Goal: Task Accomplishment & Management: Manage account settings

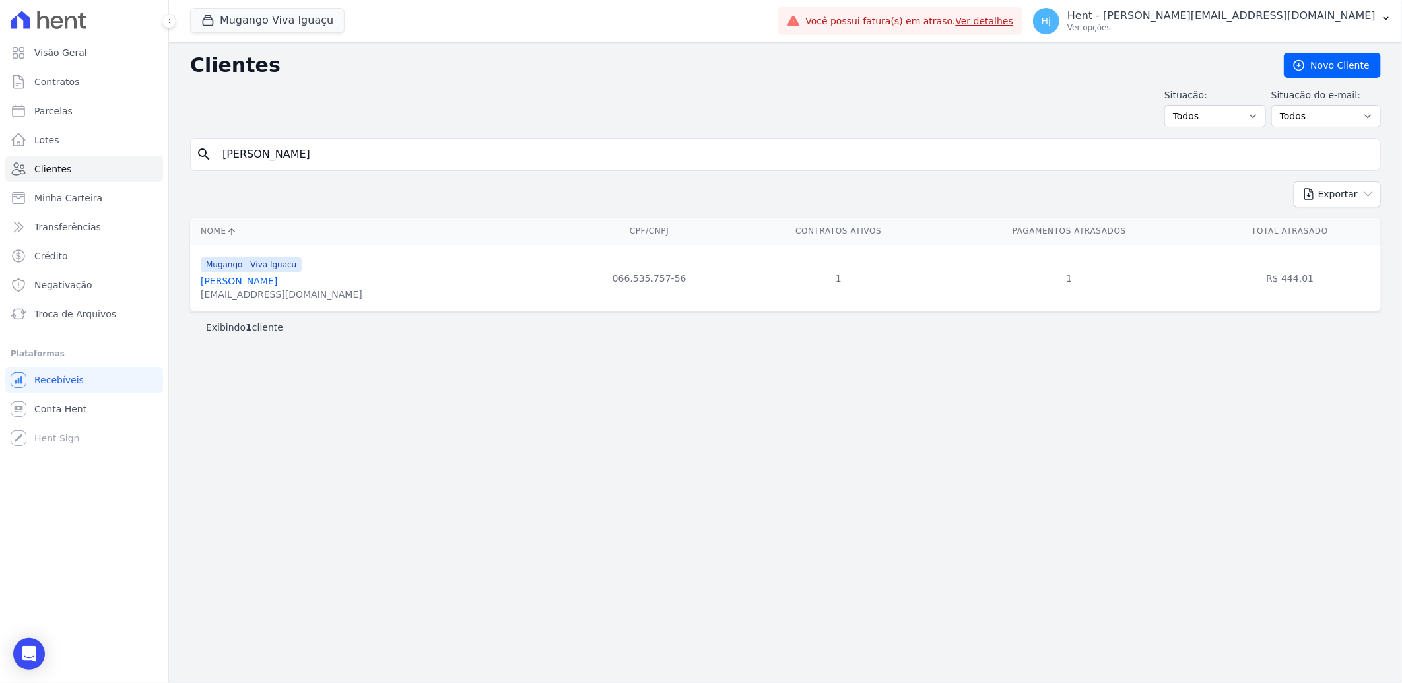
click at [244, 284] on link "[PERSON_NAME]" at bounding box center [239, 281] width 77 height 11
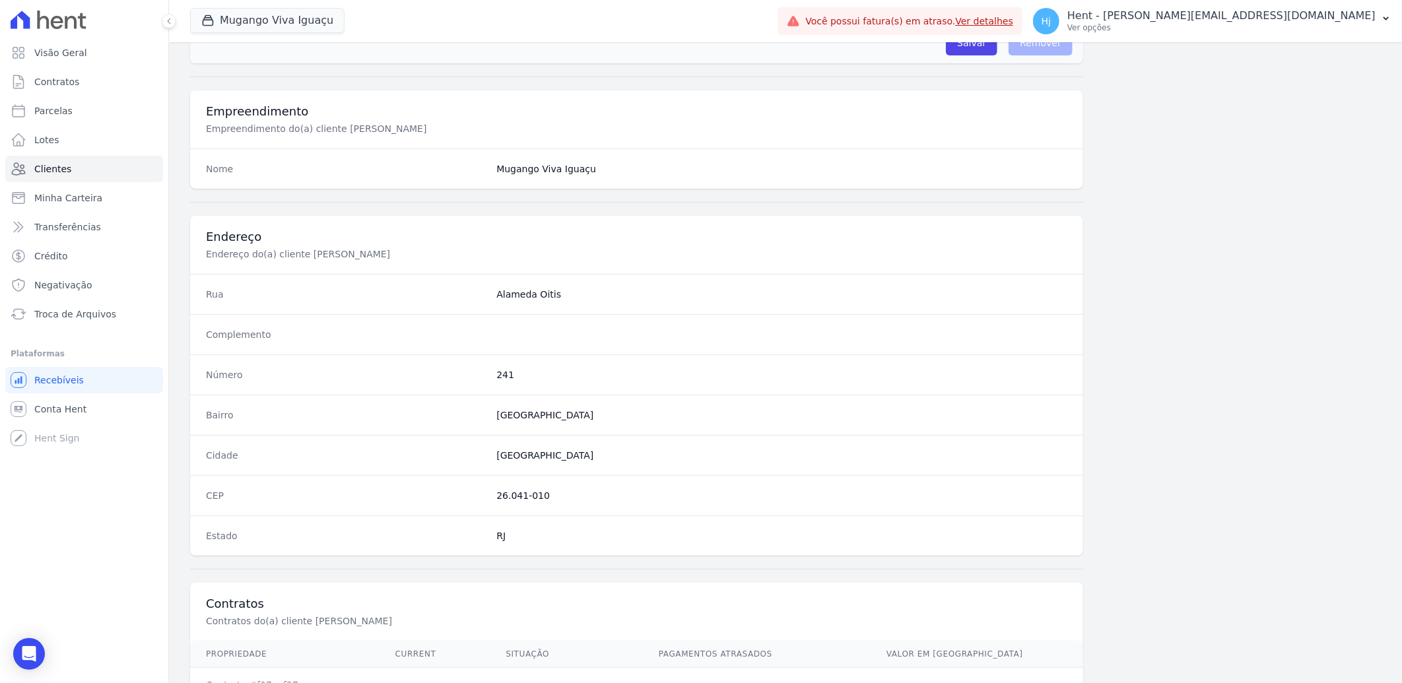
scroll to position [553, 0]
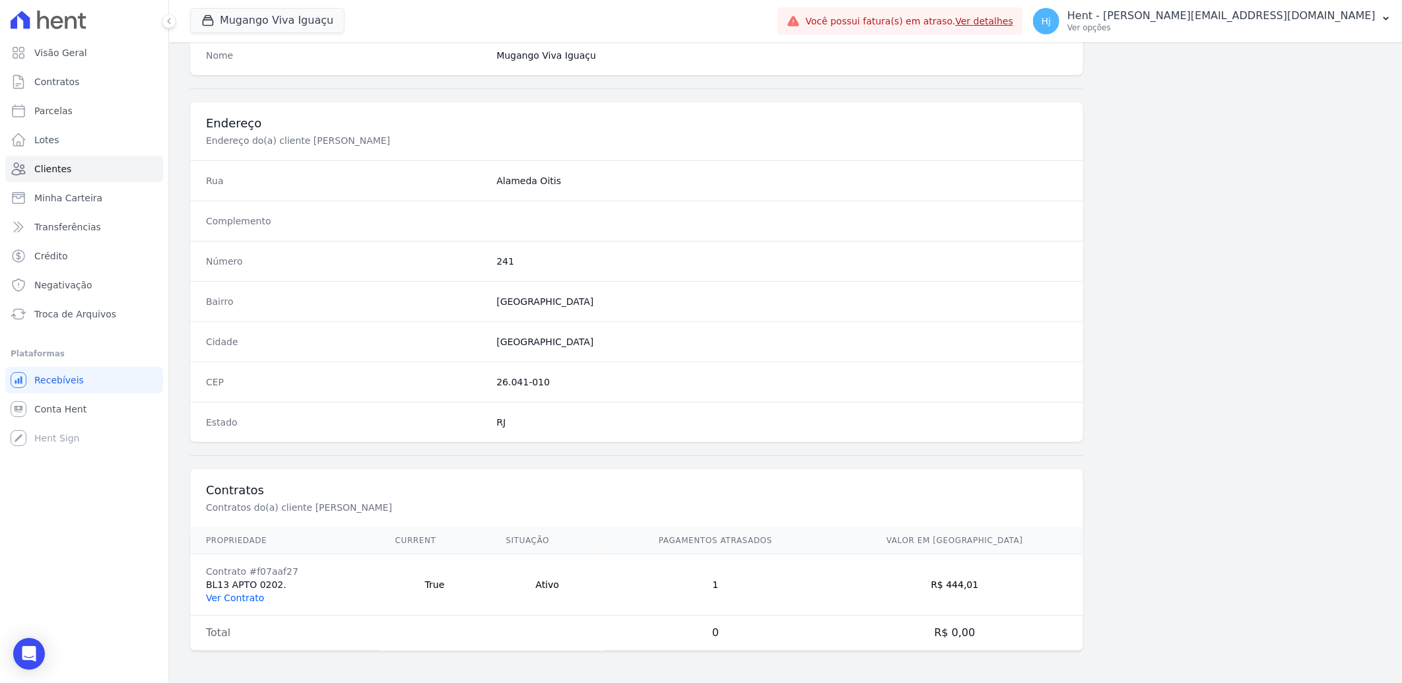
click at [242, 598] on link "Ver Contrato" at bounding box center [235, 598] width 58 height 11
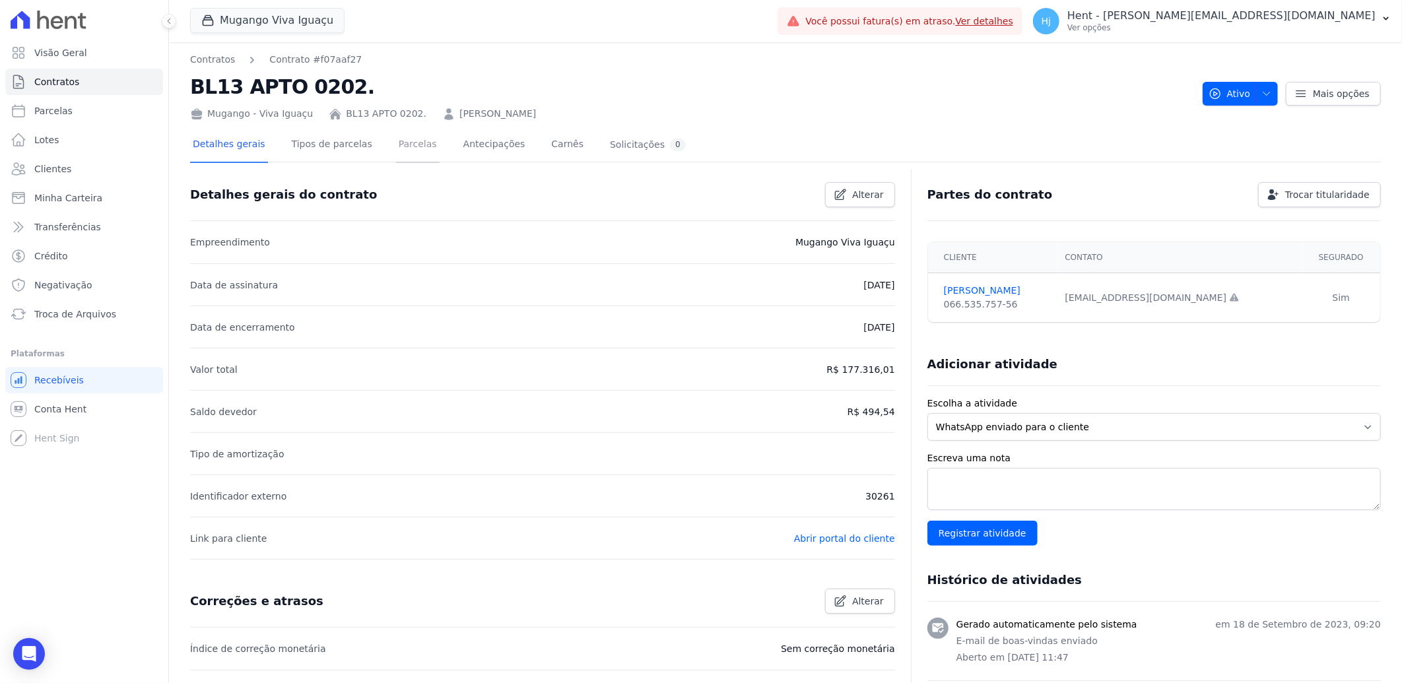
click at [396, 146] on link "Parcelas" at bounding box center [418, 145] width 44 height 35
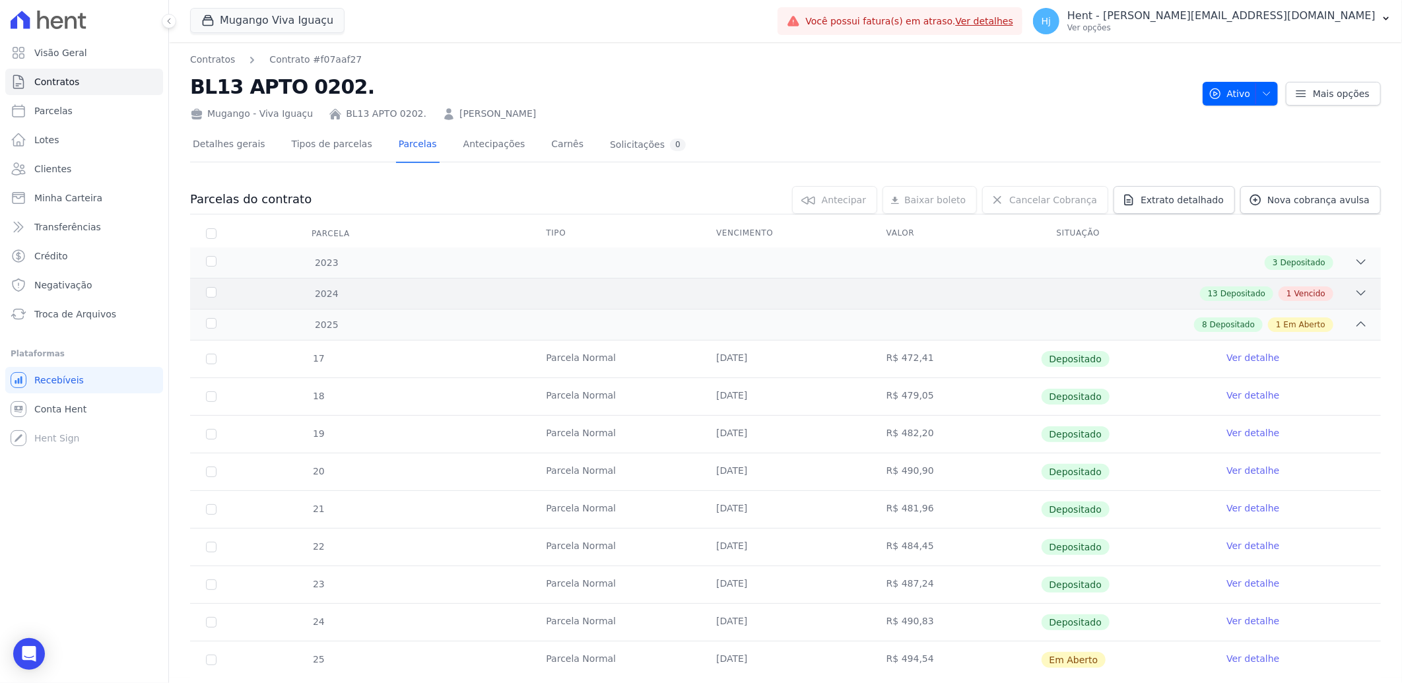
click at [1164, 294] on div "13 Depositado 1 Vencido" at bounding box center [844, 293] width 1047 height 15
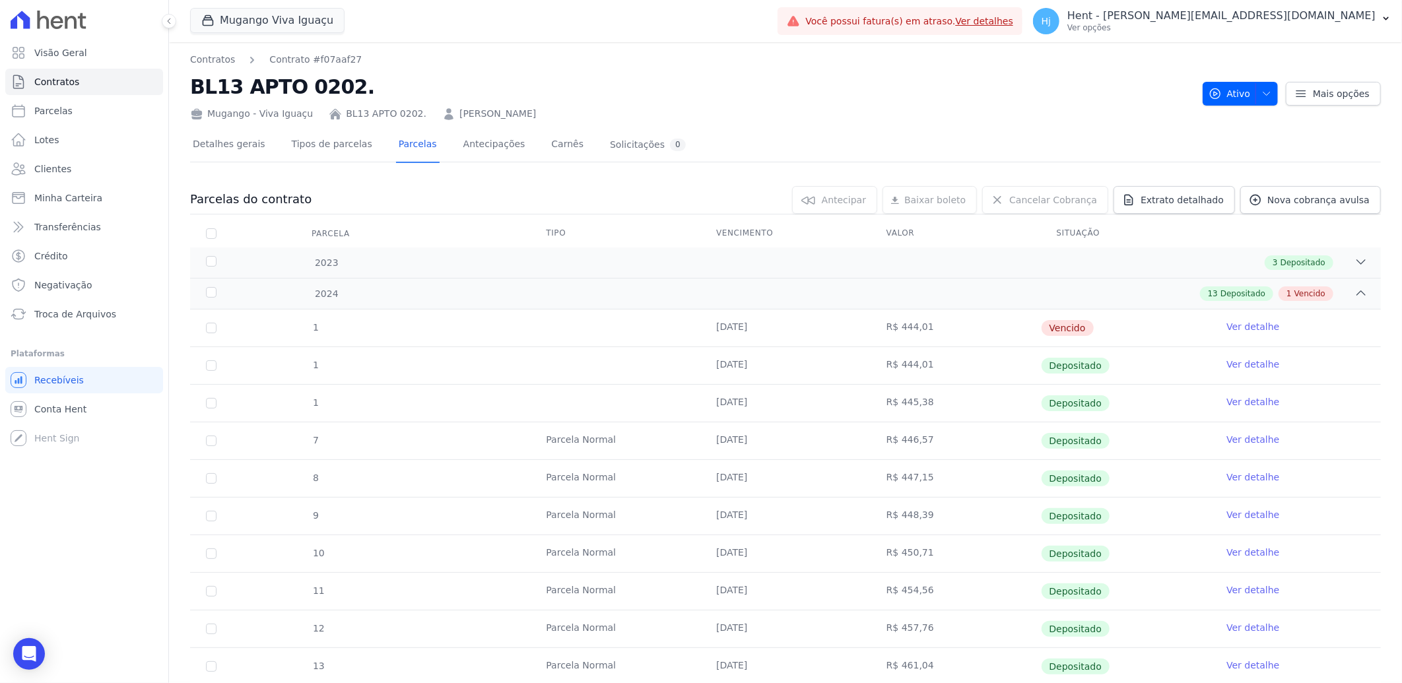
scroll to position [73, 0]
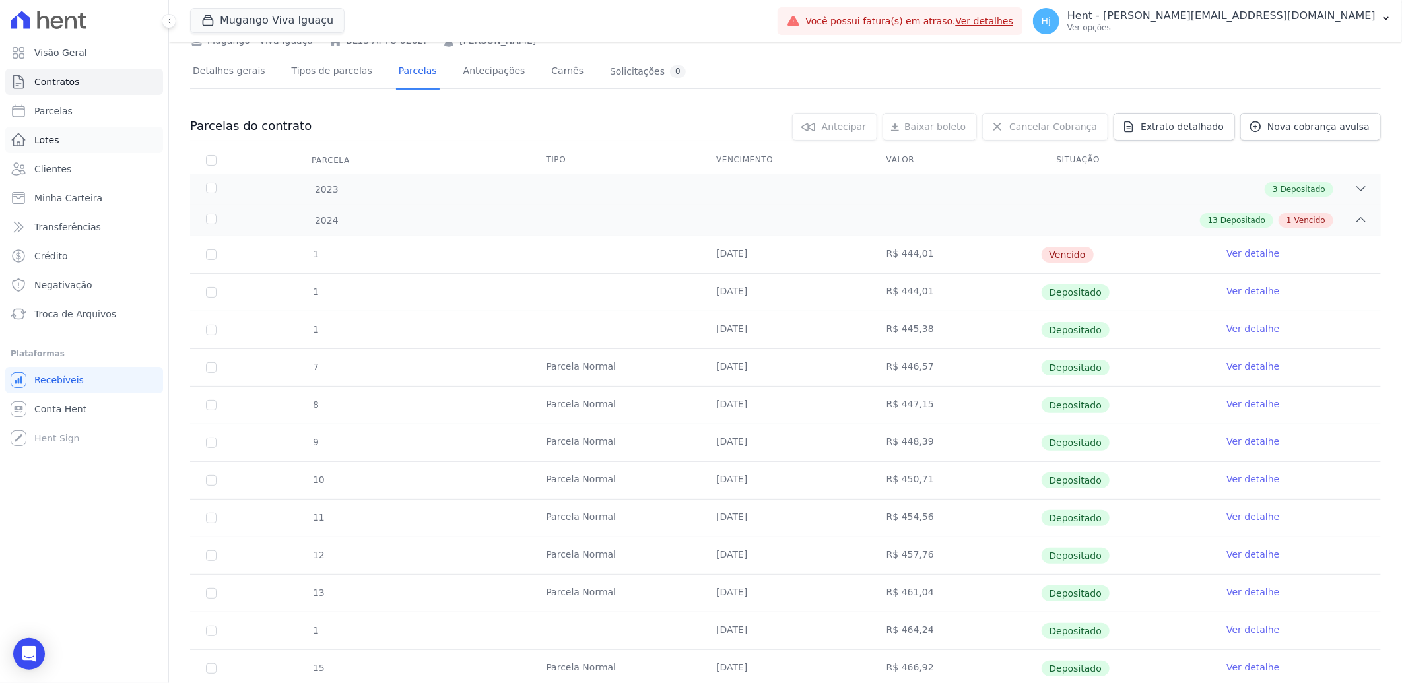
click at [51, 141] on span "Lotes" at bounding box center [46, 139] width 25 height 13
click at [57, 170] on span "Clientes" at bounding box center [52, 168] width 37 height 13
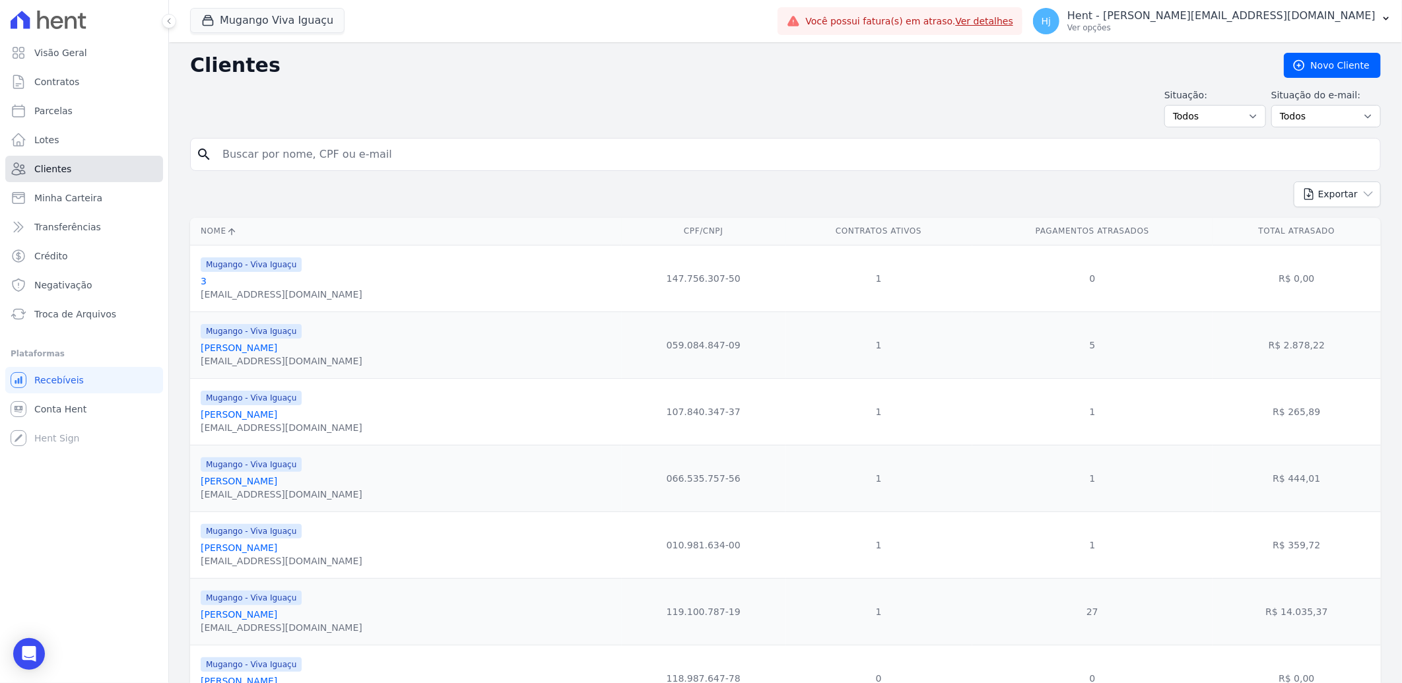
click at [58, 172] on span "Clientes" at bounding box center [52, 168] width 37 height 13
click at [226, 150] on input "search" at bounding box center [794, 154] width 1160 height 26
paste input "[PERSON_NAME] Do [PERSON_NAME]"
type input "[PERSON_NAME] Do [PERSON_NAME]"
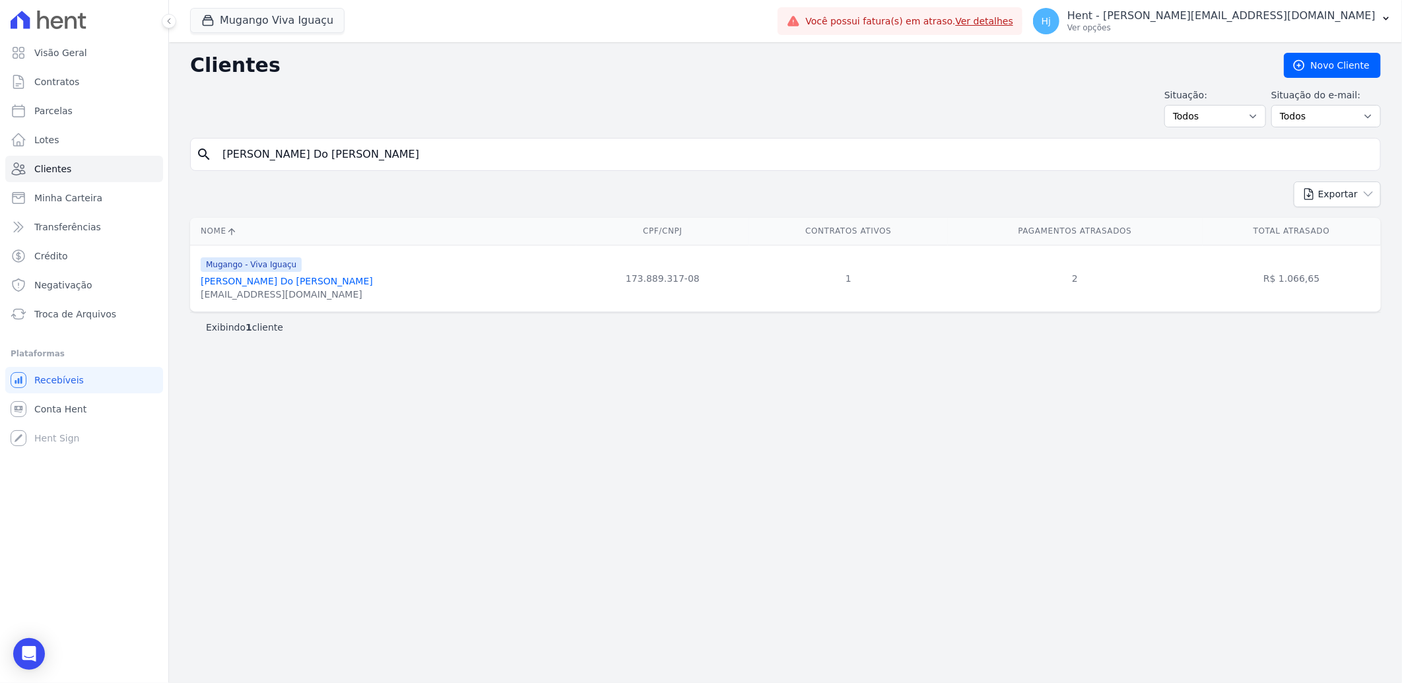
click at [277, 282] on link "[PERSON_NAME] Do [PERSON_NAME]" at bounding box center [287, 281] width 172 height 11
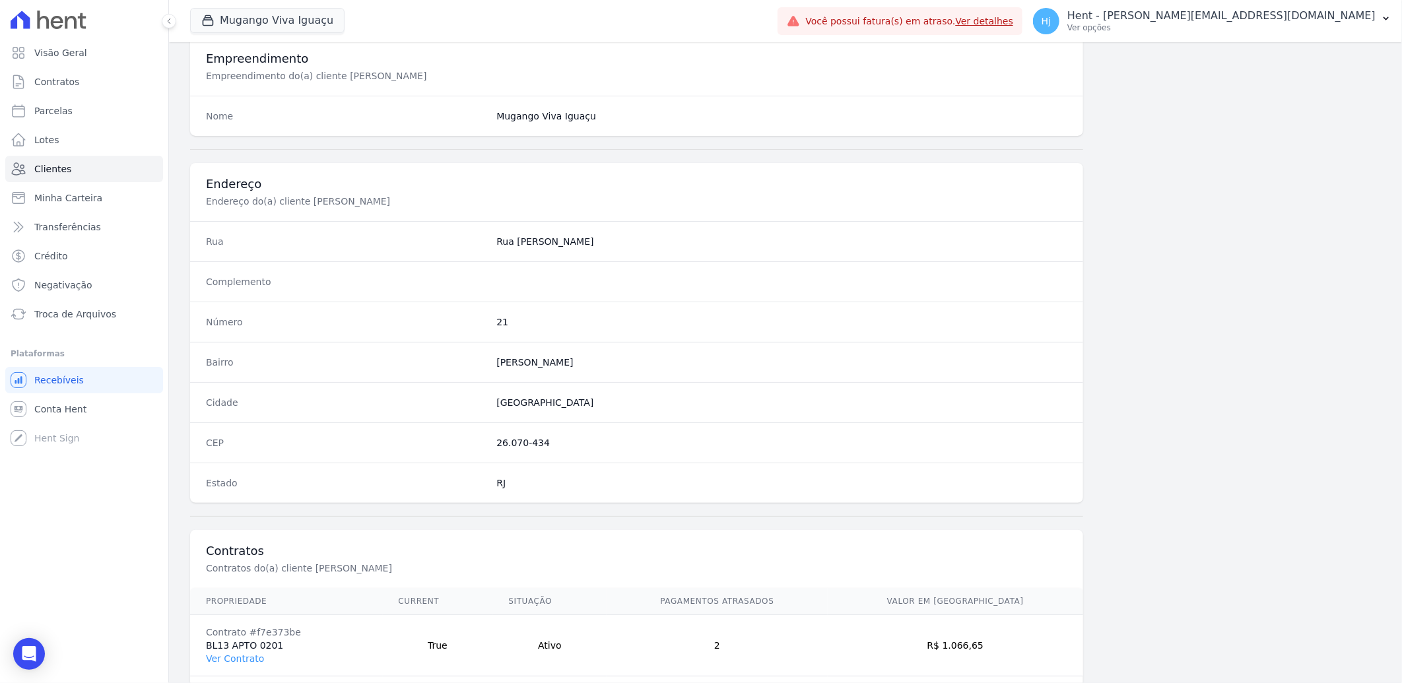
scroll to position [553, 0]
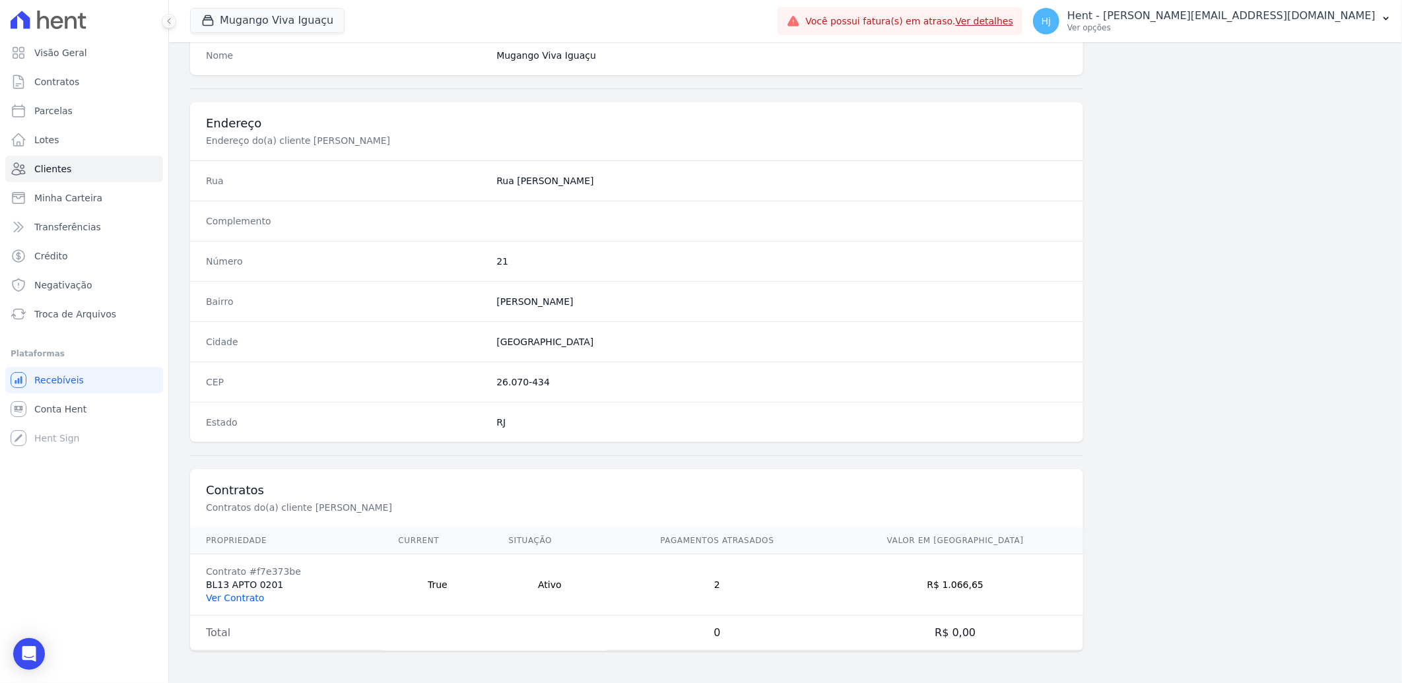
click at [241, 597] on link "Ver Contrato" at bounding box center [235, 598] width 58 height 11
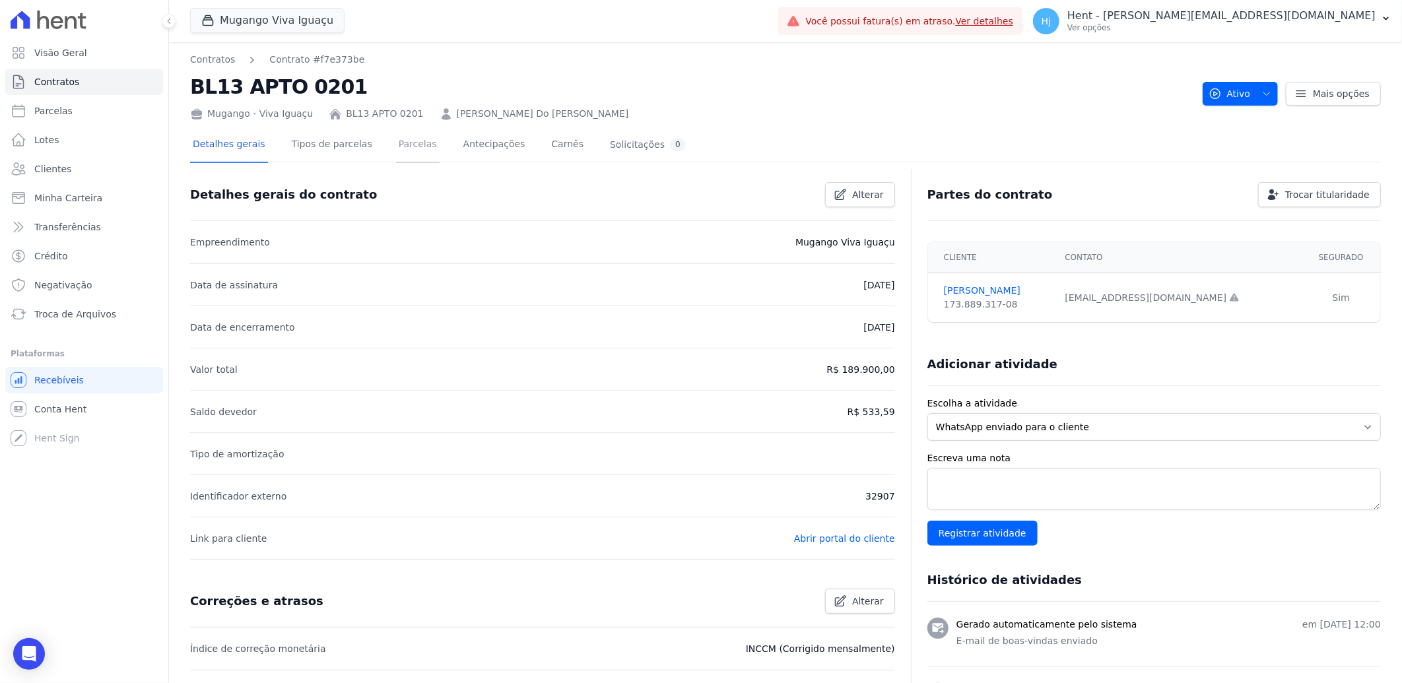
click at [396, 139] on link "Parcelas" at bounding box center [418, 145] width 44 height 35
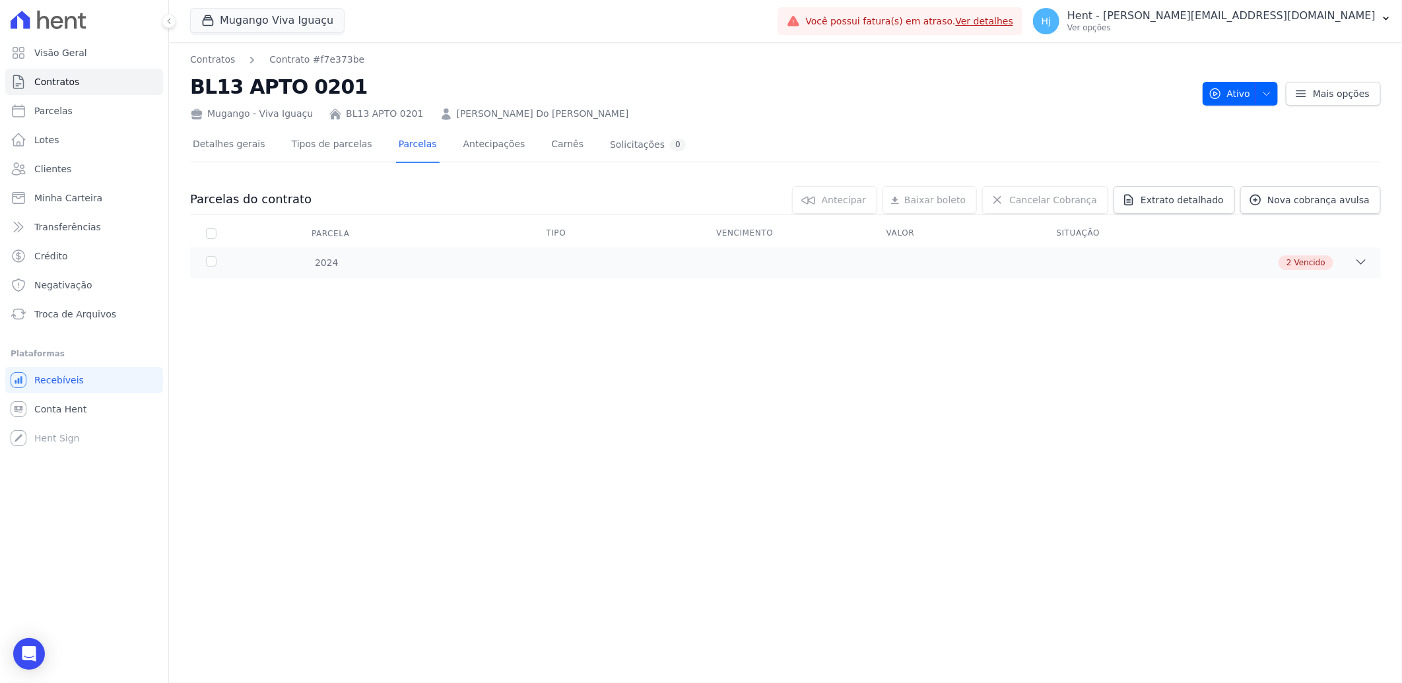
click at [771, 240] on th "Vencimento" at bounding box center [785, 234] width 170 height 28
click at [771, 267] on div "2 Vencido" at bounding box center [844, 262] width 1047 height 15
click at [1173, 203] on span "Extrato detalhado" at bounding box center [1181, 199] width 83 height 13
click at [1360, 197] on span "Exportar PDF" at bounding box center [1359, 200] width 69 height 13
click at [57, 169] on span "Clientes" at bounding box center [52, 168] width 37 height 13
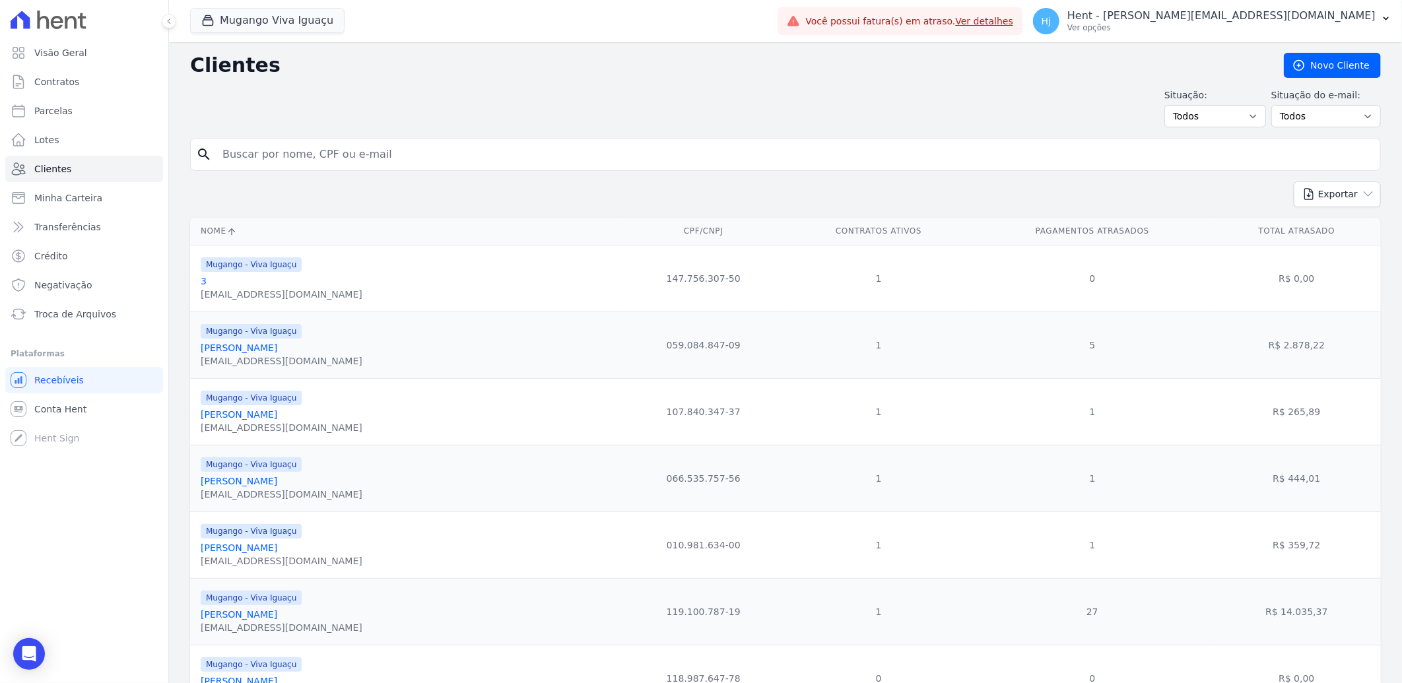
click at [322, 153] on input "search" at bounding box center [794, 154] width 1160 height 26
paste input "[PERSON_NAME]"
type input "[PERSON_NAME]"
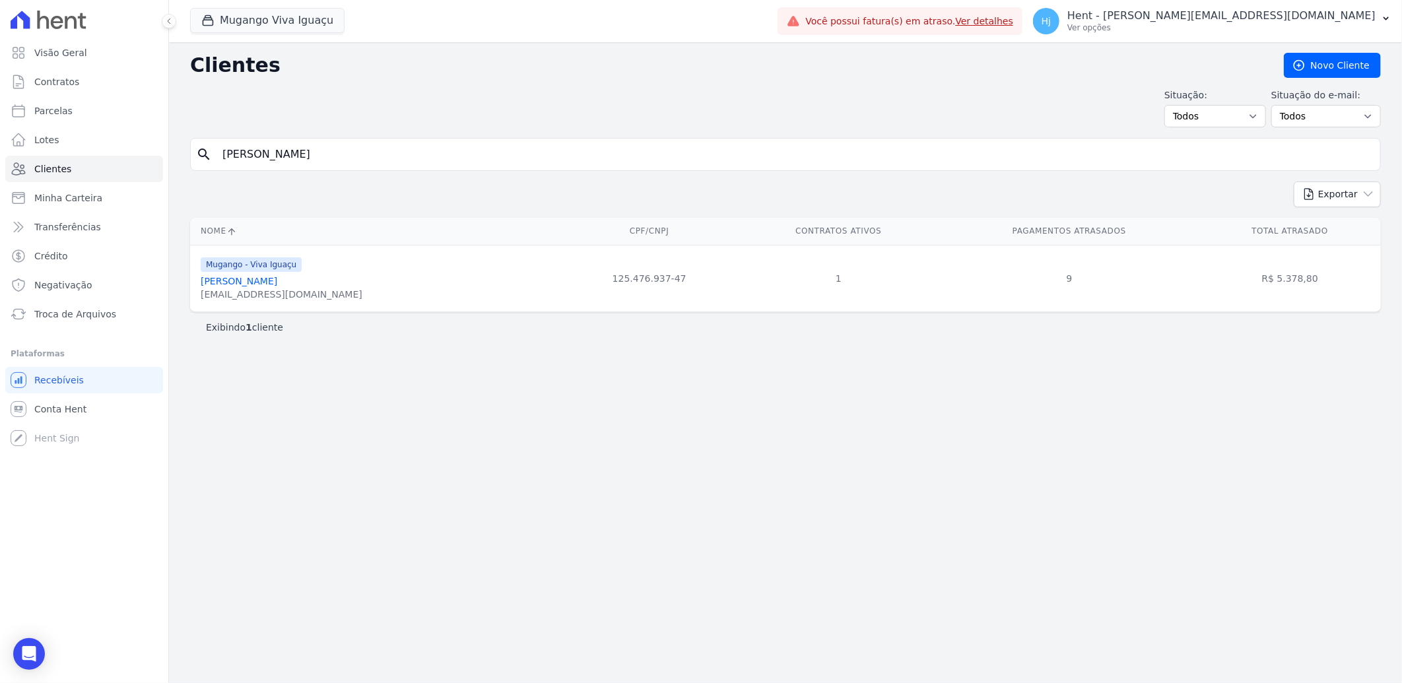
click at [277, 282] on link "[PERSON_NAME]" at bounding box center [239, 281] width 77 height 11
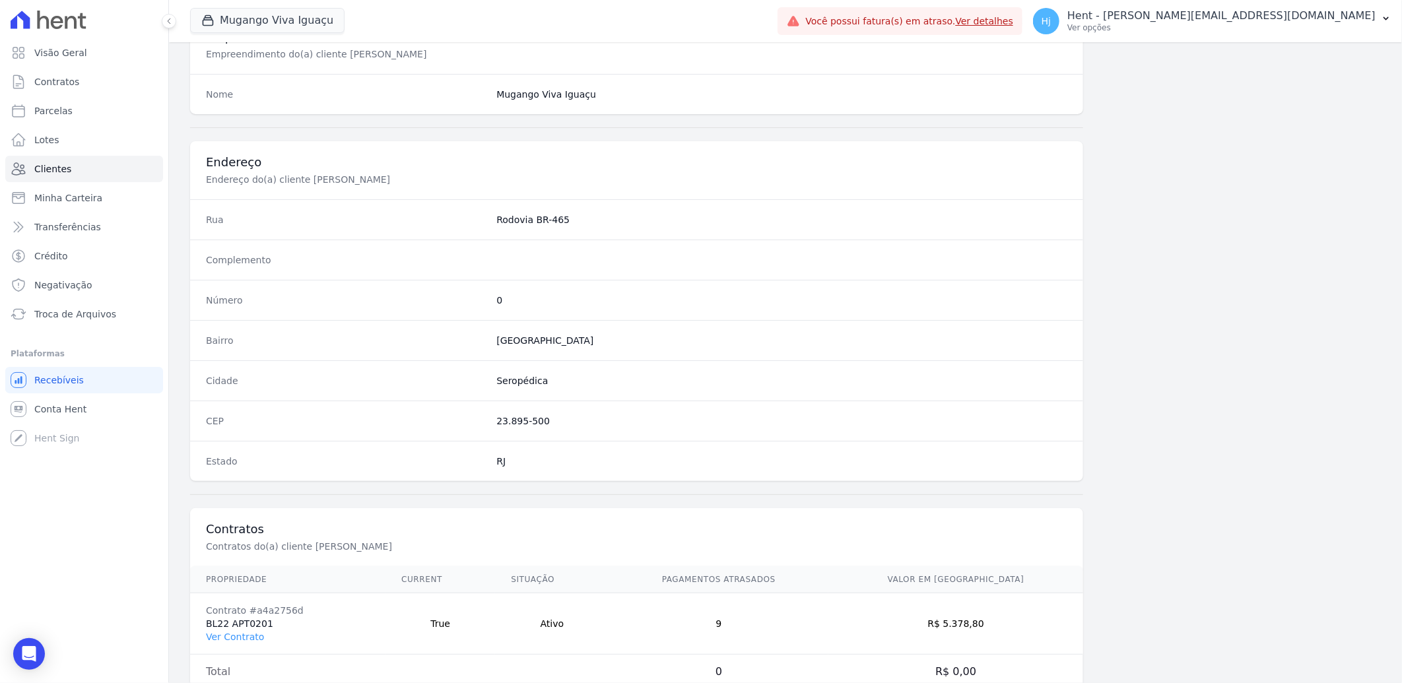
scroll to position [553, 0]
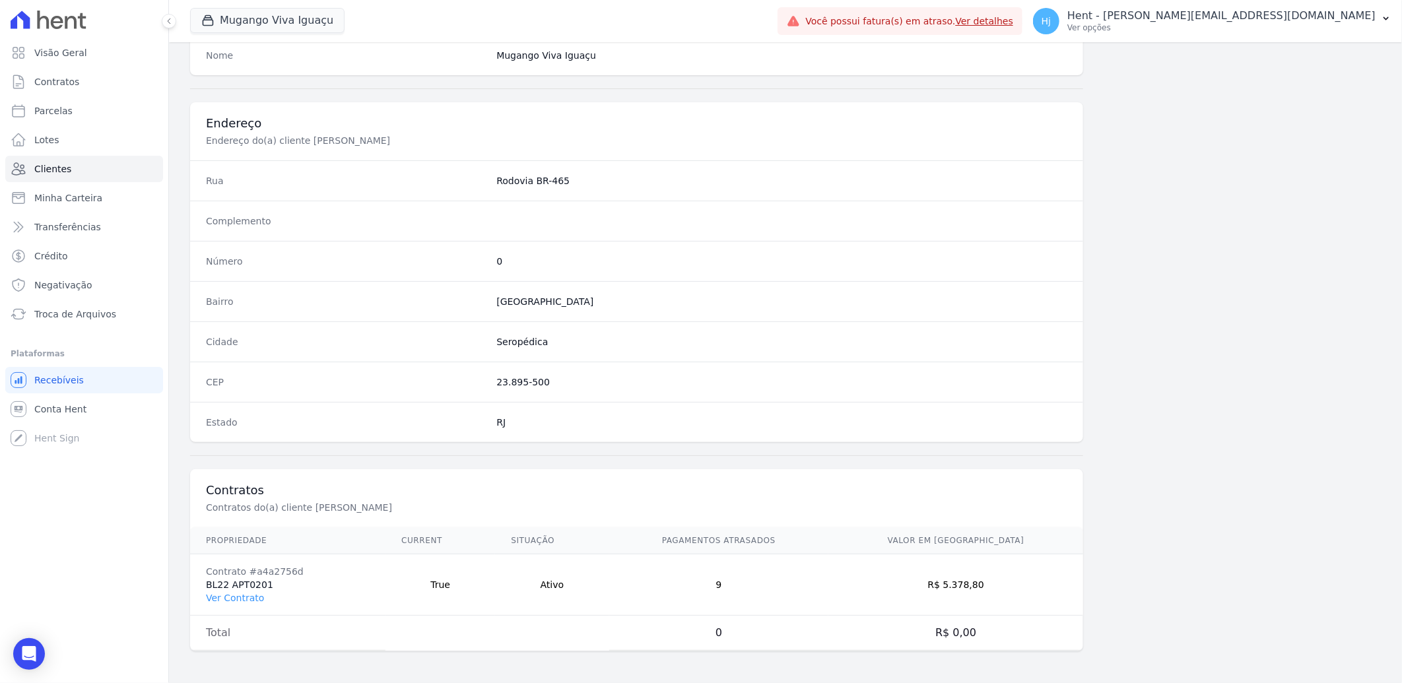
click at [232, 584] on td "Contrato #a4a2756d BL22 APT0201 Ver Contrato" at bounding box center [287, 584] width 195 height 61
click at [232, 595] on link "Ver Contrato" at bounding box center [235, 598] width 58 height 11
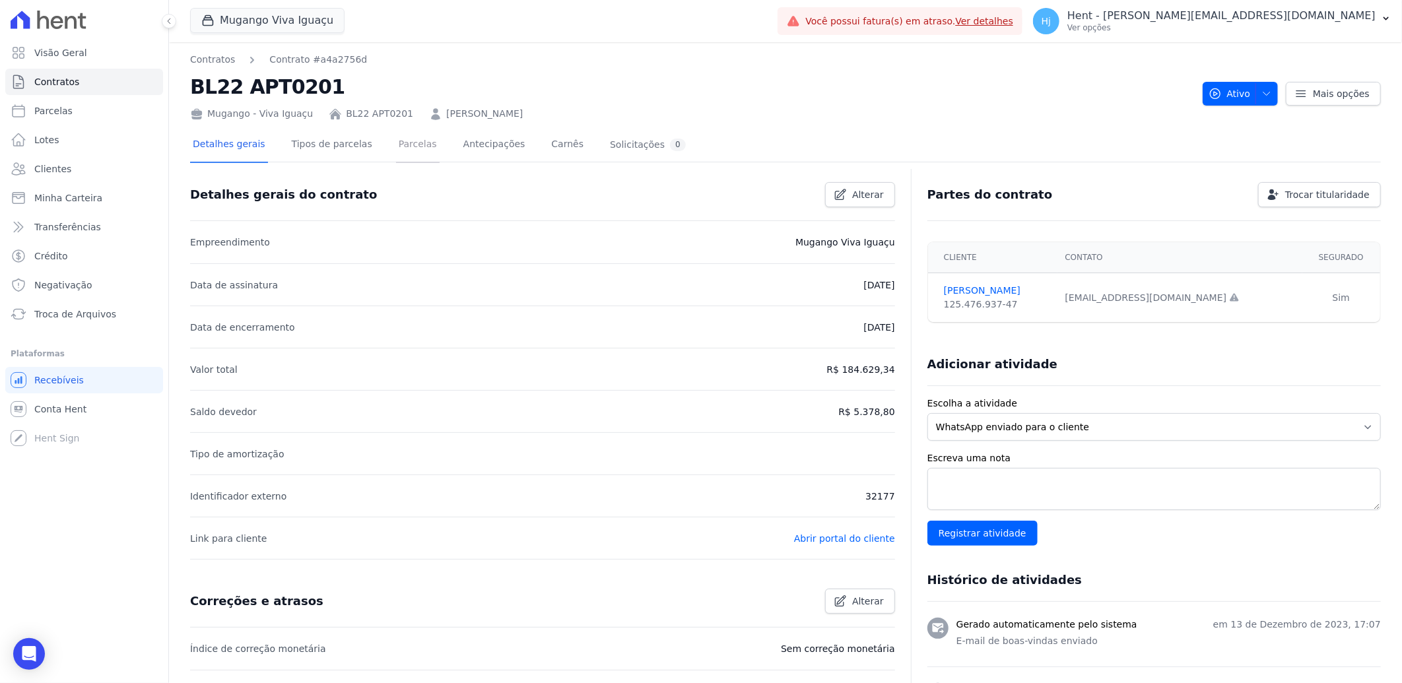
click at [396, 147] on link "Parcelas" at bounding box center [418, 145] width 44 height 35
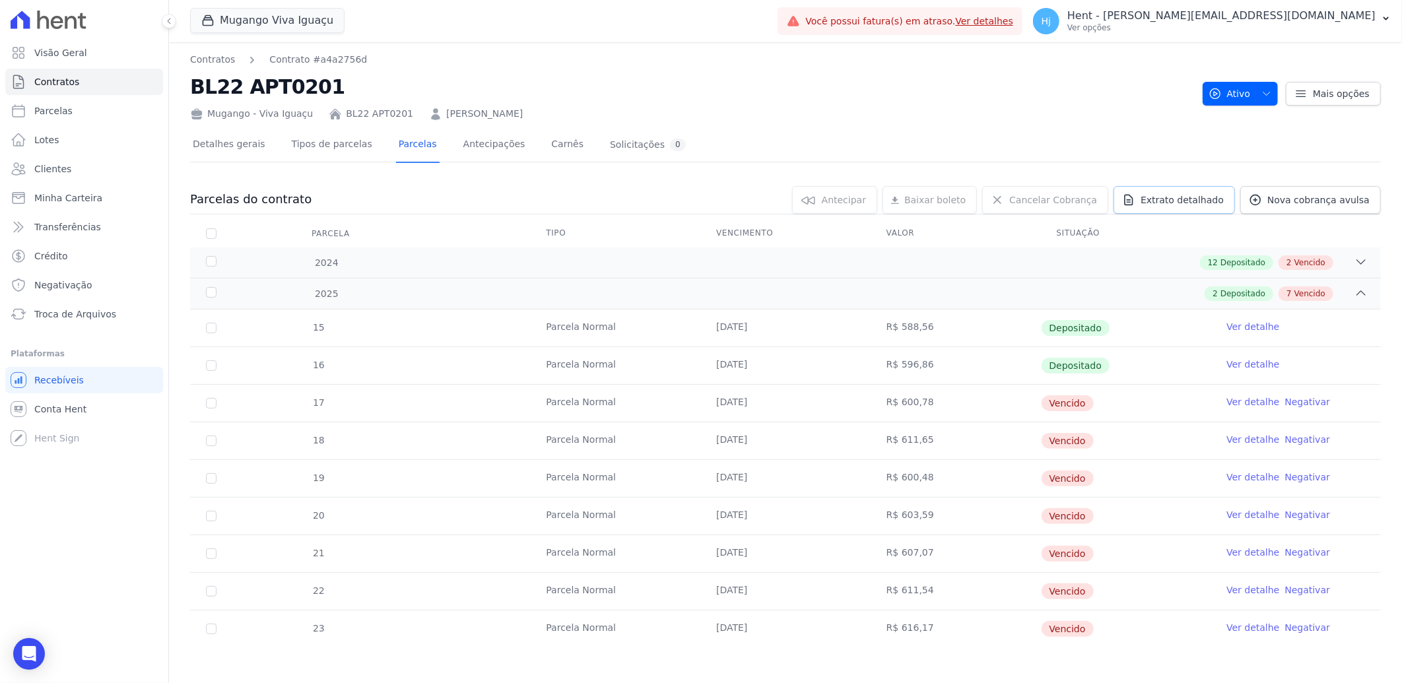
click at [1175, 207] on link "Extrato detalhado" at bounding box center [1173, 200] width 121 height 28
click at [1344, 199] on span "Exportar PDF" at bounding box center [1359, 200] width 69 height 13
click at [1007, 261] on div "12 Depositado 2 Vencido" at bounding box center [844, 262] width 1047 height 15
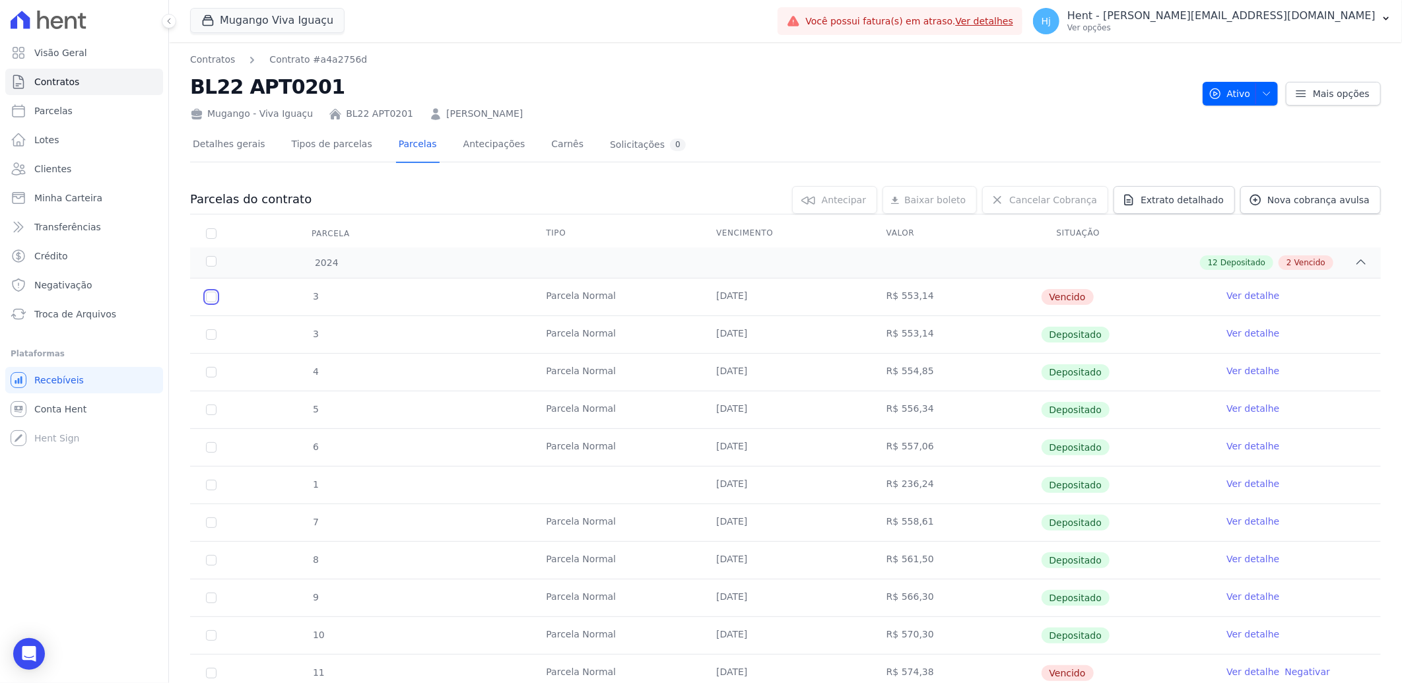
click at [206, 299] on input "checkbox" at bounding box center [211, 297] width 11 height 11
checkbox input "true"
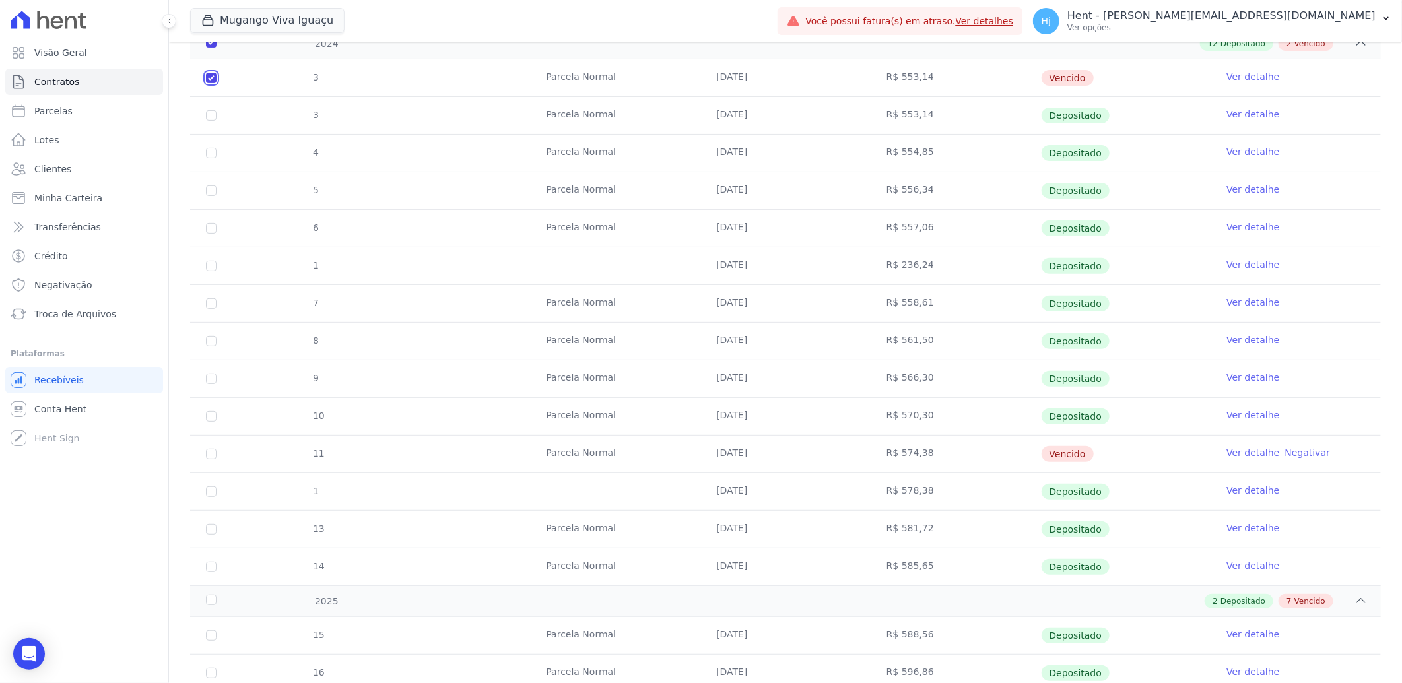
scroll to position [220, 0]
click at [212, 456] on input "checkbox" at bounding box center [211, 453] width 11 height 11
checkbox input "true"
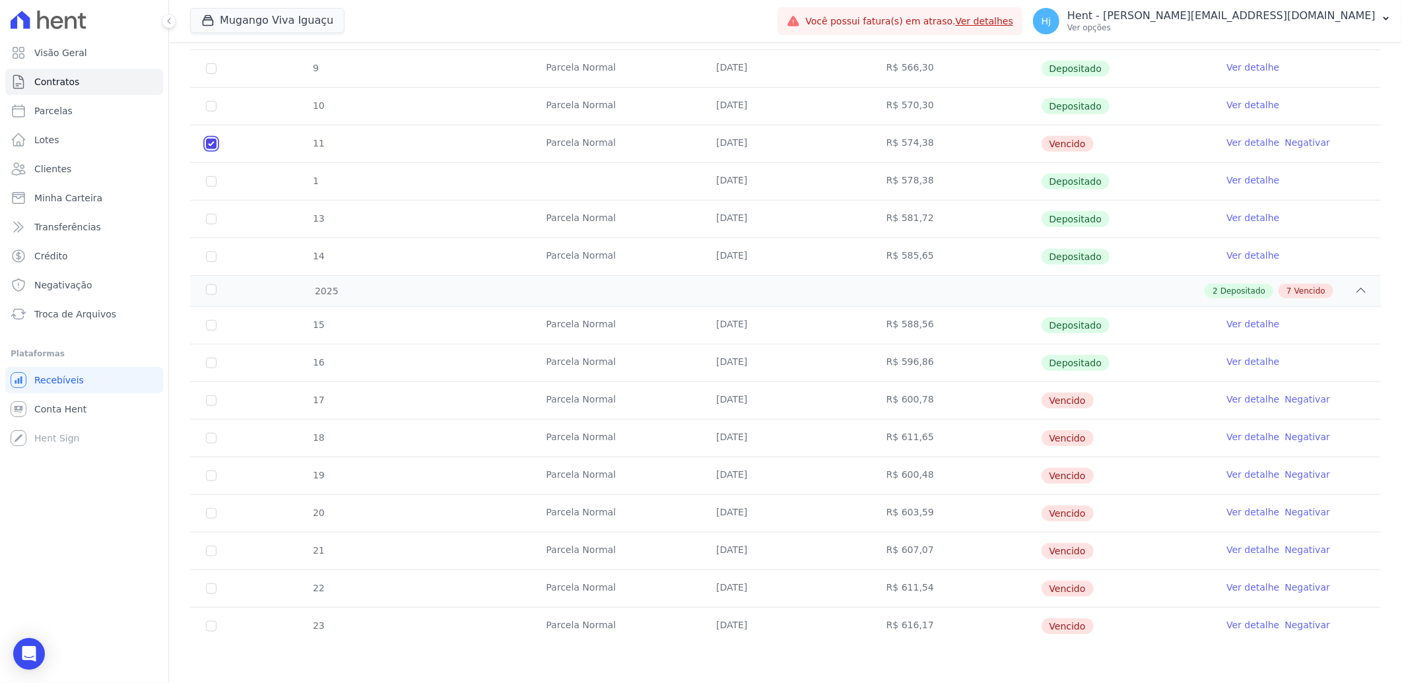
scroll to position [531, 0]
click at [209, 401] on input "checkbox" at bounding box center [211, 399] width 11 height 11
checkbox input "true"
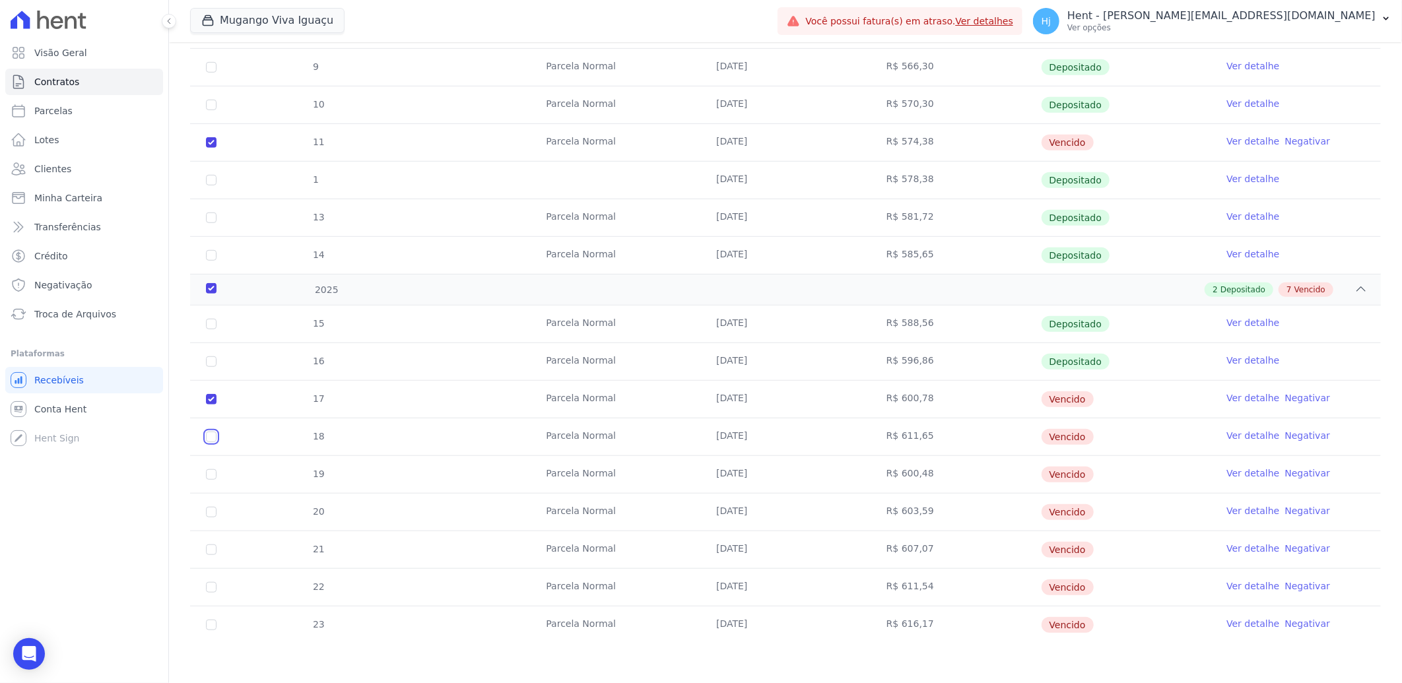
click at [213, 438] on input "checkbox" at bounding box center [211, 437] width 11 height 11
checkbox input "true"
click at [211, 474] on input "checkbox" at bounding box center [211, 474] width 11 height 11
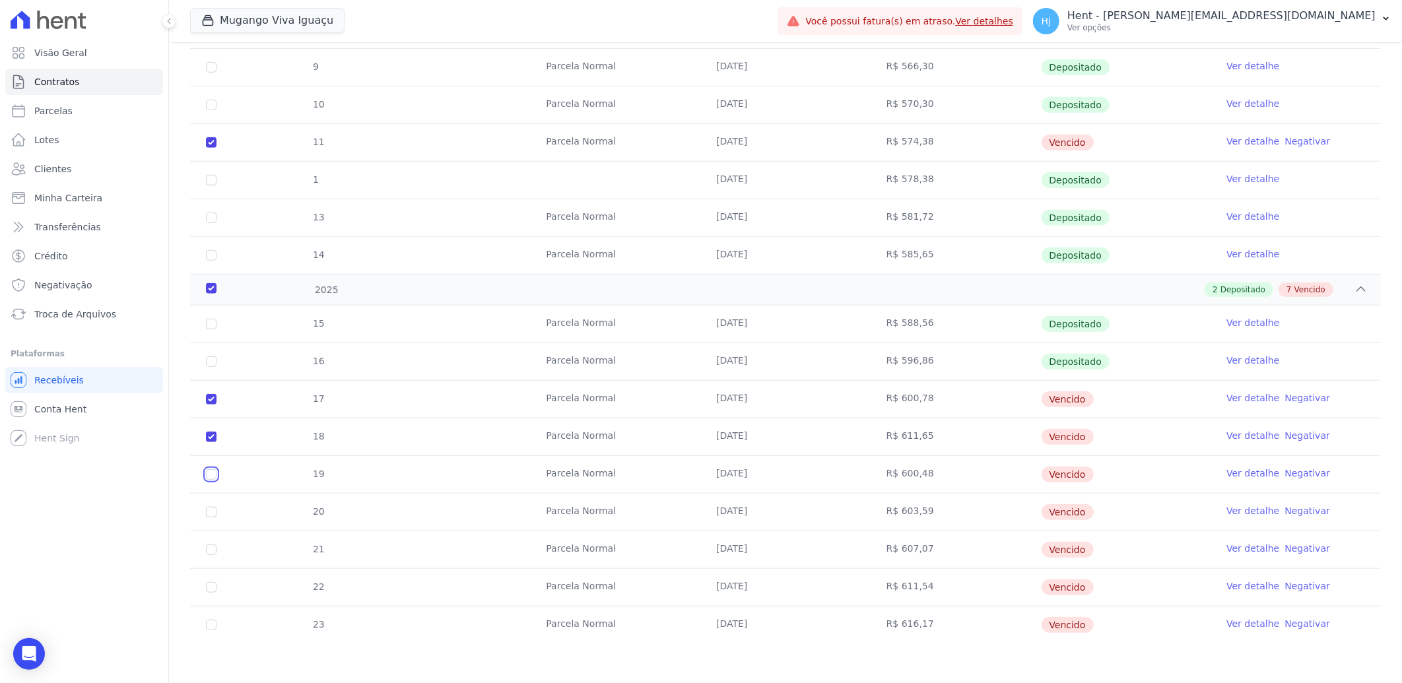
checkbox input "true"
click at [207, 512] on input "checkbox" at bounding box center [211, 512] width 11 height 11
checkbox input "true"
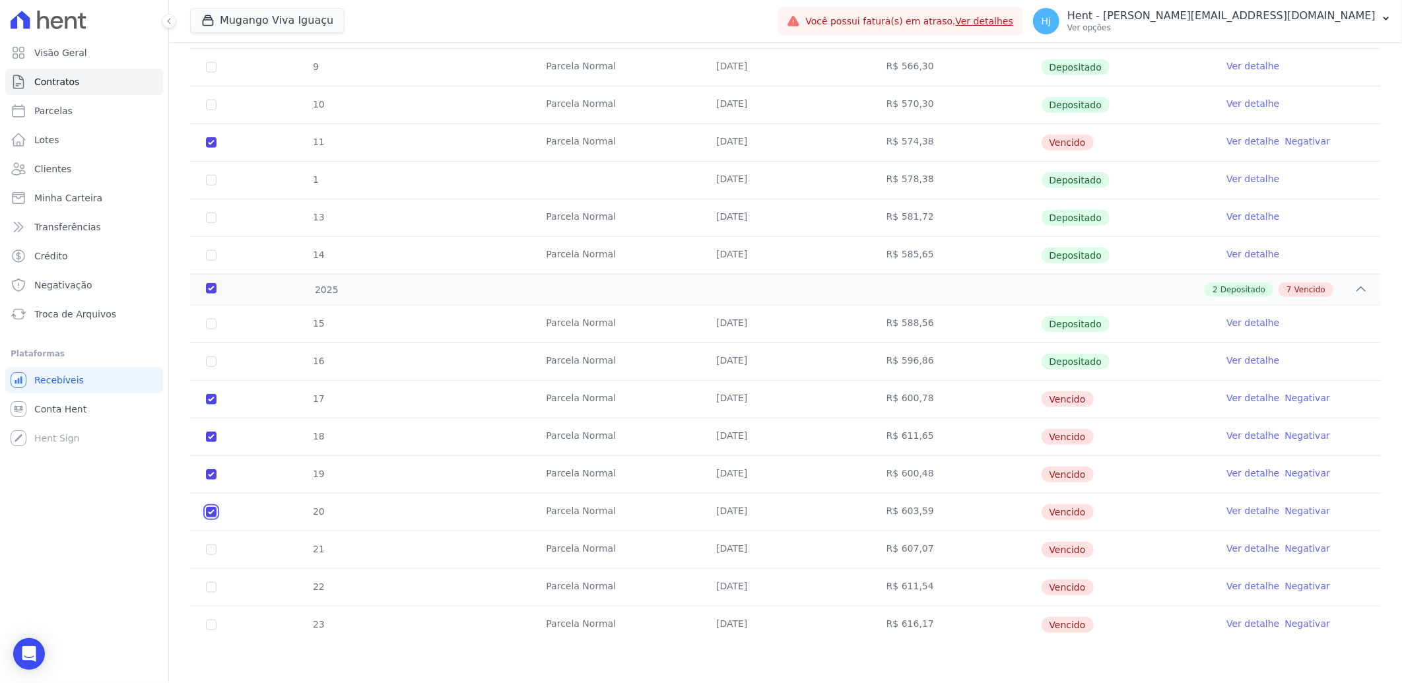
checkbox input "true"
click at [210, 552] on input "checkbox" at bounding box center [211, 549] width 11 height 11
checkbox input "true"
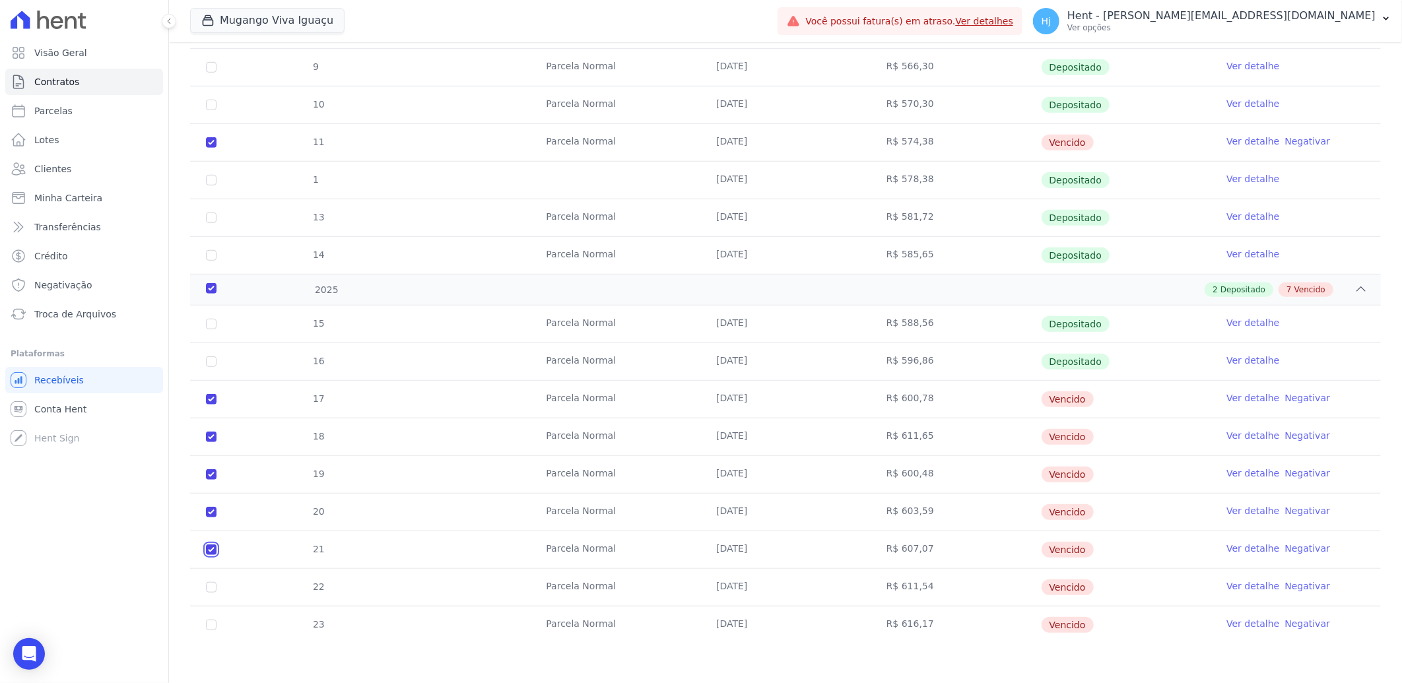
checkbox input "true"
click at [213, 590] on input "checkbox" at bounding box center [211, 587] width 11 height 11
checkbox input "true"
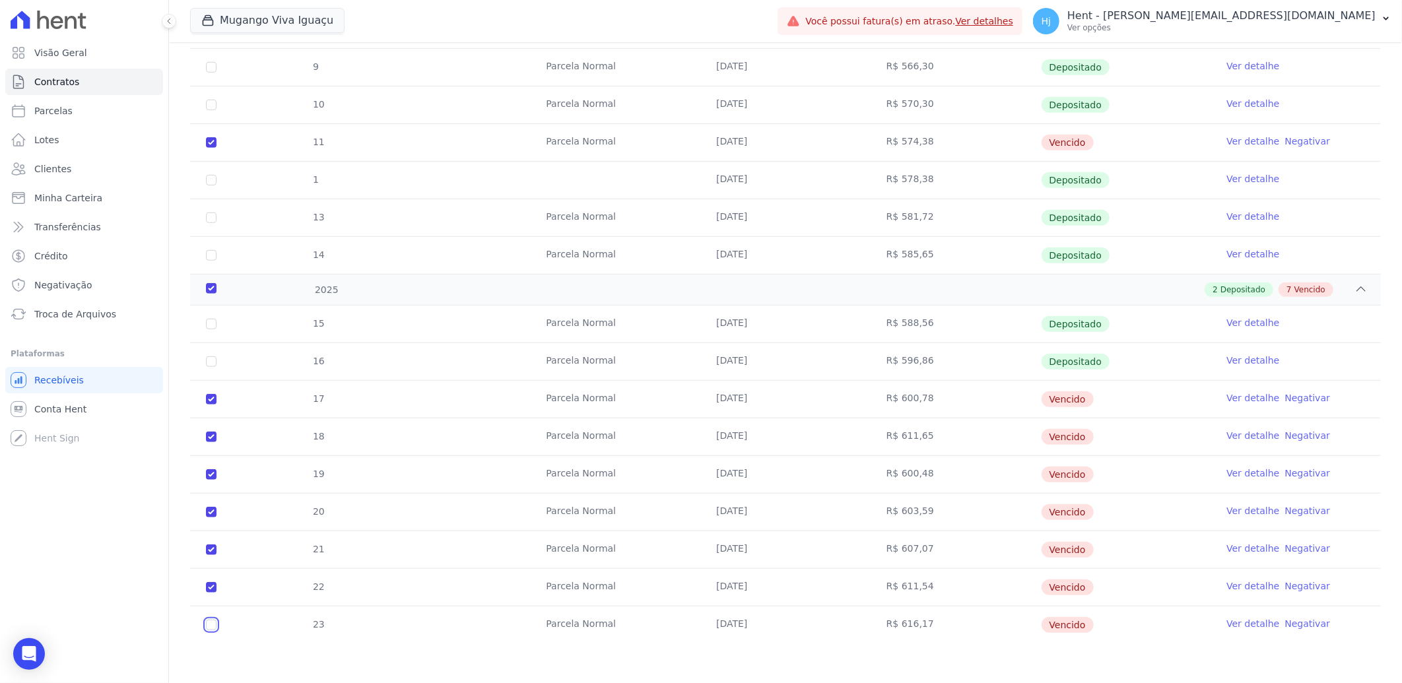
click at [209, 627] on input "checkbox" at bounding box center [211, 625] width 11 height 11
checkbox input "true"
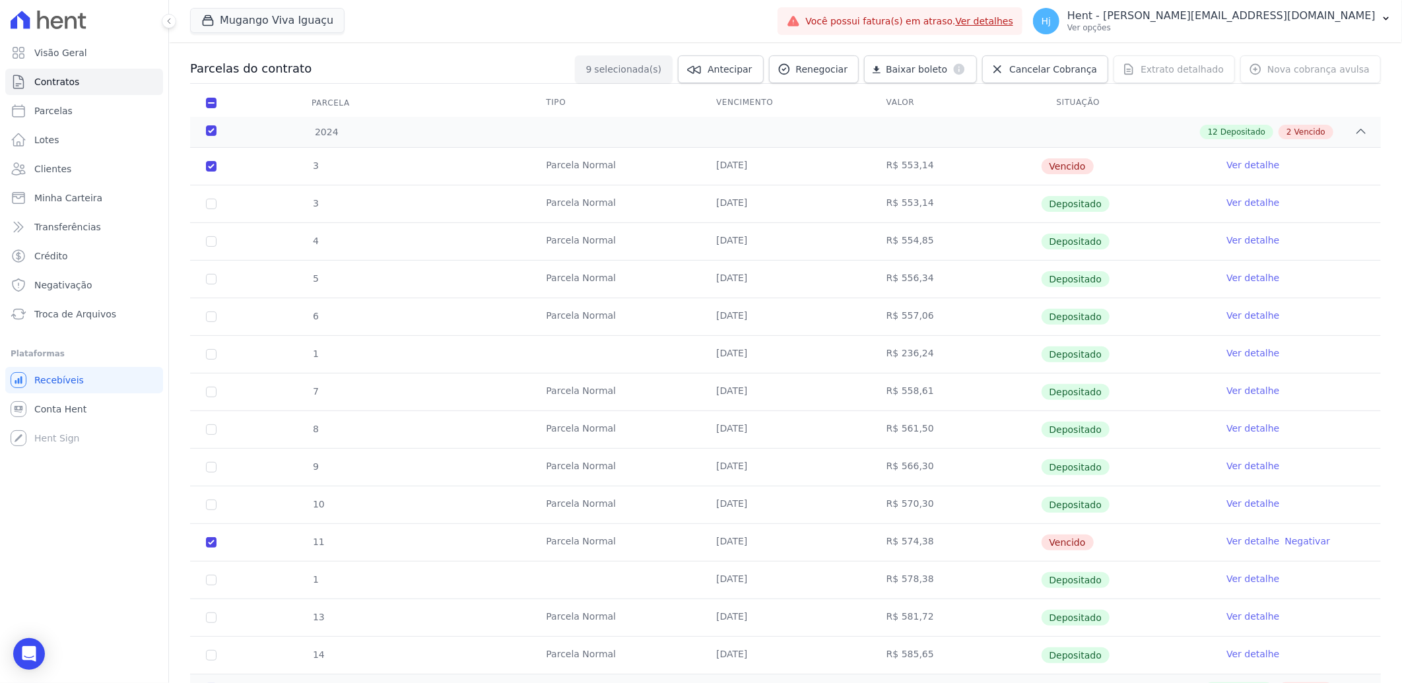
scroll to position [0, 0]
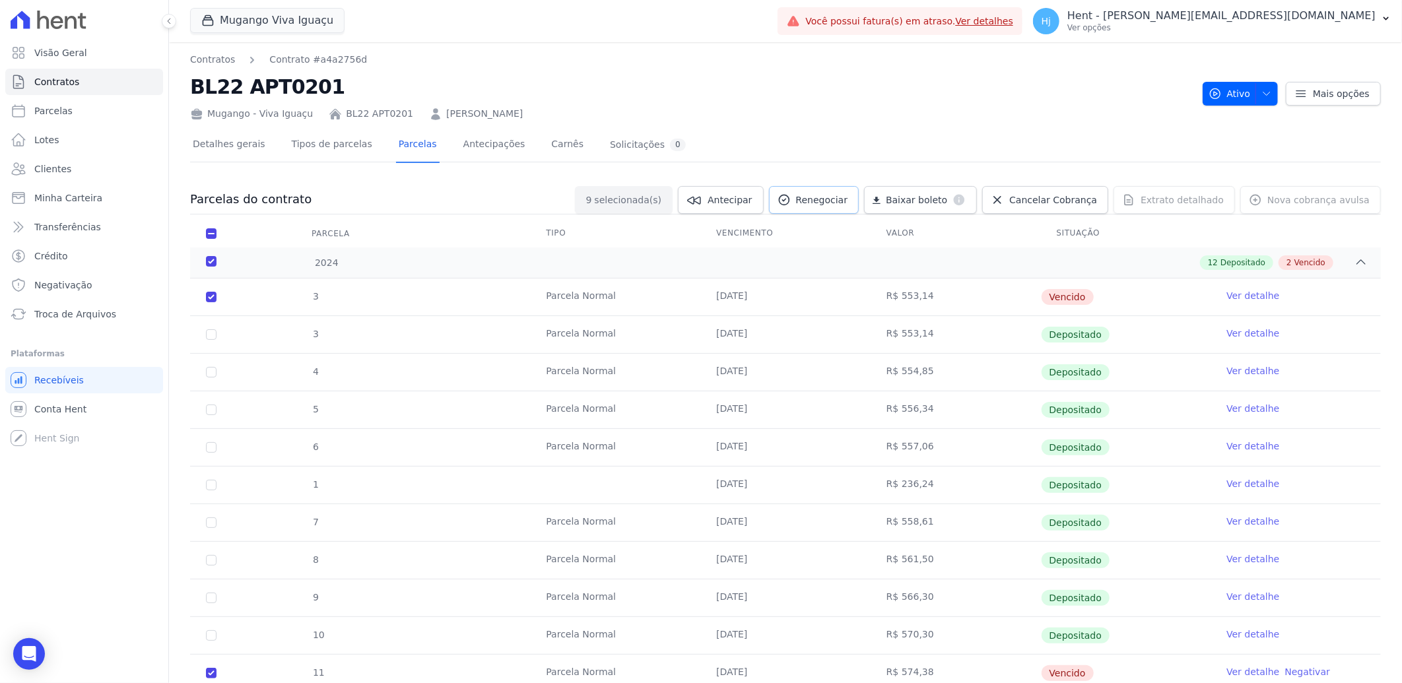
click at [828, 198] on span "Renegociar" at bounding box center [822, 199] width 52 height 13
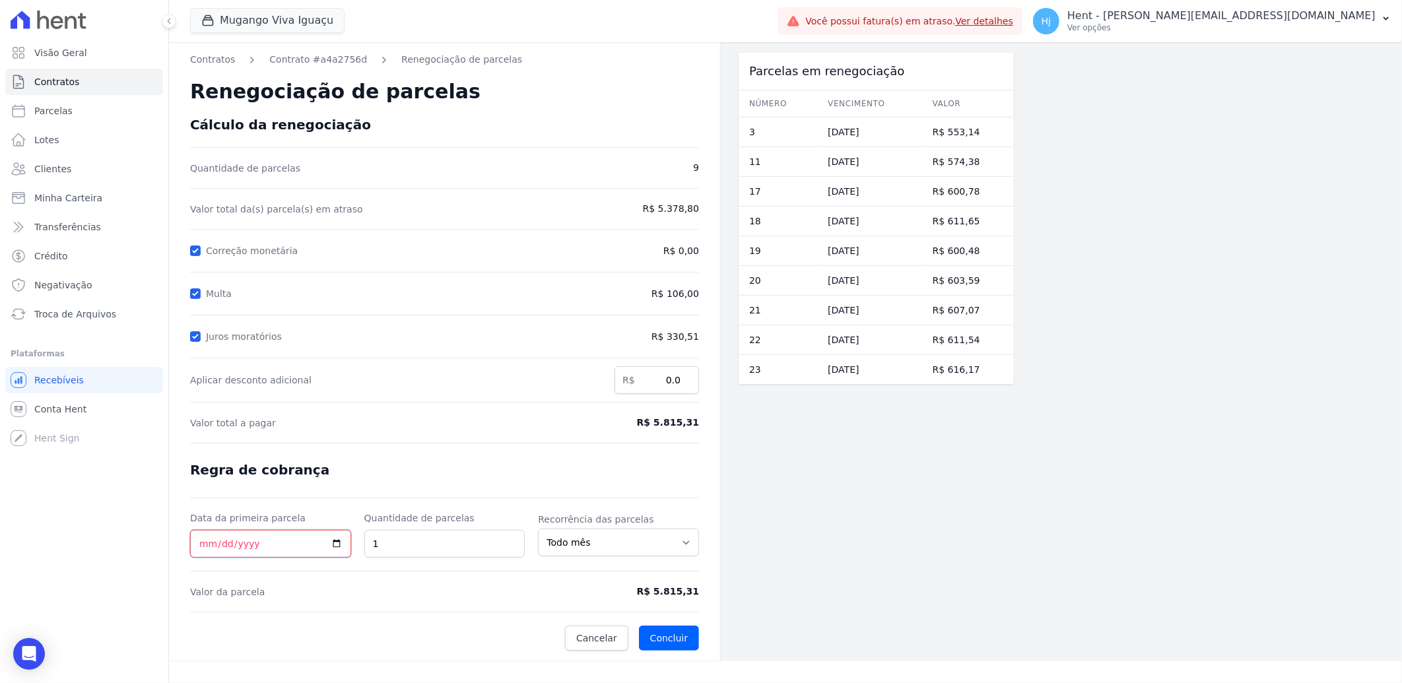
click at [206, 543] on input "Data da primeira parcela" at bounding box center [270, 544] width 161 height 28
type input "[DATE]"
type input "6"
click at [655, 589] on span "R$ 969,22" at bounding box center [639, 592] width 117 height 14
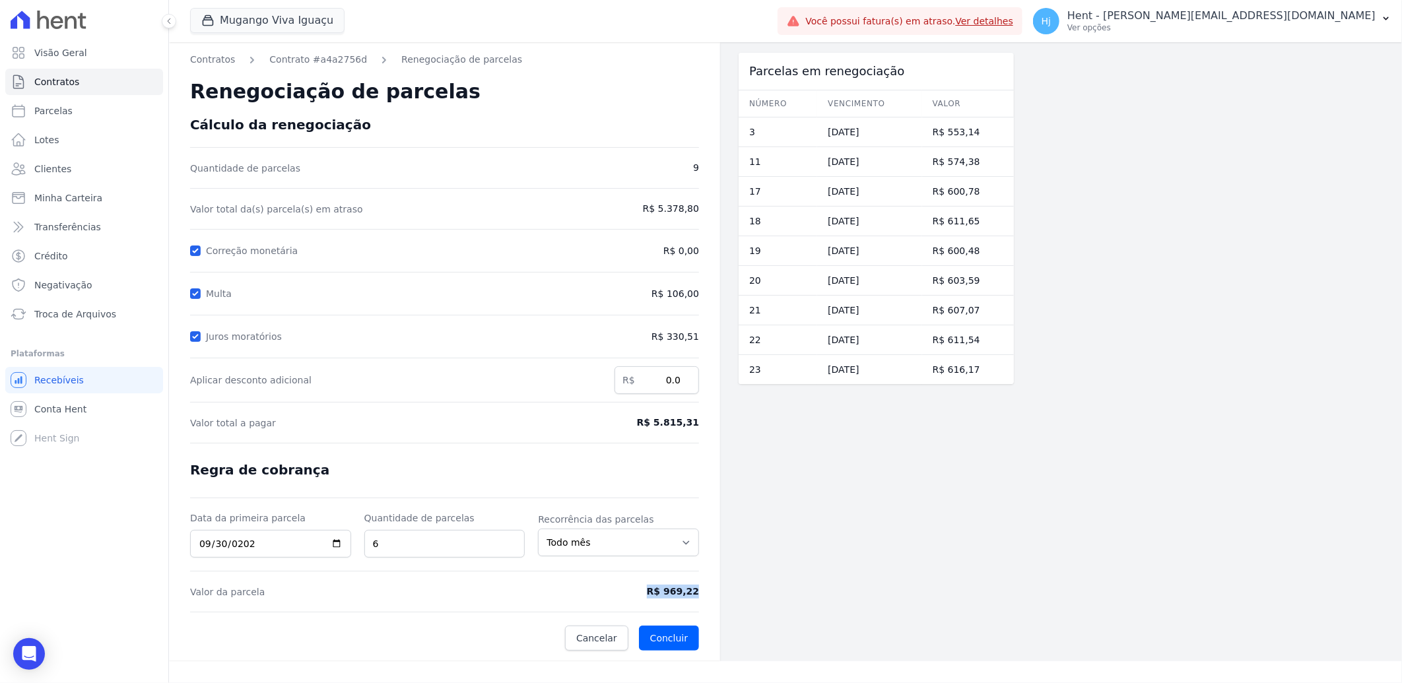
drag, startPoint x: 655, startPoint y: 589, endPoint x: 681, endPoint y: 591, distance: 25.8
click at [681, 591] on span "R$ 969,22" at bounding box center [639, 592] width 117 height 14
copy span "R$ 969,22"
click at [56, 168] on span "Clientes" at bounding box center [52, 168] width 37 height 13
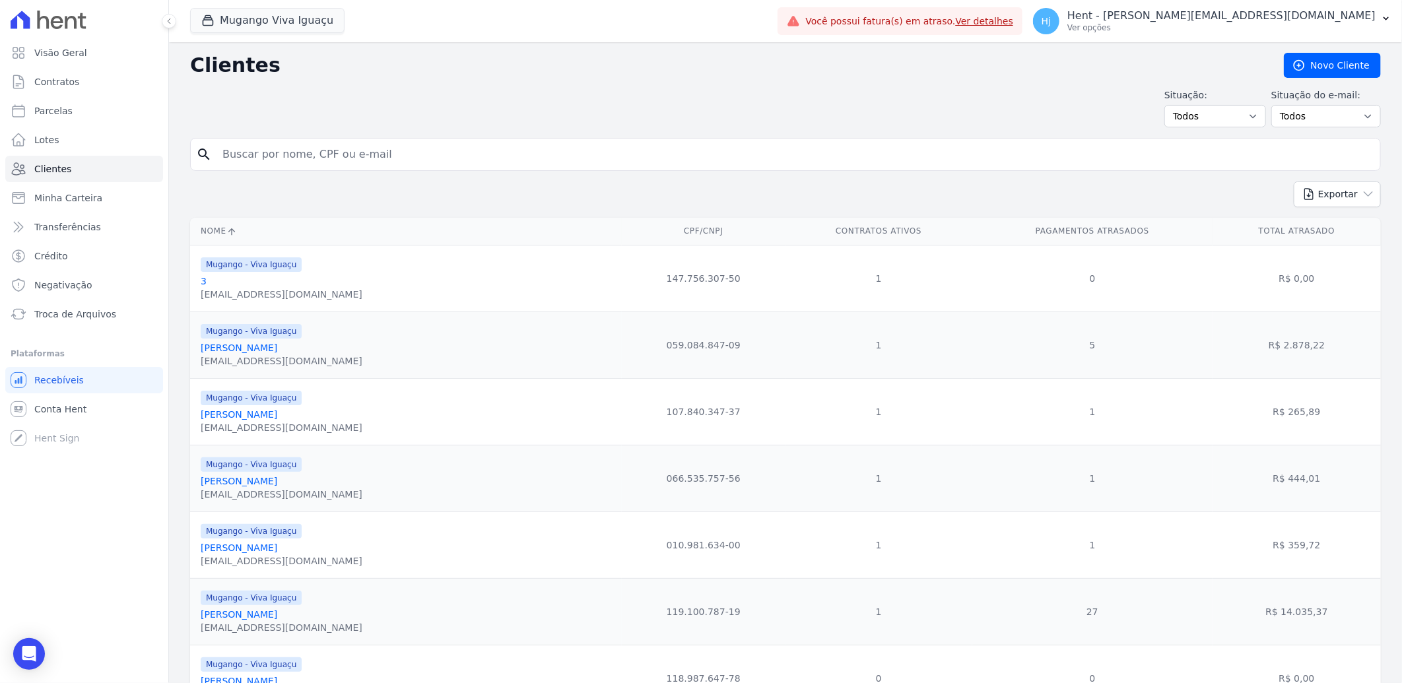
click at [323, 154] on input "search" at bounding box center [794, 154] width 1160 height 26
paste input "[PERSON_NAME] Dos Reis Junior"
type input "[PERSON_NAME] Dos Reis Junior"
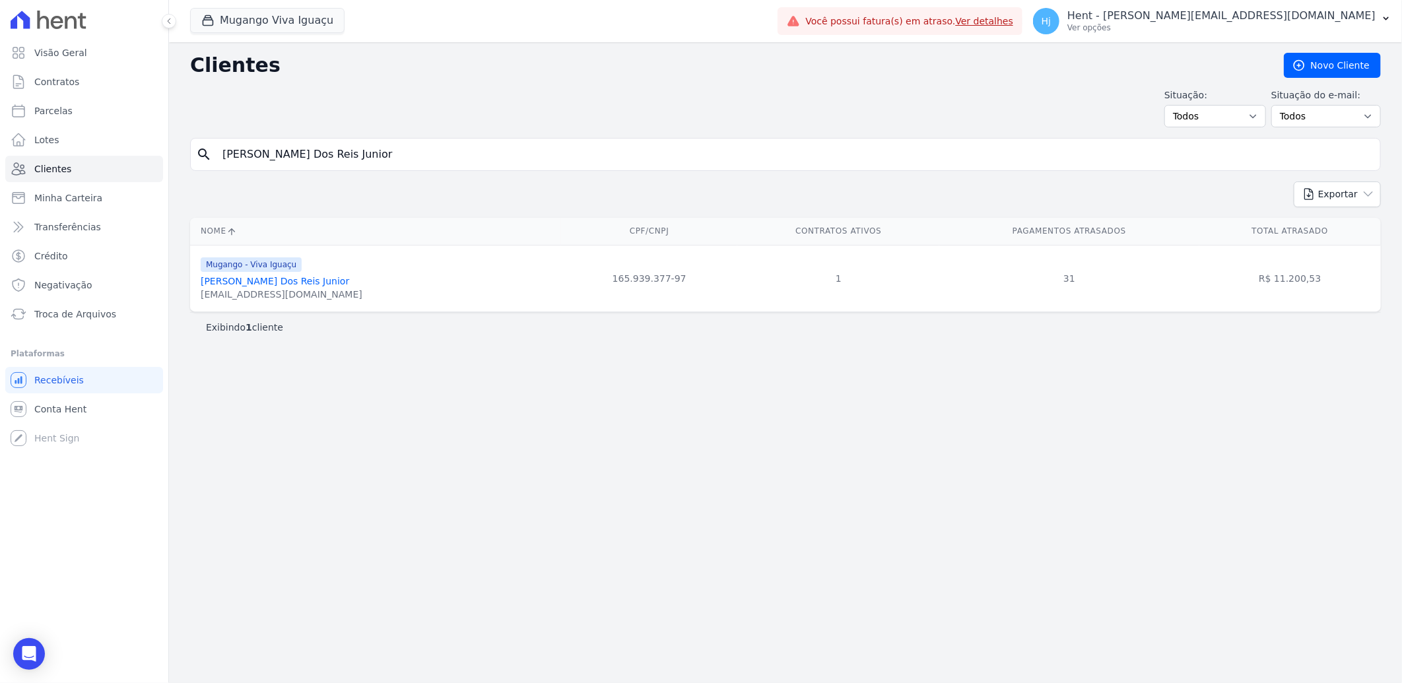
click at [245, 276] on link "[PERSON_NAME] Dos Reis Junior" at bounding box center [275, 281] width 148 height 11
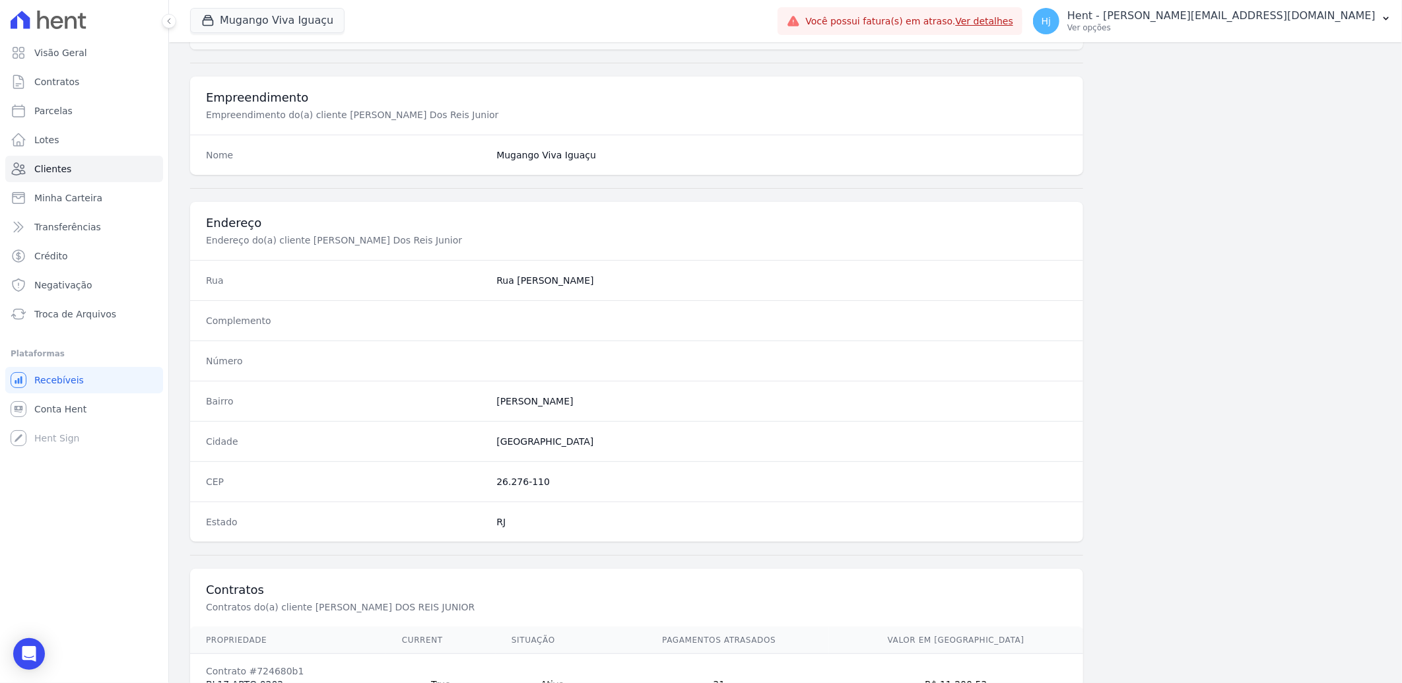
scroll to position [553, 0]
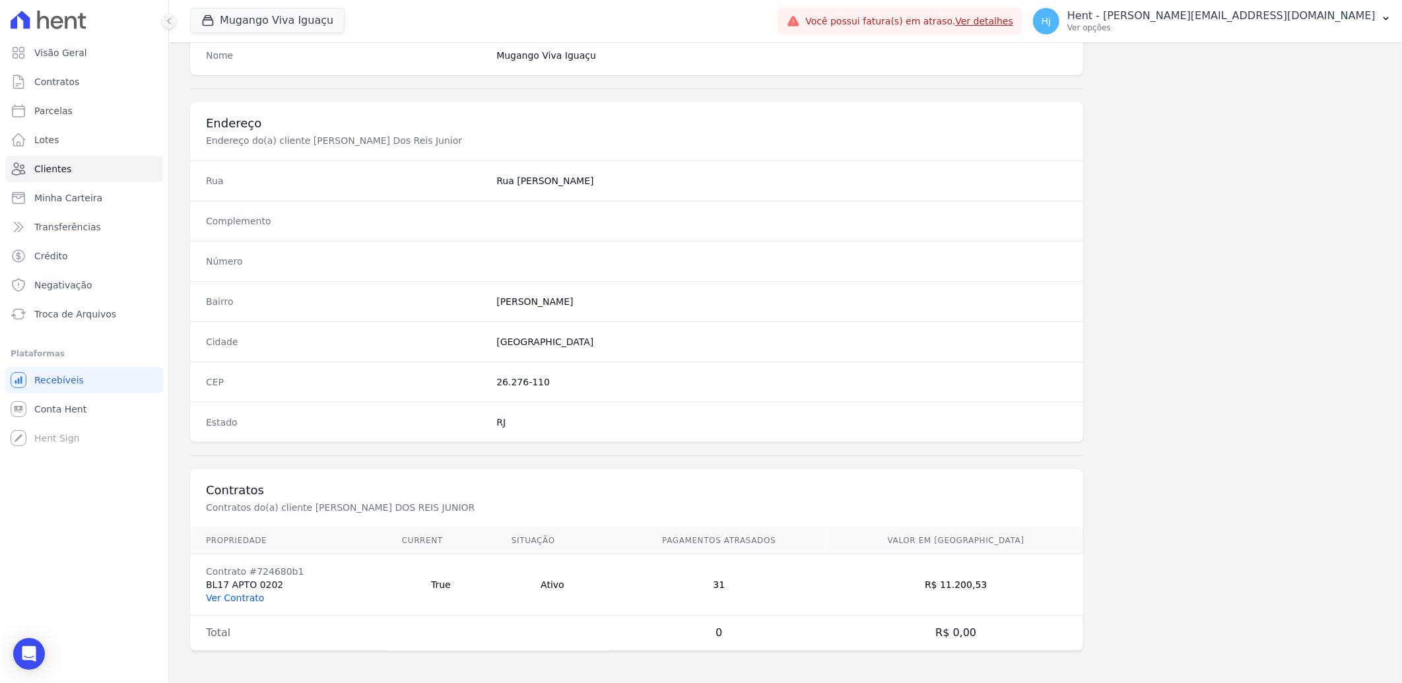
click at [231, 595] on link "Ver Contrato" at bounding box center [235, 598] width 58 height 11
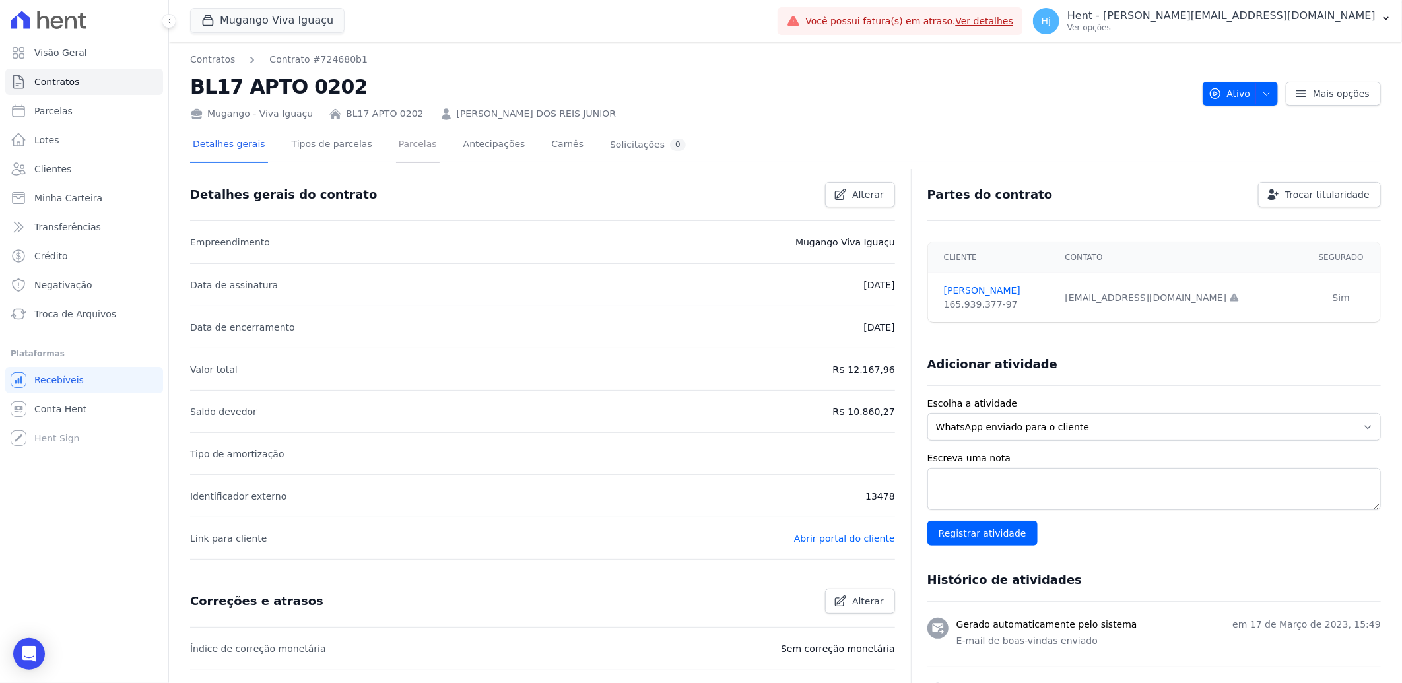
click at [403, 139] on link "Parcelas" at bounding box center [418, 145] width 44 height 35
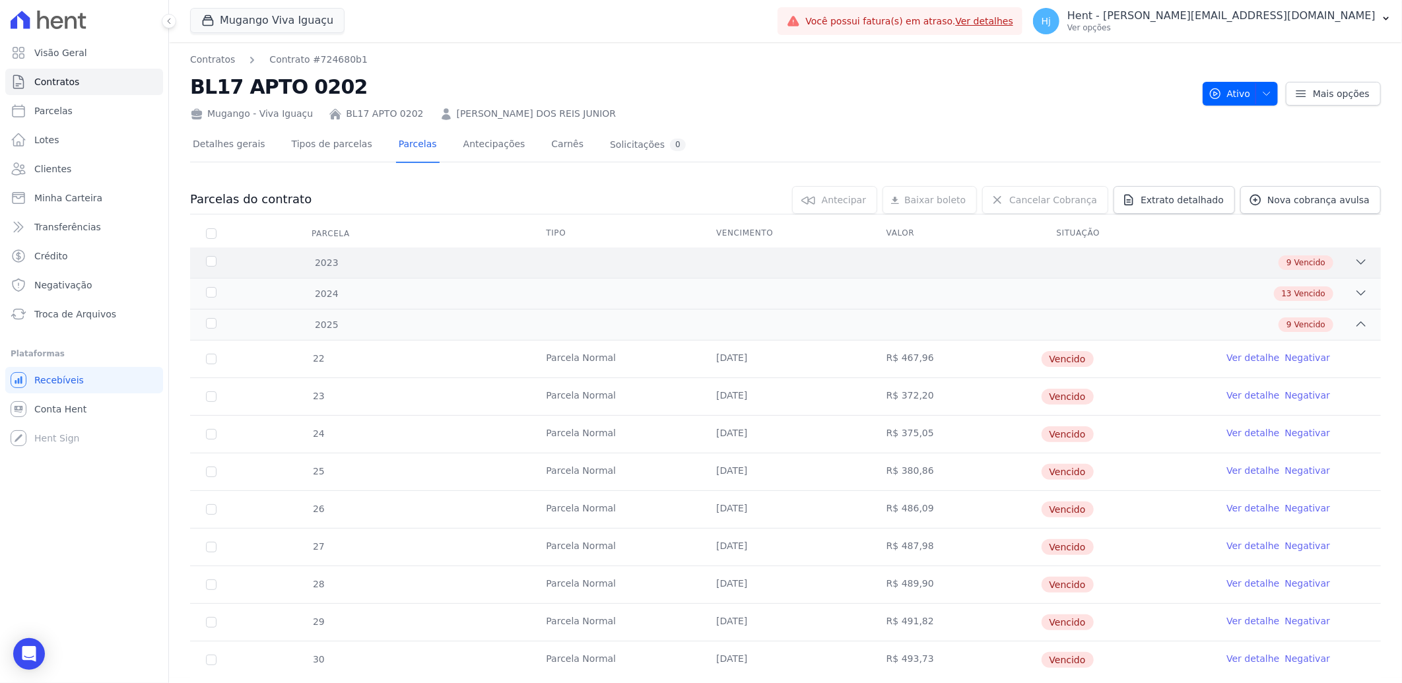
click at [935, 259] on div "9 Vencido" at bounding box center [844, 262] width 1047 height 15
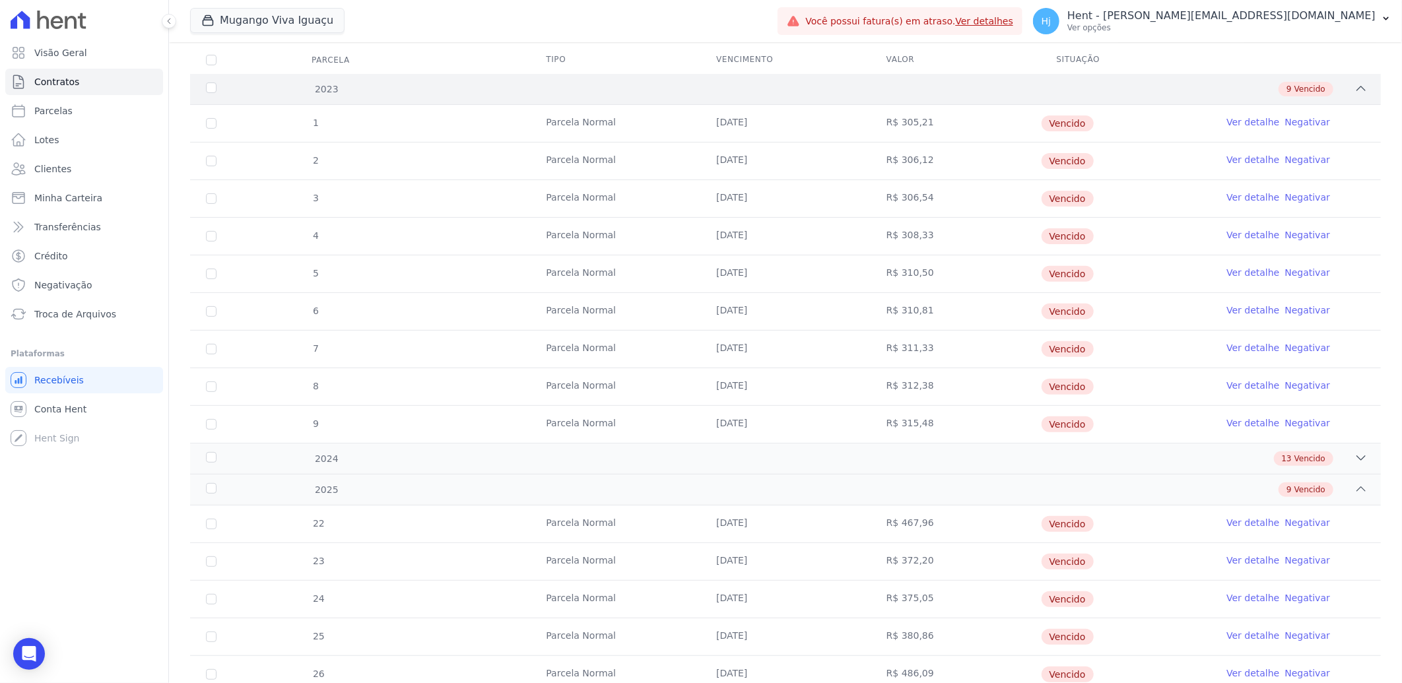
scroll to position [220, 0]
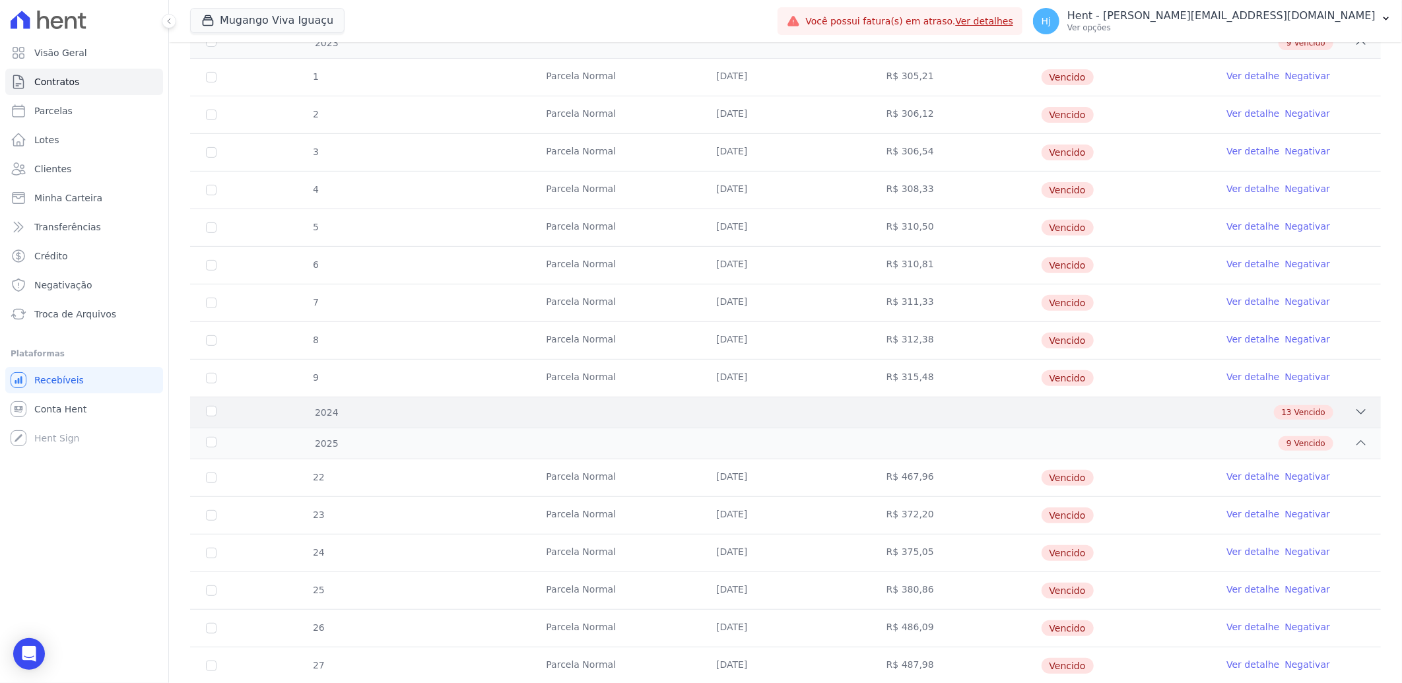
click at [807, 413] on div "13 Vencido" at bounding box center [844, 412] width 1047 height 15
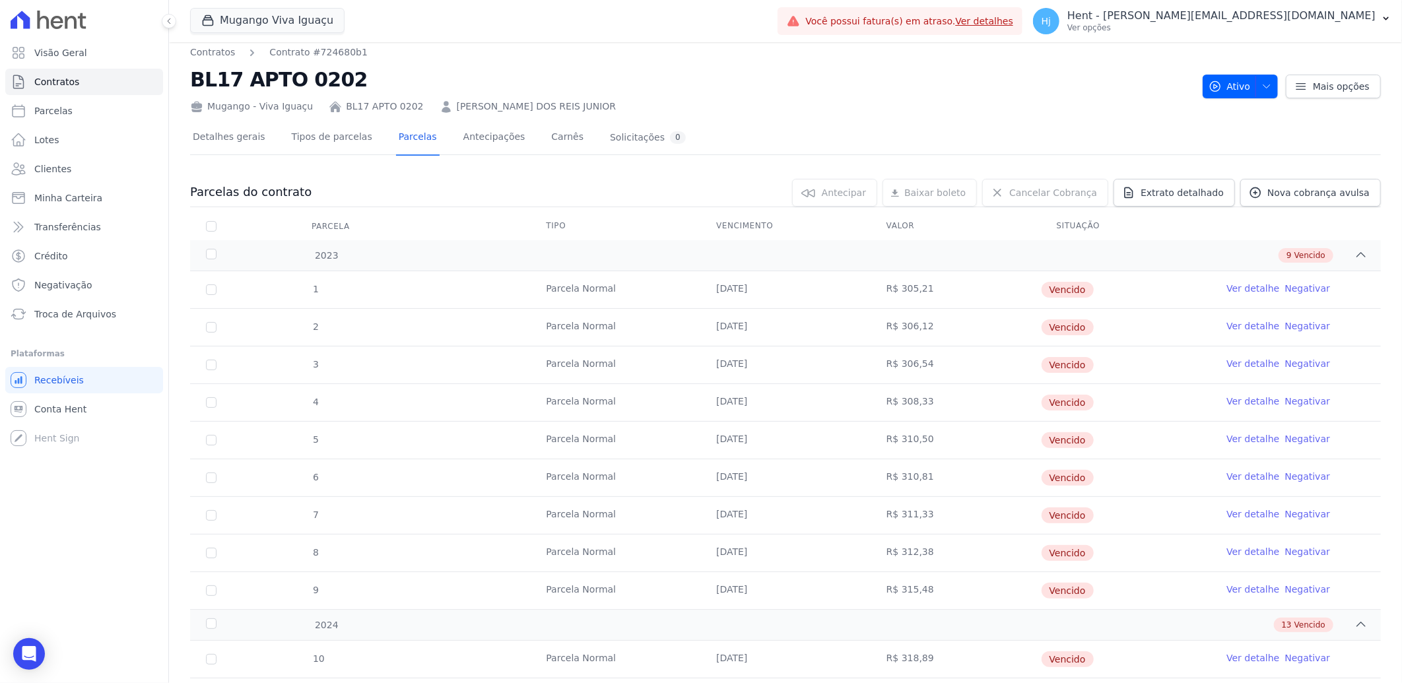
scroll to position [0, 0]
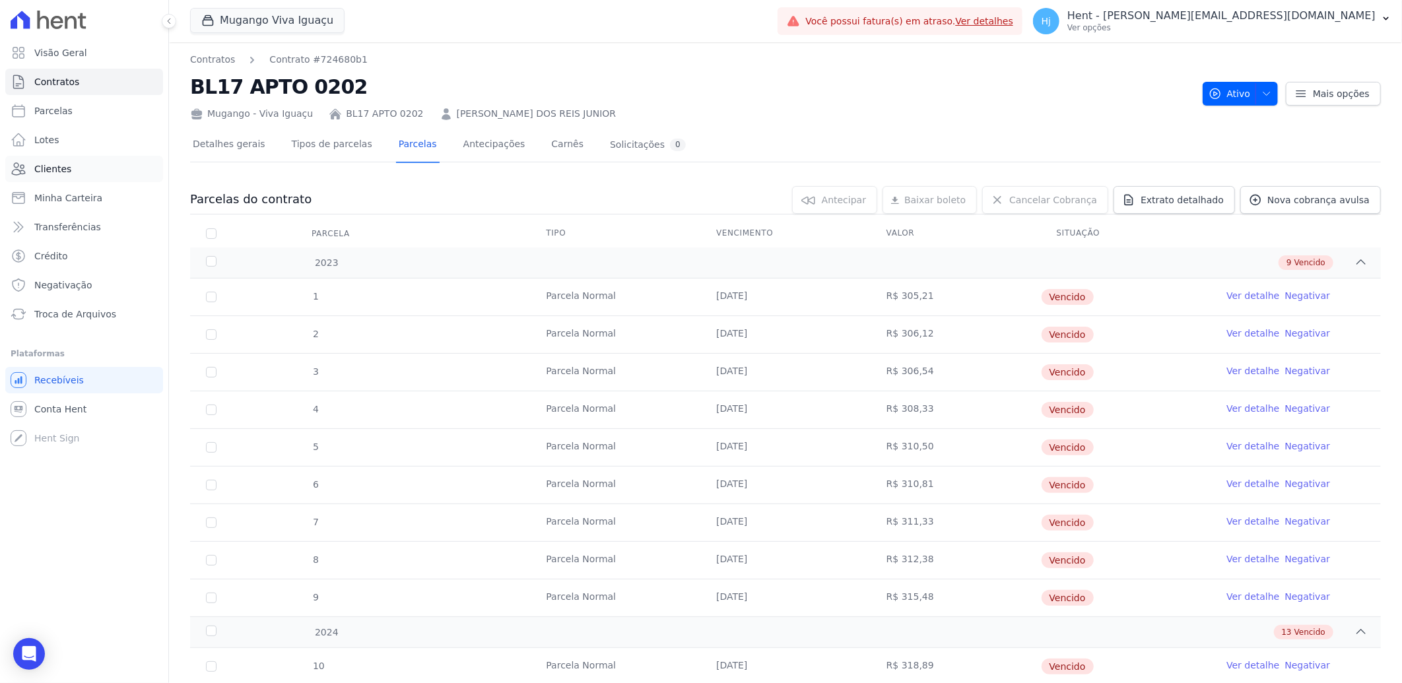
click at [56, 170] on span "Clientes" at bounding box center [52, 168] width 37 height 13
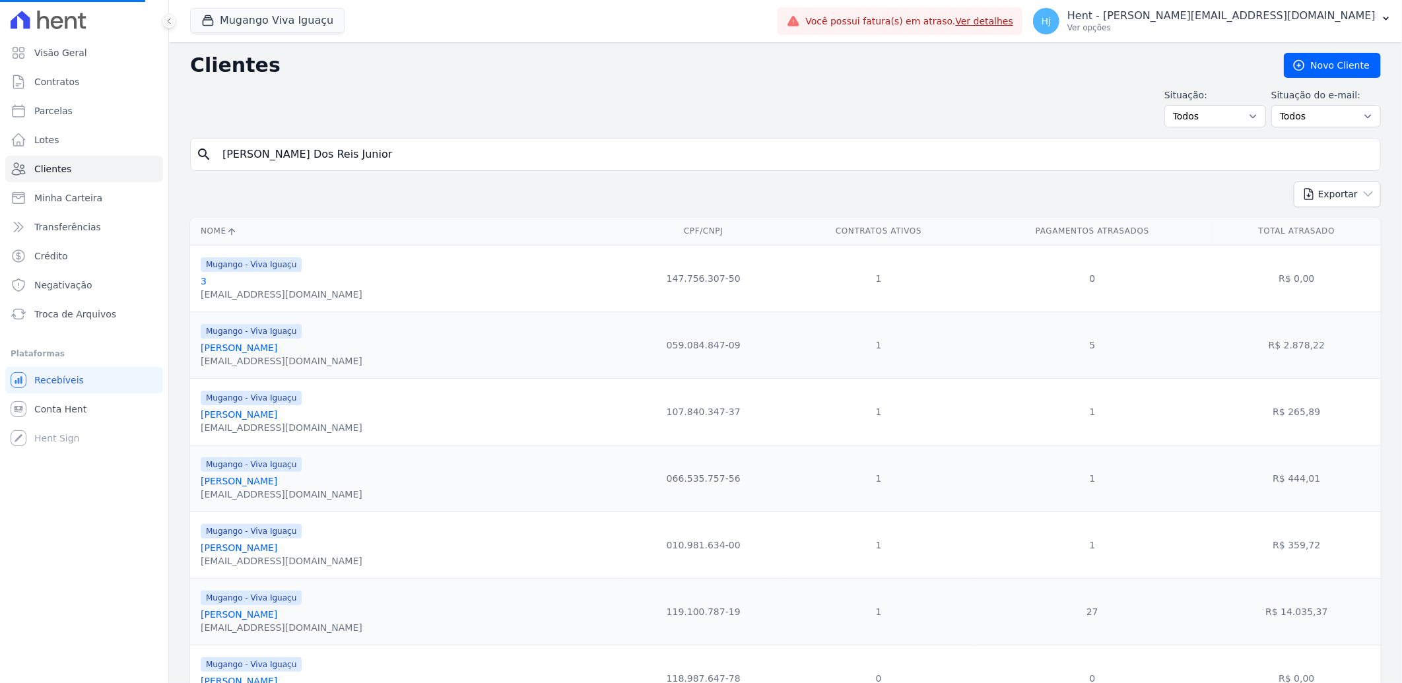
click at [417, 150] on input "[PERSON_NAME] Dos Reis Junior" at bounding box center [794, 154] width 1160 height 26
click at [412, 152] on input "search" at bounding box center [794, 154] width 1160 height 26
paste input "[PERSON_NAME]"
type input "[PERSON_NAME]"
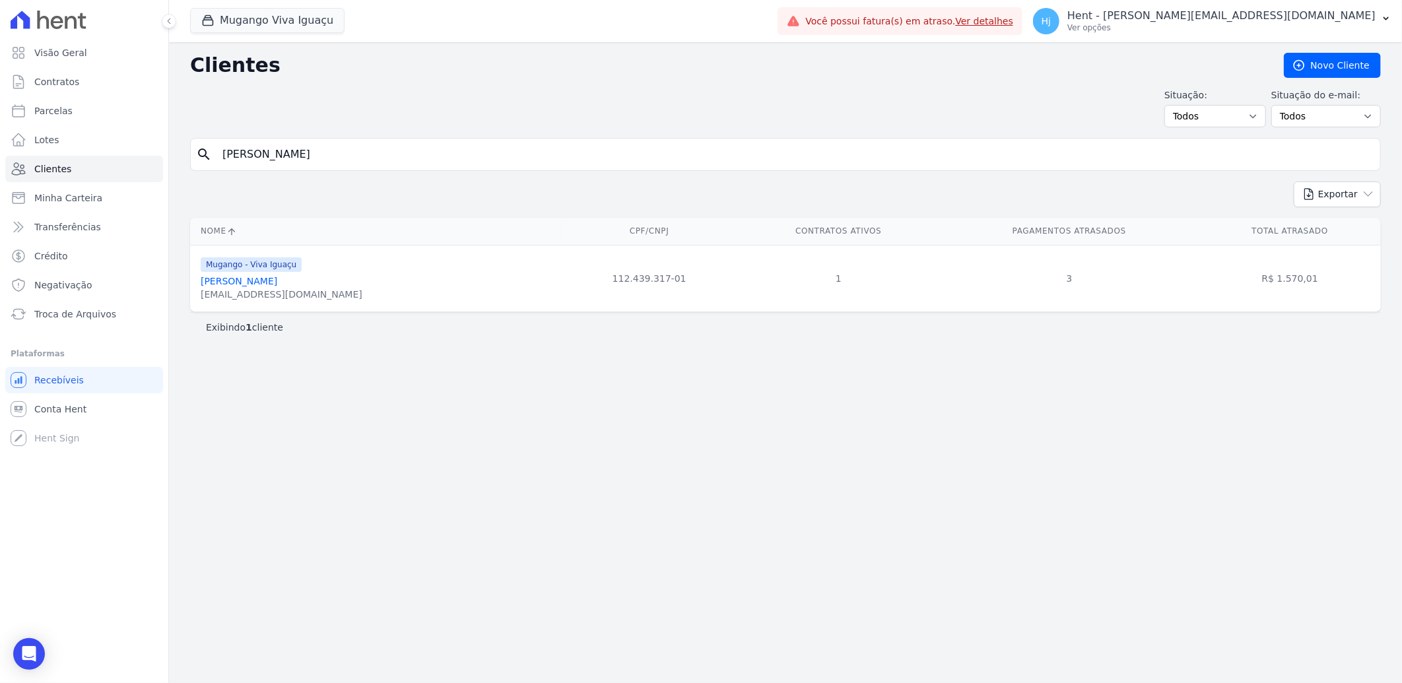
click at [263, 284] on link "[PERSON_NAME]" at bounding box center [239, 281] width 77 height 11
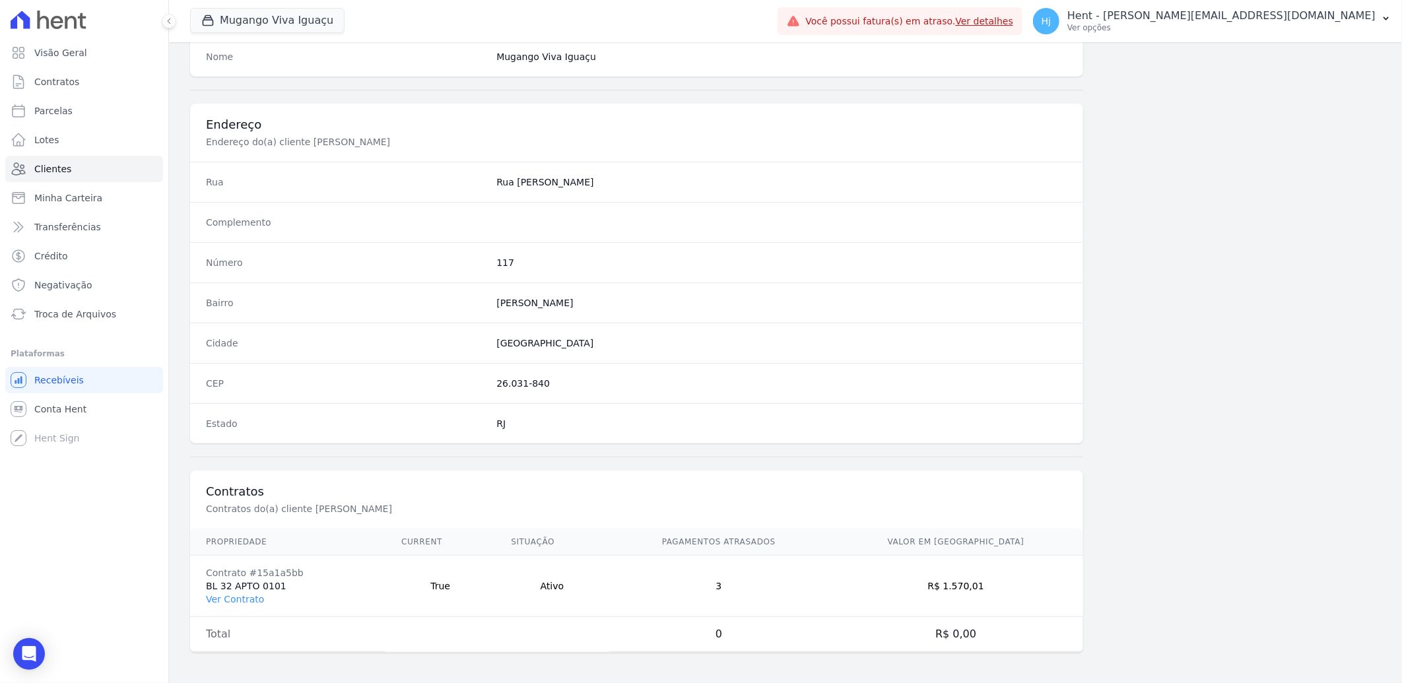
scroll to position [553, 0]
click at [234, 597] on link "Ver Contrato" at bounding box center [235, 598] width 58 height 11
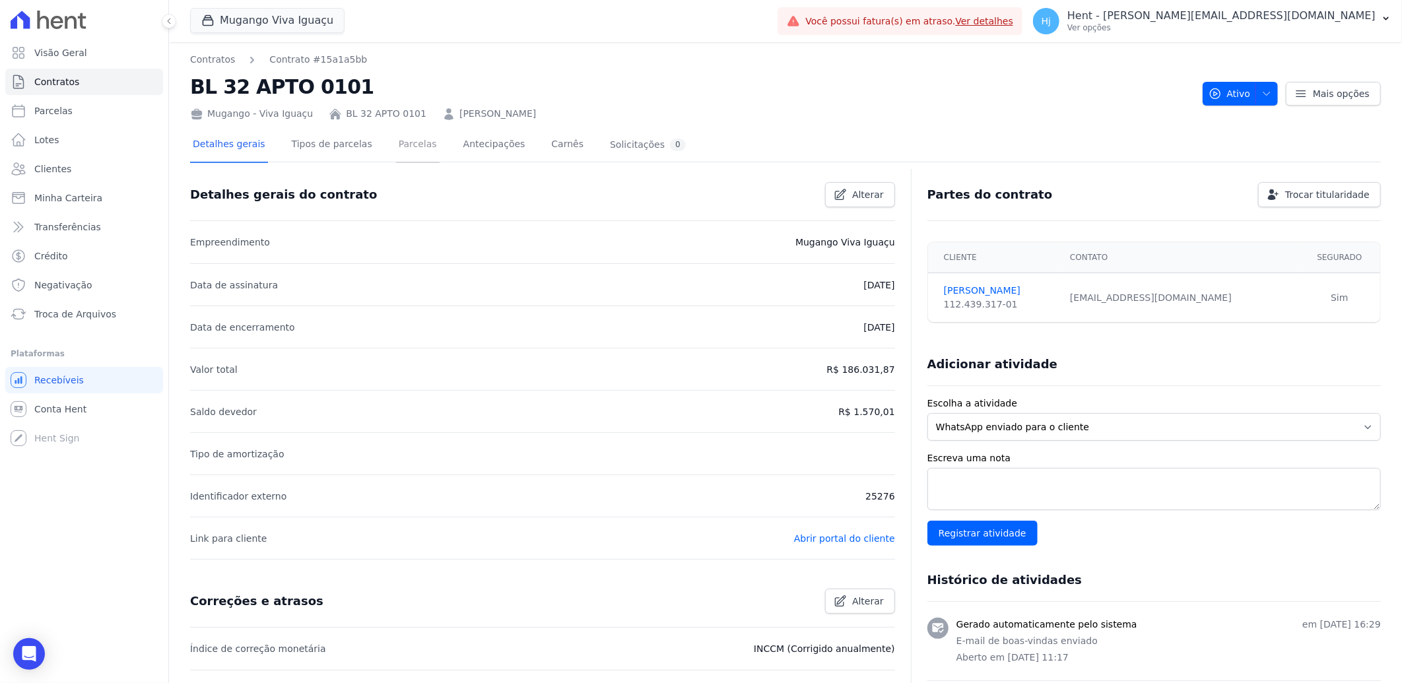
click at [399, 146] on link "Parcelas" at bounding box center [418, 145] width 44 height 35
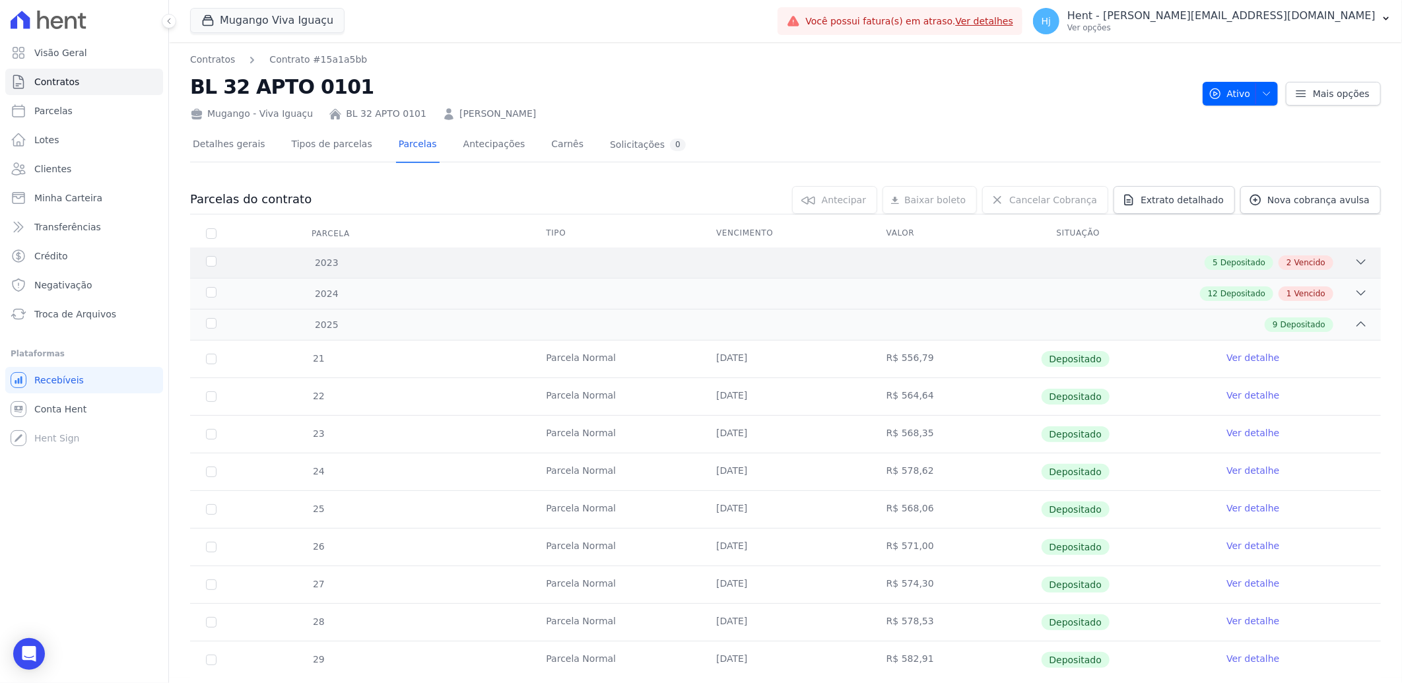
click at [736, 263] on div "5 Depositado 2 Vencido" at bounding box center [844, 262] width 1047 height 15
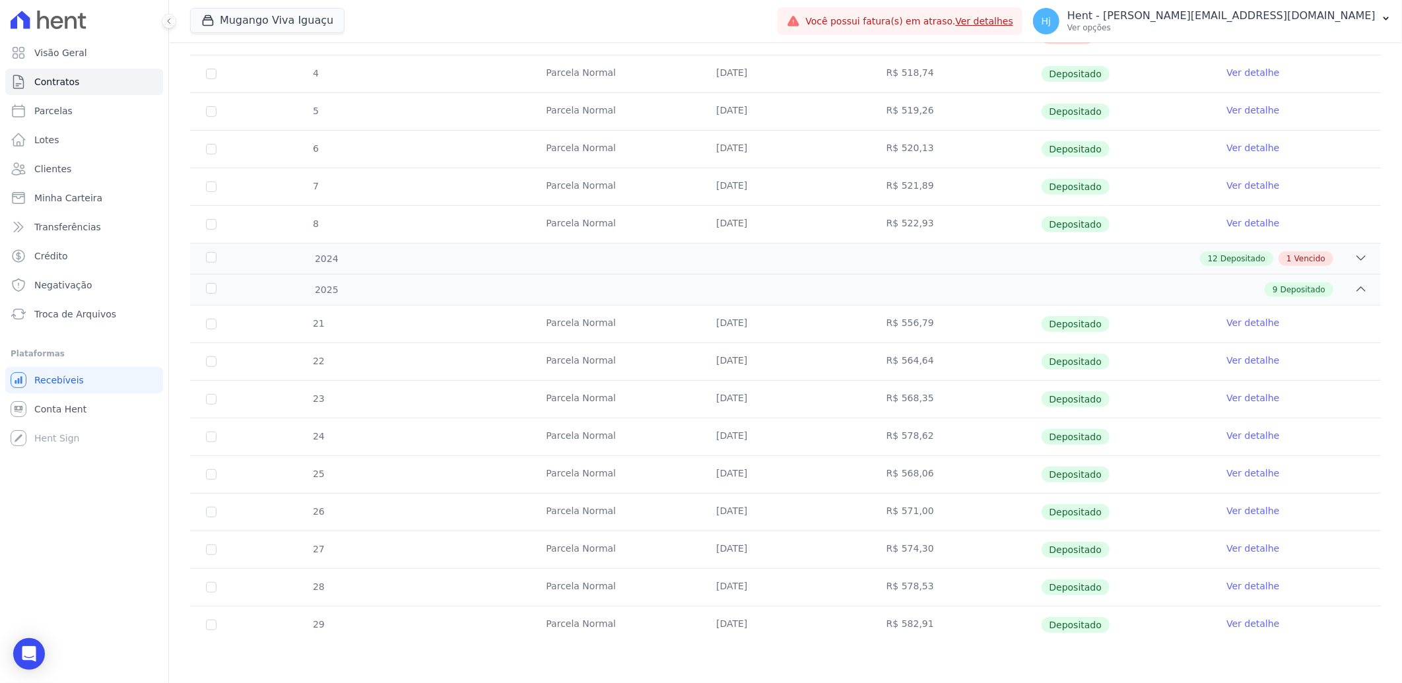
scroll to position [225, 0]
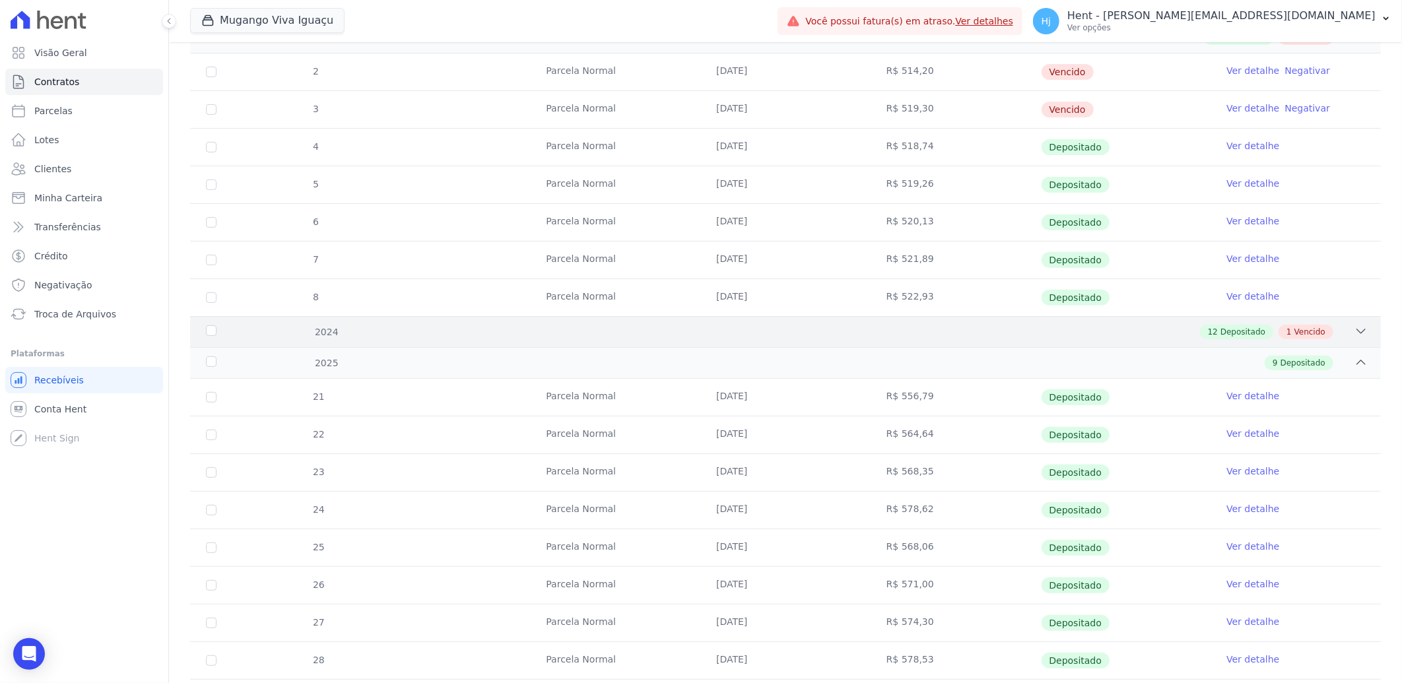
click at [757, 328] on div "12 Depositado 1 Vencido" at bounding box center [844, 332] width 1047 height 15
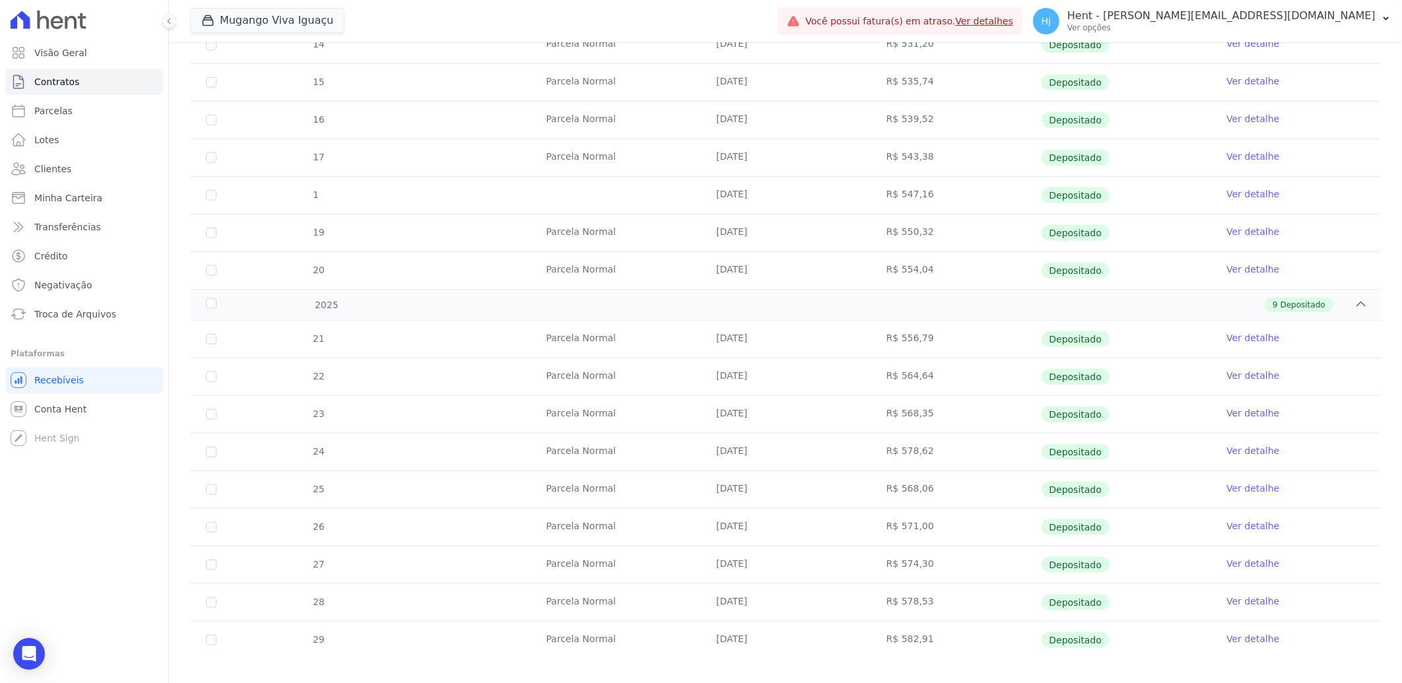
scroll to position [788, 0]
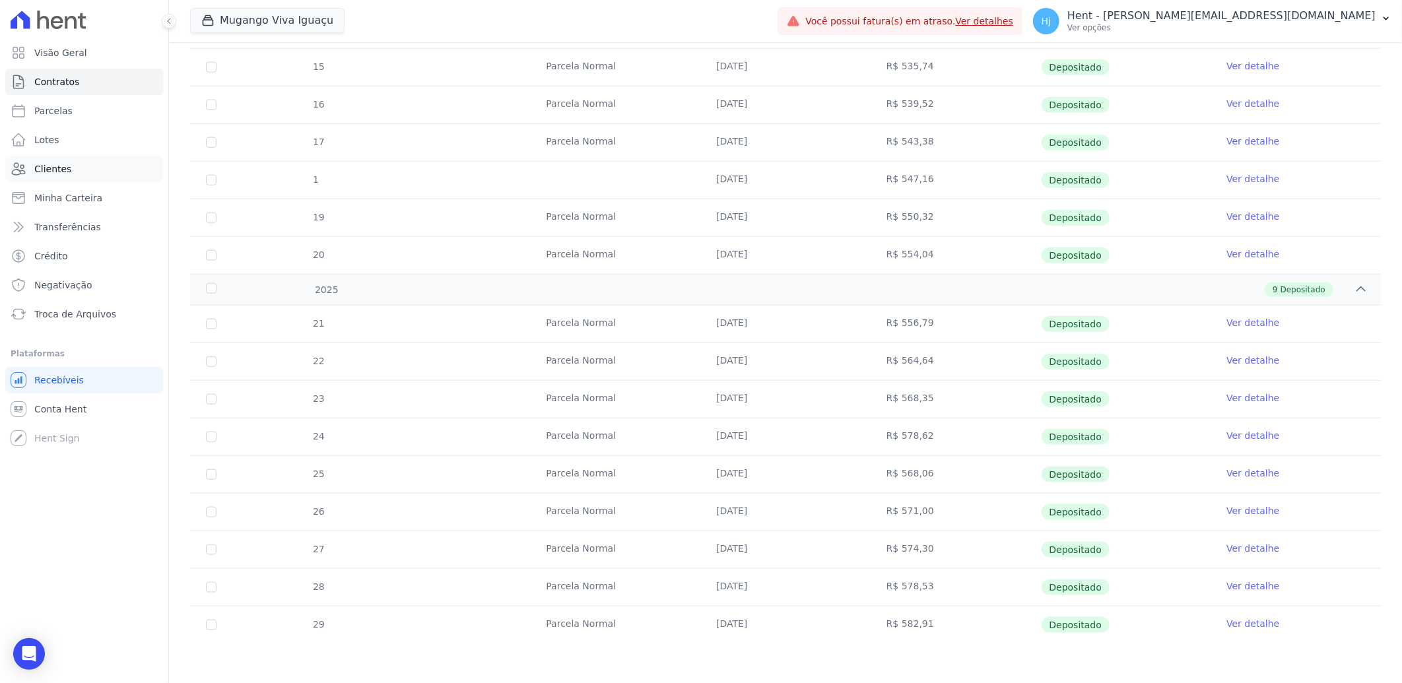
click at [56, 167] on span "Clientes" at bounding box center [52, 168] width 37 height 13
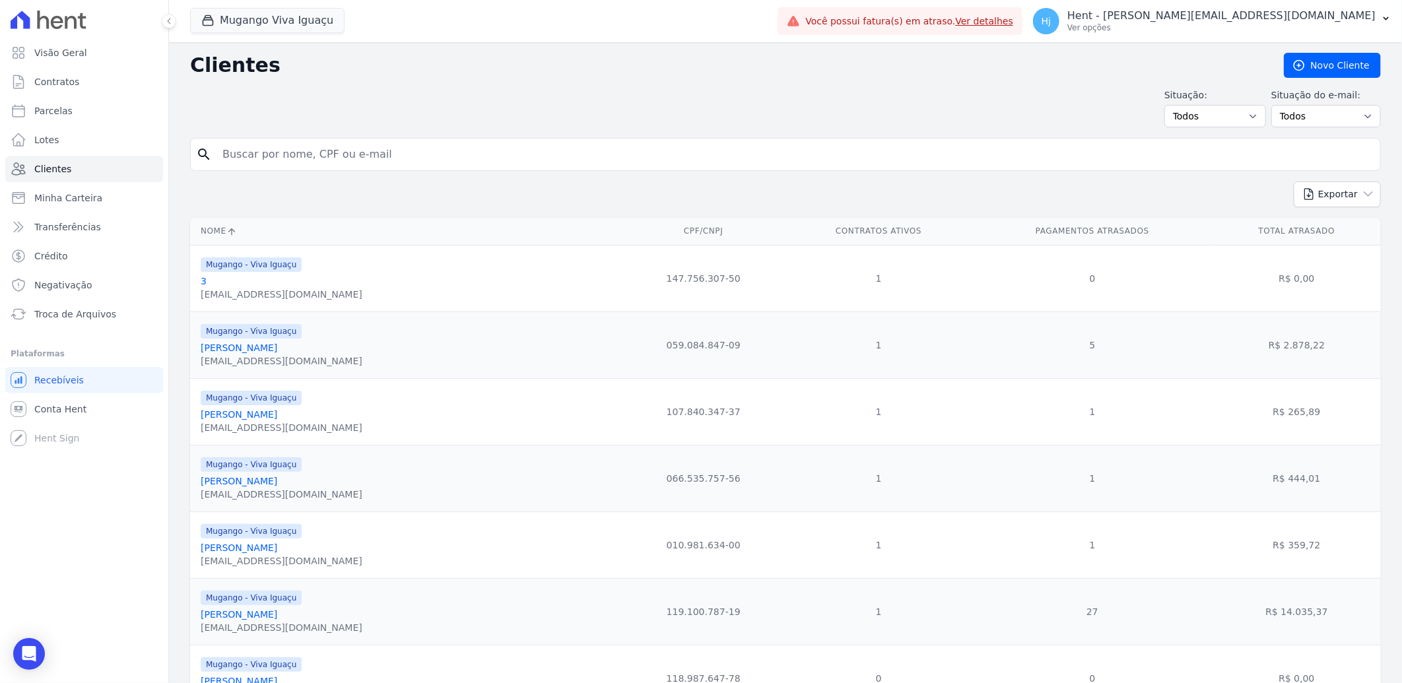
click at [372, 160] on input "search" at bounding box center [794, 154] width 1160 height 26
paste input "[PERSON_NAME]"
type input "[PERSON_NAME]"
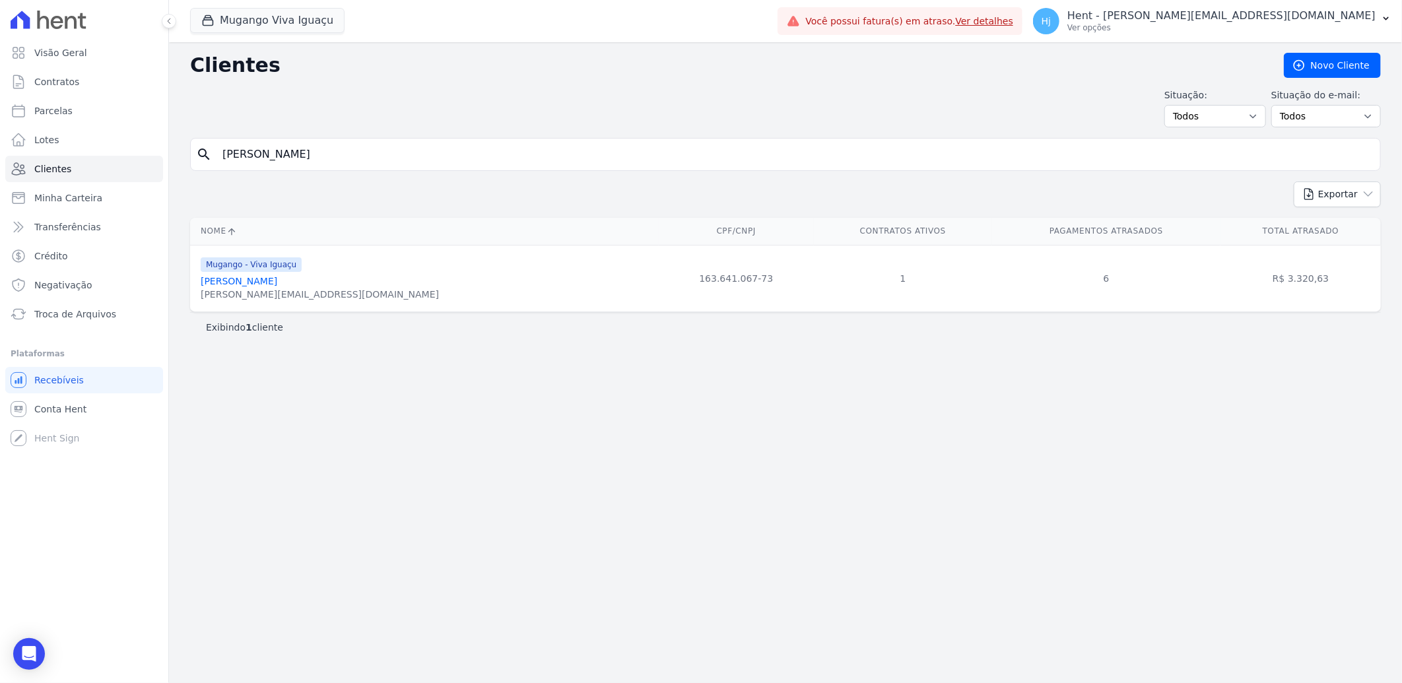
click at [253, 284] on link "[PERSON_NAME]" at bounding box center [239, 281] width 77 height 11
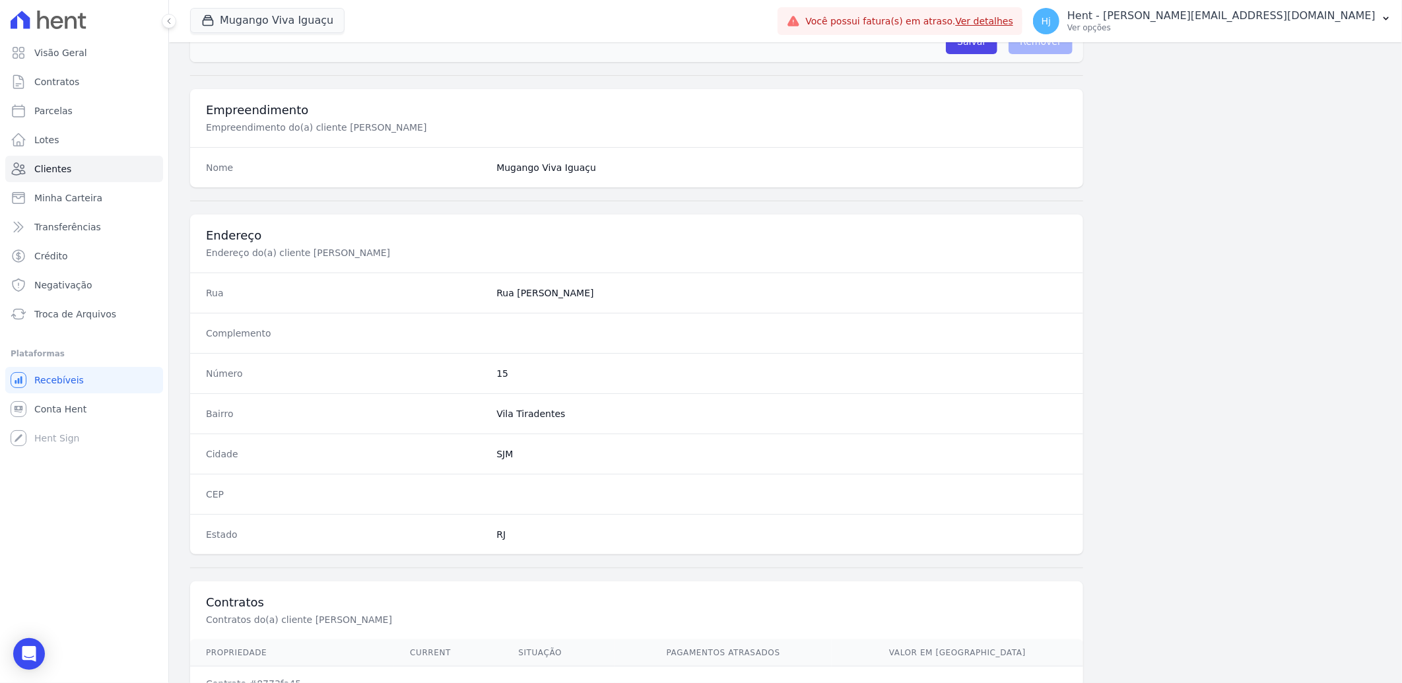
scroll to position [553, 0]
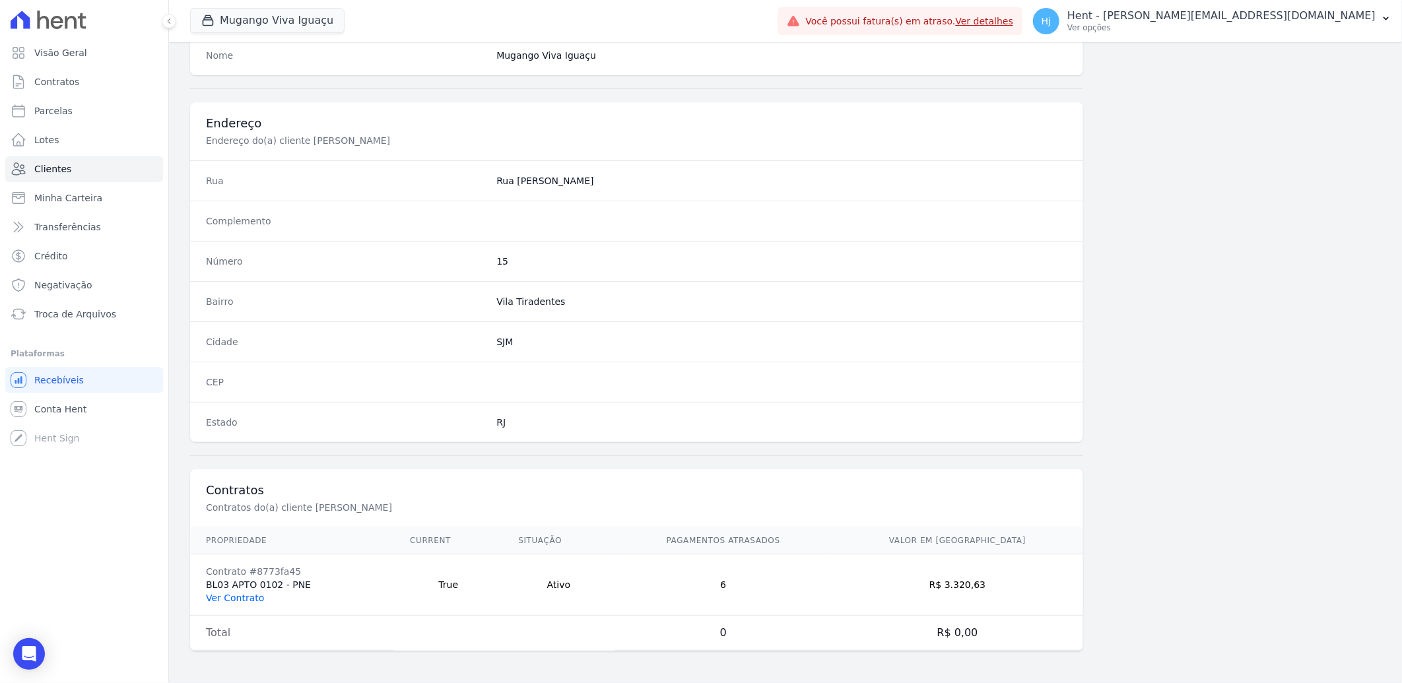
click at [257, 595] on link "Ver Contrato" at bounding box center [235, 598] width 58 height 11
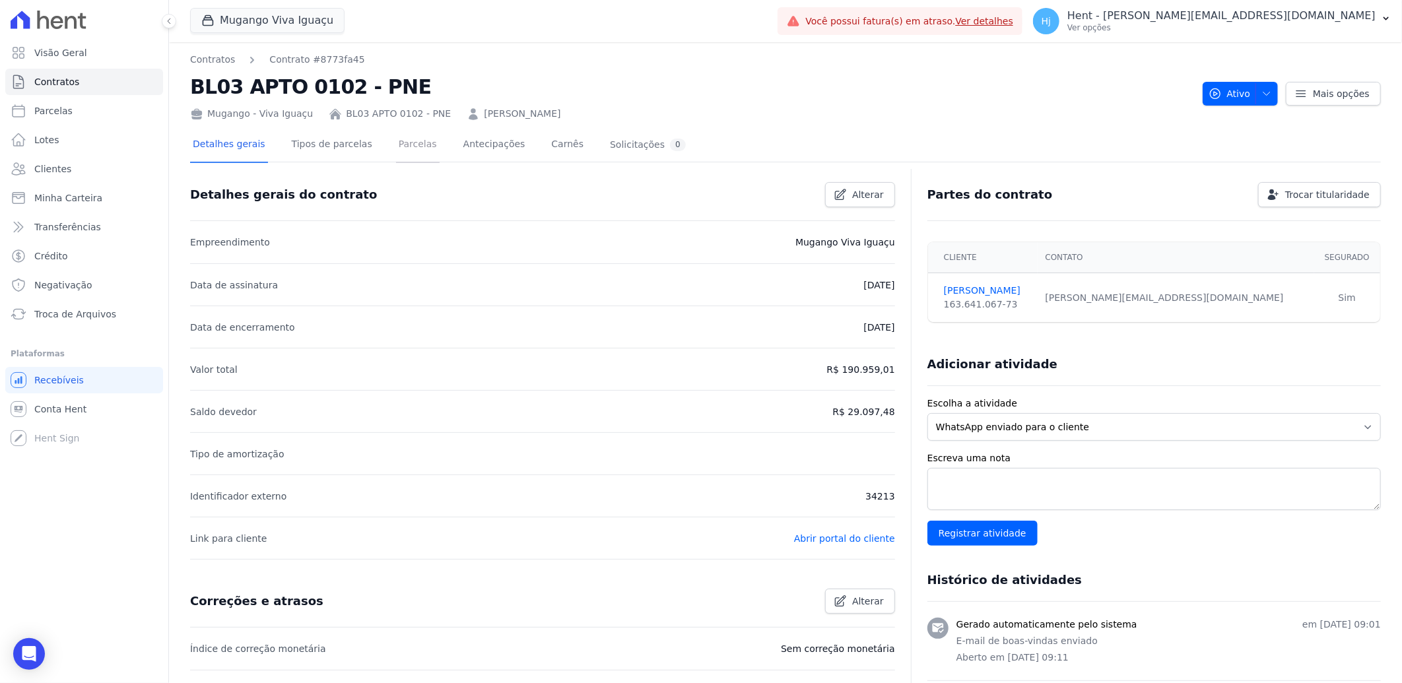
click at [396, 152] on link "Parcelas" at bounding box center [418, 145] width 44 height 35
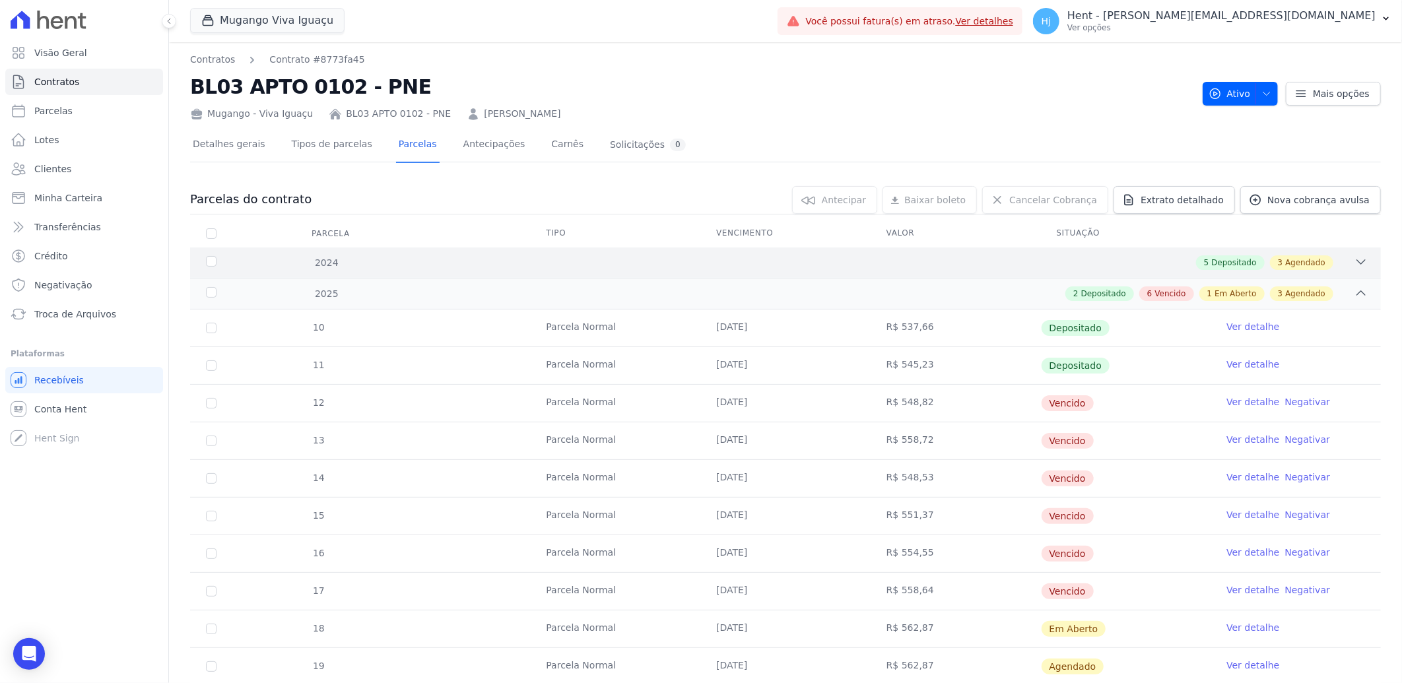
click at [903, 259] on div "5 Depositado 3 Agendado" at bounding box center [844, 262] width 1047 height 15
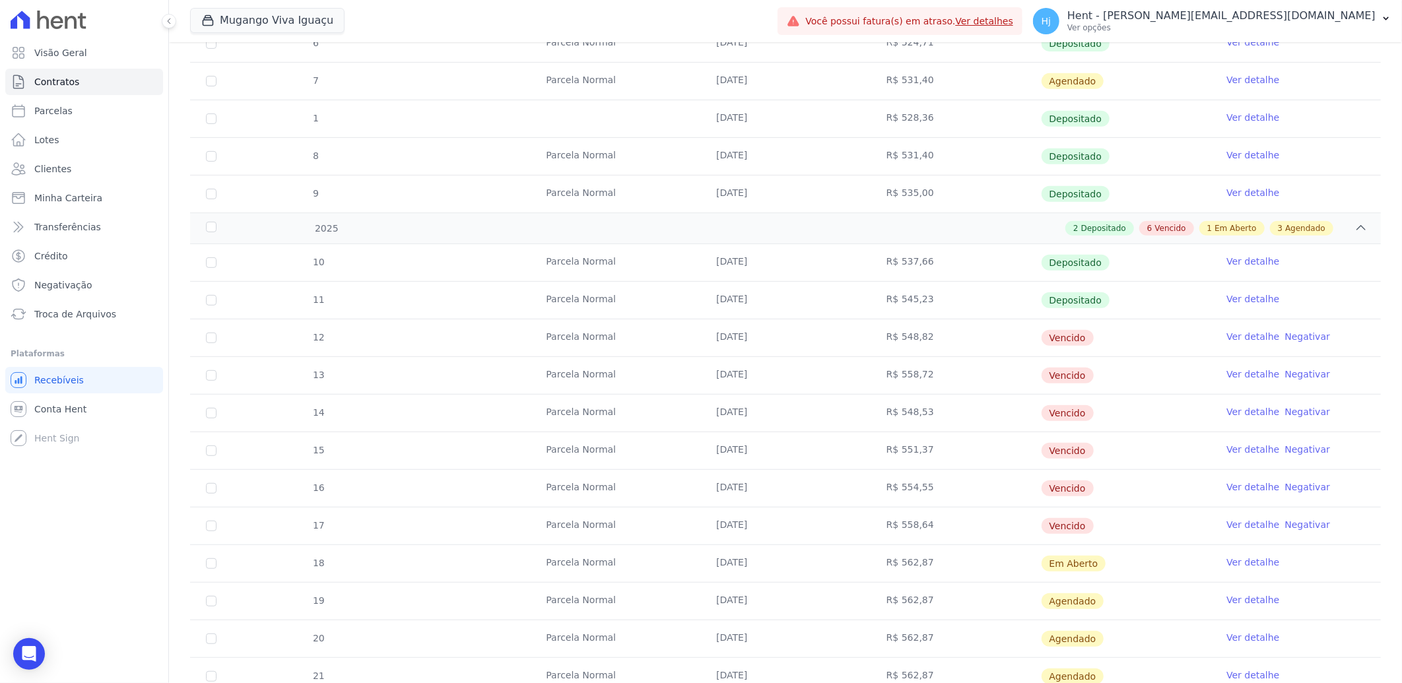
scroll to position [543, 0]
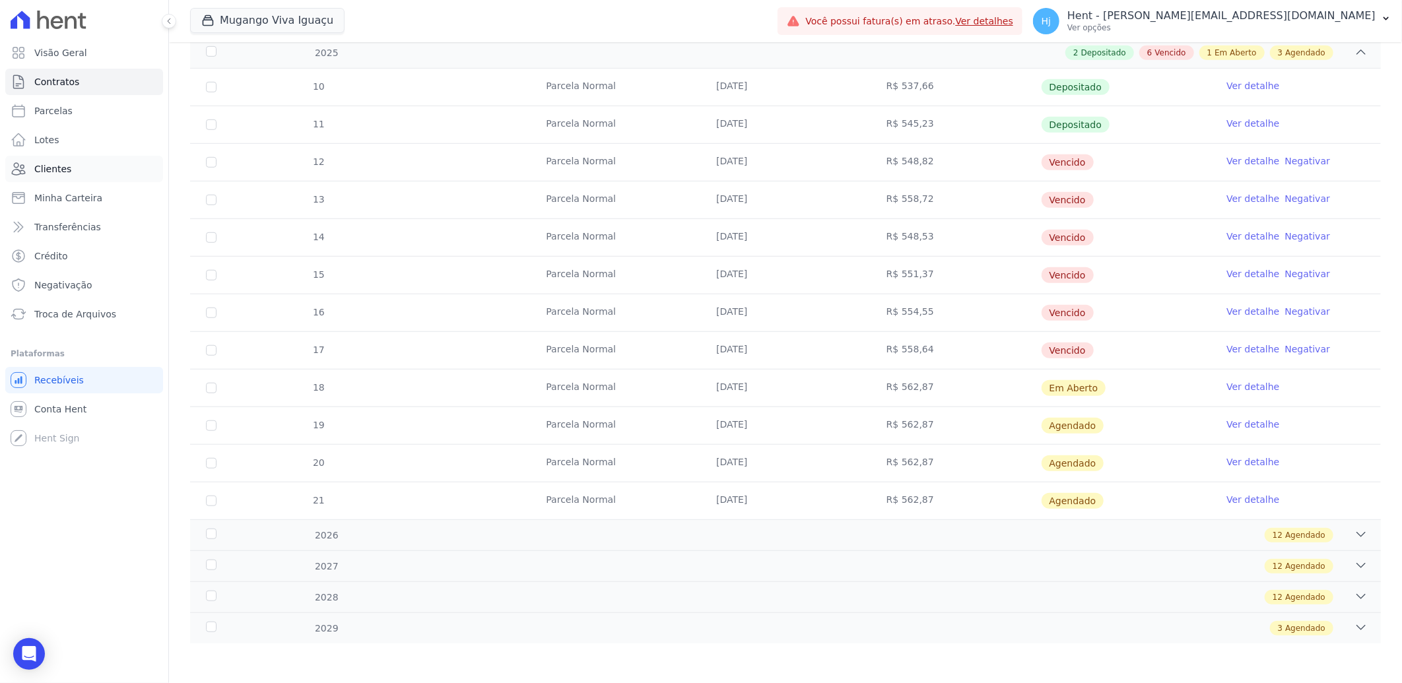
click at [54, 169] on span "Clientes" at bounding box center [52, 168] width 37 height 13
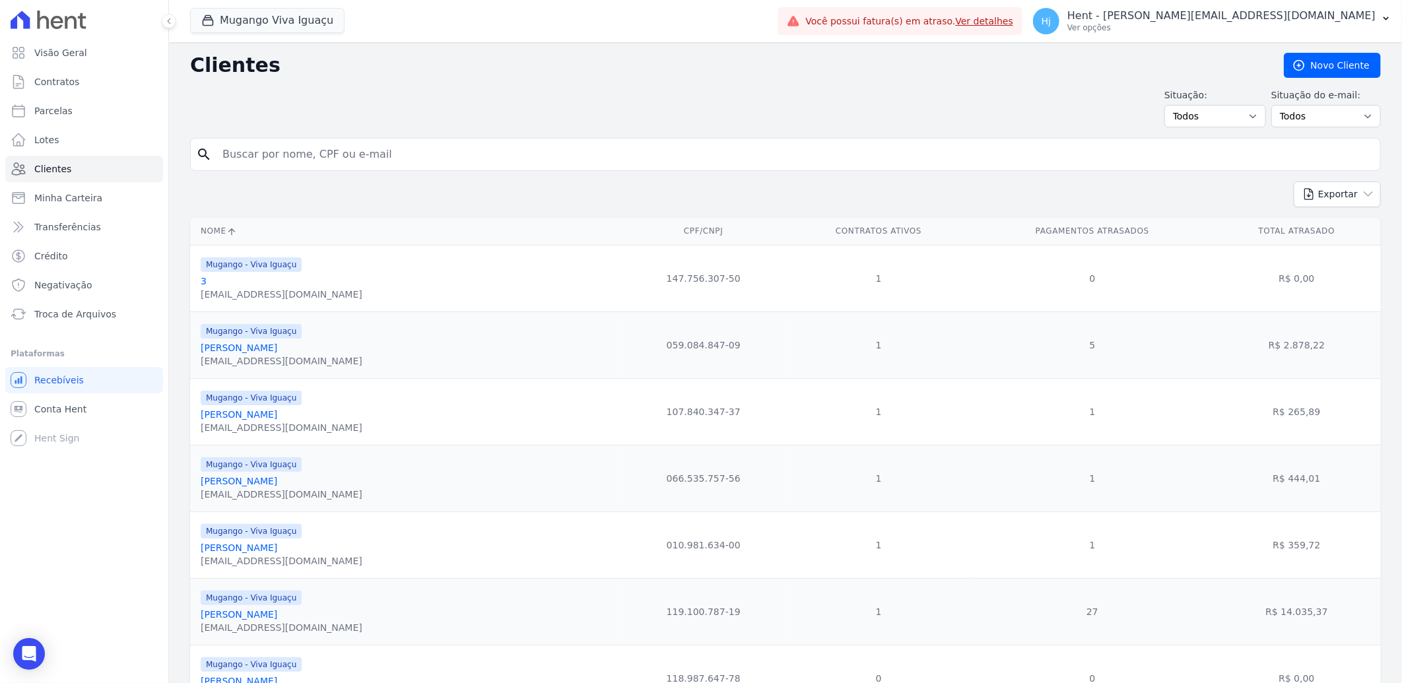
click at [341, 160] on input "search" at bounding box center [794, 154] width 1160 height 26
paste input "[PERSON_NAME]"
type input "[PERSON_NAME]"
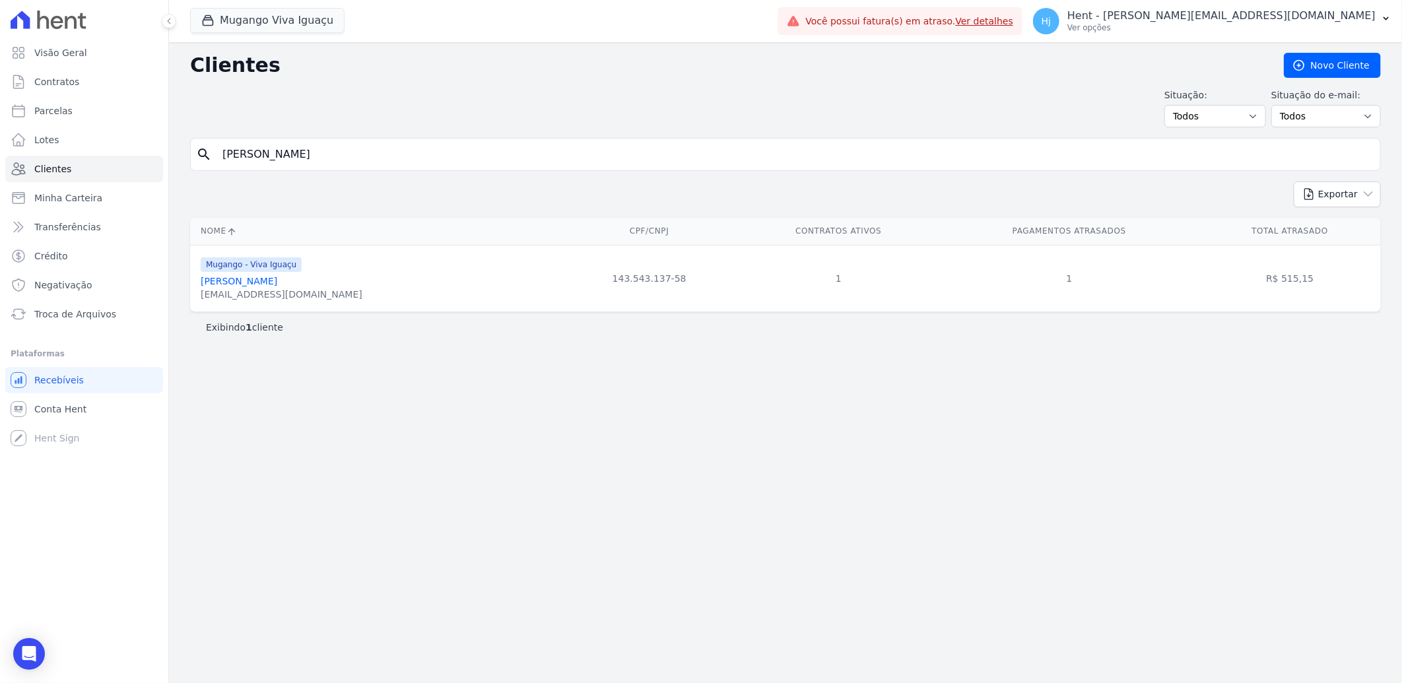
click at [210, 268] on span "Mugango - Viva Iguaçu" at bounding box center [251, 264] width 101 height 15
click at [227, 282] on link "[PERSON_NAME]" at bounding box center [239, 281] width 77 height 11
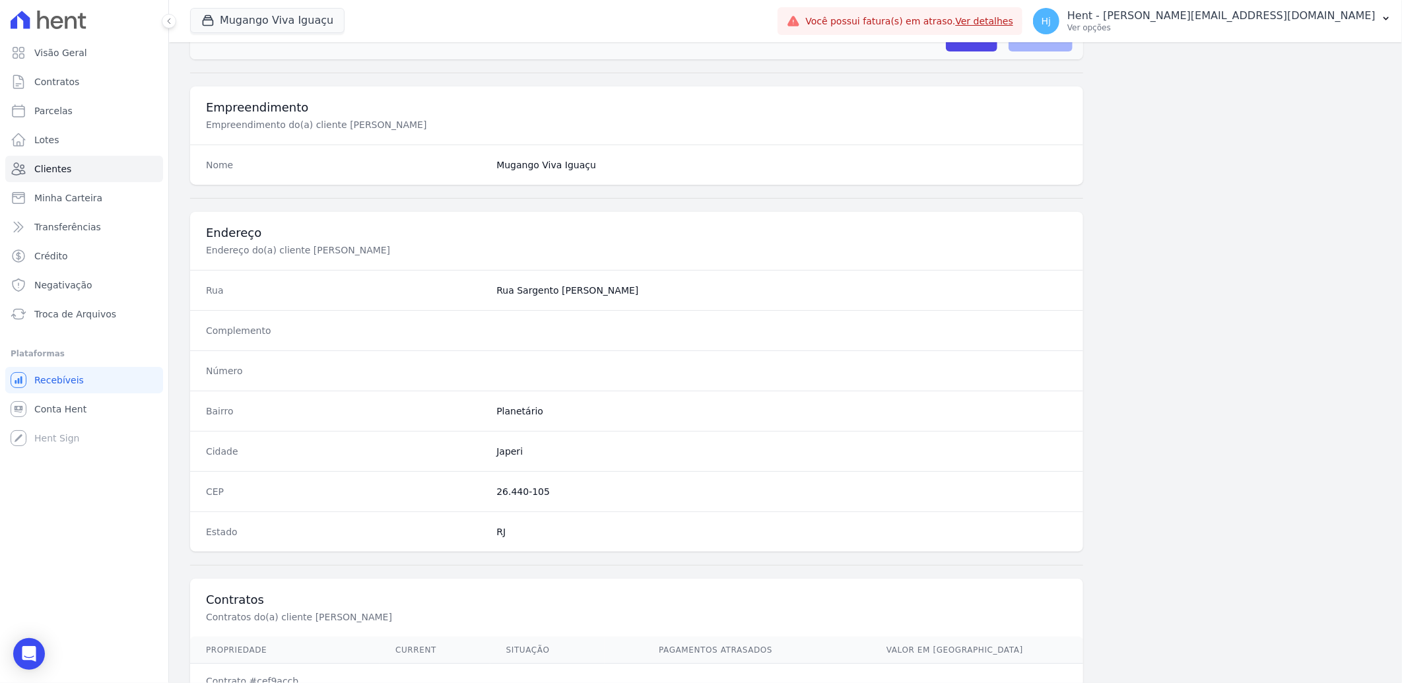
scroll to position [553, 0]
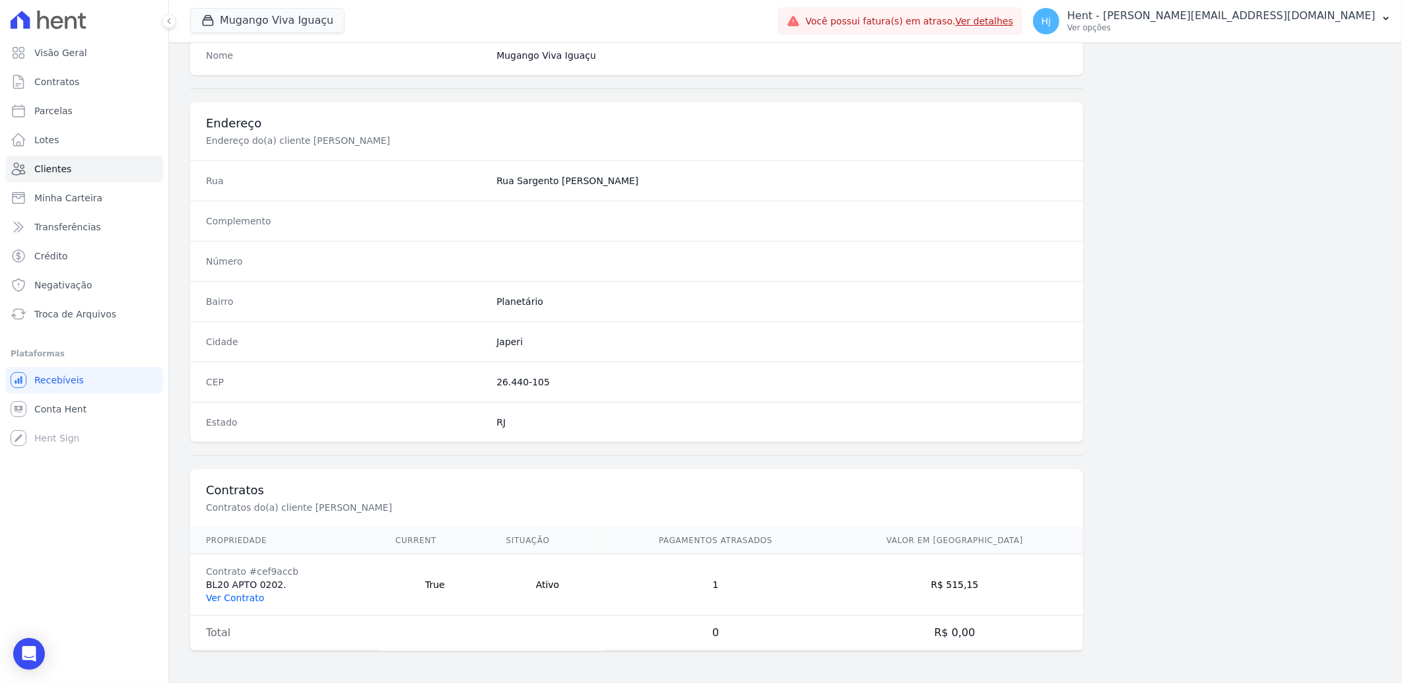
click at [232, 601] on link "Ver Contrato" at bounding box center [235, 598] width 58 height 11
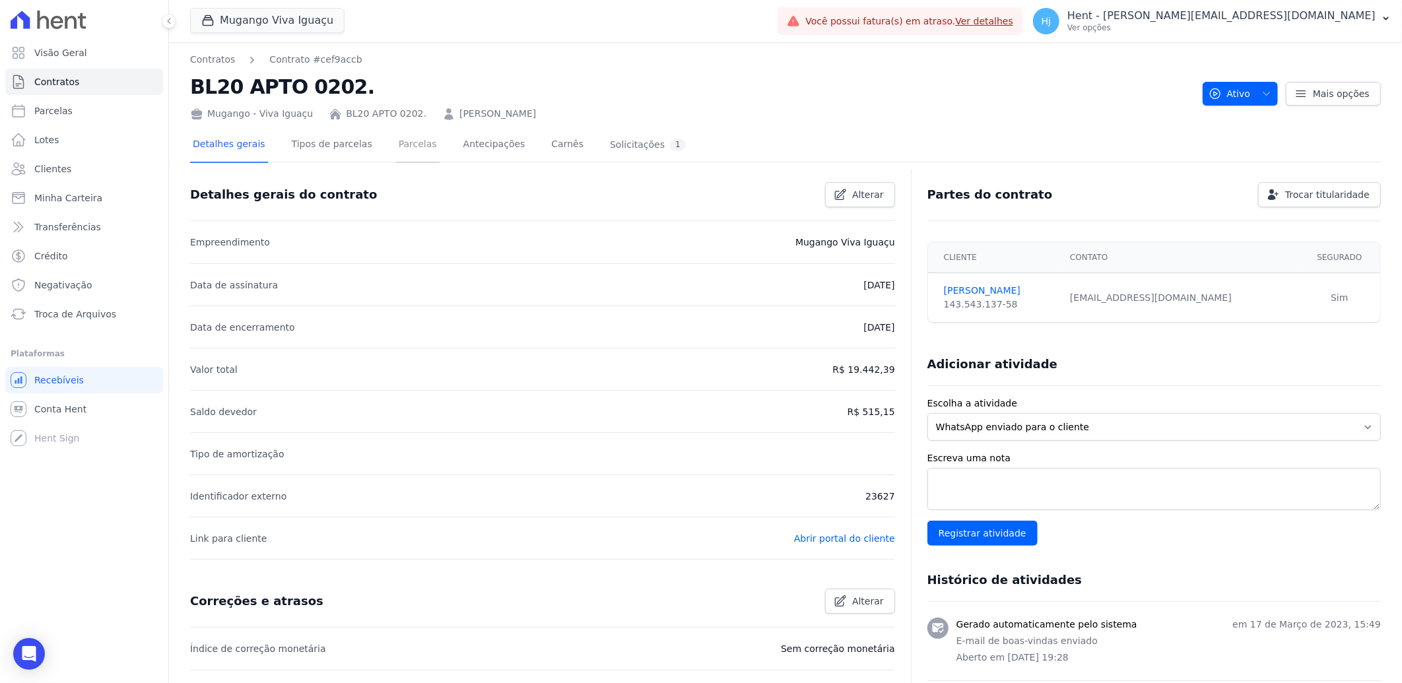
click at [396, 152] on link "Parcelas" at bounding box center [418, 145] width 44 height 35
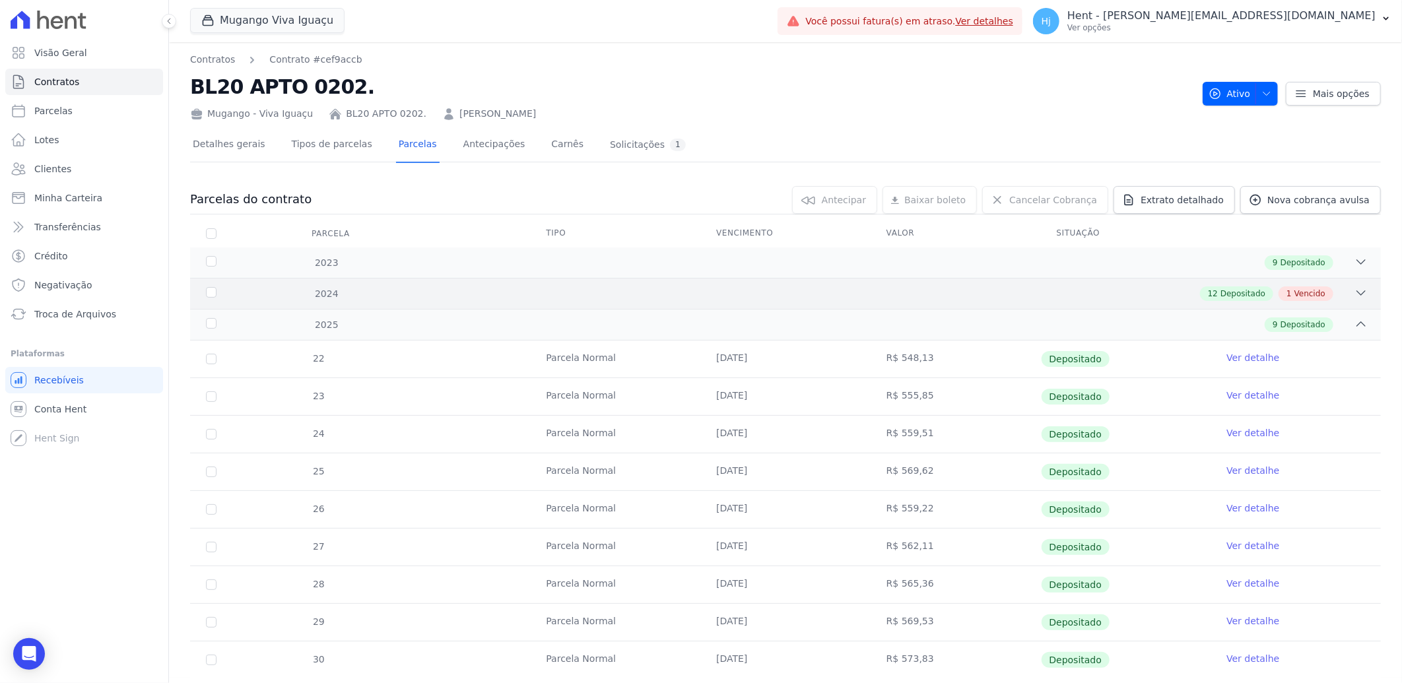
click at [776, 285] on div "2024 12 Depositado 1 Vencido" at bounding box center [785, 293] width 1191 height 31
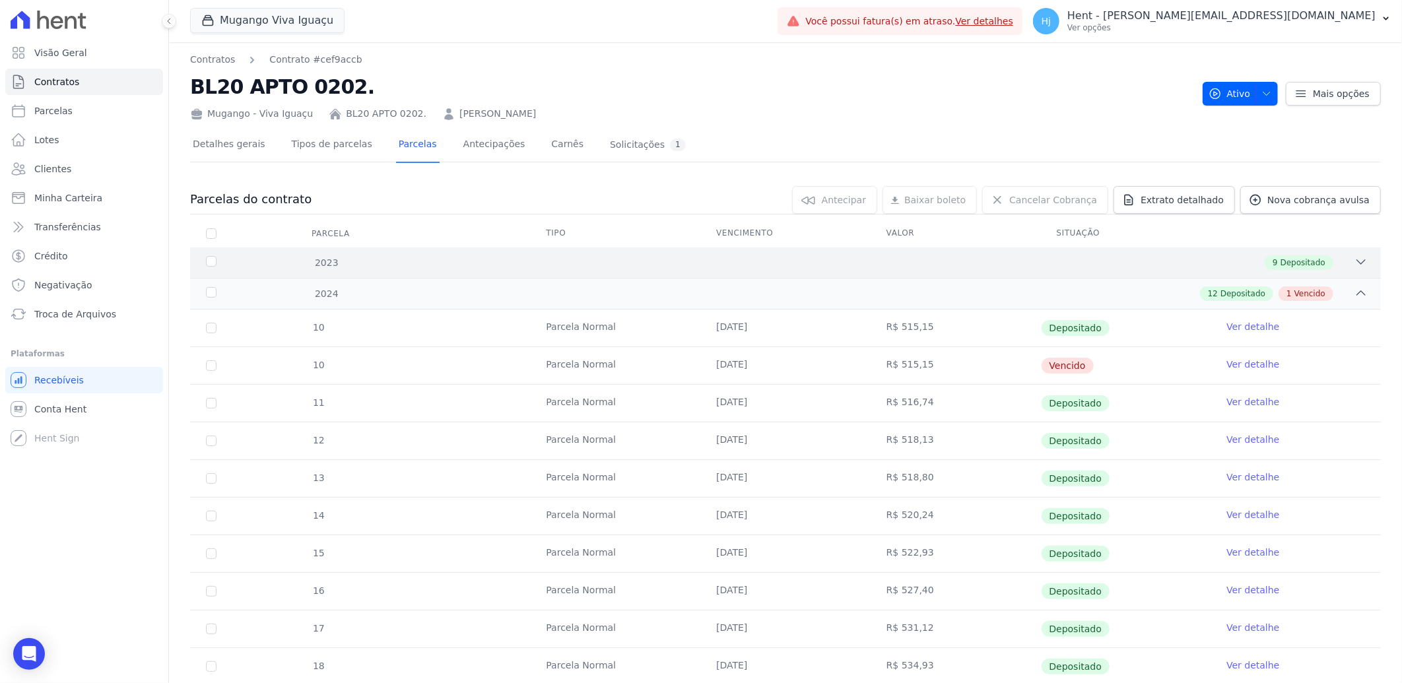
click at [775, 267] on div "9 Depositado" at bounding box center [844, 262] width 1047 height 15
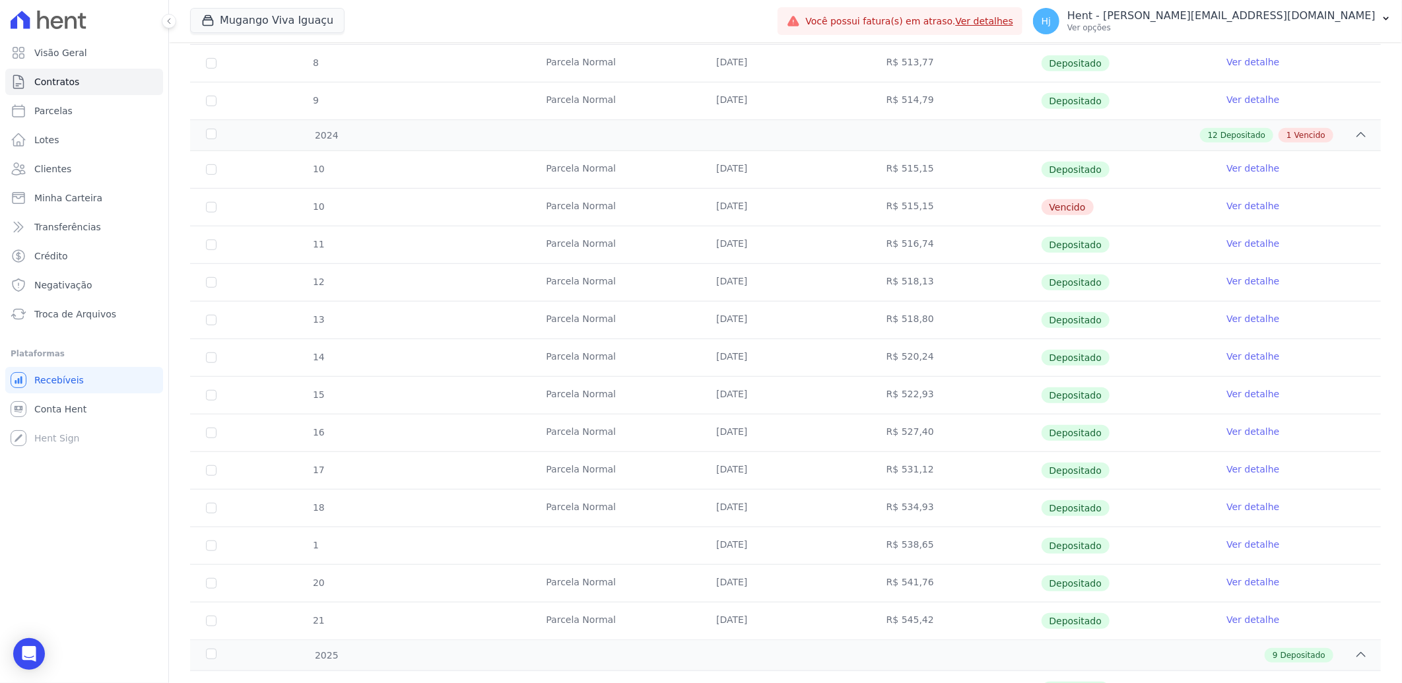
scroll to position [203, 0]
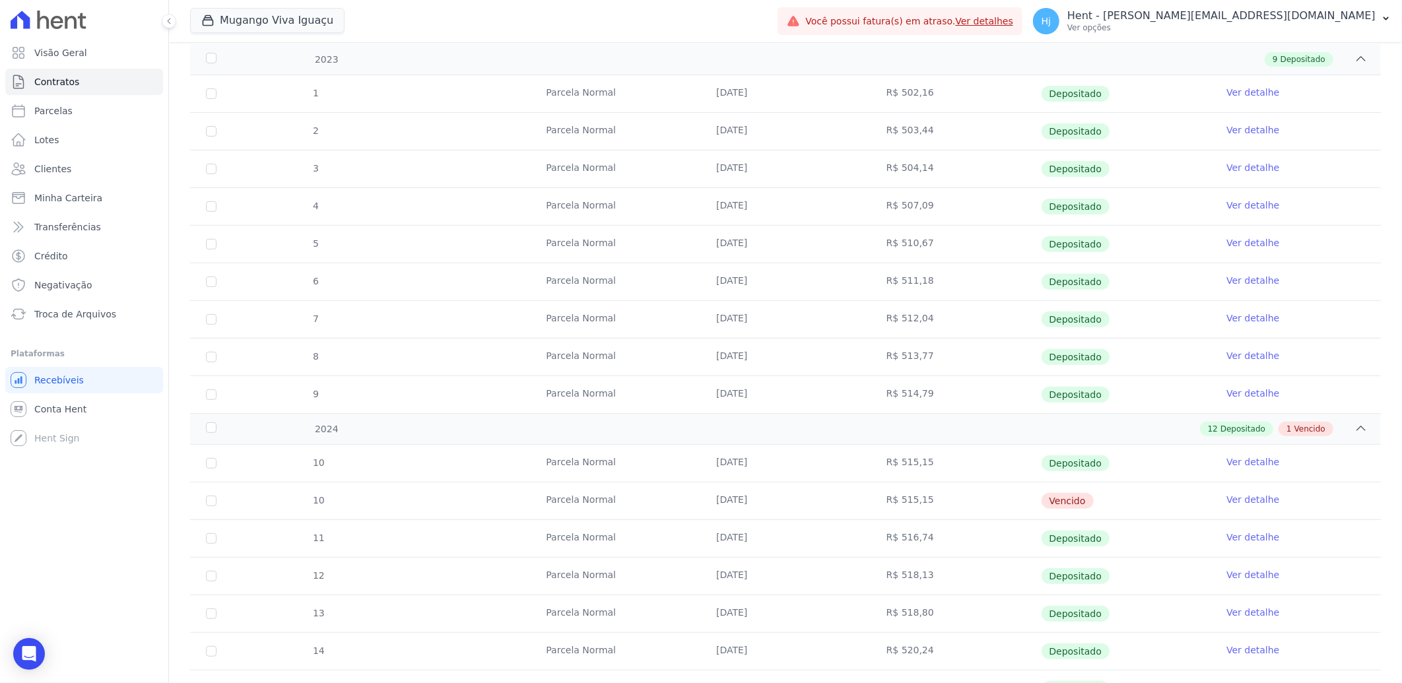
drag, startPoint x: 713, startPoint y: 502, endPoint x: 761, endPoint y: 504, distance: 48.2
click at [761, 504] on td "[DATE]" at bounding box center [785, 500] width 170 height 37
copy td "[DATE]"
click at [46, 168] on span "Clientes" at bounding box center [52, 168] width 37 height 13
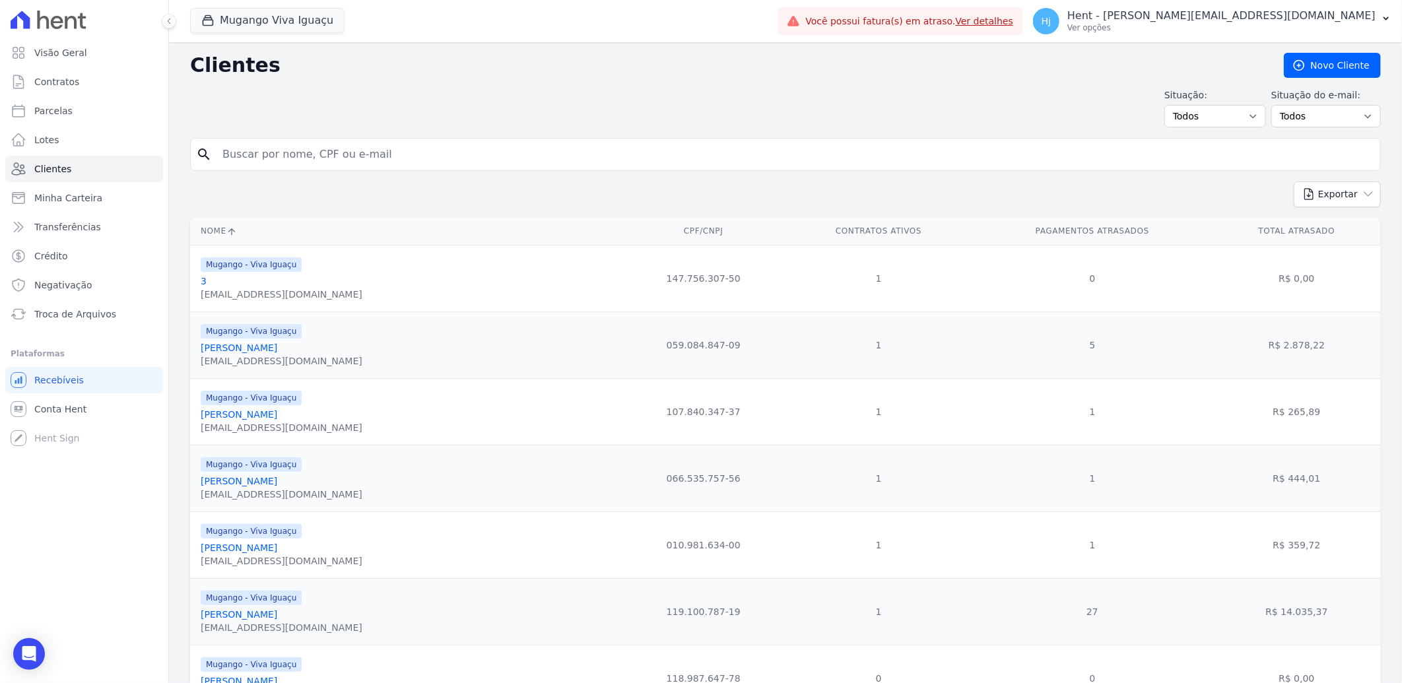
click at [265, 150] on input "search" at bounding box center [794, 154] width 1160 height 26
paste input "[PERSON_NAME]"
type input "[PERSON_NAME]"
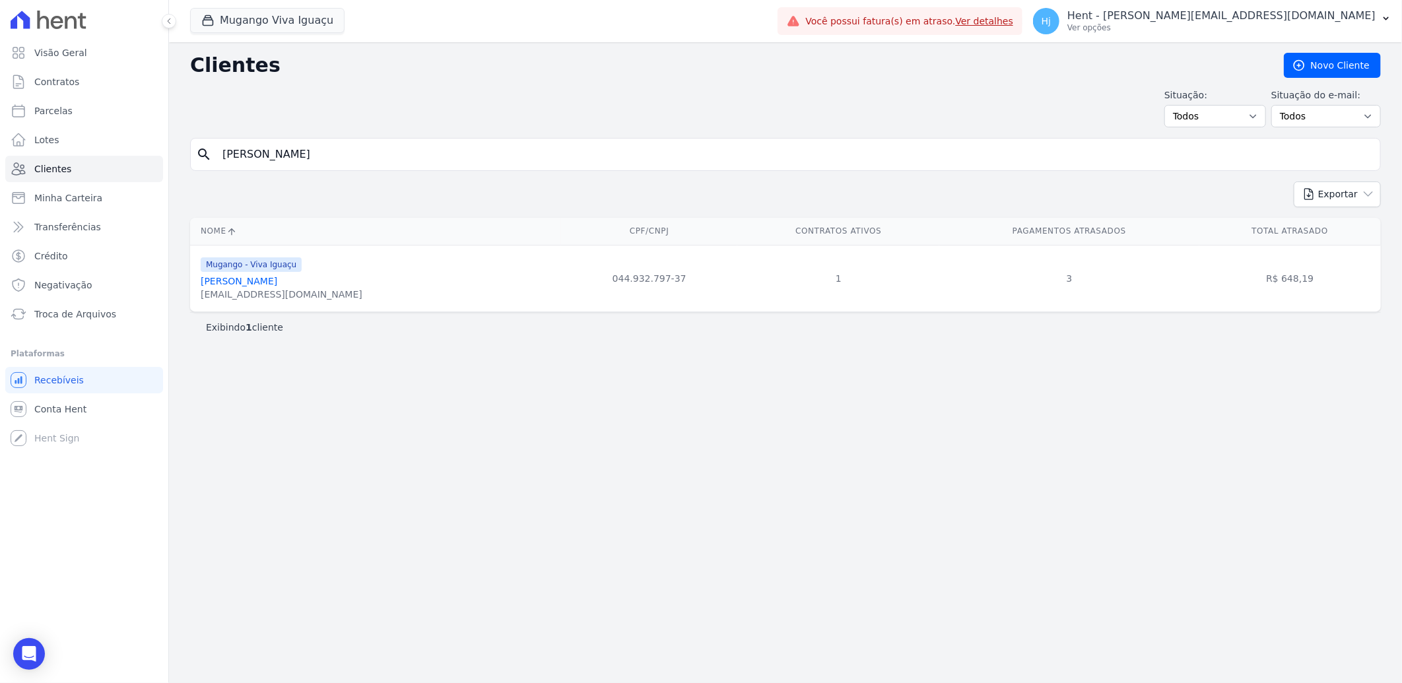
click at [251, 281] on link "[PERSON_NAME]" at bounding box center [239, 281] width 77 height 11
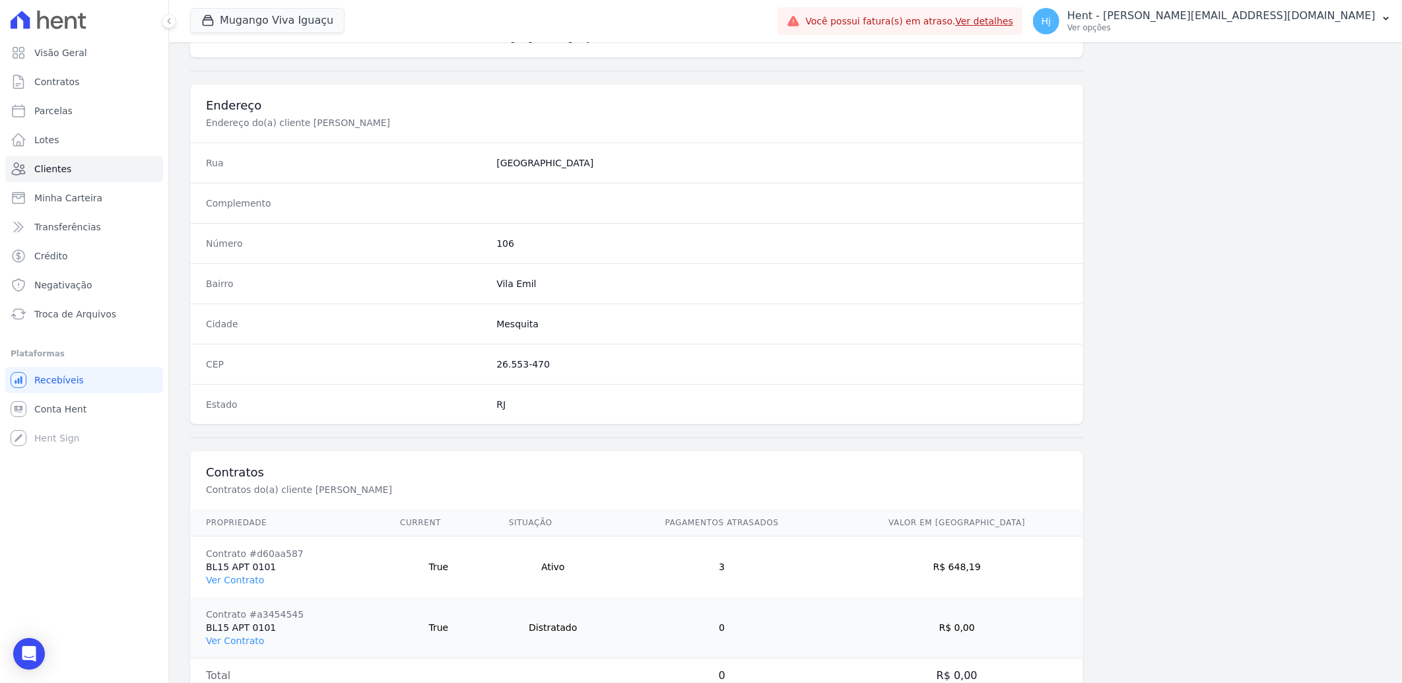
scroll to position [614, 0]
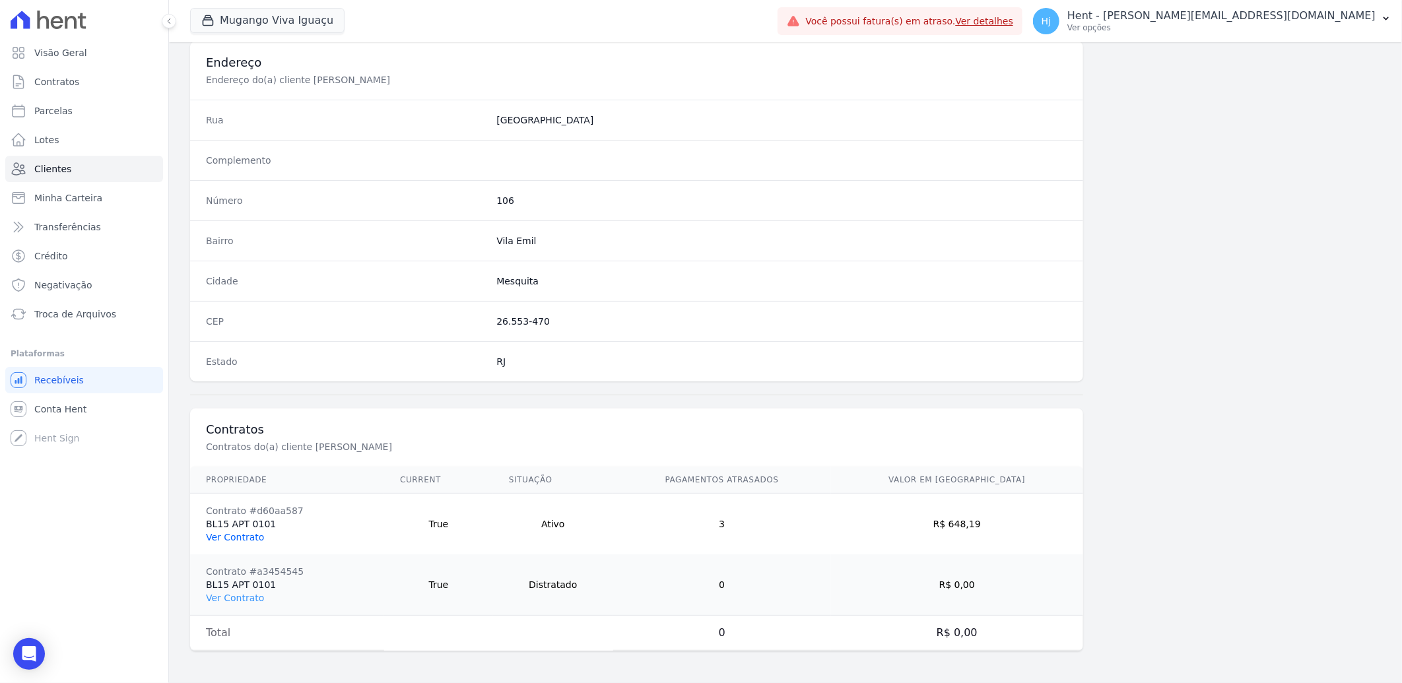
click at [242, 541] on link "Ver Contrato" at bounding box center [235, 537] width 58 height 11
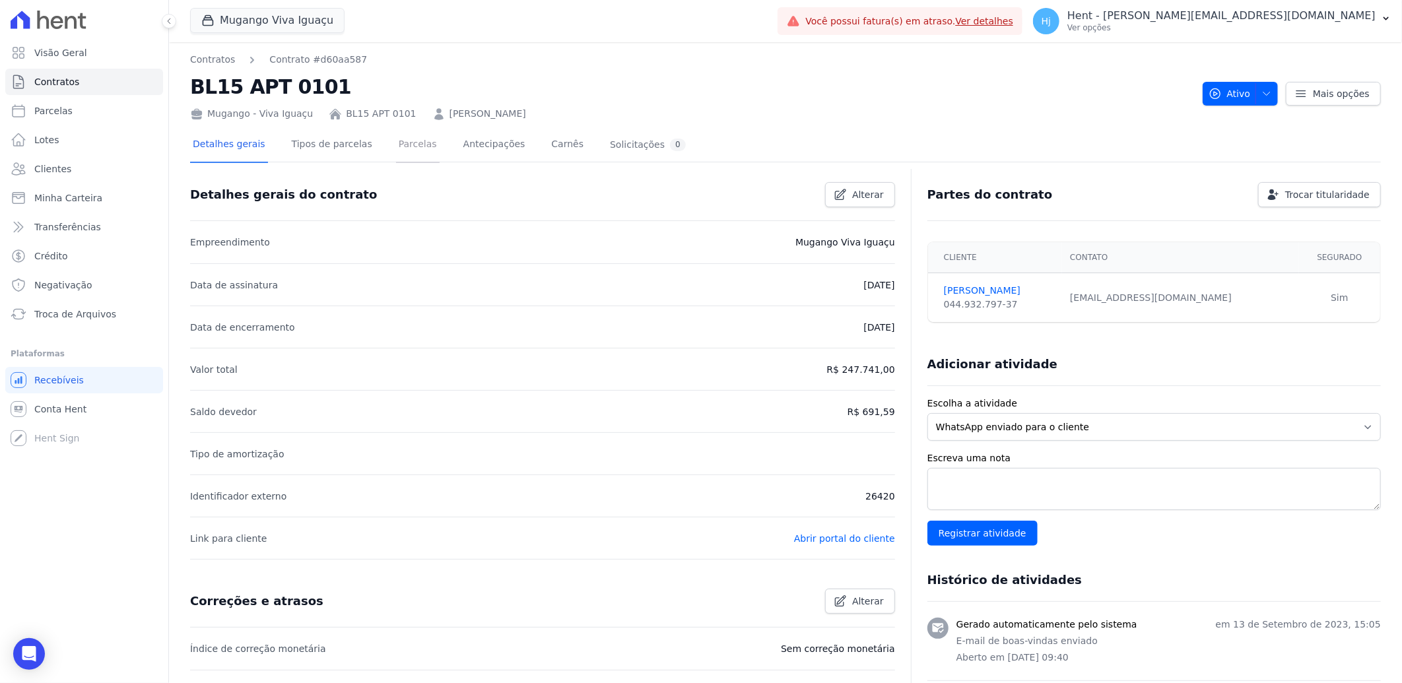
click at [404, 147] on link "Parcelas" at bounding box center [418, 145] width 44 height 35
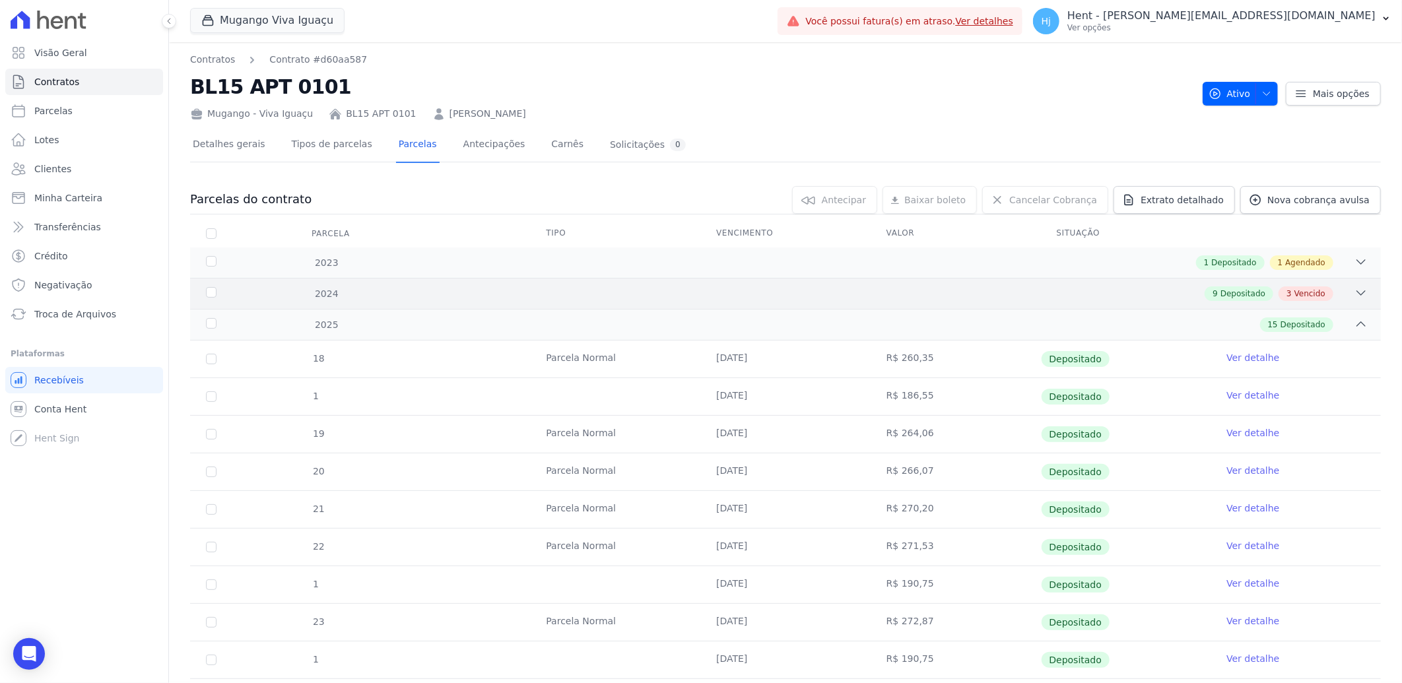
click at [830, 294] on div "9 Depositado 3 Vencido" at bounding box center [844, 293] width 1047 height 15
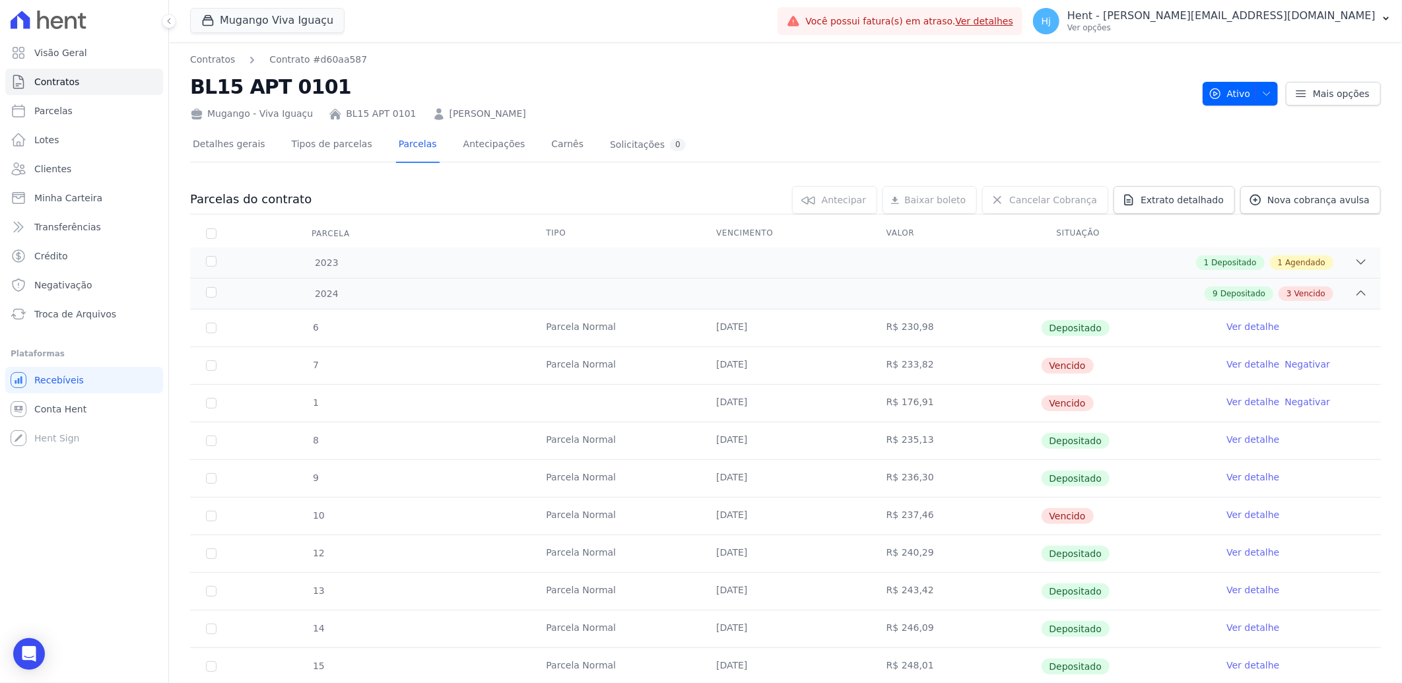
drag, startPoint x: 713, startPoint y: 522, endPoint x: 822, endPoint y: 521, distance: 108.9
click at [822, 521] on td "[DATE]" at bounding box center [785, 516] width 170 height 37
click at [832, 263] on div "1 Depositado 1 Agendado" at bounding box center [844, 262] width 1047 height 15
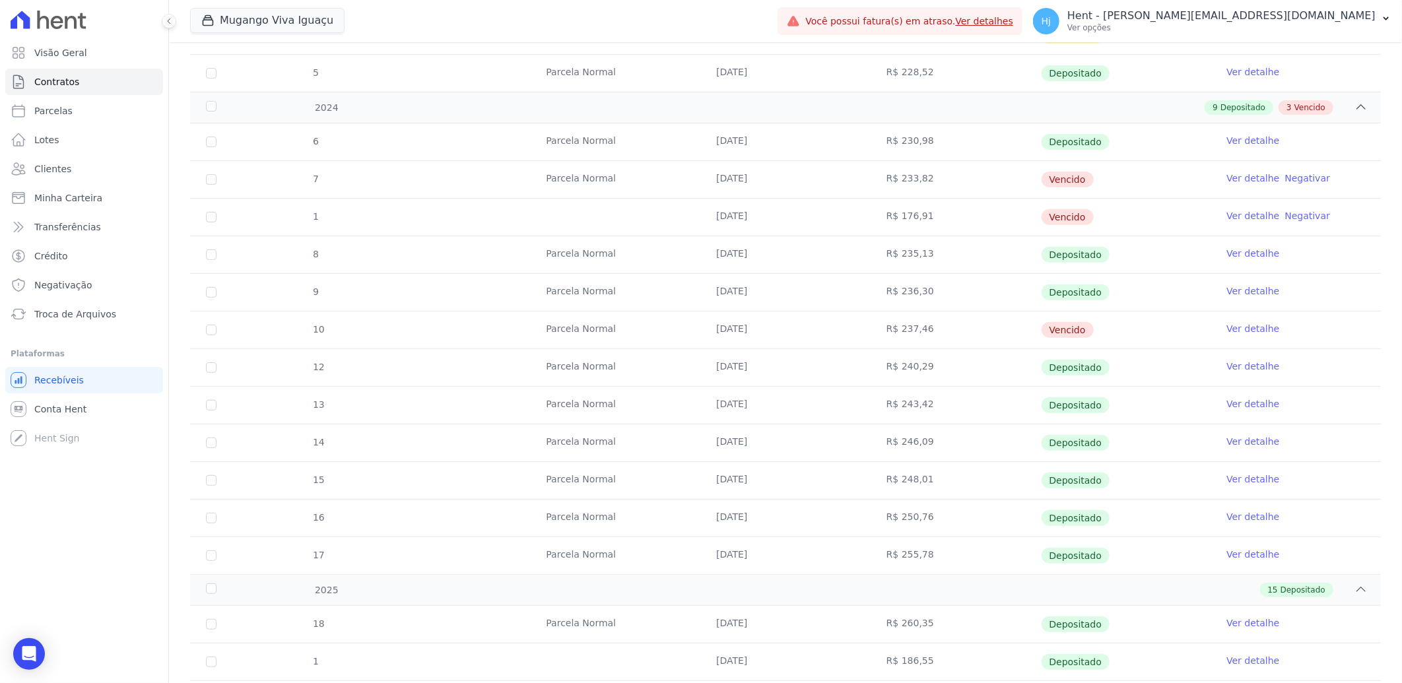
scroll to position [293, 0]
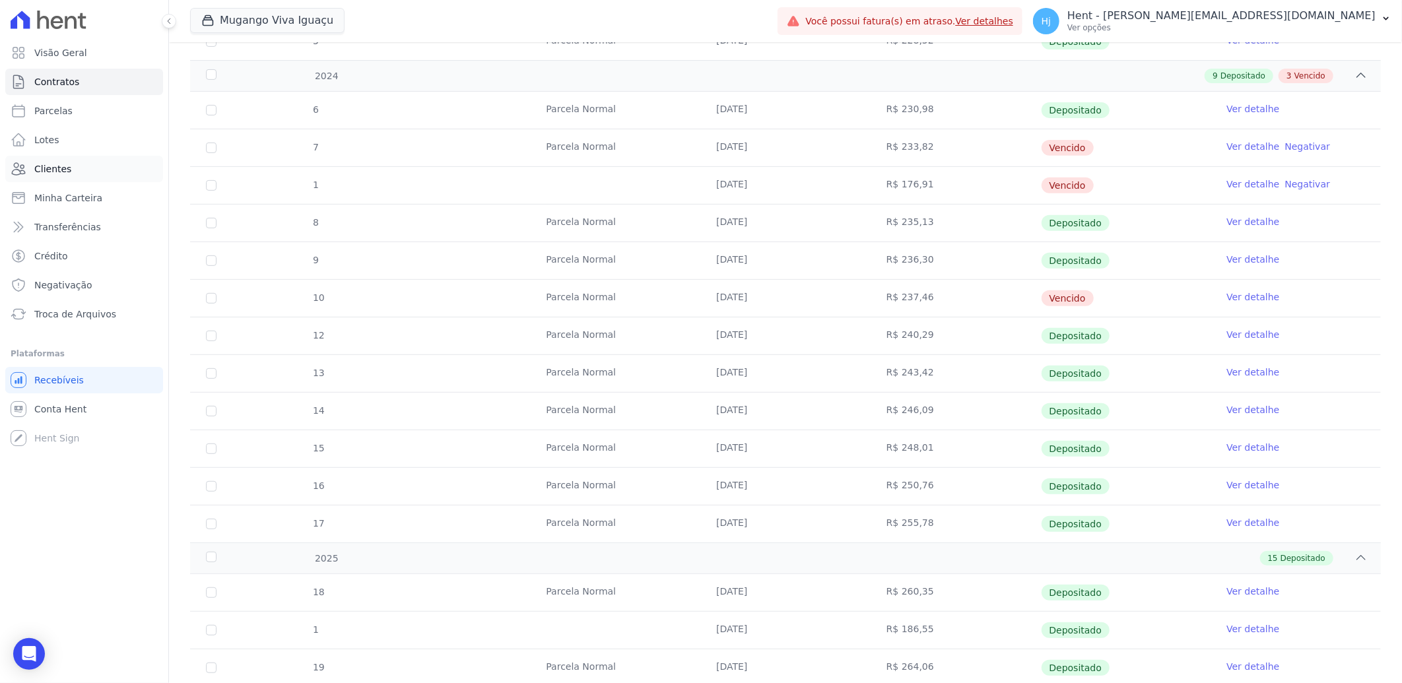
click at [63, 167] on span "Clientes" at bounding box center [52, 168] width 37 height 13
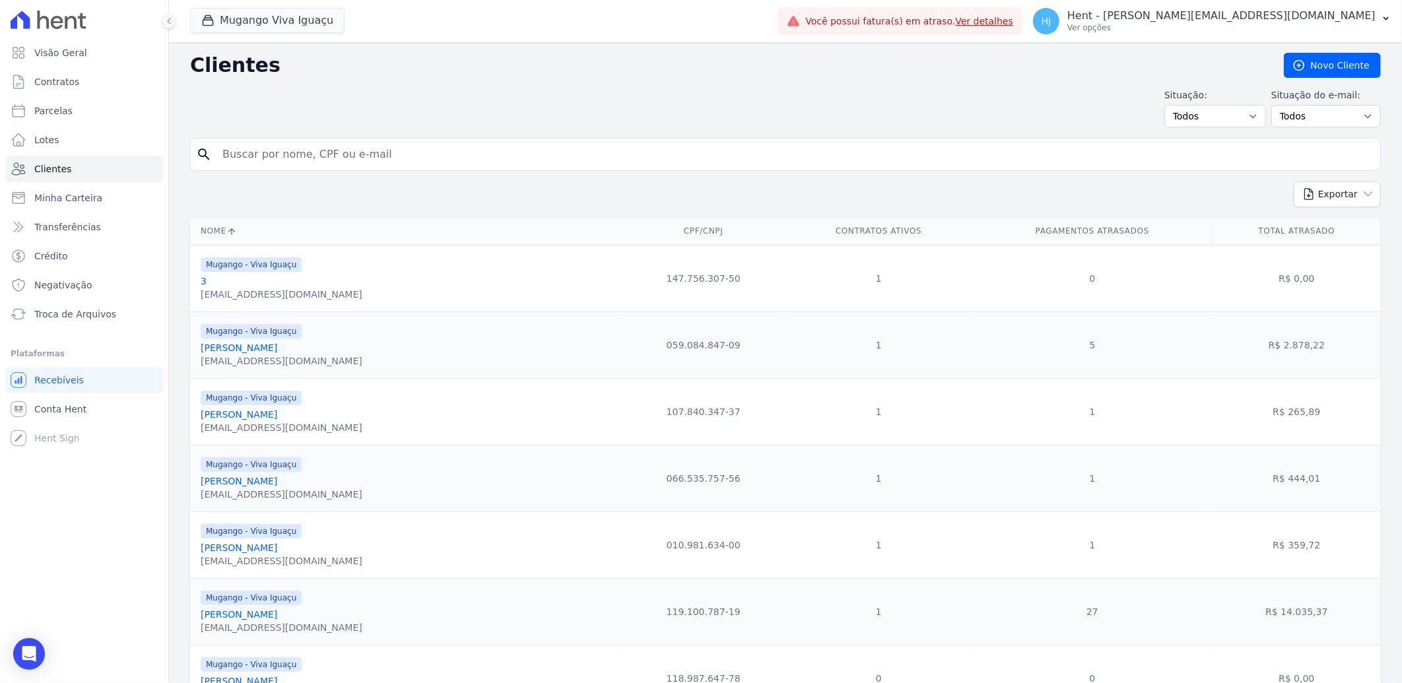
click at [352, 163] on input "search" at bounding box center [794, 154] width 1160 height 26
paste input "[PERSON_NAME]"
type input "[PERSON_NAME]"
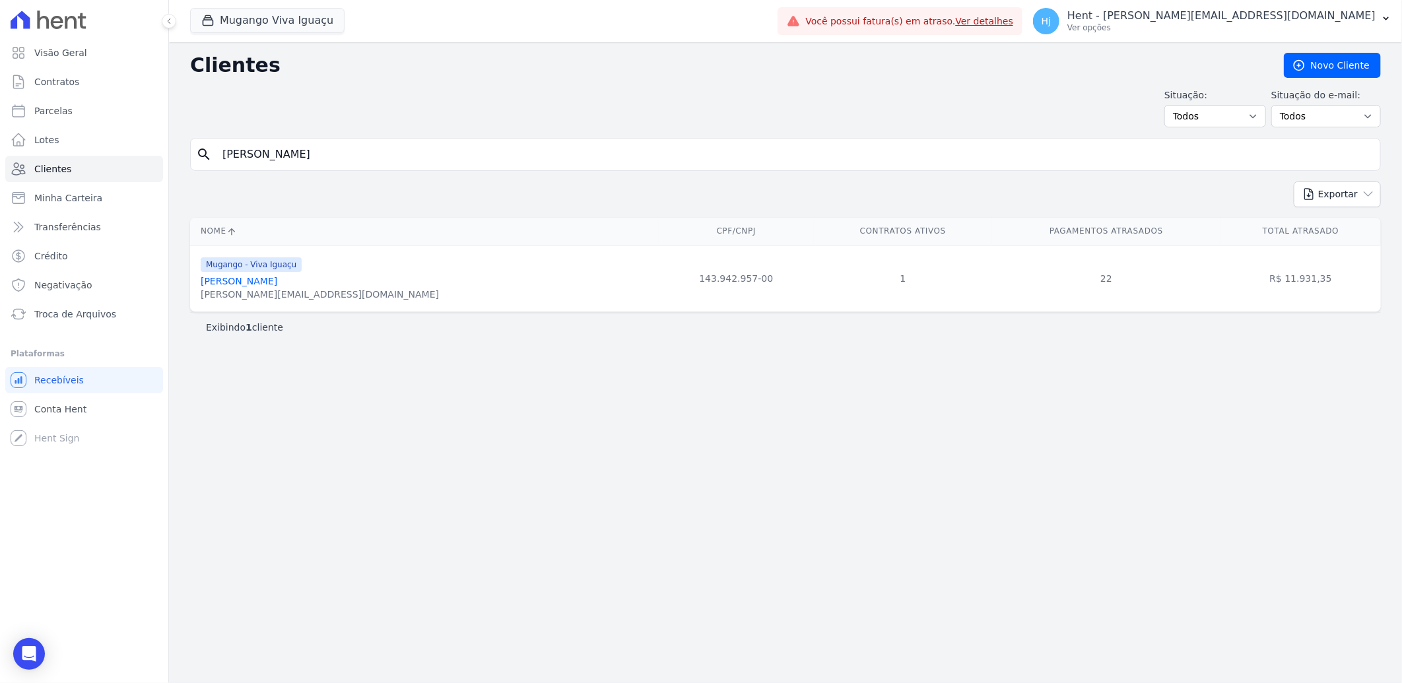
click at [257, 282] on link "[PERSON_NAME]" at bounding box center [239, 281] width 77 height 11
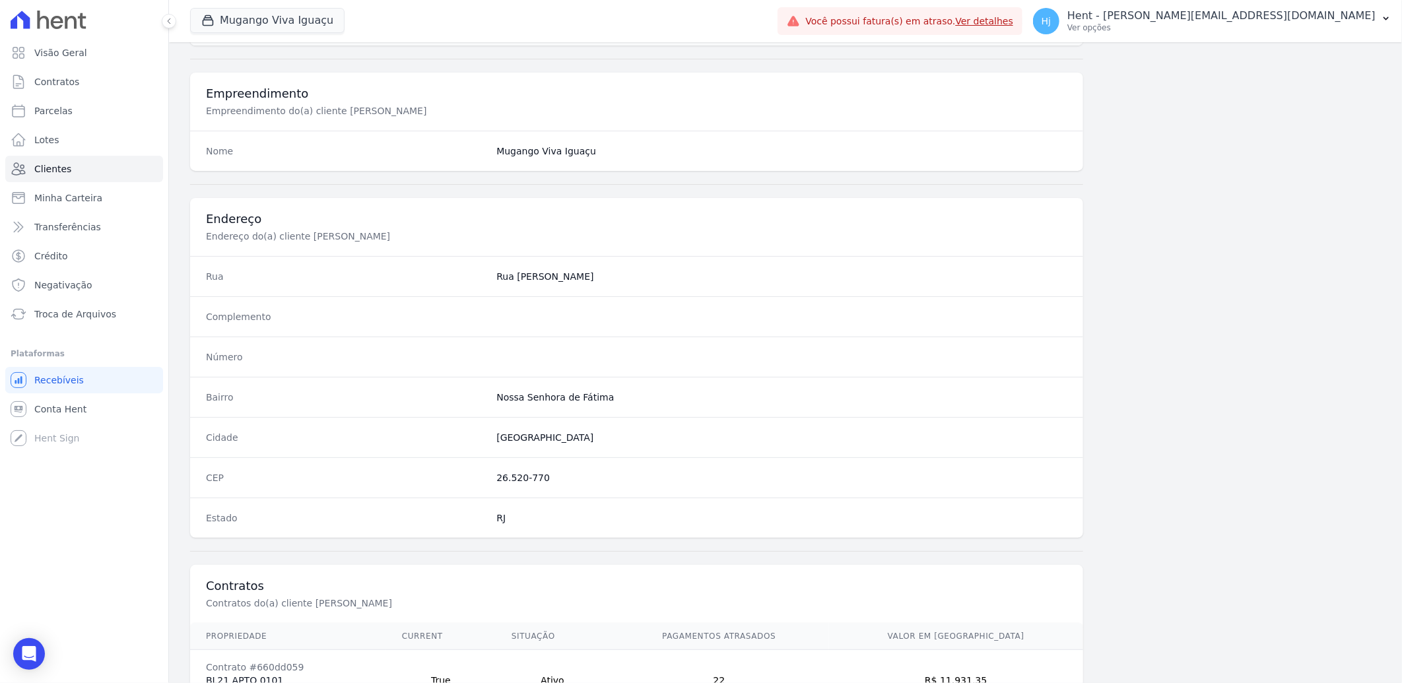
scroll to position [553, 0]
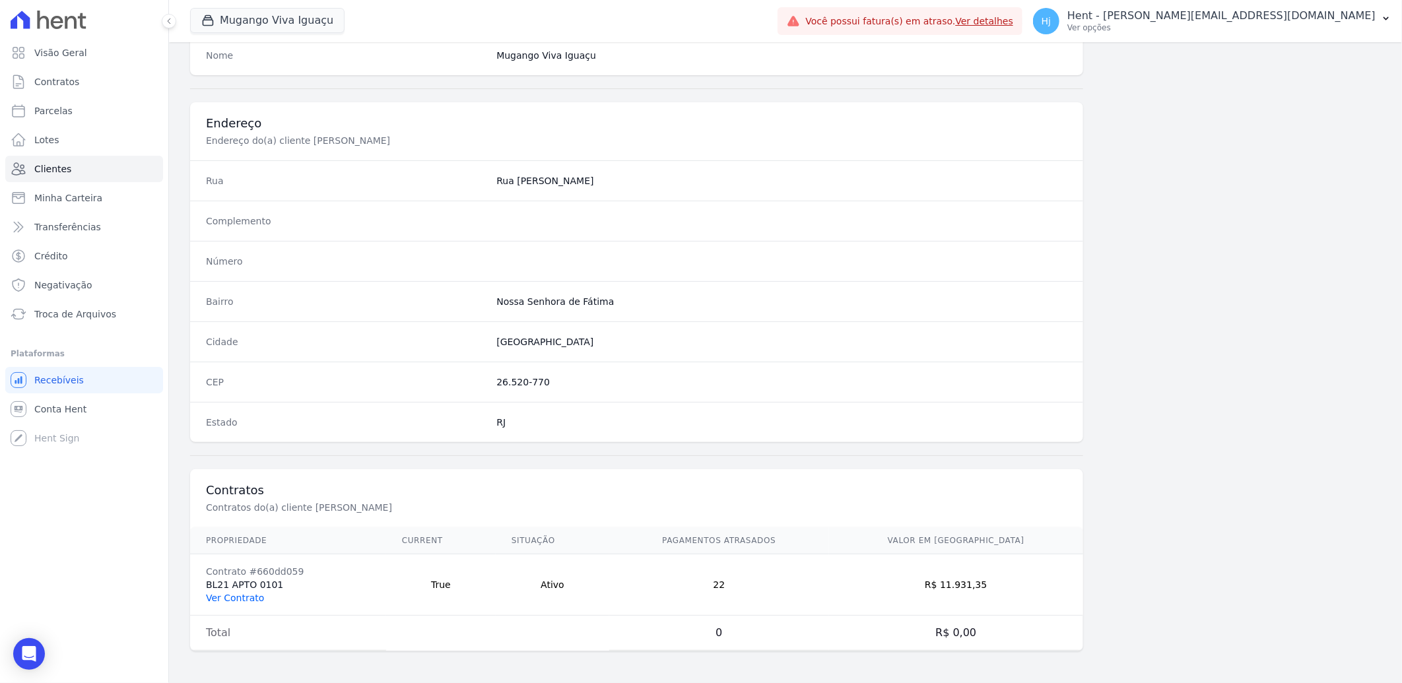
click at [230, 599] on link "Ver Contrato" at bounding box center [235, 598] width 58 height 11
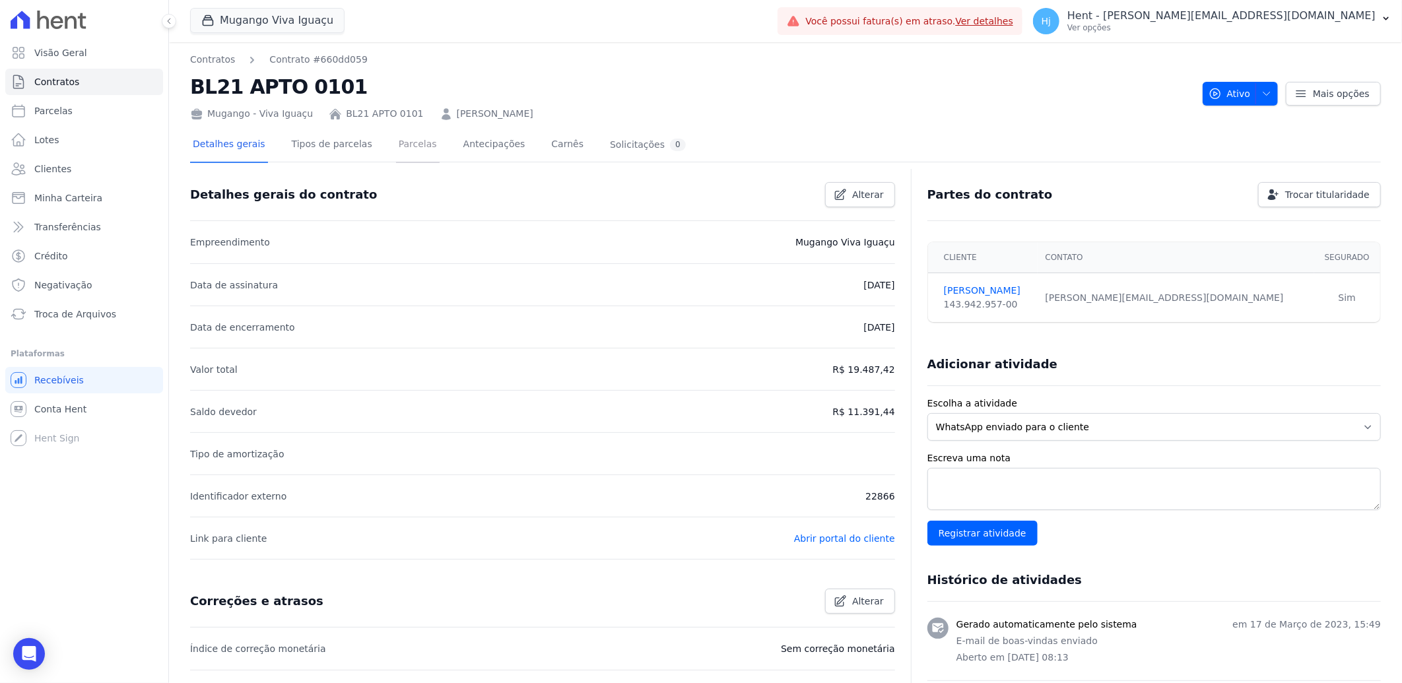
click at [396, 142] on link "Parcelas" at bounding box center [418, 145] width 44 height 35
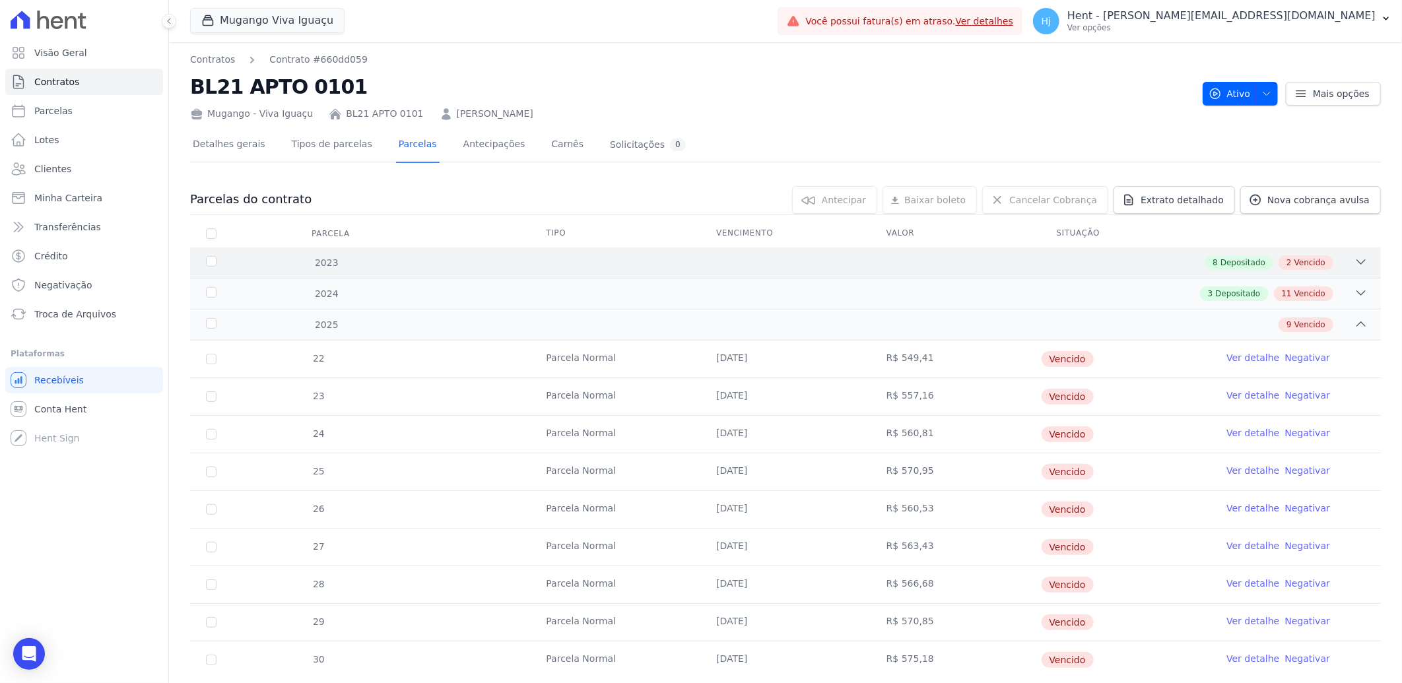
click at [953, 268] on div "8 Depositado 2 Vencido" at bounding box center [844, 262] width 1047 height 15
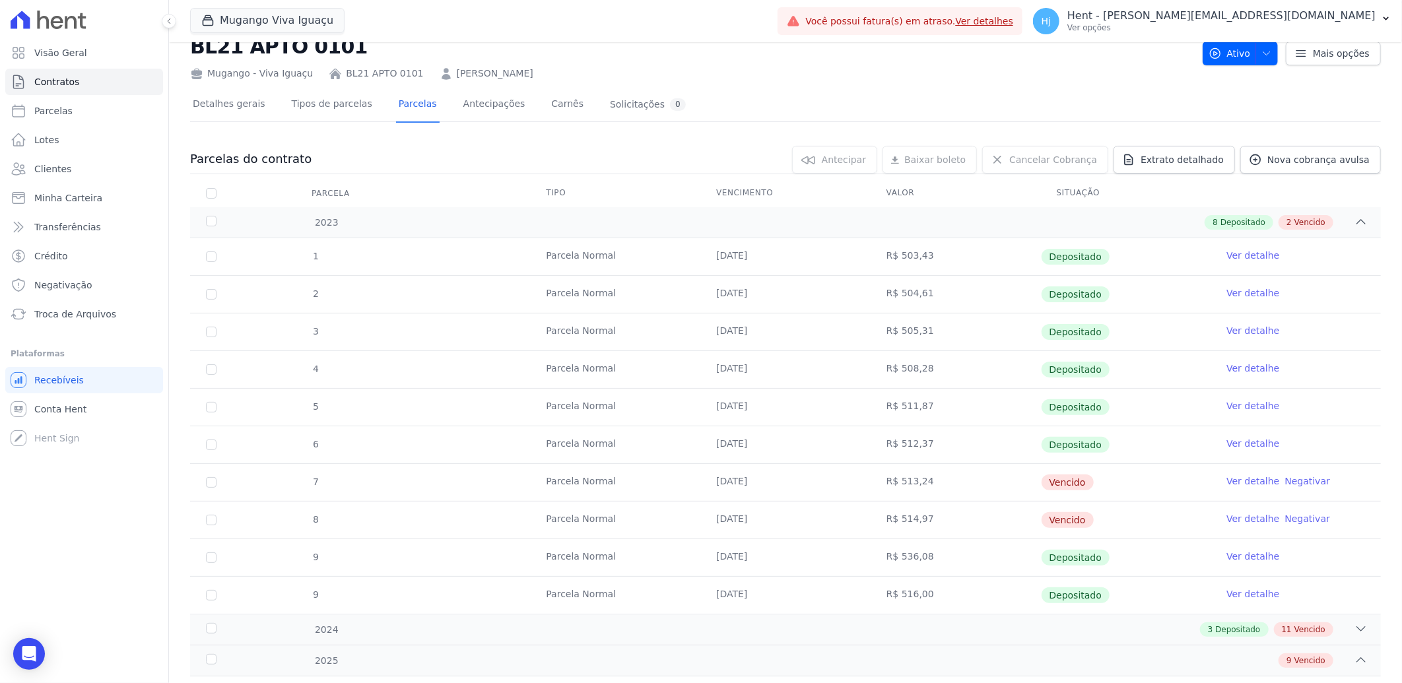
scroll to position [147, 0]
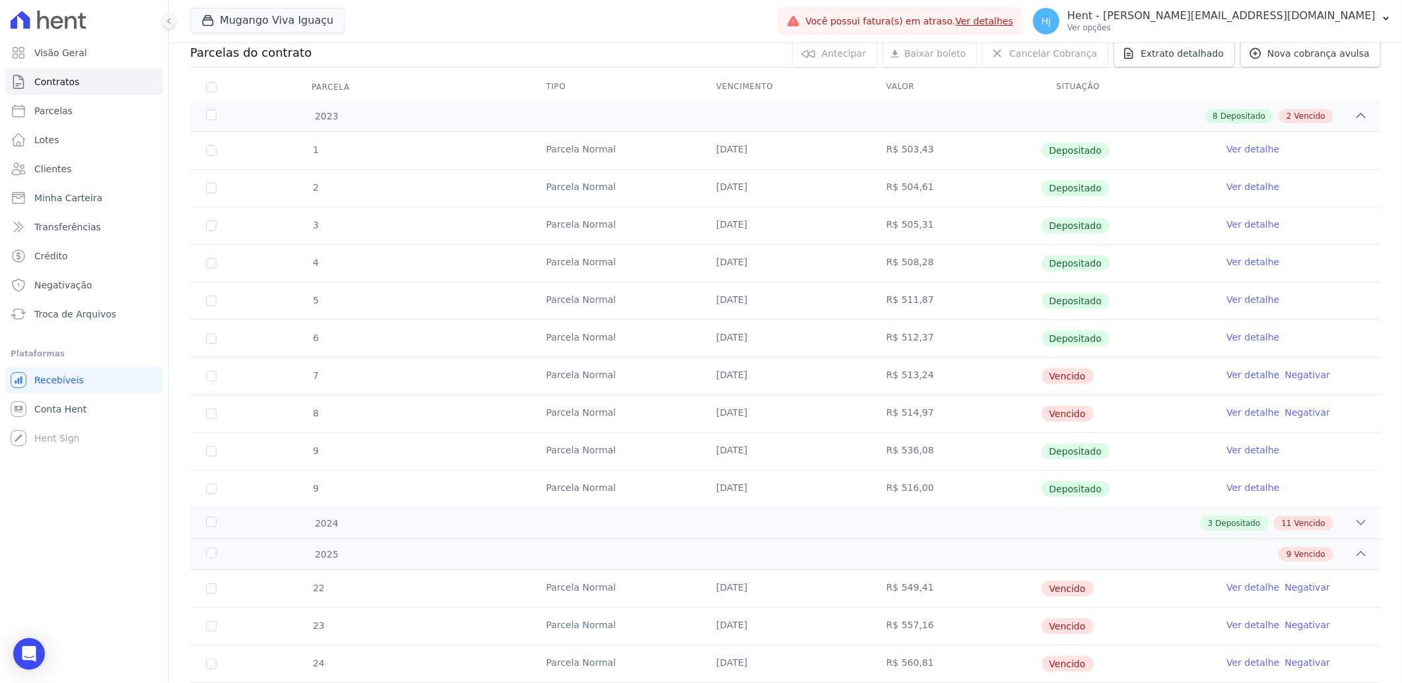
drag, startPoint x: 708, startPoint y: 380, endPoint x: 952, endPoint y: 405, distance: 244.8
click at [952, 405] on tbody "1 [GEOGRAPHIC_DATA] [DATE] R$ 503,43 Depositado Ver detalhe 2 [GEOGRAPHIC_DATA]…" at bounding box center [785, 320] width 1191 height 376
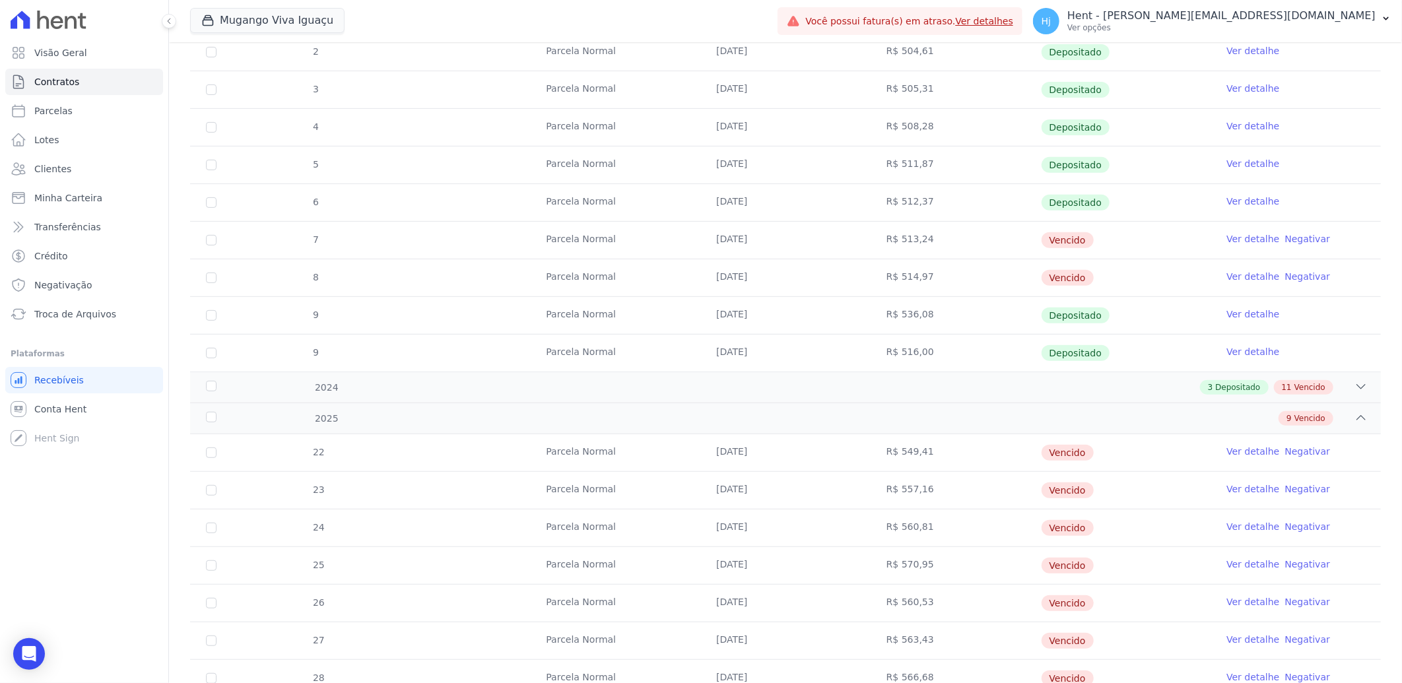
scroll to position [366, 0]
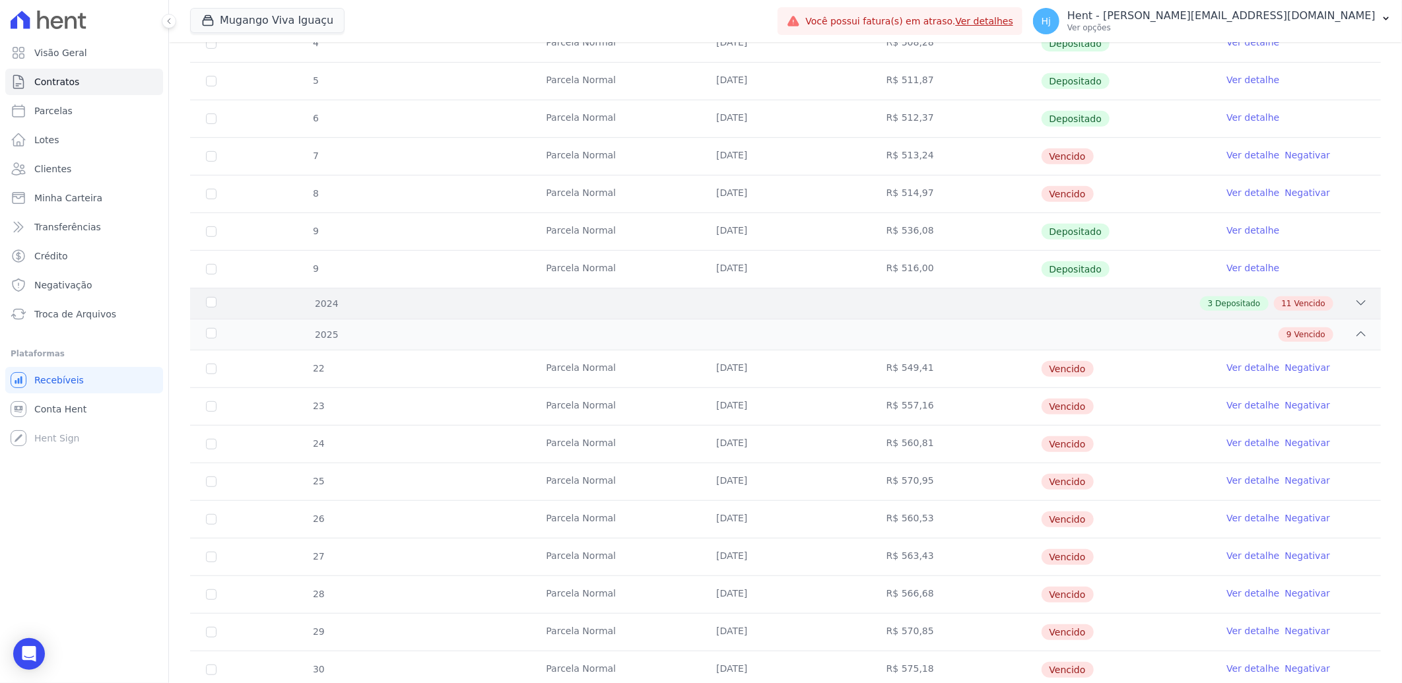
click at [940, 298] on div "3 Depositado 11 Vencido" at bounding box center [844, 303] width 1047 height 15
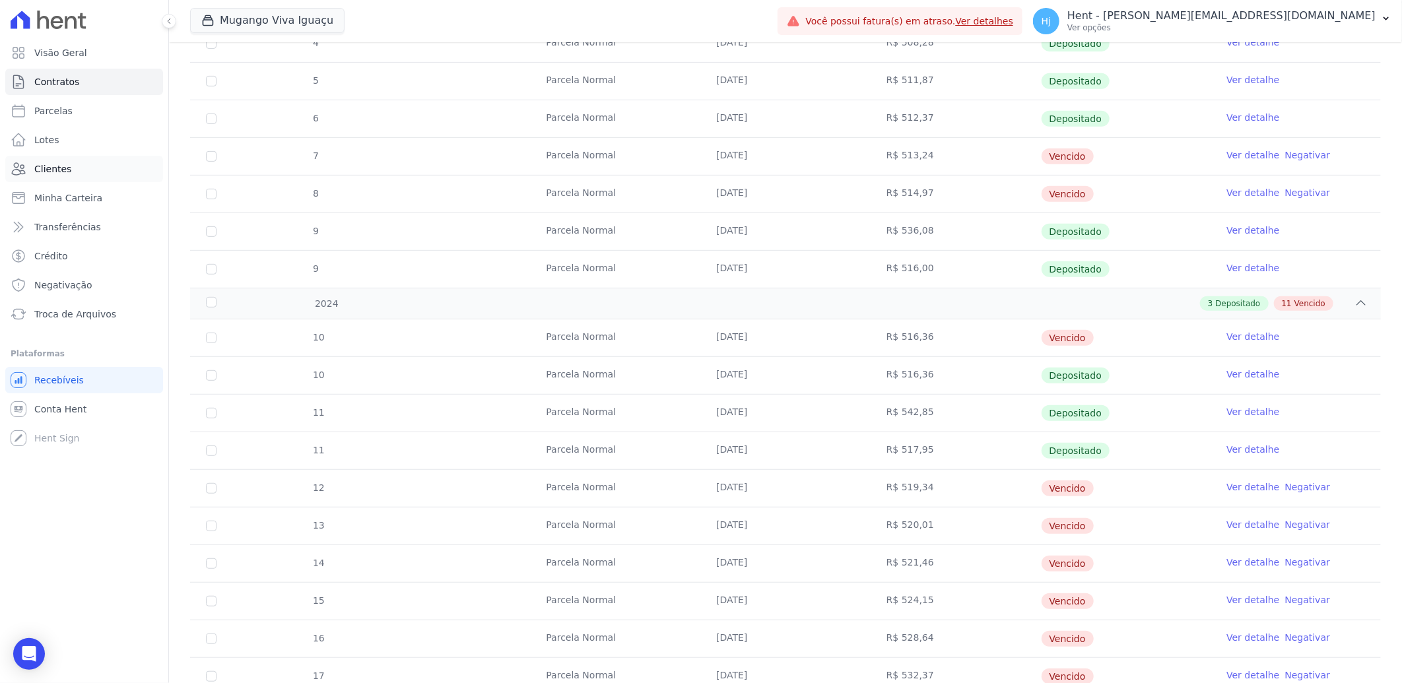
click at [61, 162] on span "Clientes" at bounding box center [52, 168] width 37 height 13
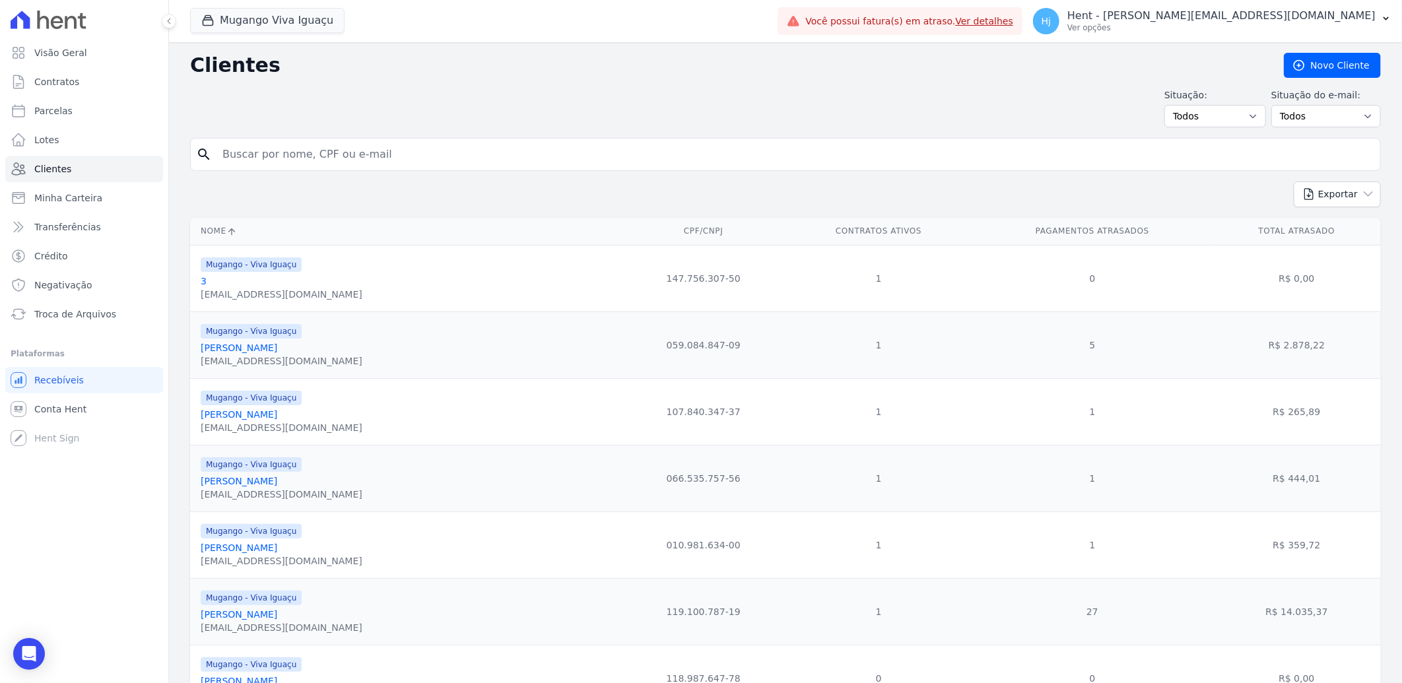
click at [296, 156] on input "search" at bounding box center [794, 154] width 1160 height 26
paste input "[PERSON_NAME]"
type input "[PERSON_NAME]"
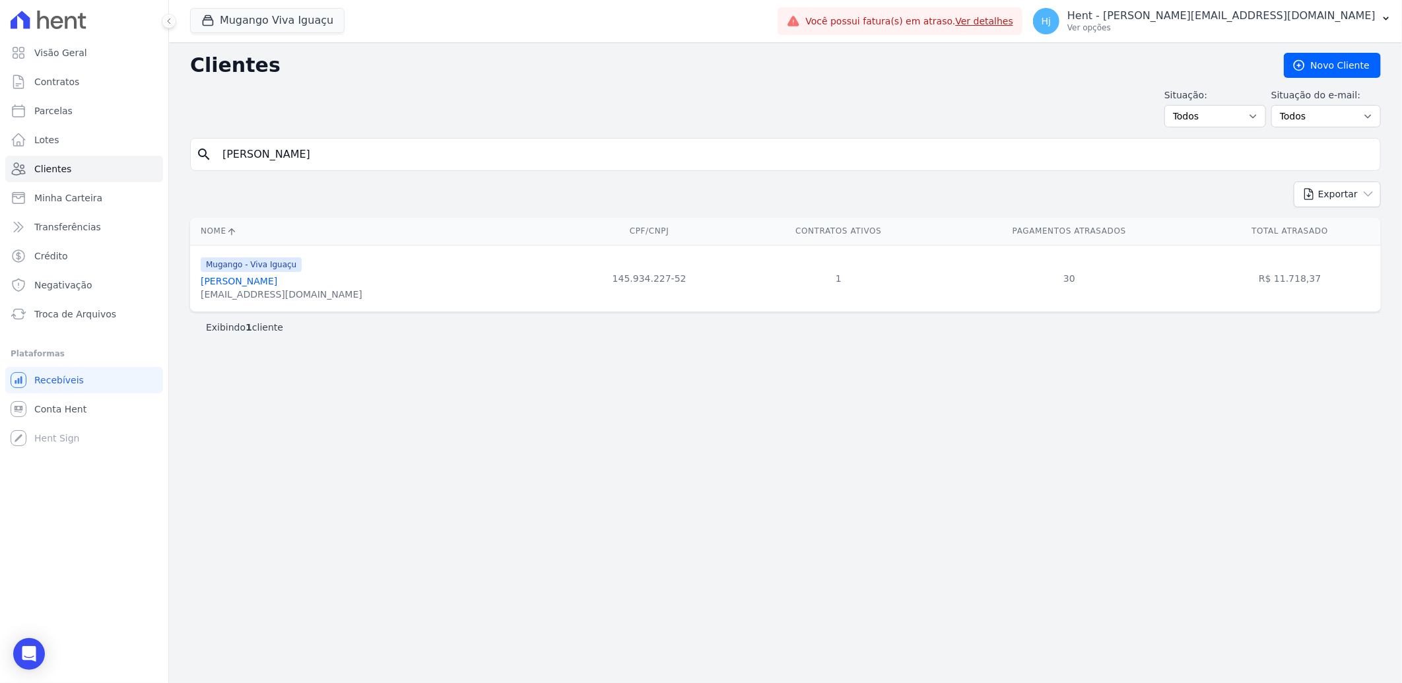
click at [277, 282] on link "[PERSON_NAME]" at bounding box center [239, 281] width 77 height 11
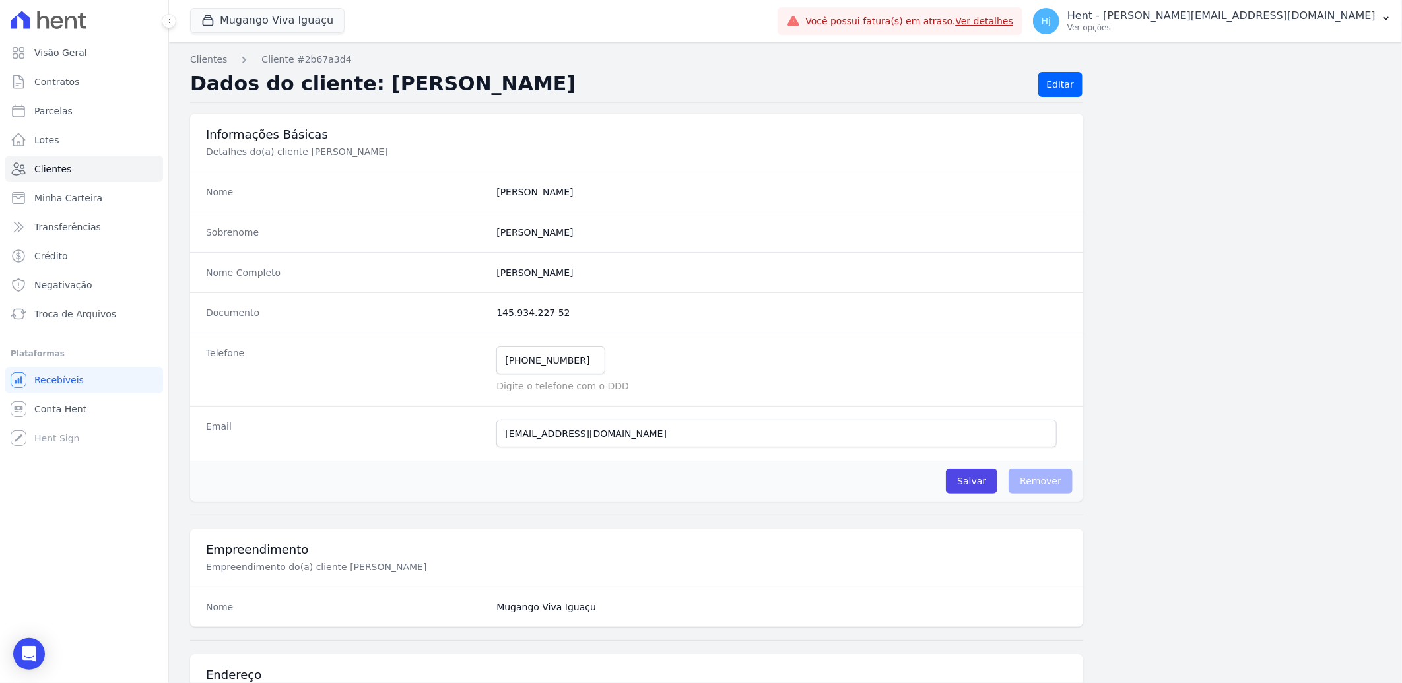
scroll to position [553, 0]
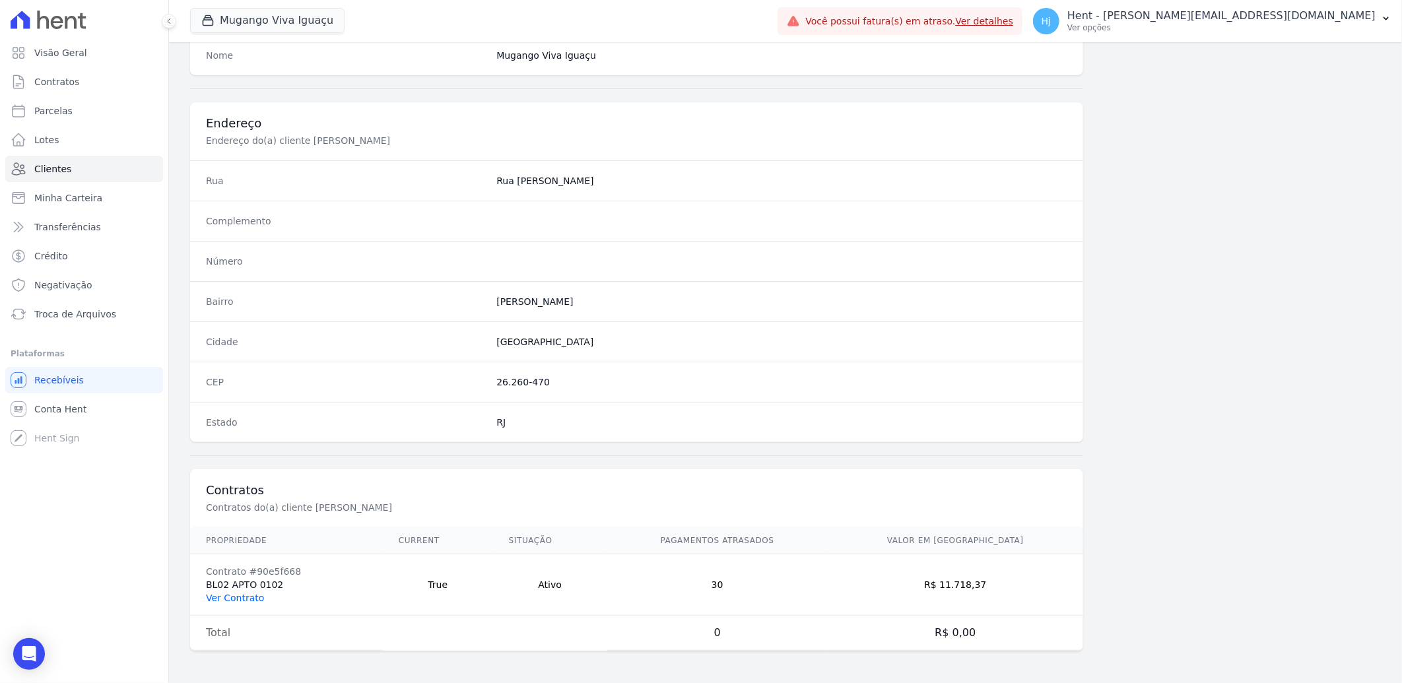
click at [241, 593] on link "Ver Contrato" at bounding box center [235, 598] width 58 height 11
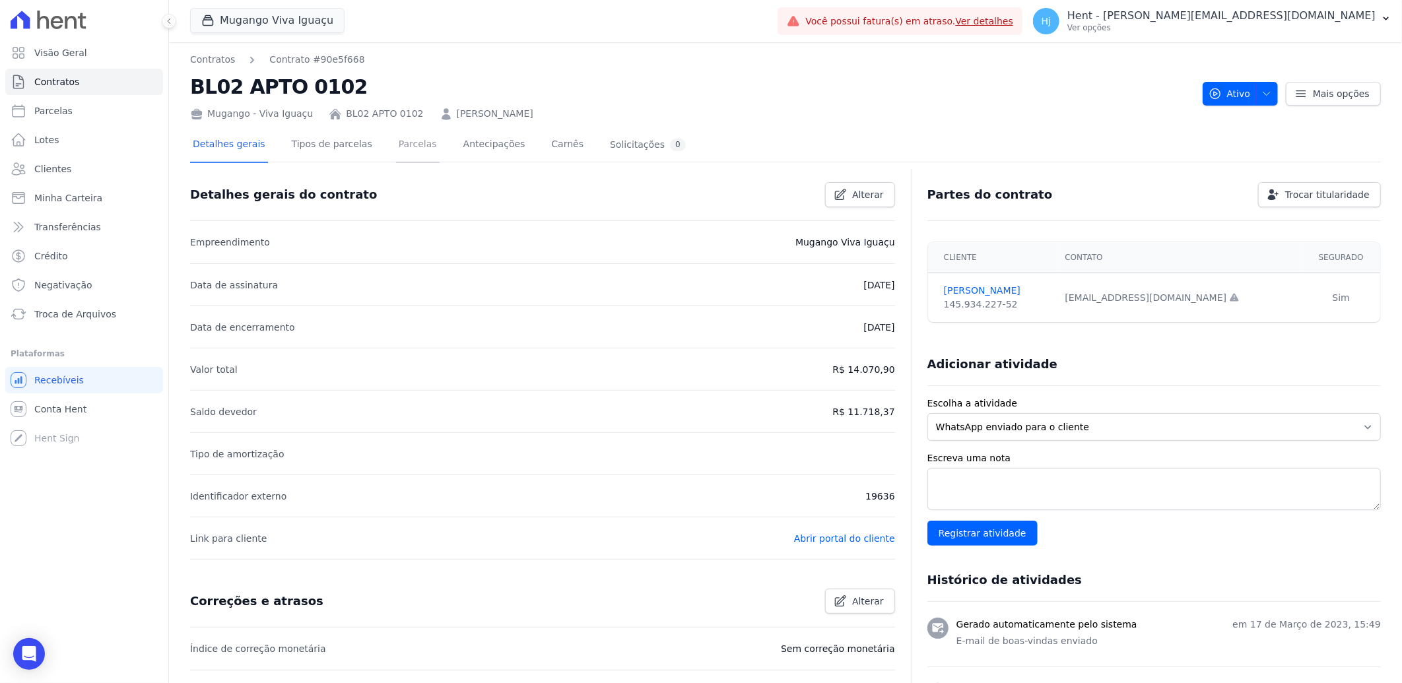
click at [397, 135] on link "Parcelas" at bounding box center [418, 145] width 44 height 35
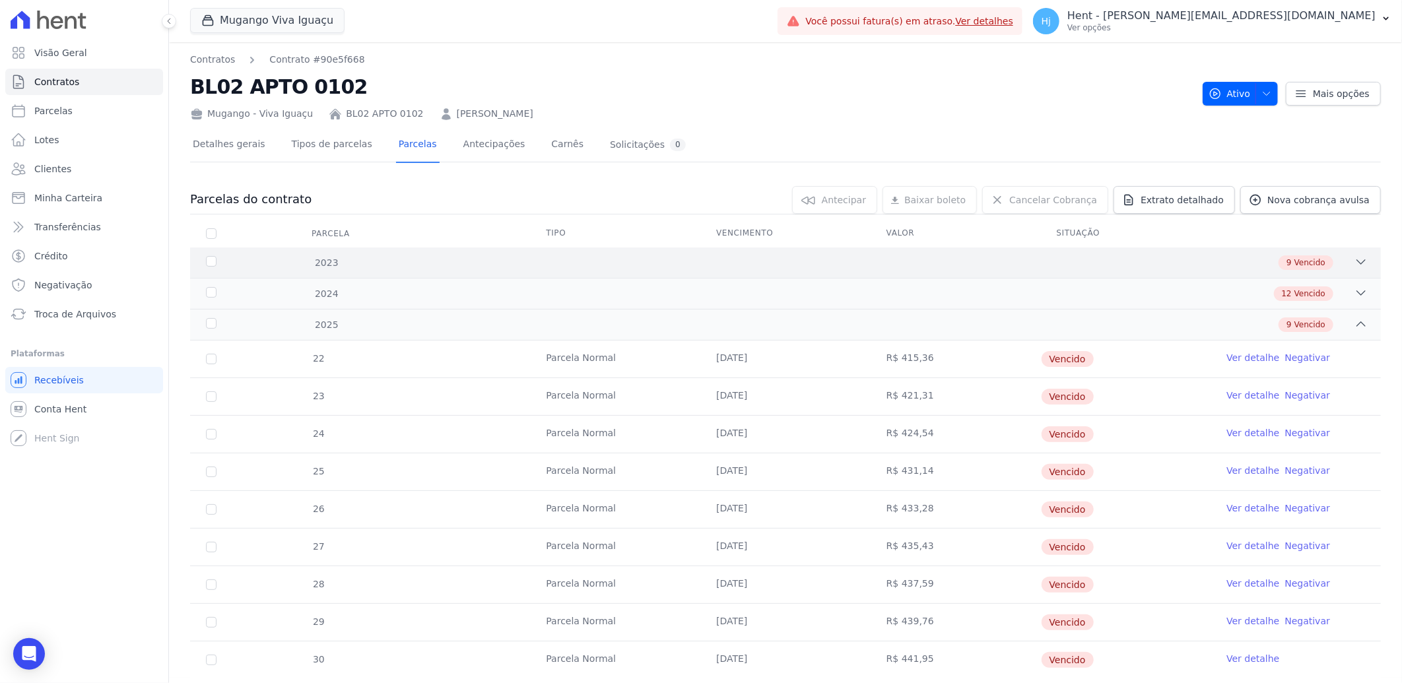
click at [787, 258] on div "9 Vencido" at bounding box center [844, 262] width 1047 height 15
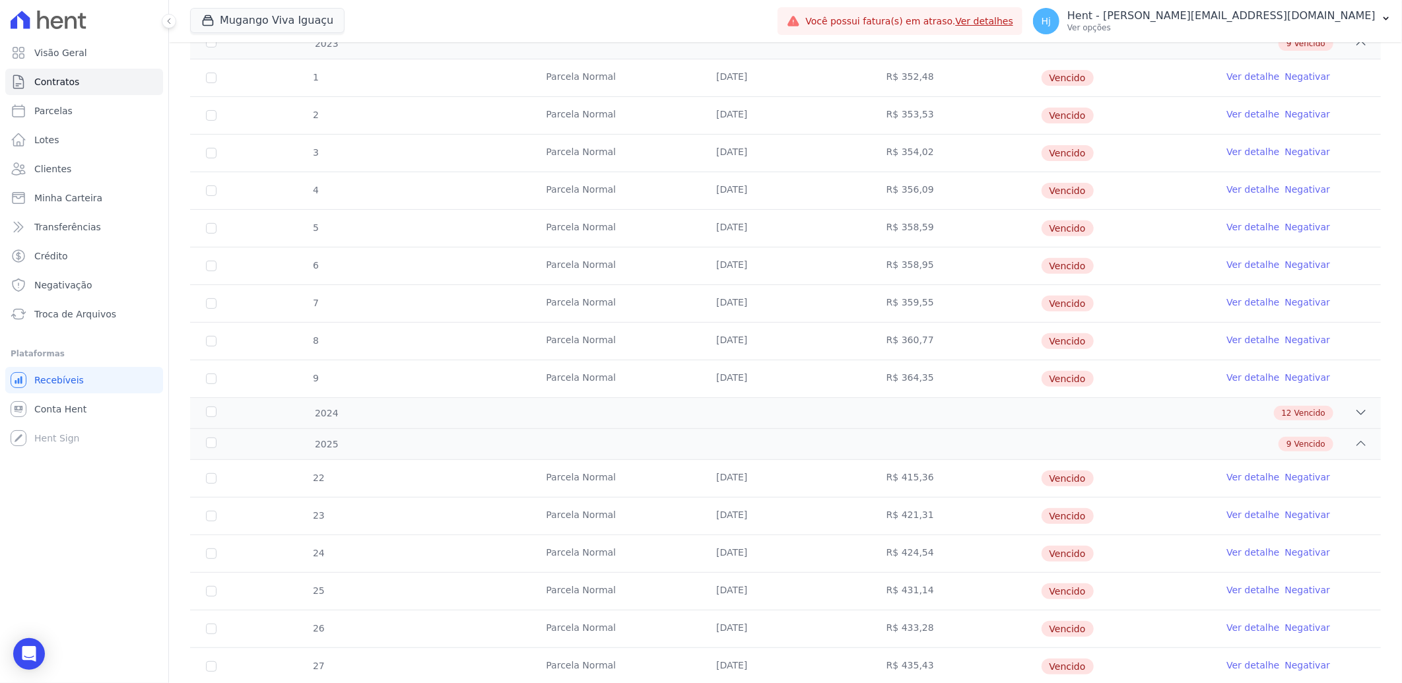
scroll to position [220, 0]
click at [782, 400] on div "1 [GEOGRAPHIC_DATA] [DATE] R$ 352,48 [GEOGRAPHIC_DATA] Ver detalhe Negativar 2 …" at bounding box center [785, 227] width 1233 height 348
click at [782, 403] on div "2024 12 Vencido" at bounding box center [785, 412] width 1191 height 31
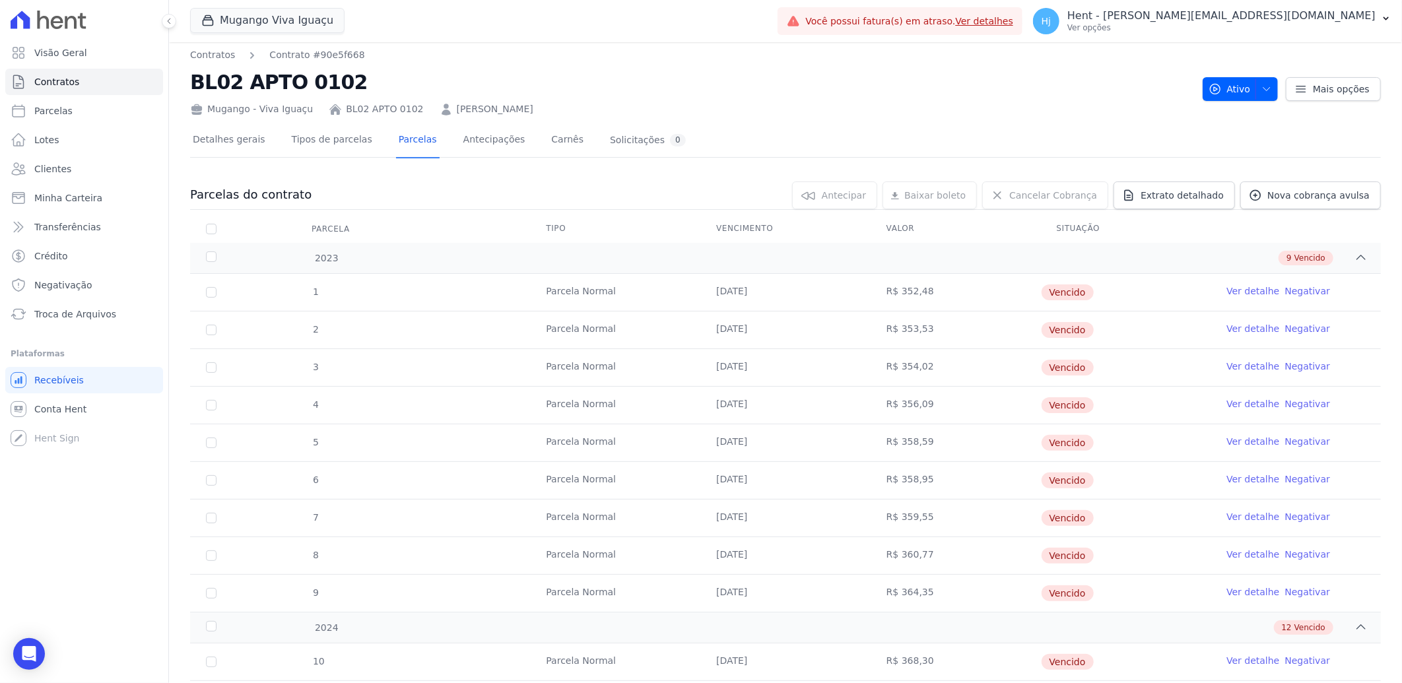
scroll to position [0, 0]
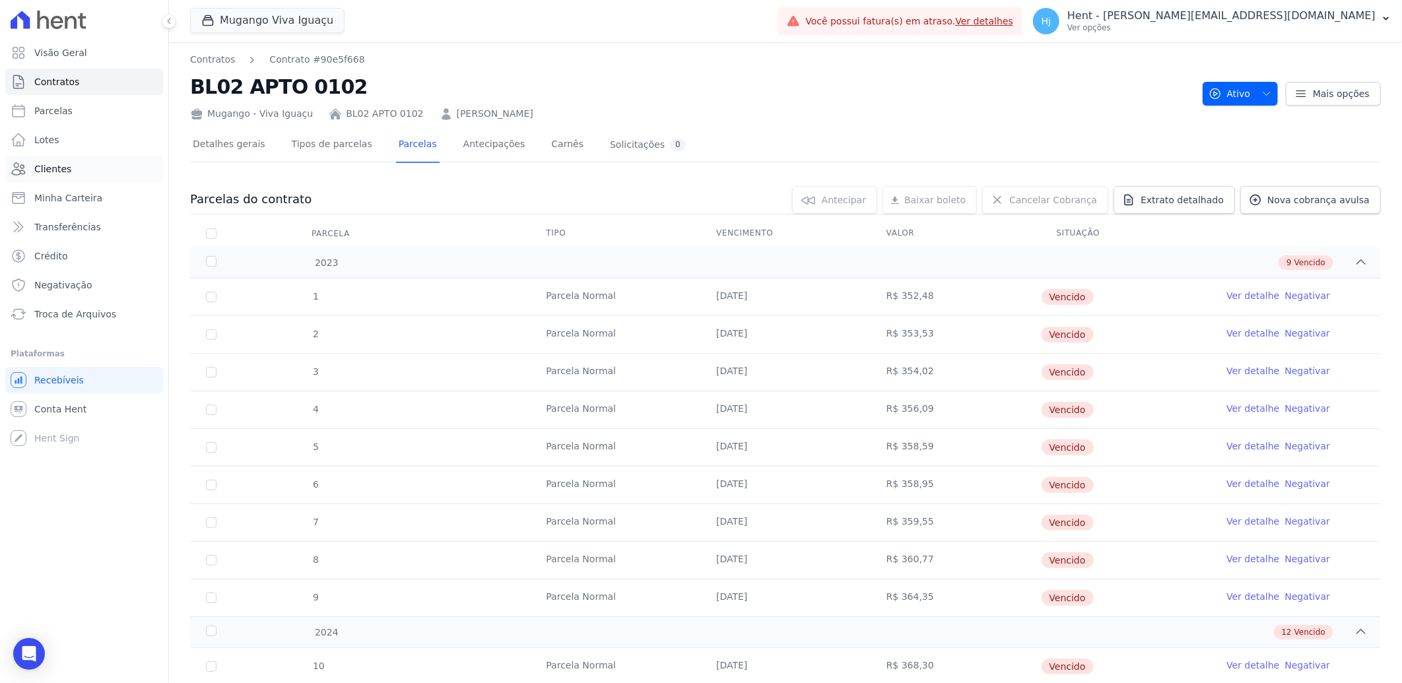
click at [48, 172] on span "Clientes" at bounding box center [52, 168] width 37 height 13
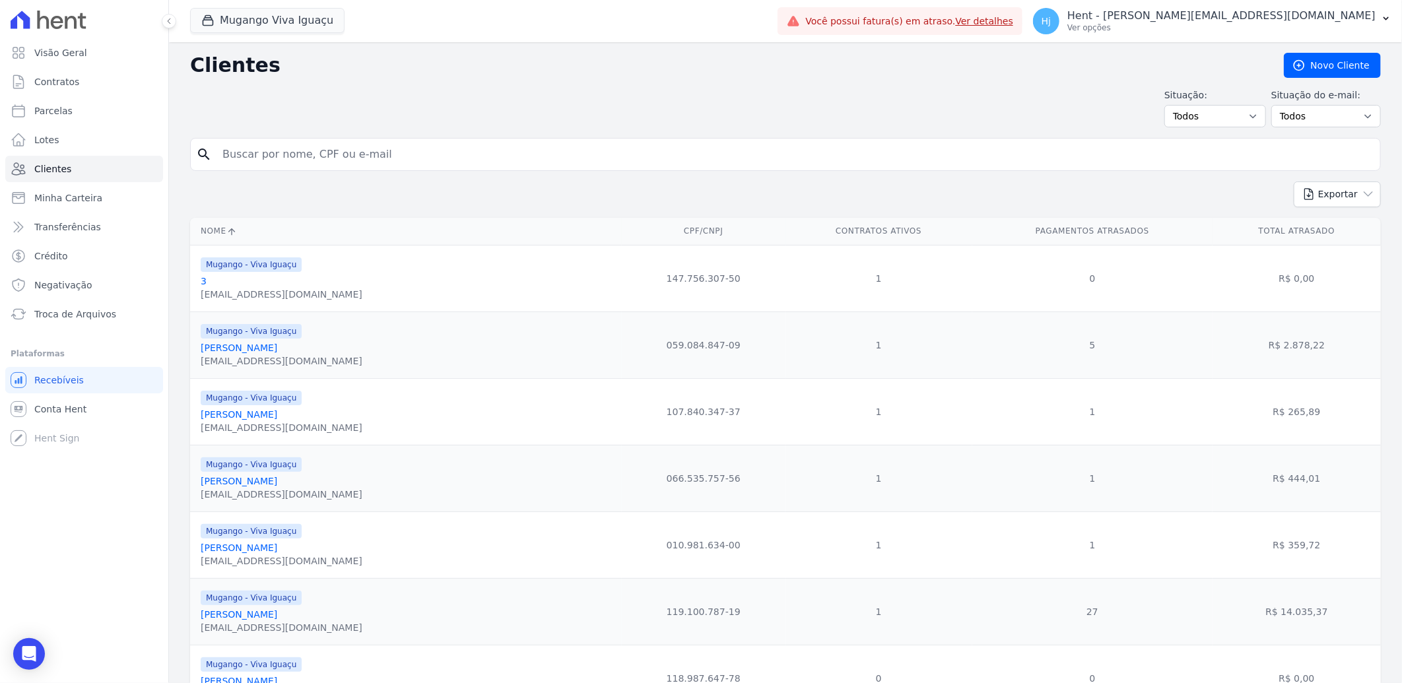
click at [317, 152] on input "search" at bounding box center [794, 154] width 1160 height 26
paste input "[PERSON_NAME]"
type input "[PERSON_NAME]"
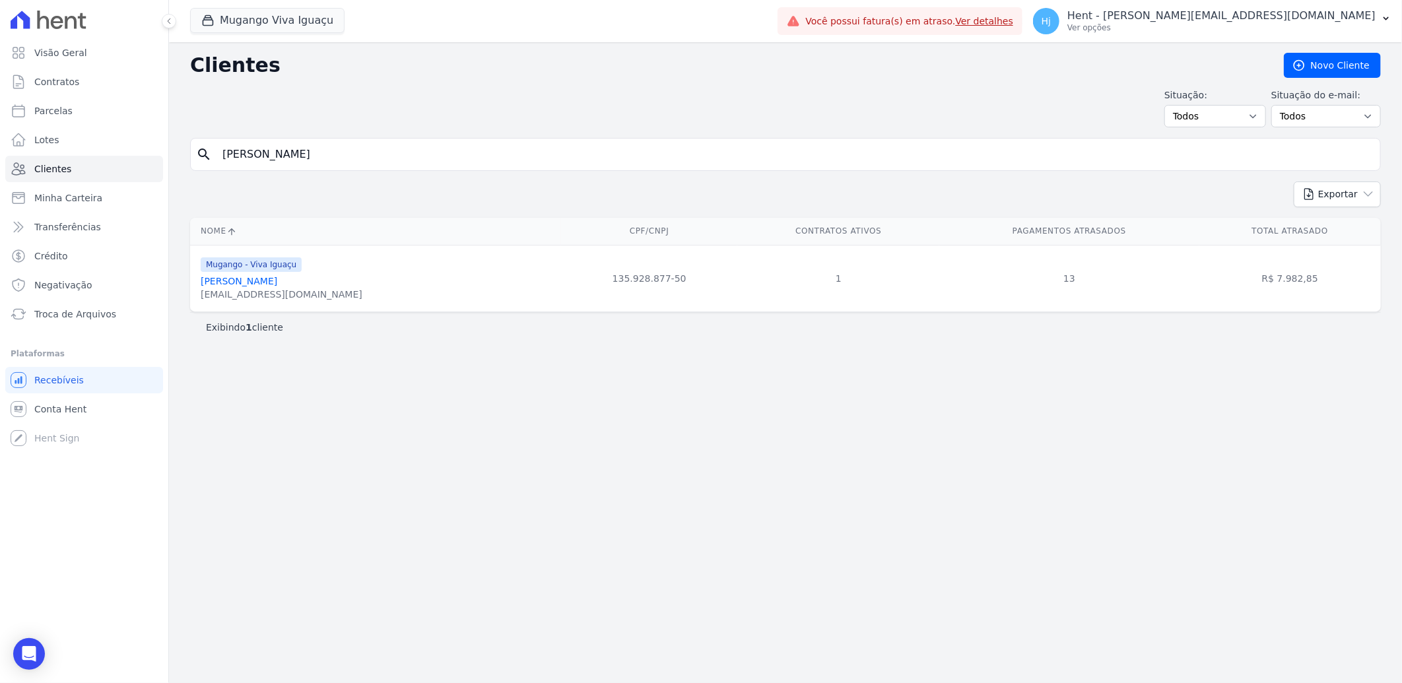
click at [275, 286] on link "[PERSON_NAME]" at bounding box center [239, 281] width 77 height 11
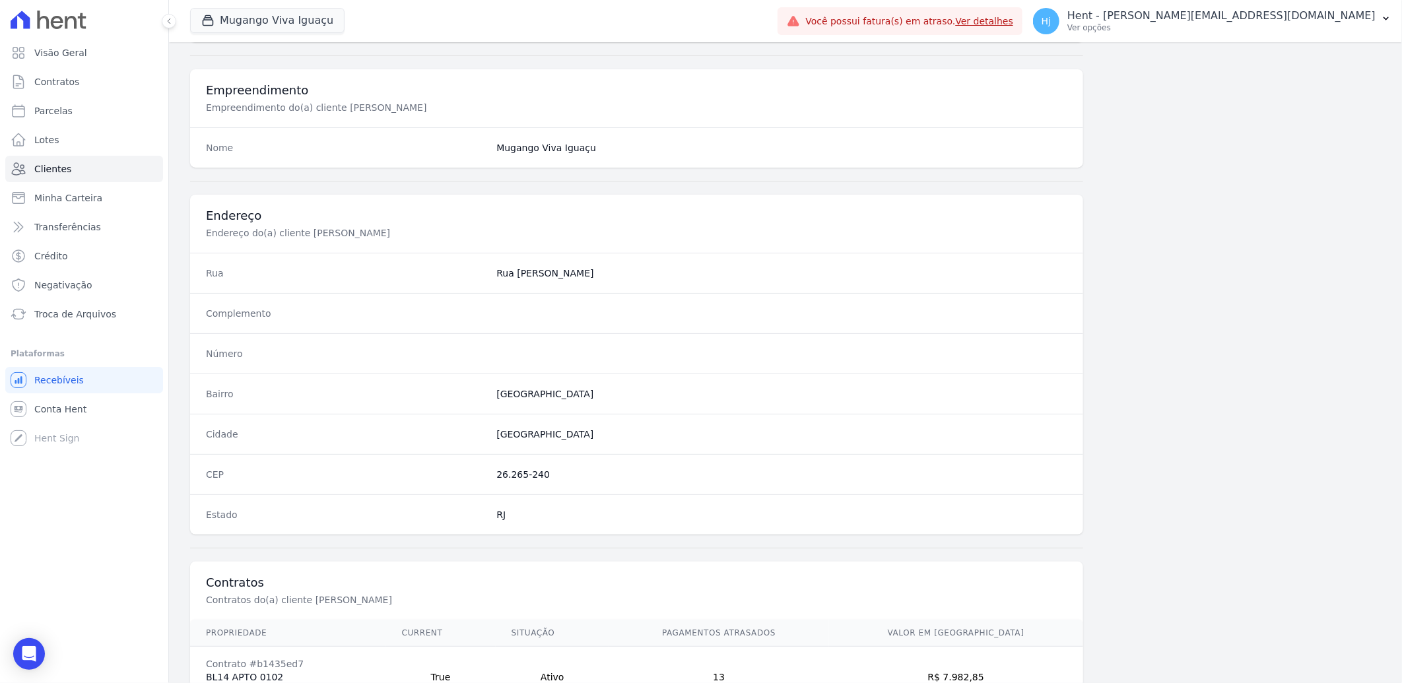
scroll to position [553, 0]
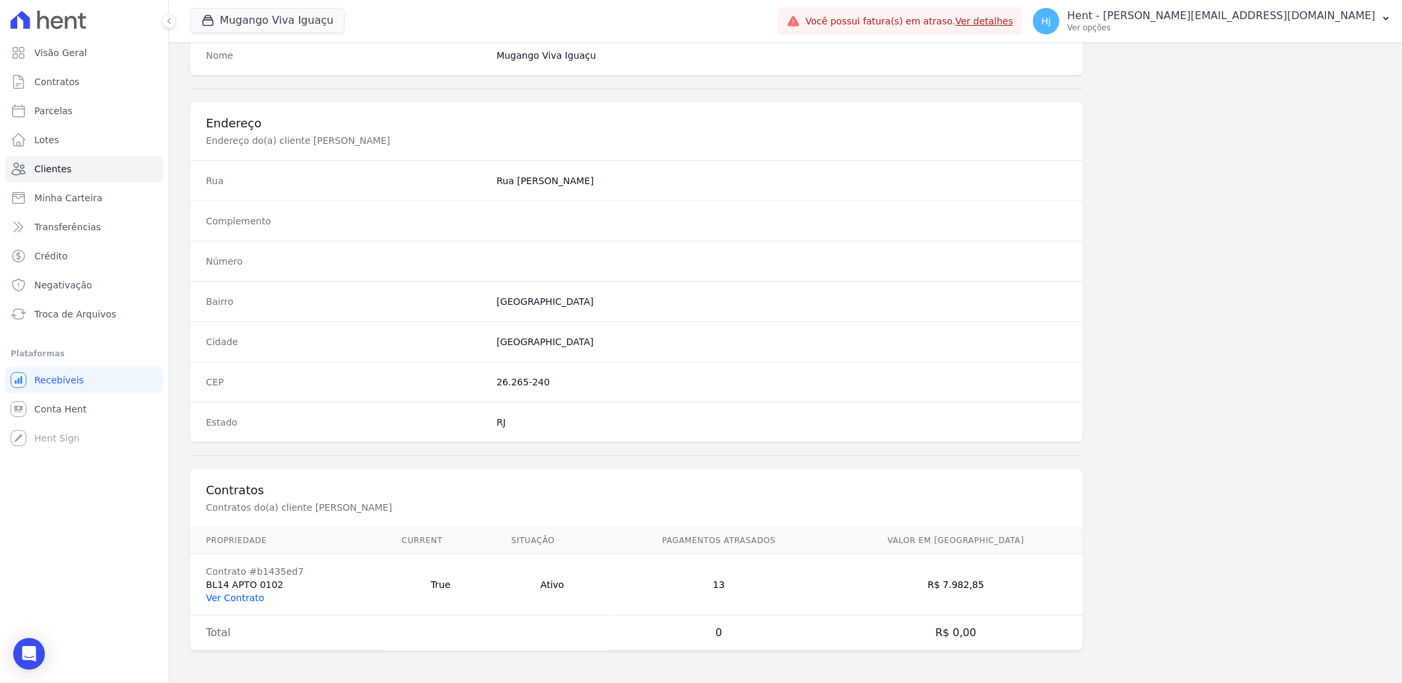
click at [238, 593] on link "Ver Contrato" at bounding box center [235, 598] width 58 height 11
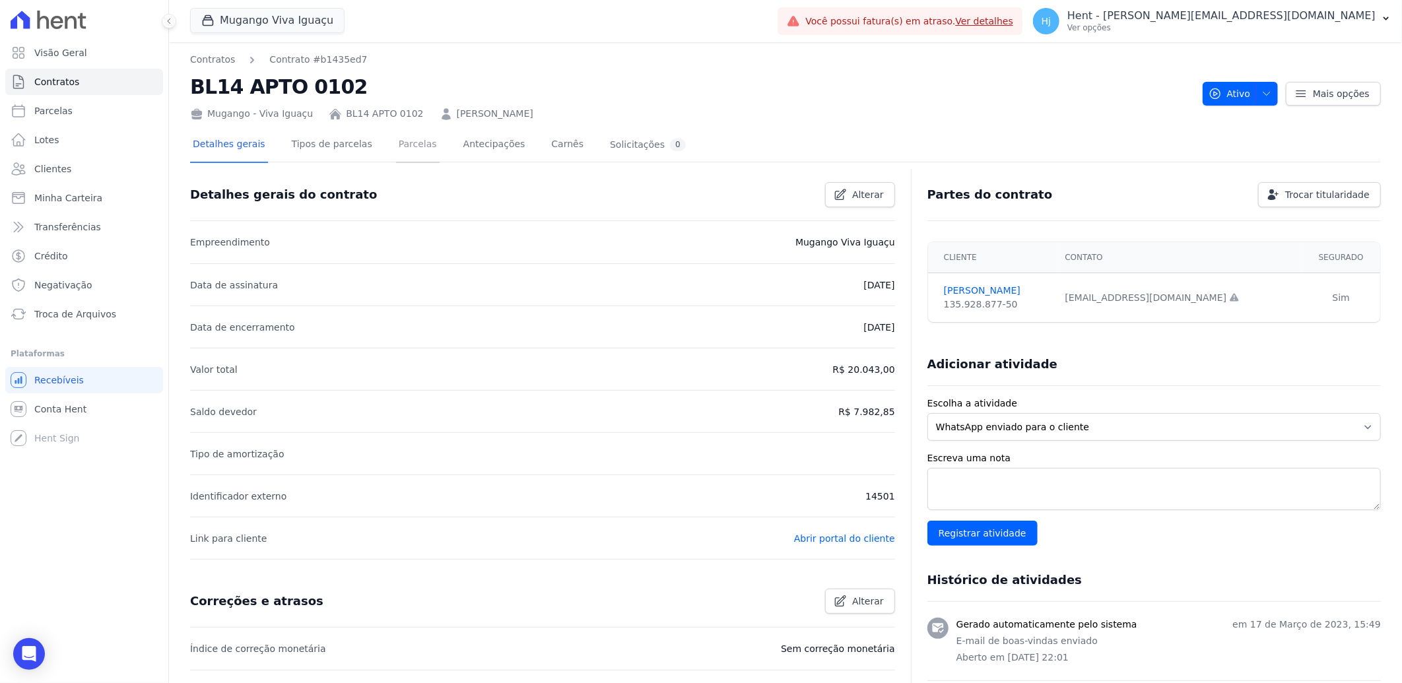
click at [396, 147] on link "Parcelas" at bounding box center [418, 145] width 44 height 35
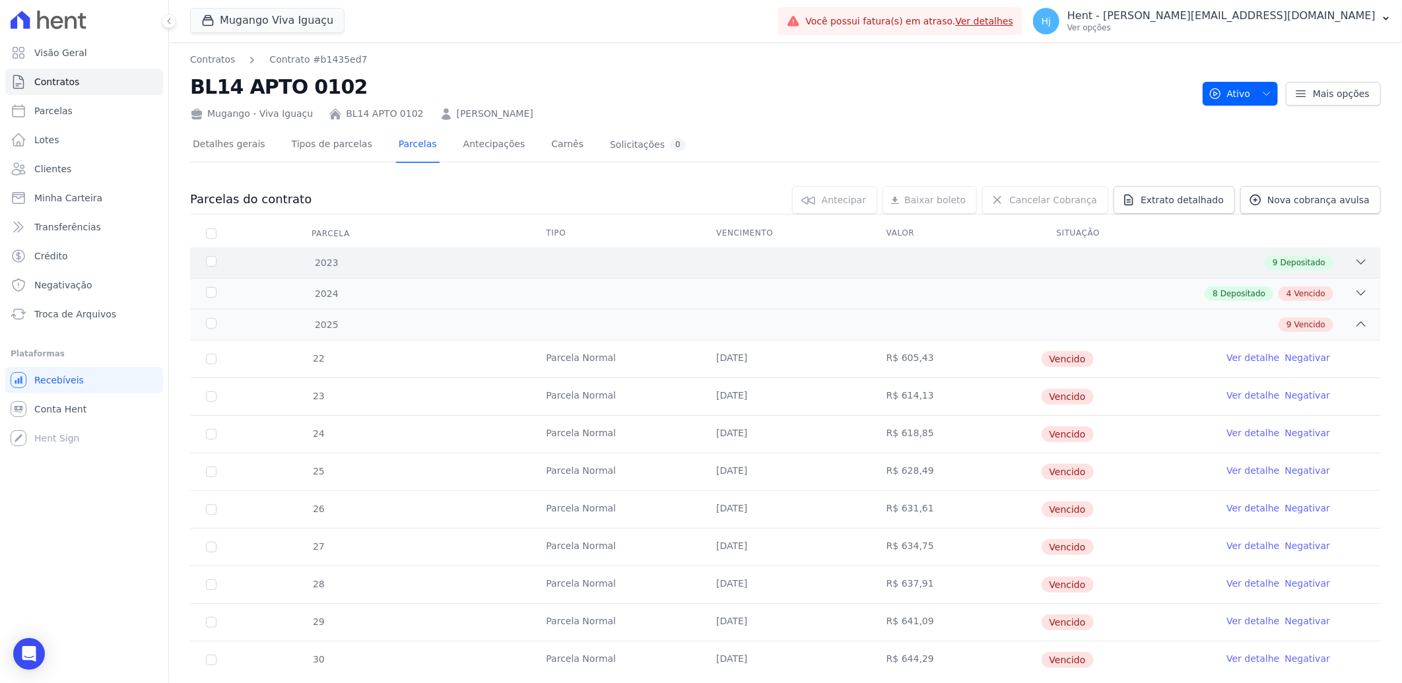
click at [834, 267] on div "9 Depositado" at bounding box center [844, 262] width 1047 height 15
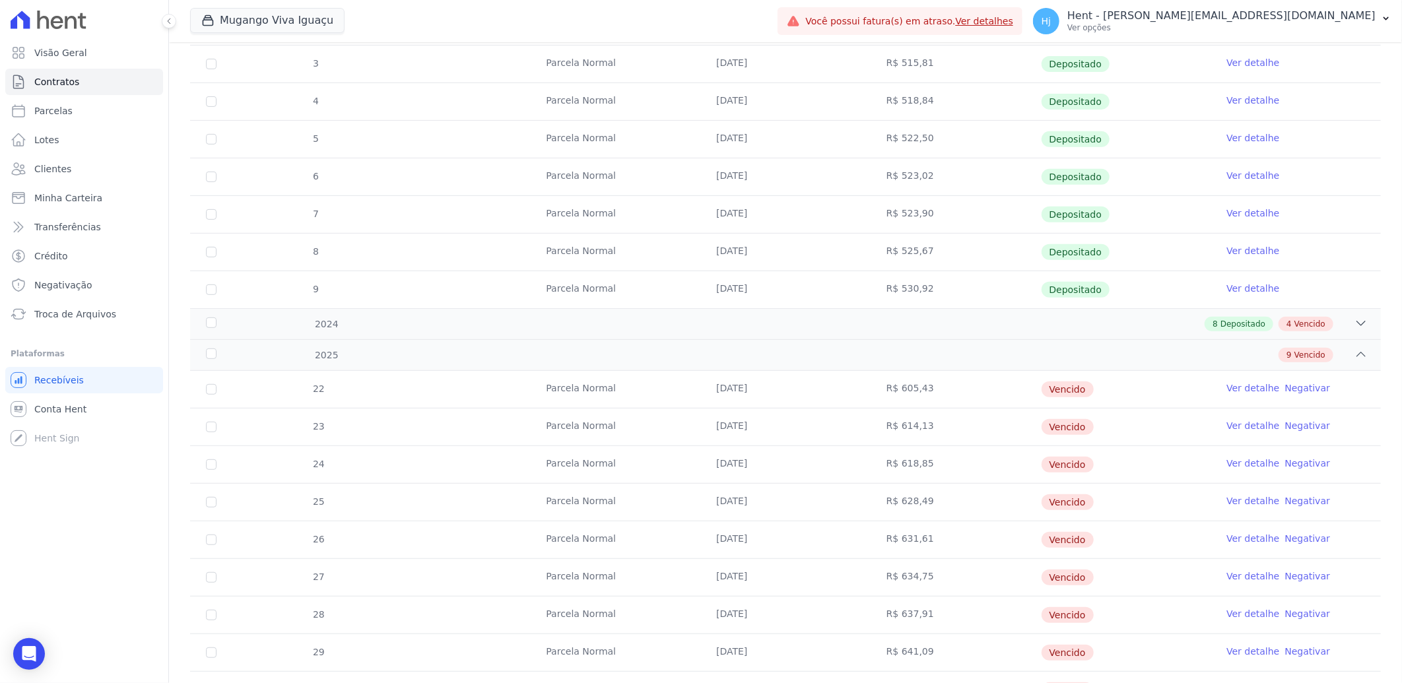
scroll to position [366, 0]
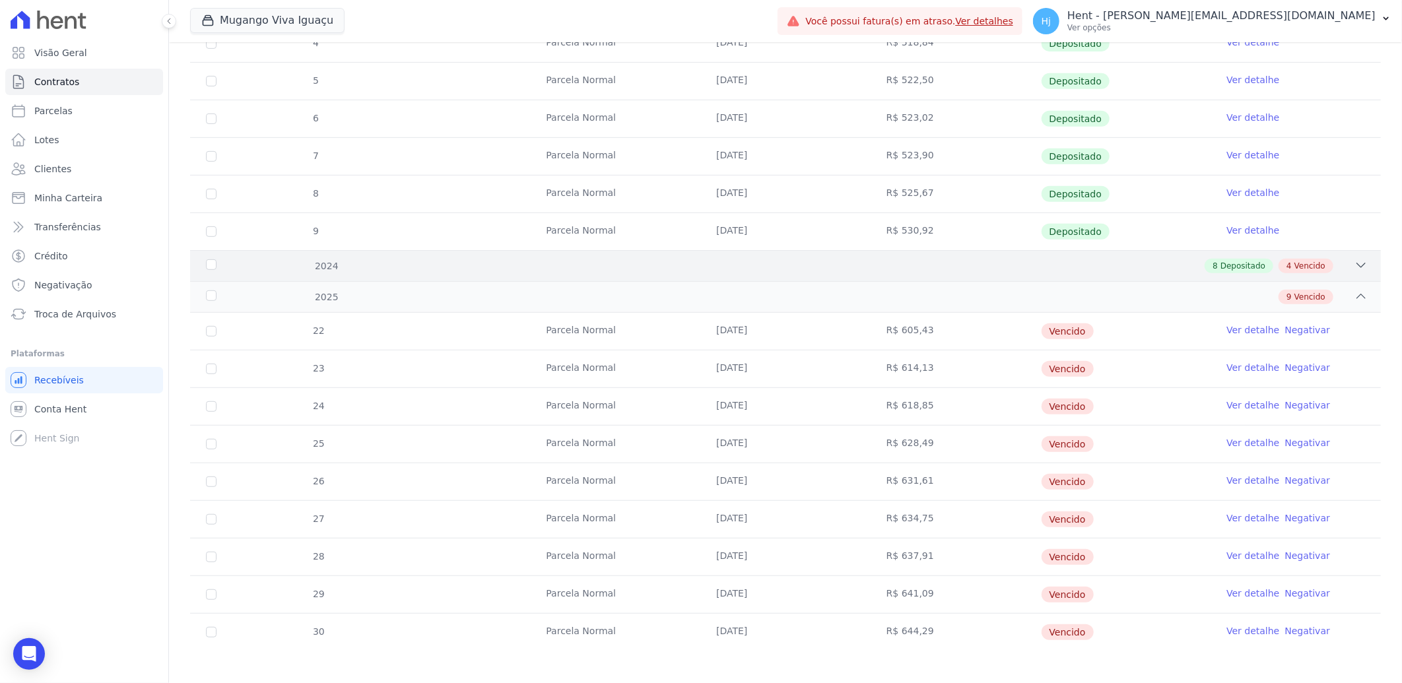
click at [830, 265] on div "8 Depositado 4 Vencido" at bounding box center [844, 266] width 1047 height 15
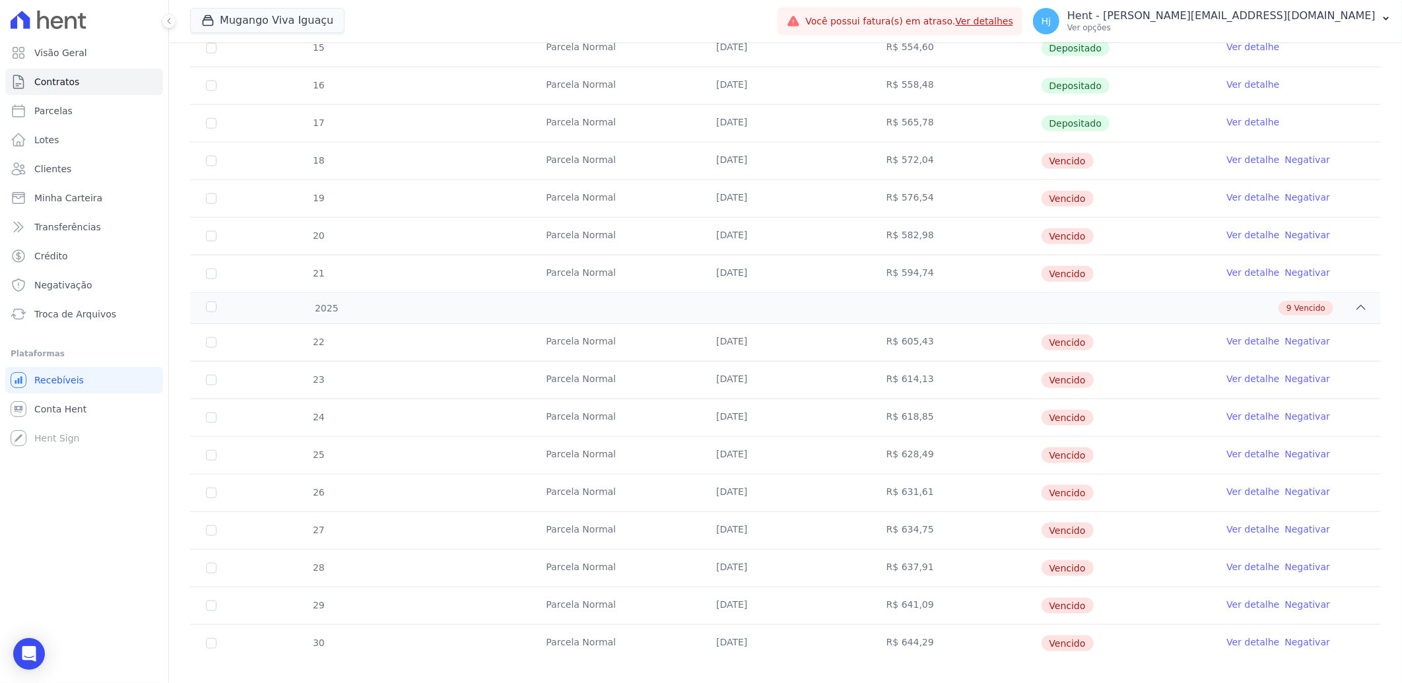
scroll to position [826, 0]
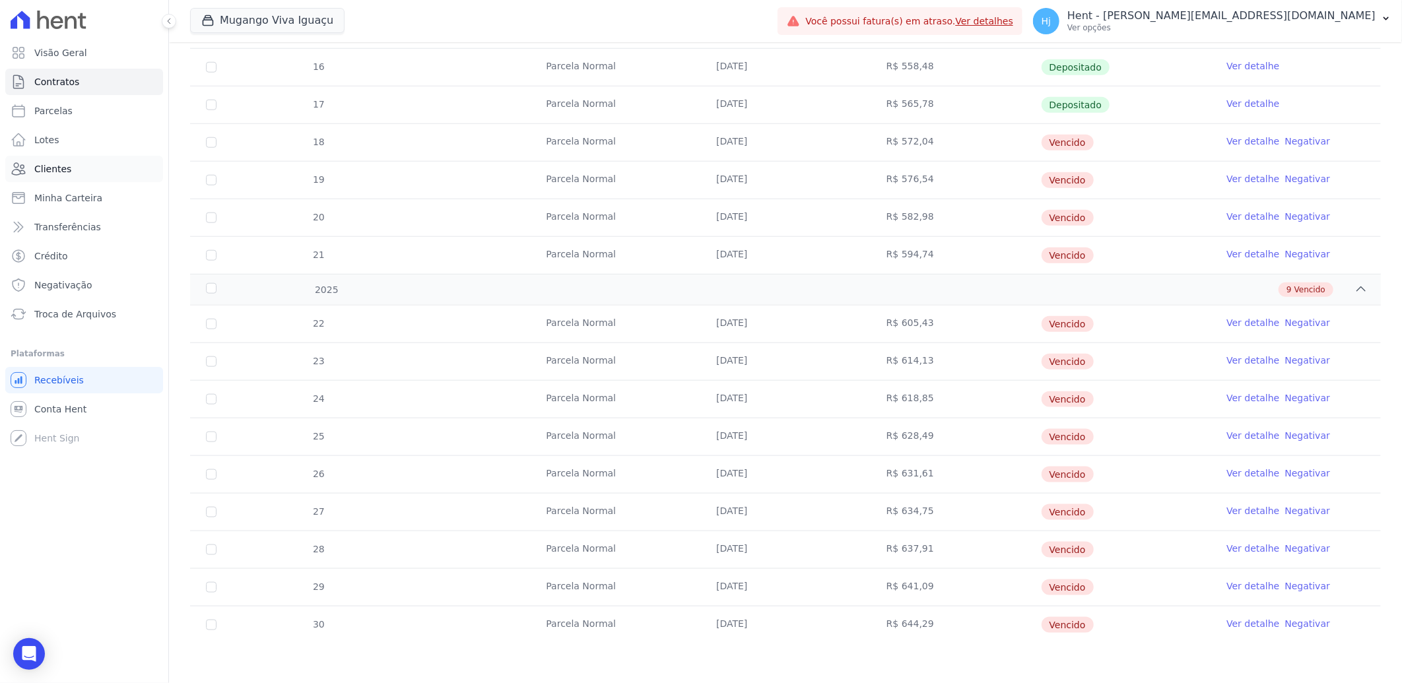
click at [61, 170] on span "Clientes" at bounding box center [52, 168] width 37 height 13
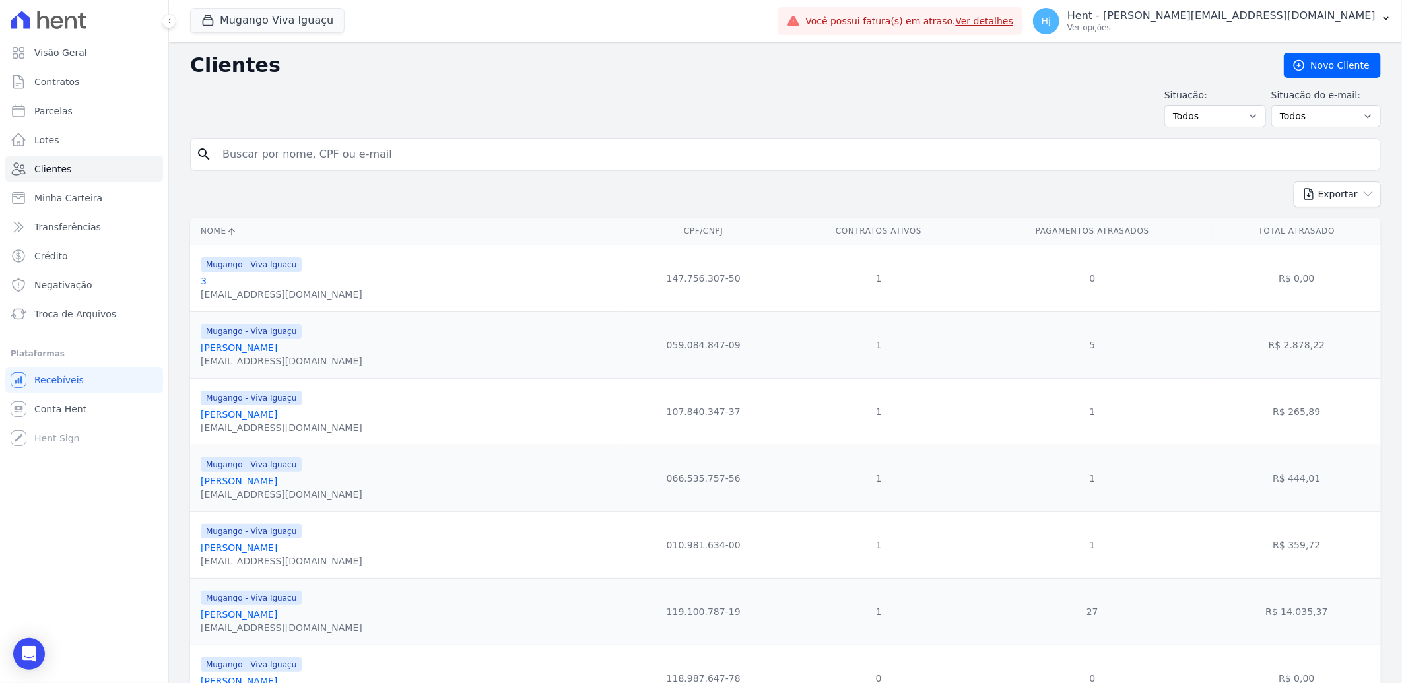
click at [305, 154] on input "search" at bounding box center [794, 154] width 1160 height 26
paste input "[PERSON_NAME]"
type input "[PERSON_NAME]"
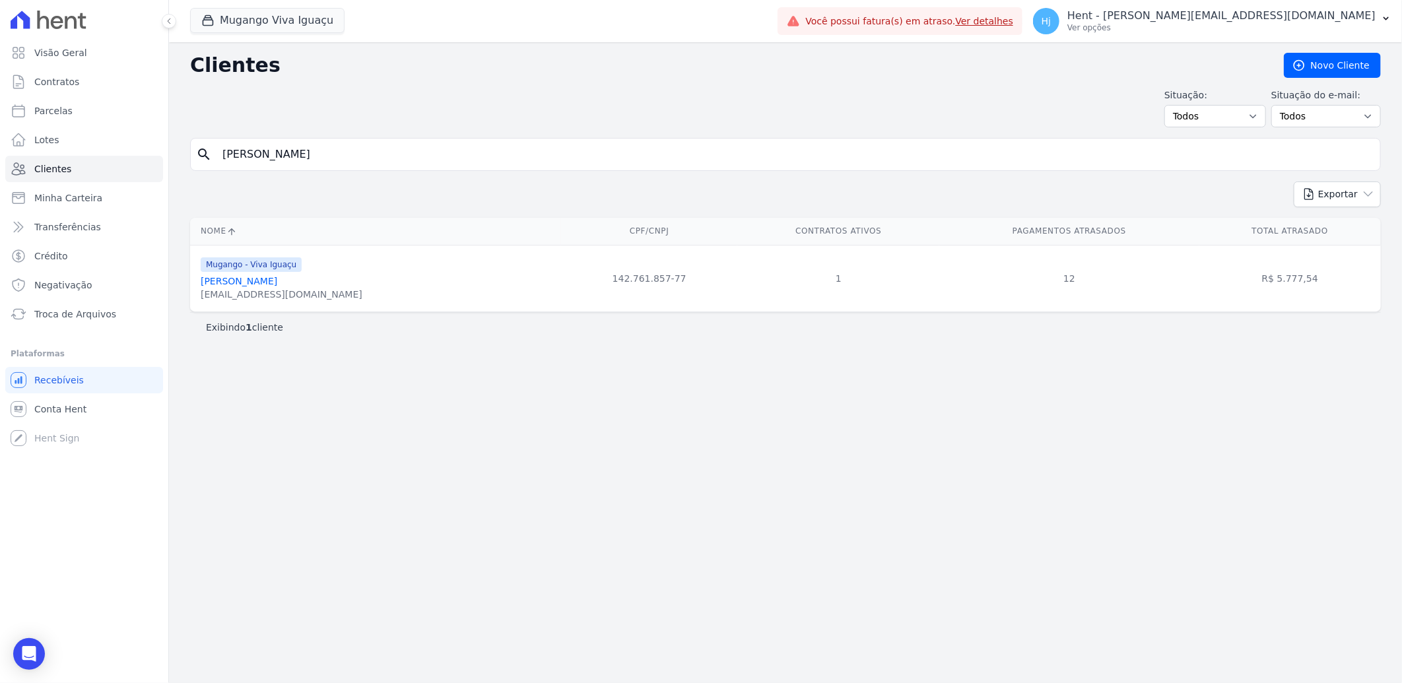
click at [249, 279] on link "[PERSON_NAME]" at bounding box center [239, 281] width 77 height 11
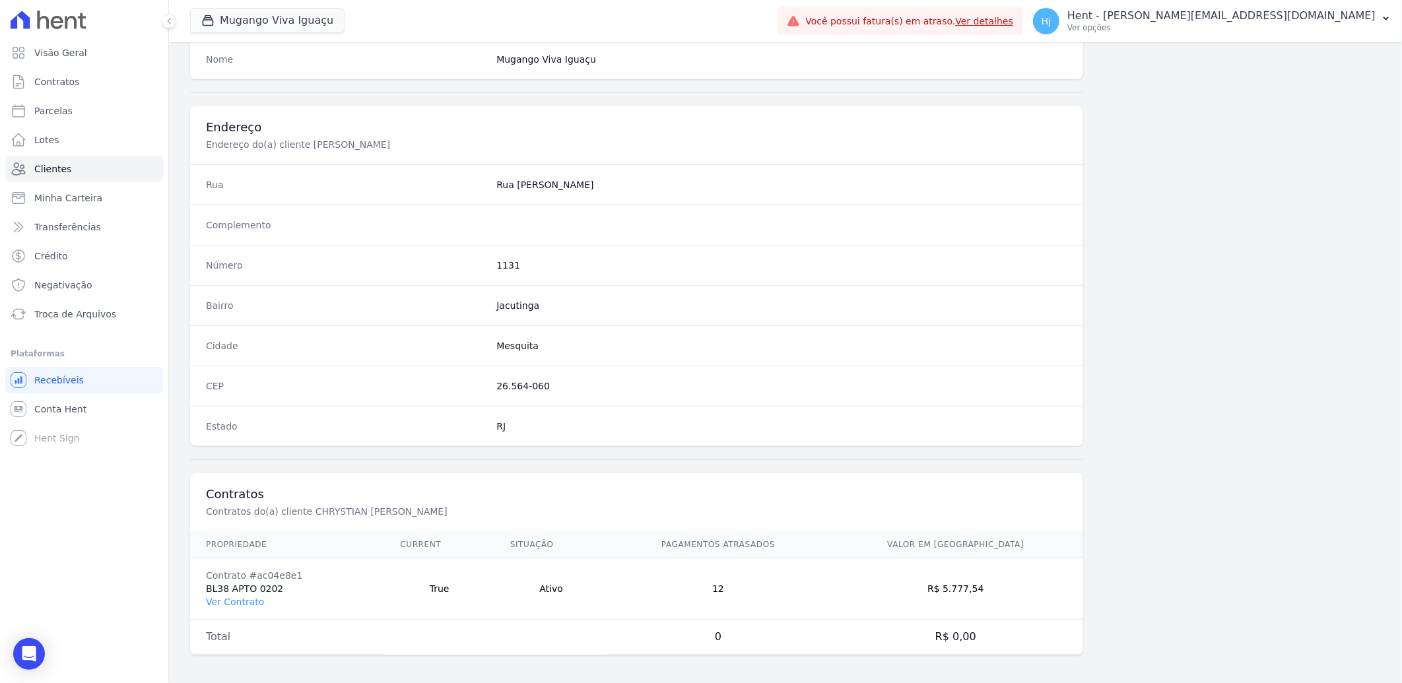
scroll to position [553, 0]
click at [242, 601] on link "Ver Contrato" at bounding box center [235, 598] width 58 height 11
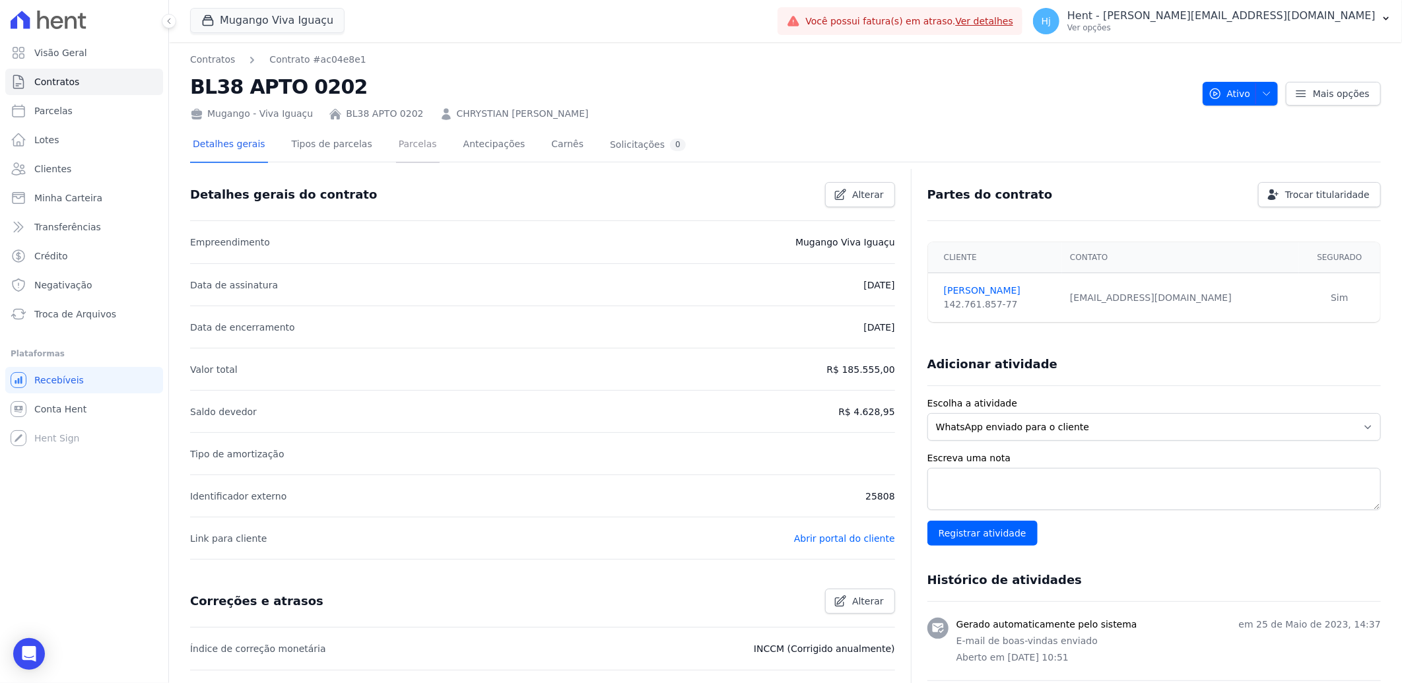
click at [403, 145] on link "Parcelas" at bounding box center [418, 145] width 44 height 35
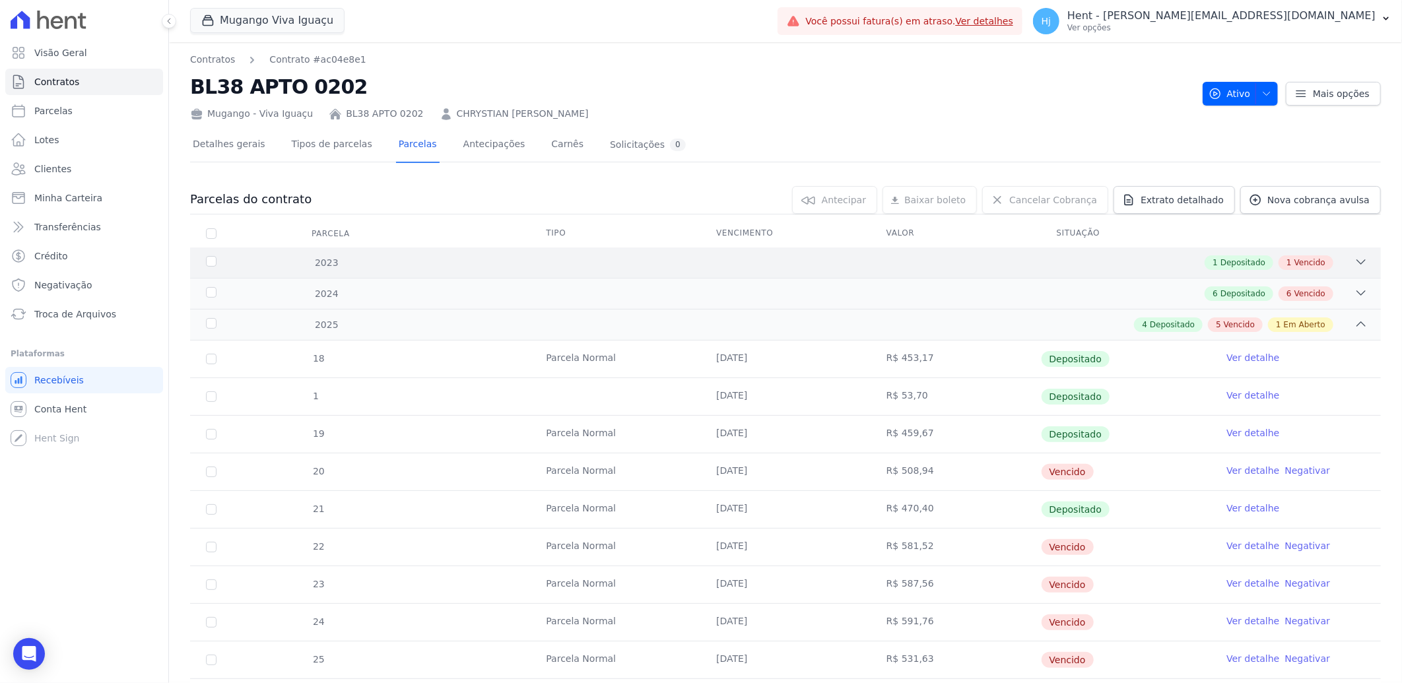
click at [480, 261] on div "1 Depositado 1 Vencido" at bounding box center [844, 262] width 1047 height 15
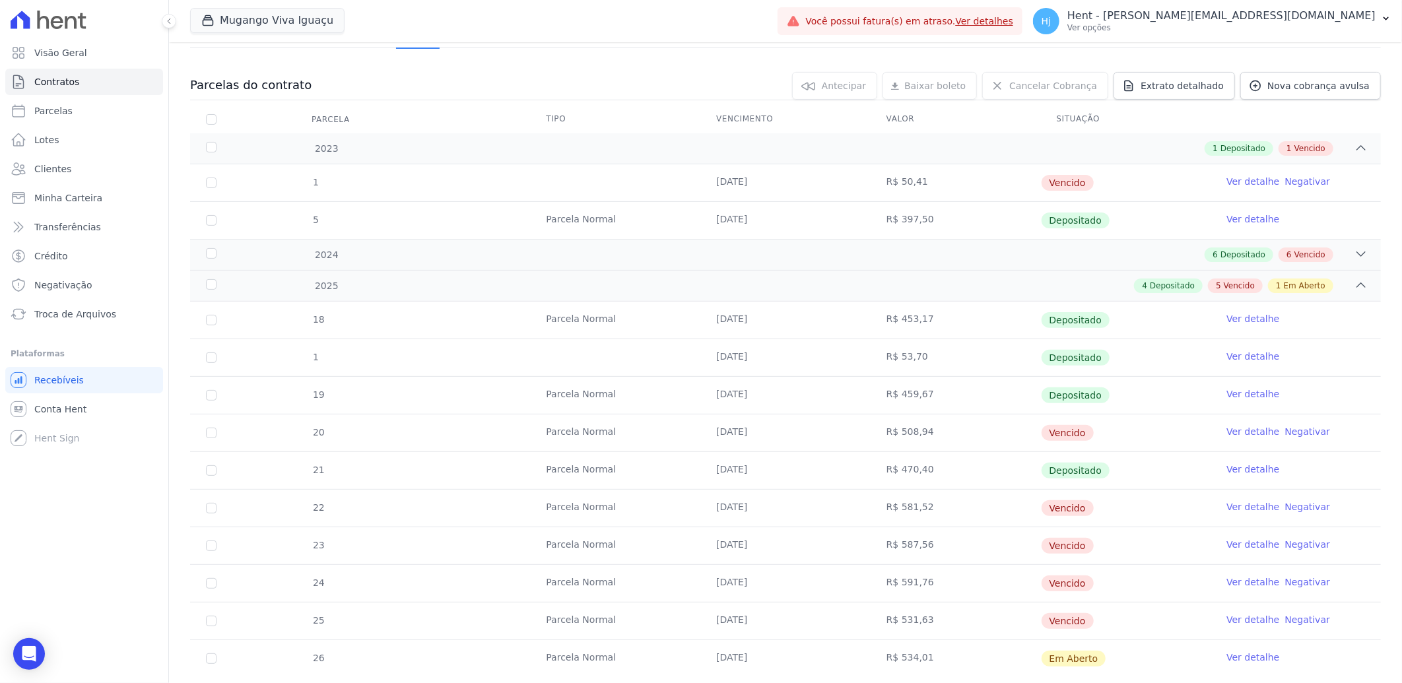
scroll to position [147, 0]
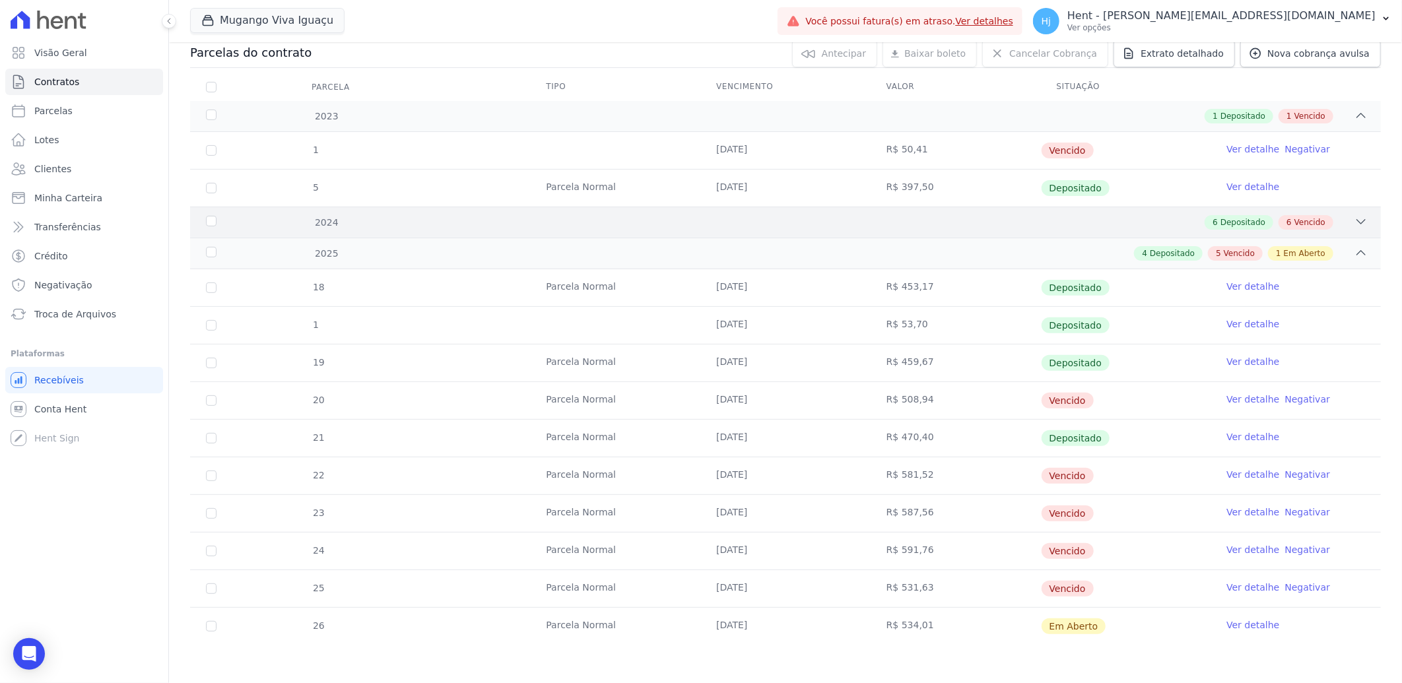
click at [591, 220] on div "6 Depositado 6 Vencido" at bounding box center [844, 222] width 1047 height 15
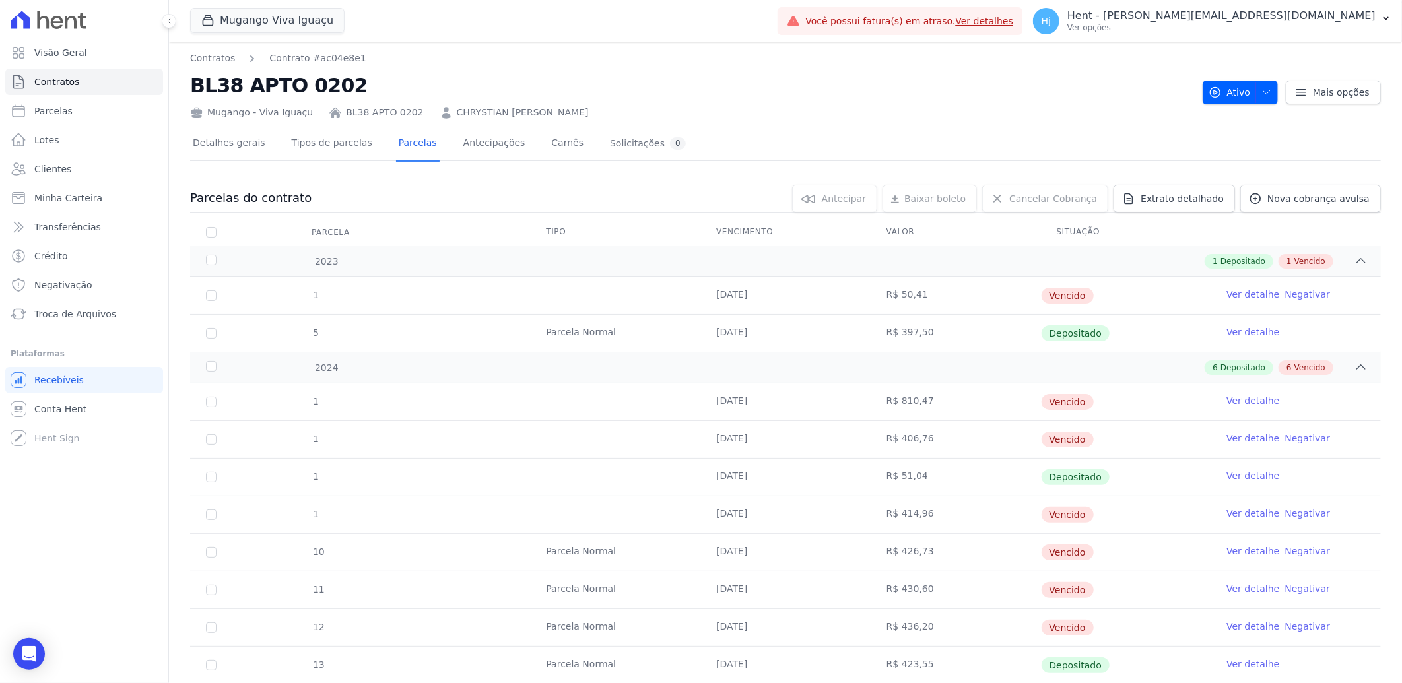
scroll to position [0, 0]
drag, startPoint x: 875, startPoint y: 406, endPoint x: 946, endPoint y: 434, distance: 76.7
click at [946, 434] on tbody "1 [DATE] R$ 810,47 [GEOGRAPHIC_DATA] Ver detalhe 1 [DATE] R$ 406,76 [GEOGRAPHIC…" at bounding box center [785, 610] width 1191 height 451
click at [747, 166] on div at bounding box center [785, 167] width 1191 height 11
click at [51, 167] on span "Clientes" at bounding box center [52, 168] width 37 height 13
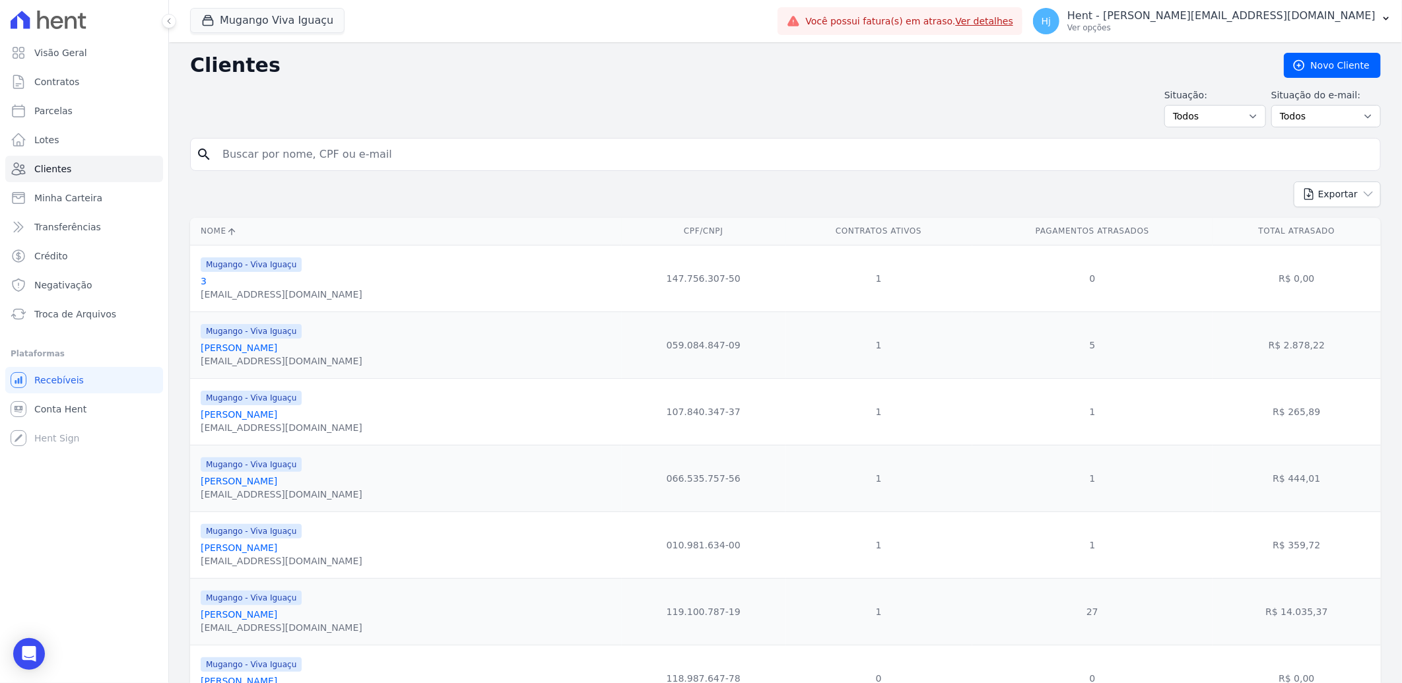
click at [282, 156] on input "search" at bounding box center [794, 154] width 1160 height 26
paste input "[PERSON_NAME]"
type input "[PERSON_NAME]"
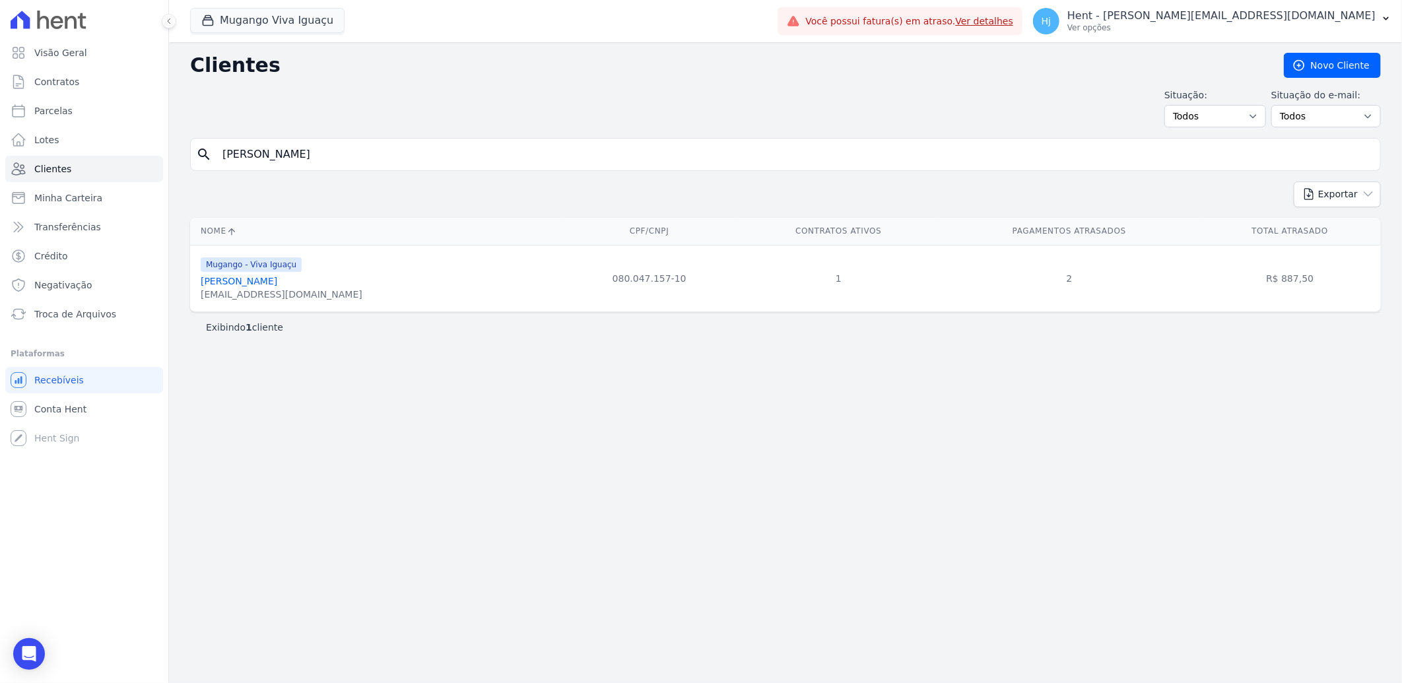
click at [255, 284] on link "[PERSON_NAME]" at bounding box center [239, 281] width 77 height 11
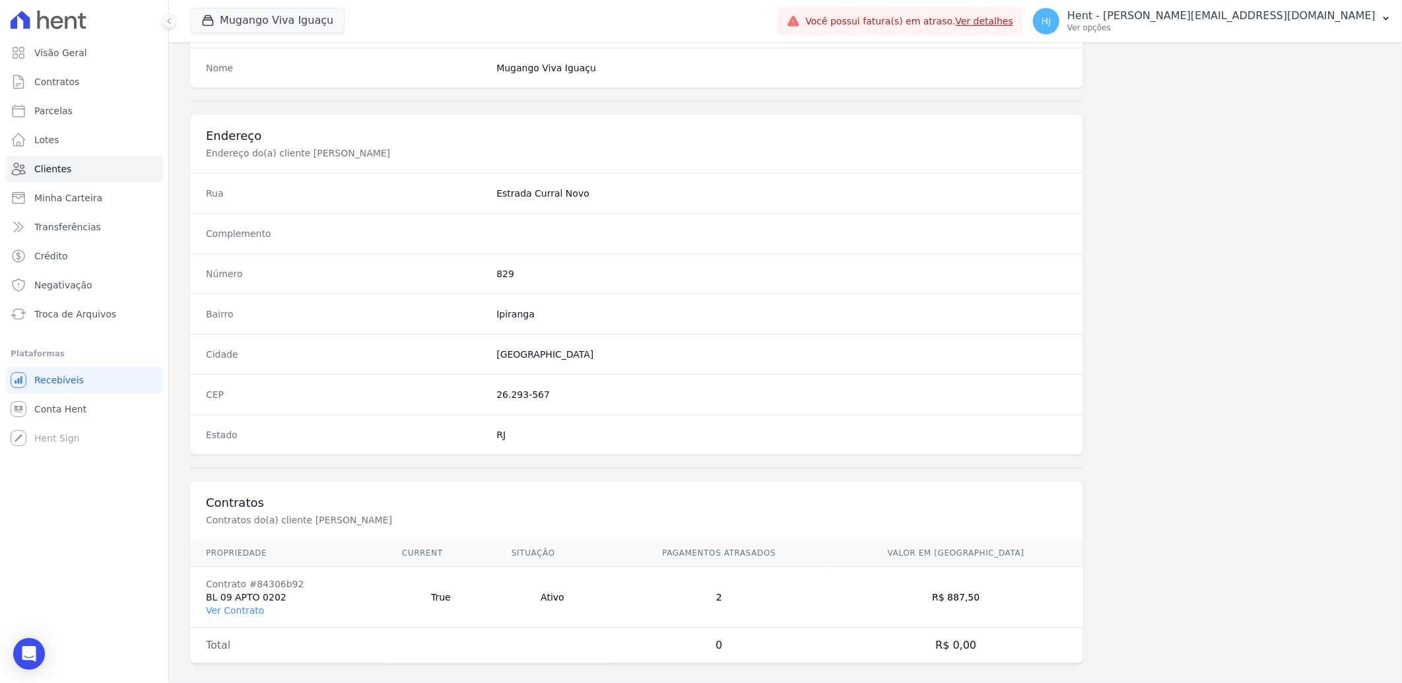
scroll to position [553, 0]
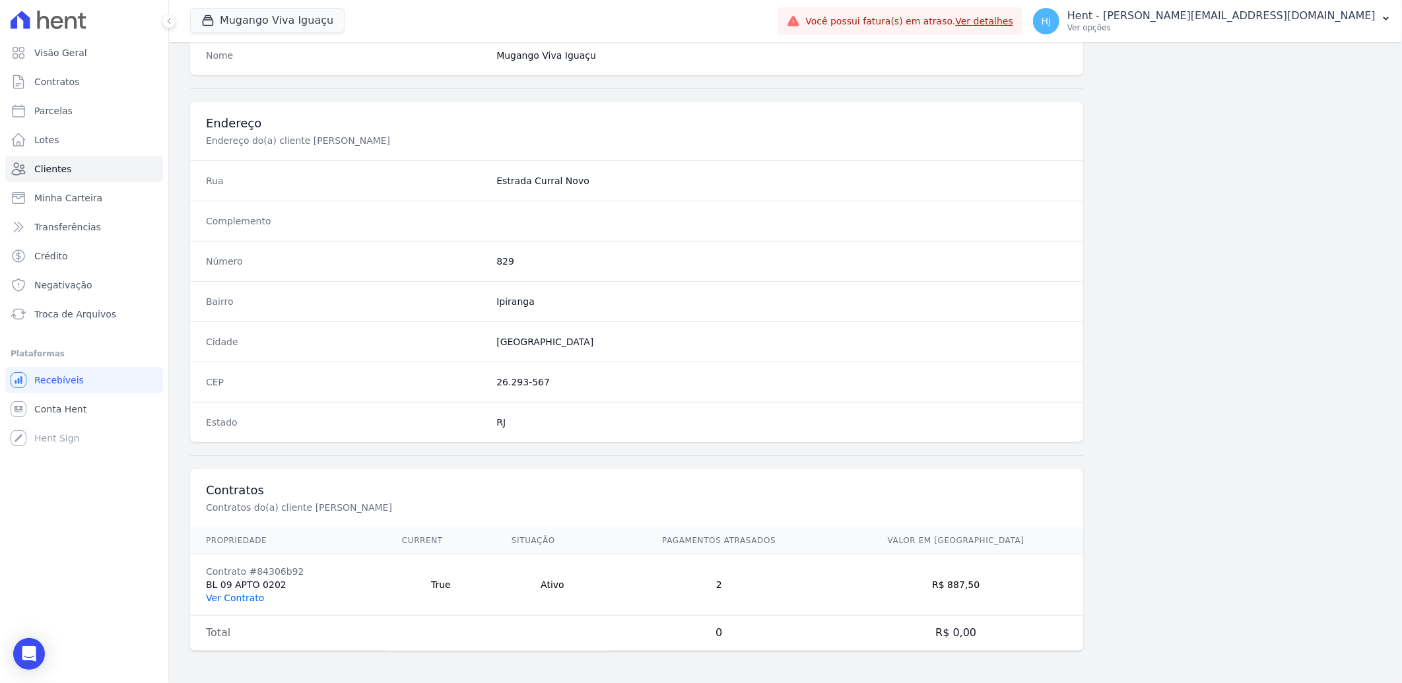
click at [234, 594] on link "Ver Contrato" at bounding box center [235, 598] width 58 height 11
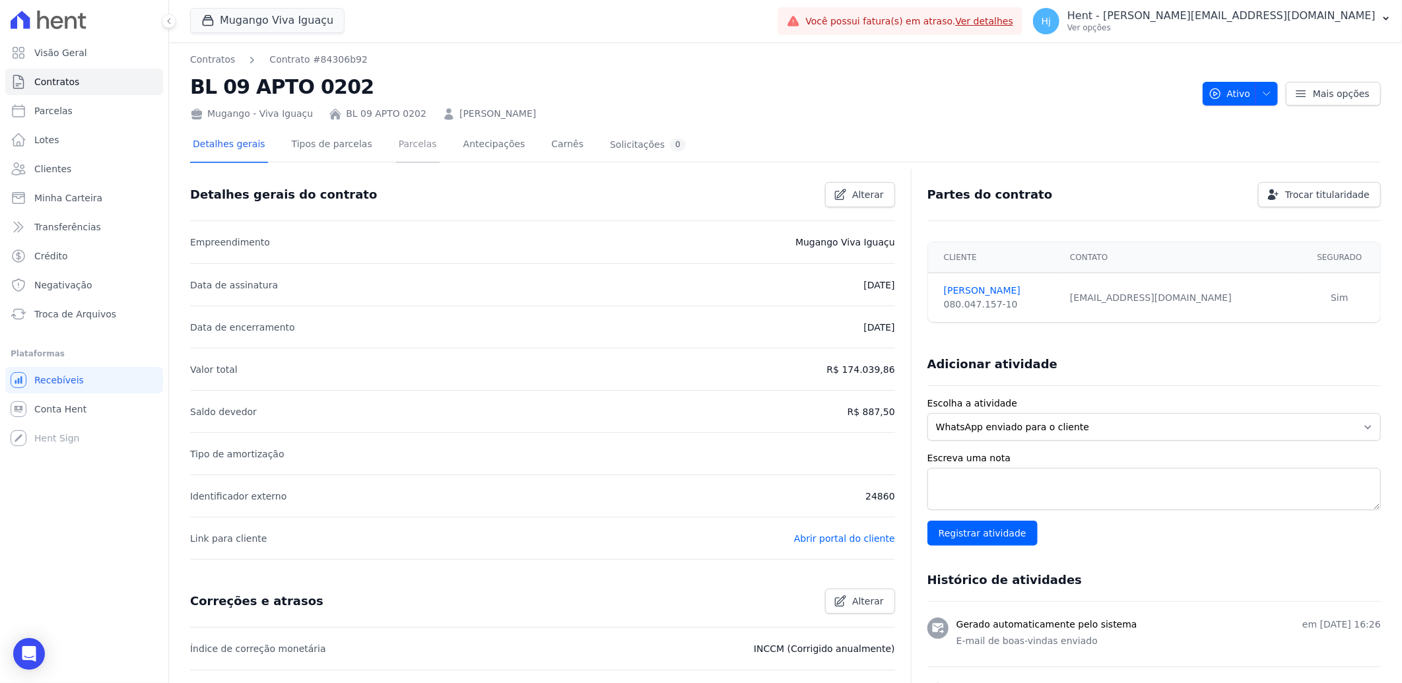
click at [396, 144] on link "Parcelas" at bounding box center [418, 145] width 44 height 35
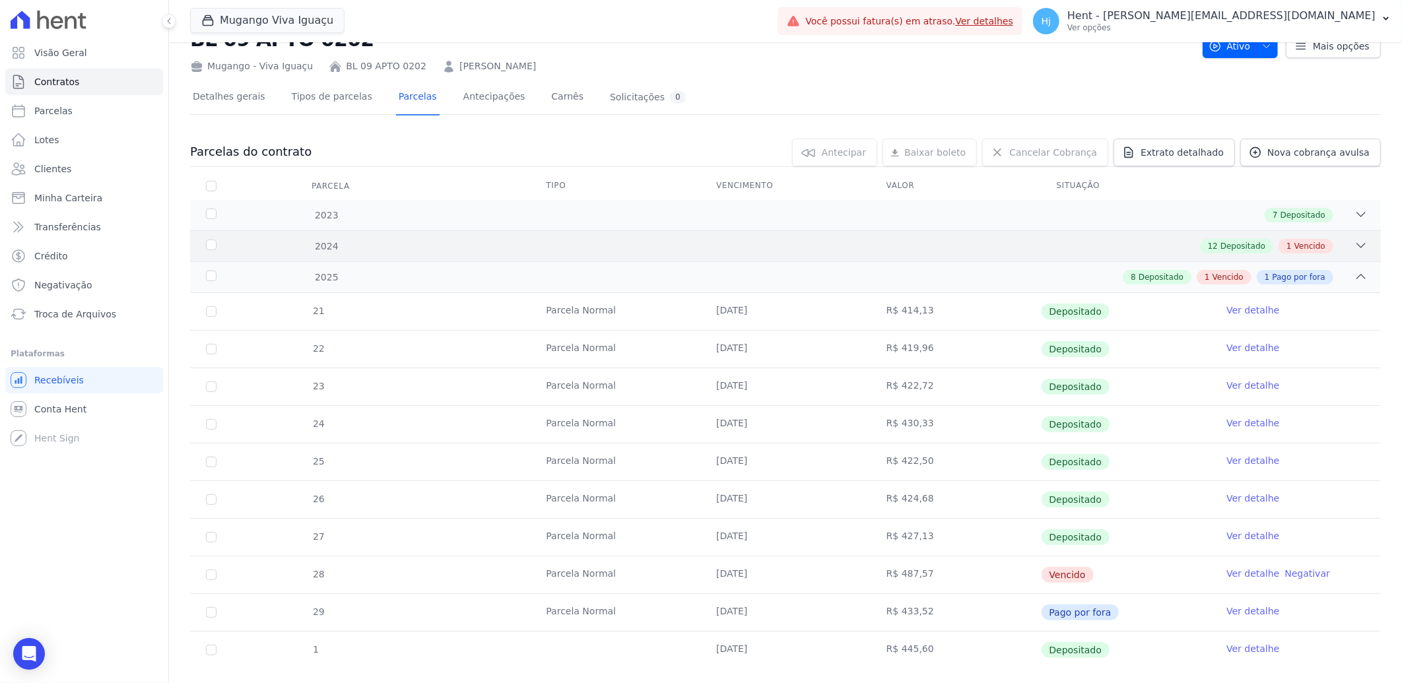
scroll to position [73, 0]
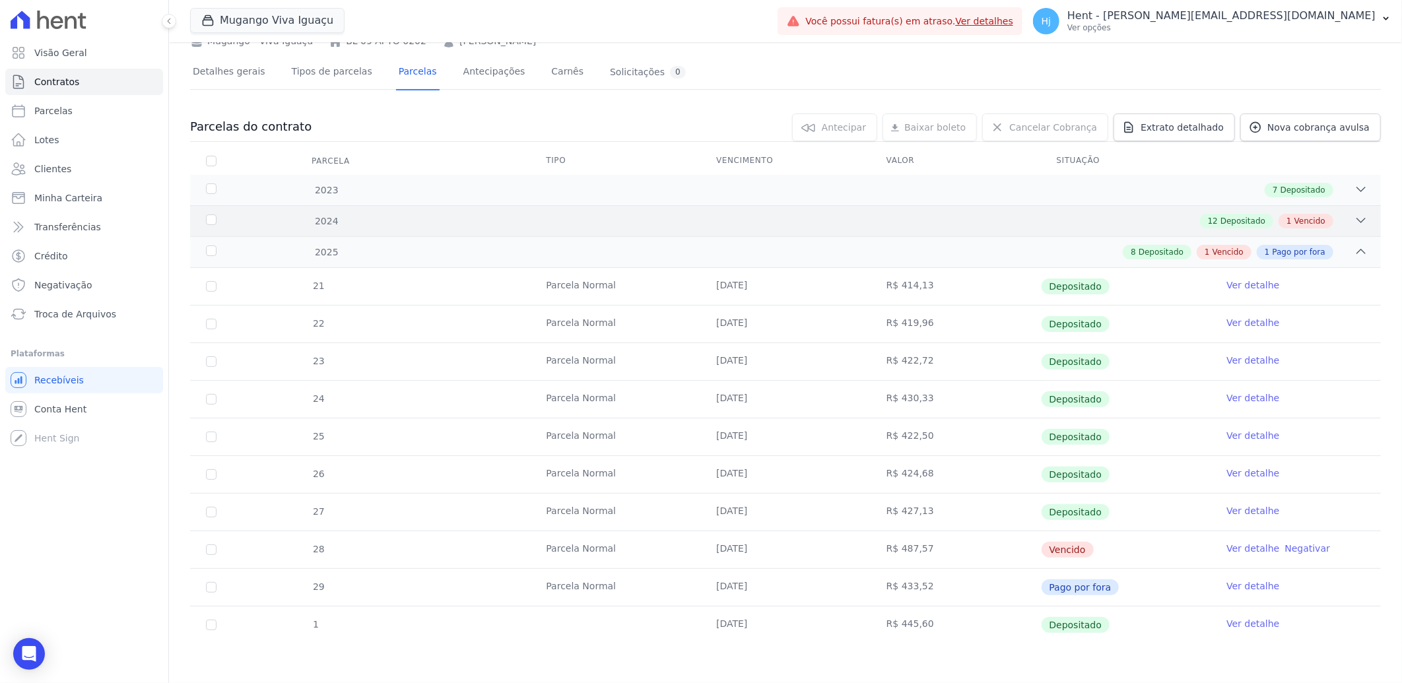
click at [832, 228] on div "2024 12 Depositado 1 Vencido" at bounding box center [785, 220] width 1191 height 31
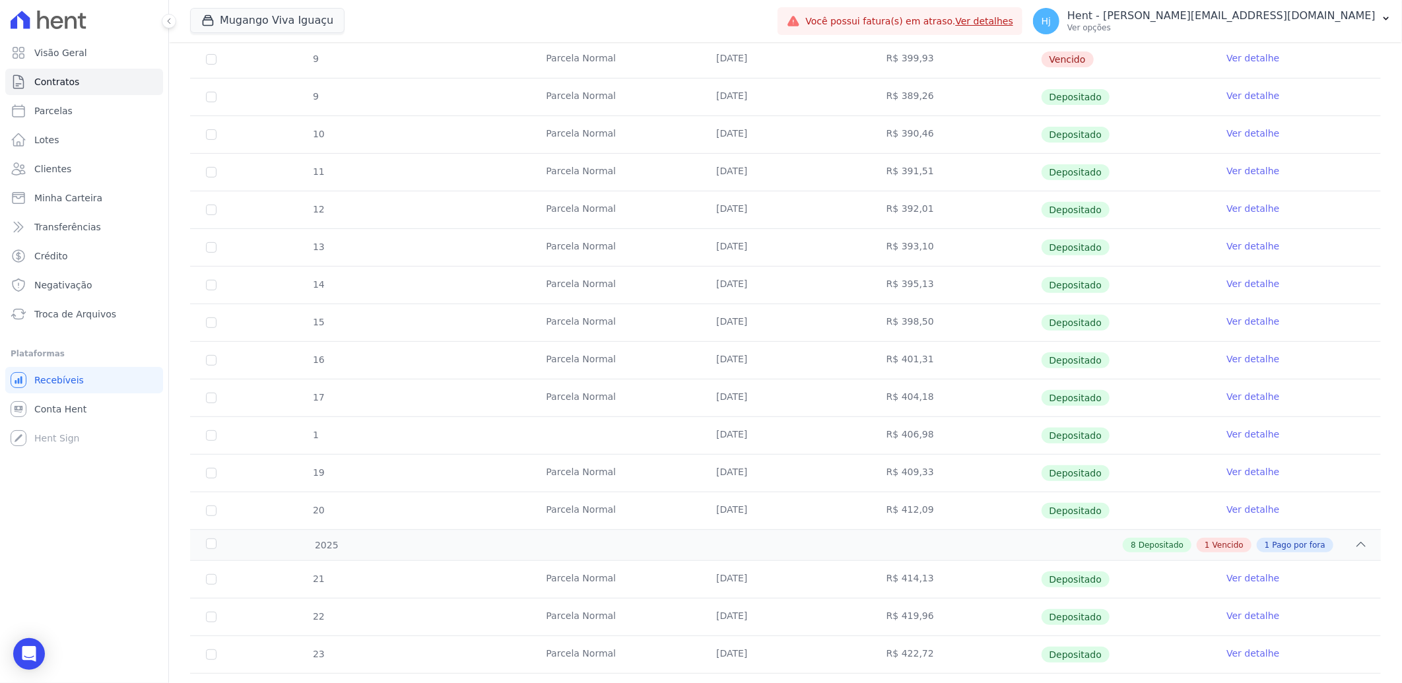
scroll to position [0, 0]
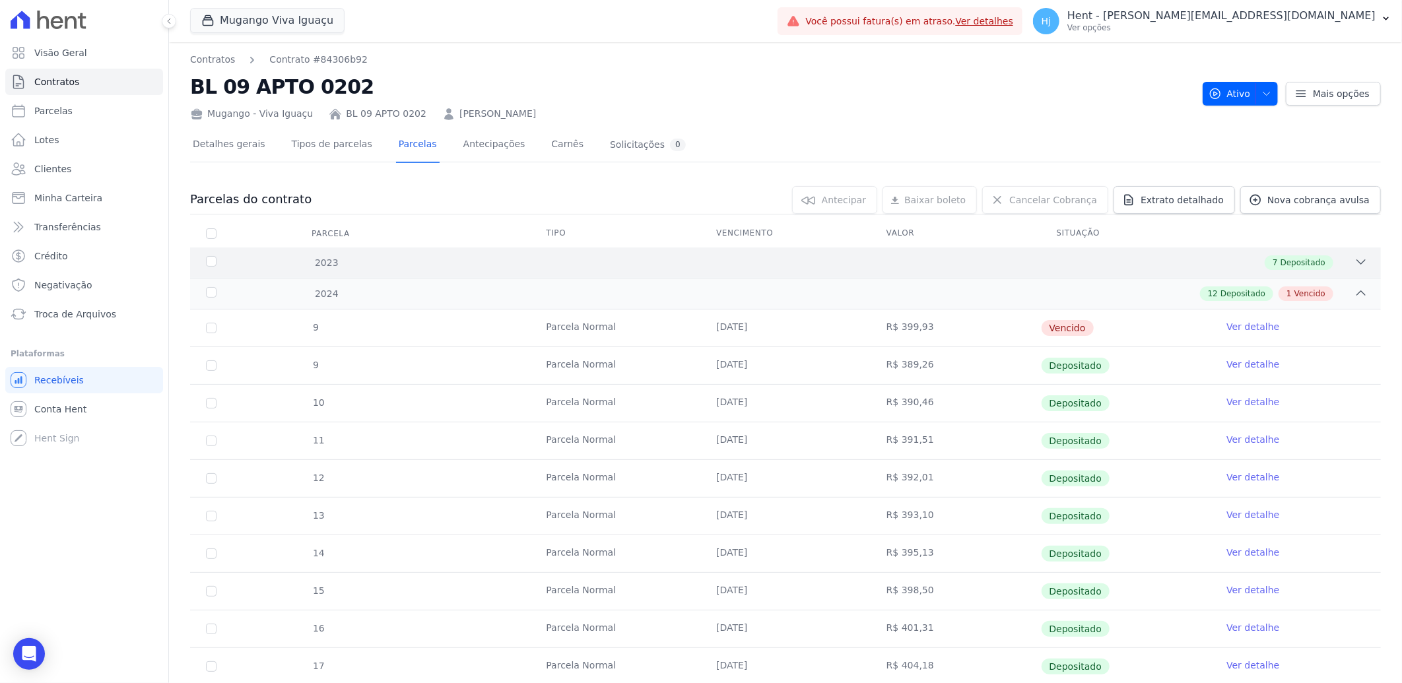
click at [1086, 252] on div "2023 7 Depositado" at bounding box center [785, 262] width 1191 height 30
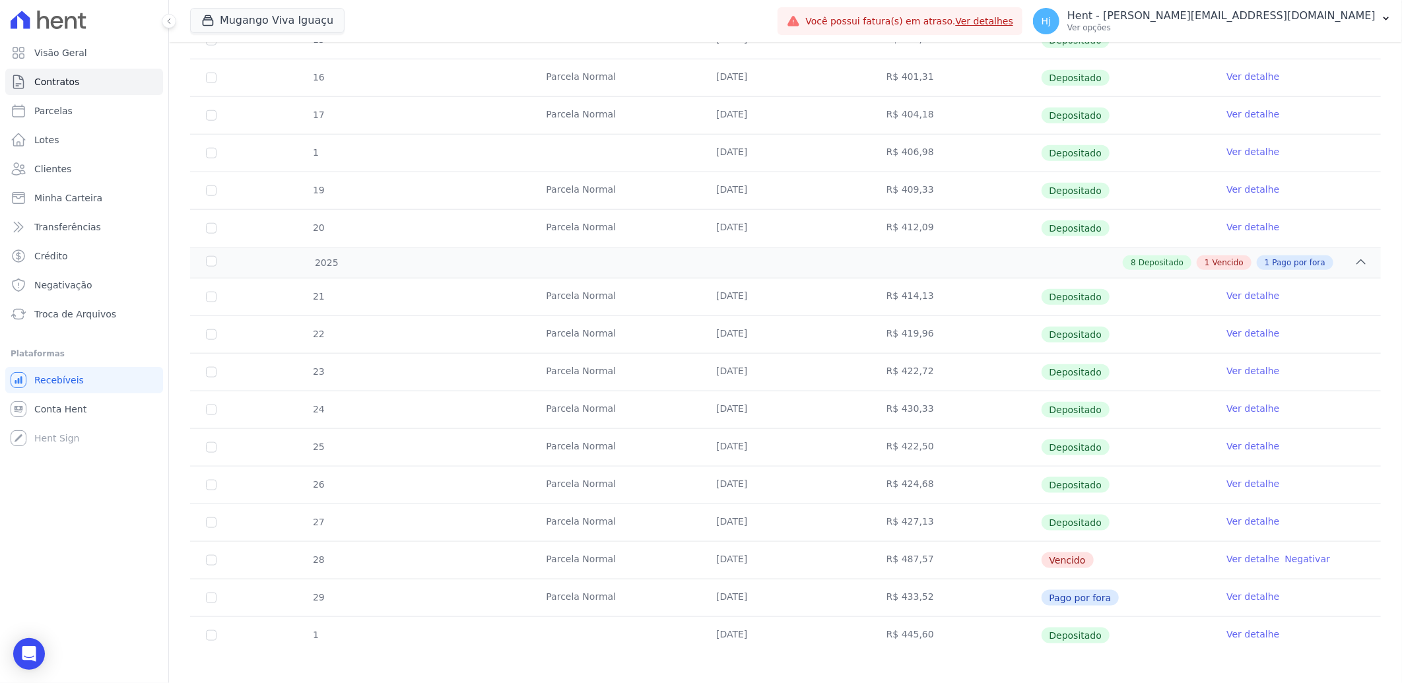
scroll to position [826, 0]
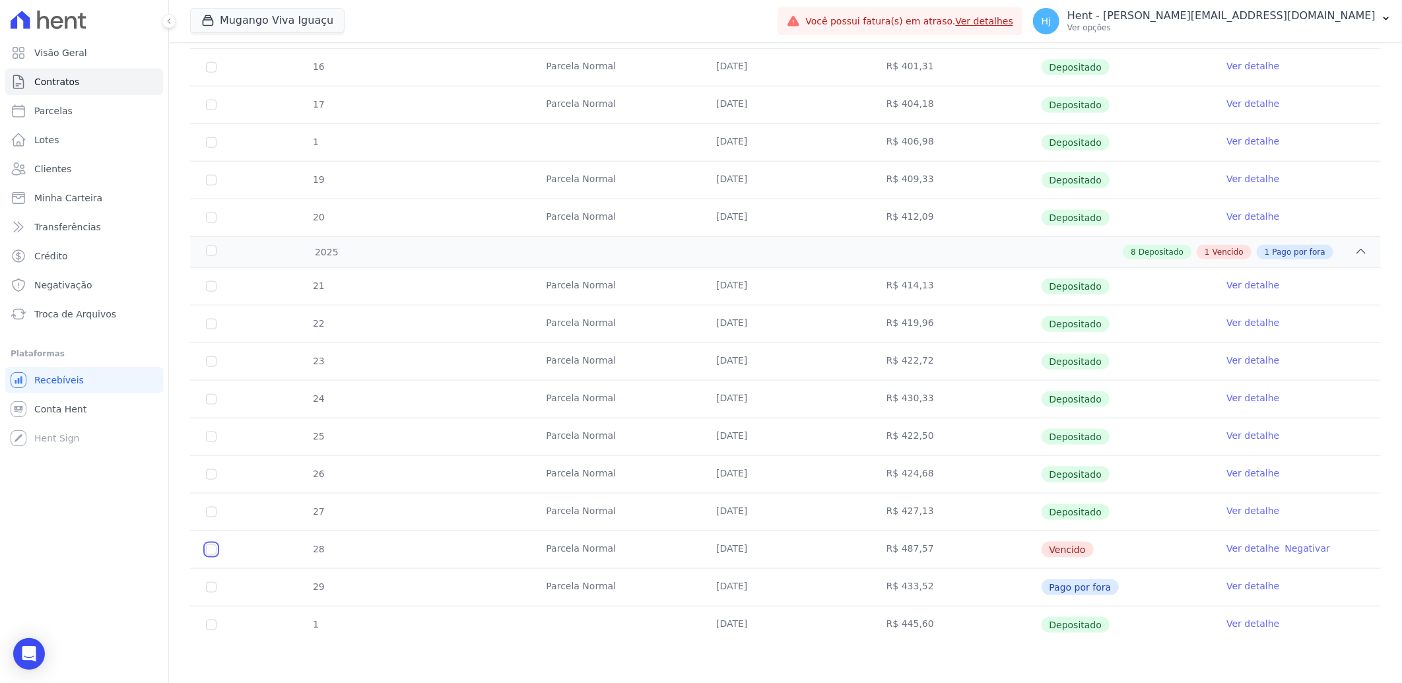
click at [210, 549] on input "checkbox" at bounding box center [211, 549] width 11 height 11
checkbox input "true"
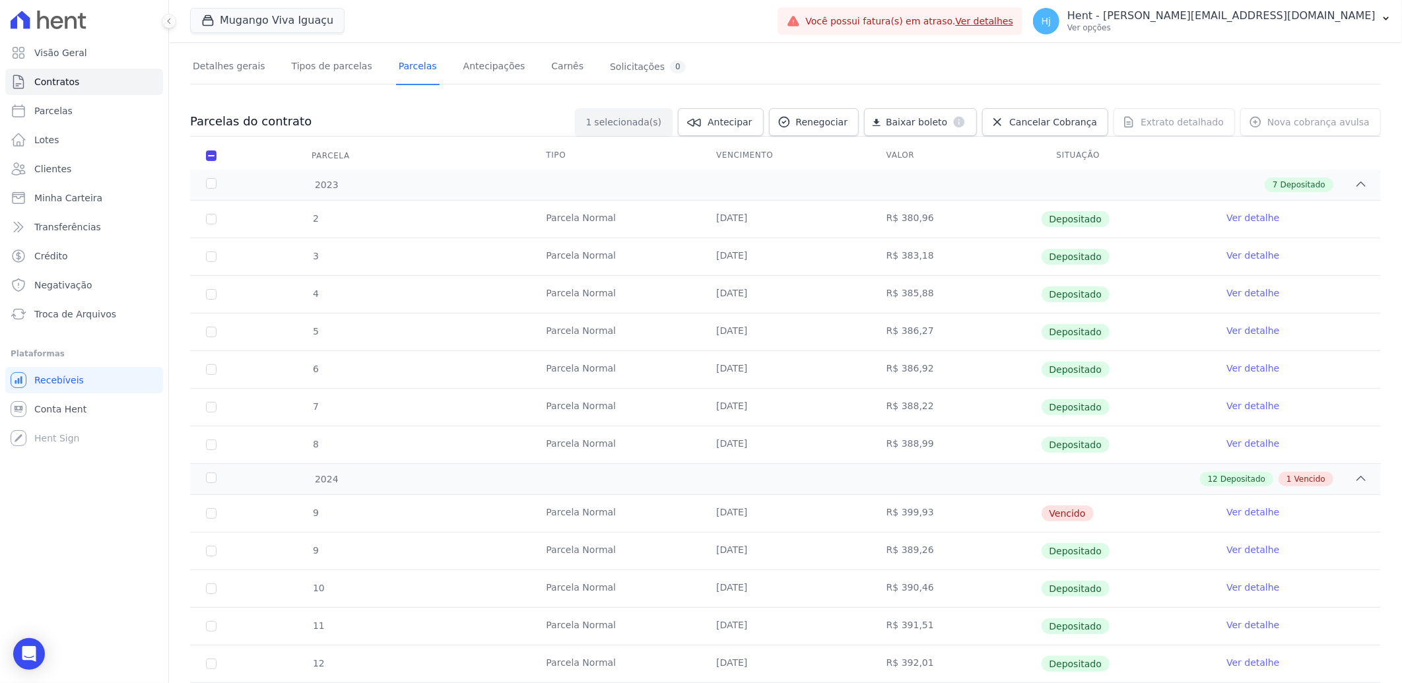
scroll to position [0, 0]
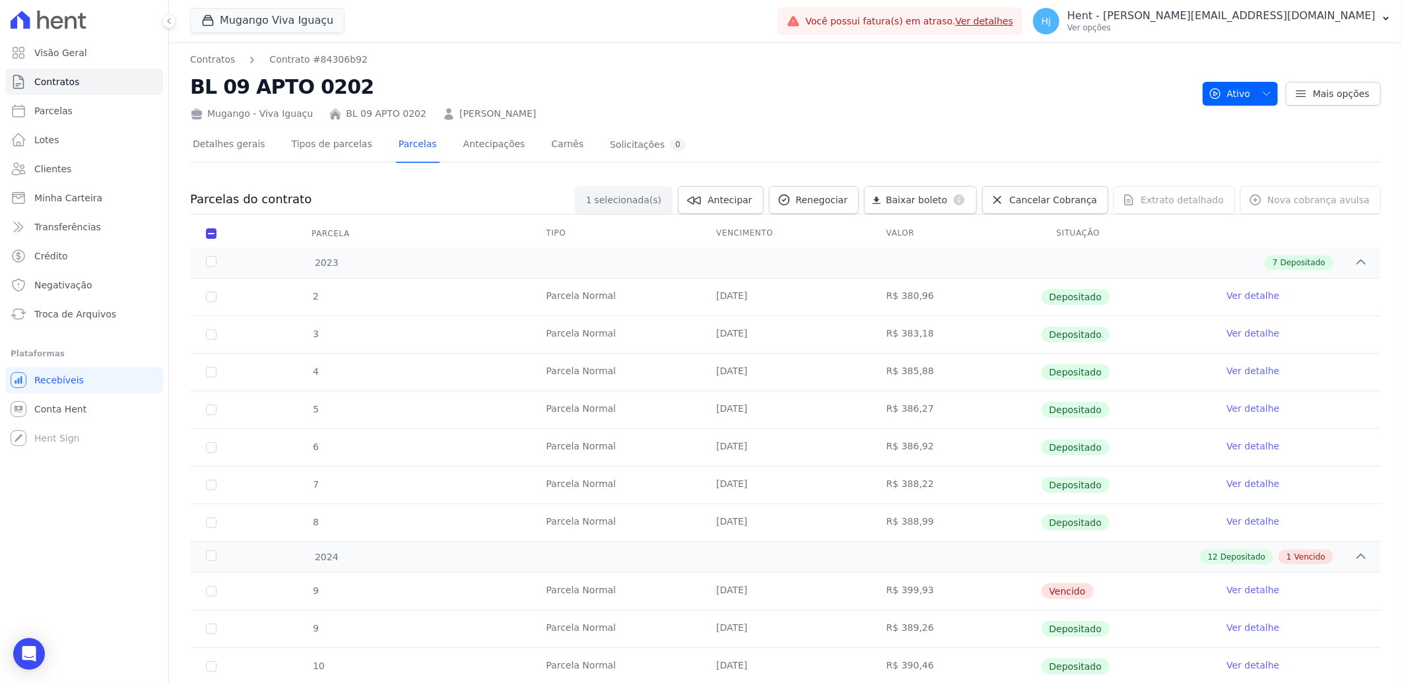
drag, startPoint x: 538, startPoint y: 117, endPoint x: 440, endPoint y: 119, distance: 98.3
click at [440, 119] on div "Mugango - Viva Iguaçu BL 09 APTO 0202 [PERSON_NAME]" at bounding box center [691, 111] width 1002 height 19
copy link "[PERSON_NAME]"
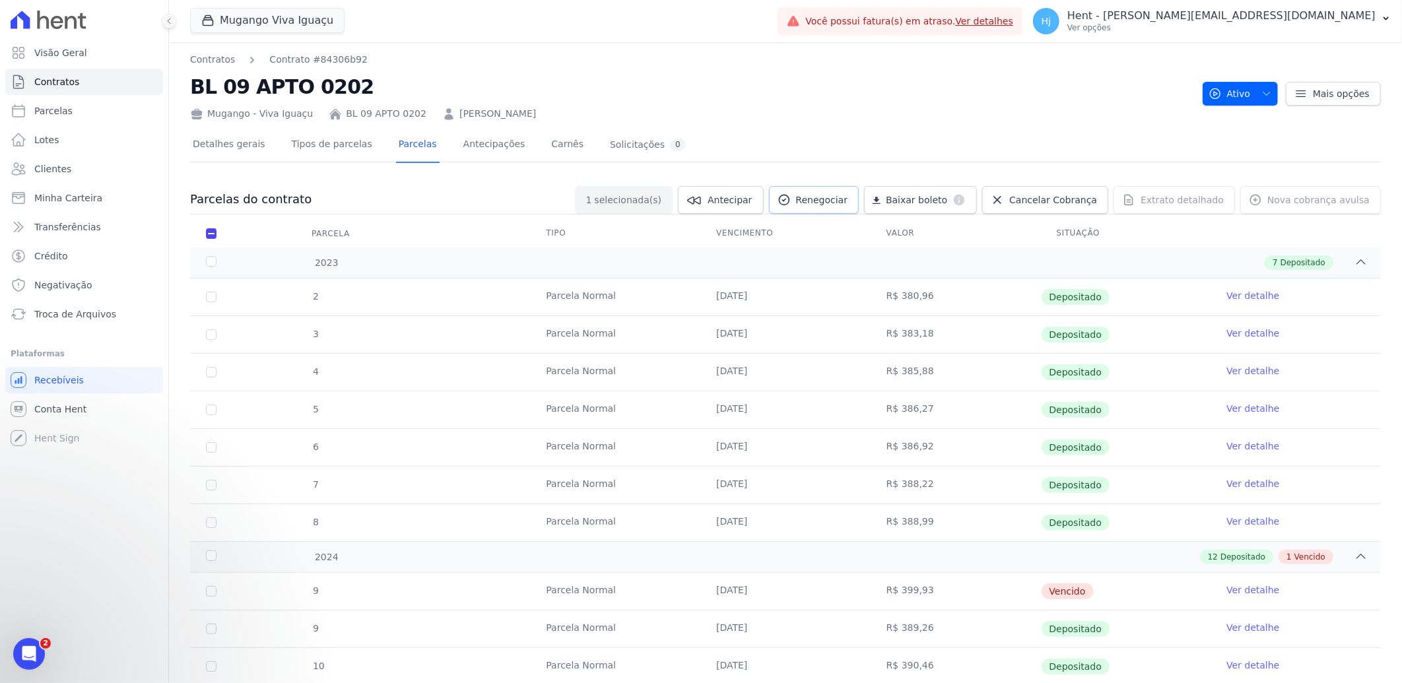
click at [841, 201] on span "Renegociar" at bounding box center [822, 199] width 52 height 13
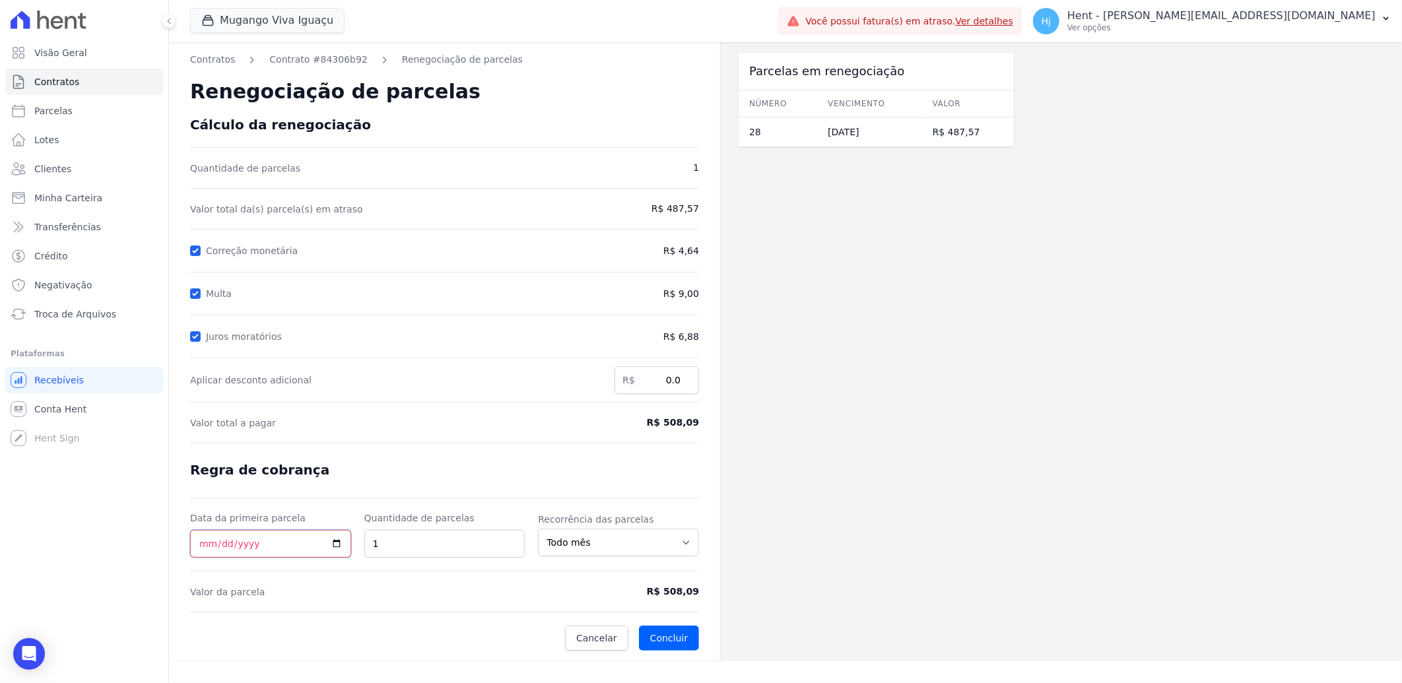
click at [200, 546] on input "Data da primeira parcela" at bounding box center [270, 544] width 161 height 28
type input "[DATE]"
click at [678, 636] on button "Concluir" at bounding box center [669, 638] width 60 height 25
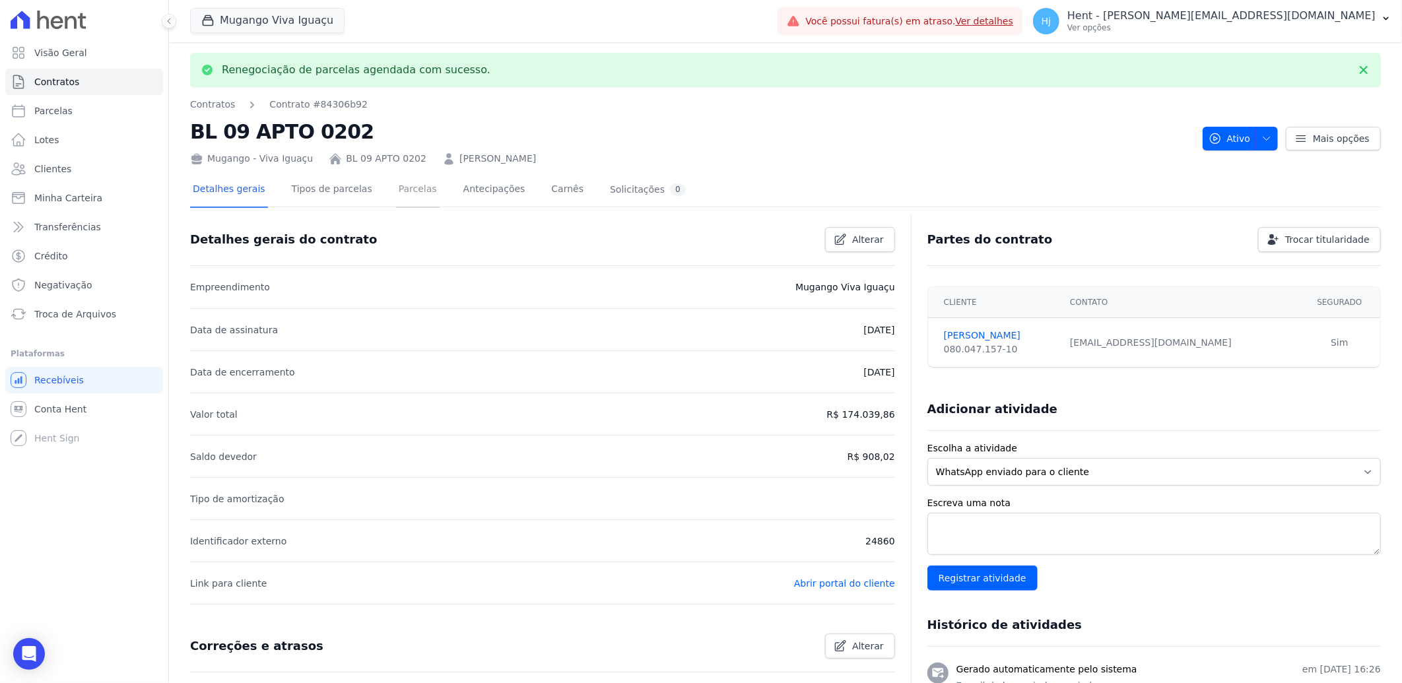
click at [400, 191] on link "Parcelas" at bounding box center [418, 190] width 44 height 35
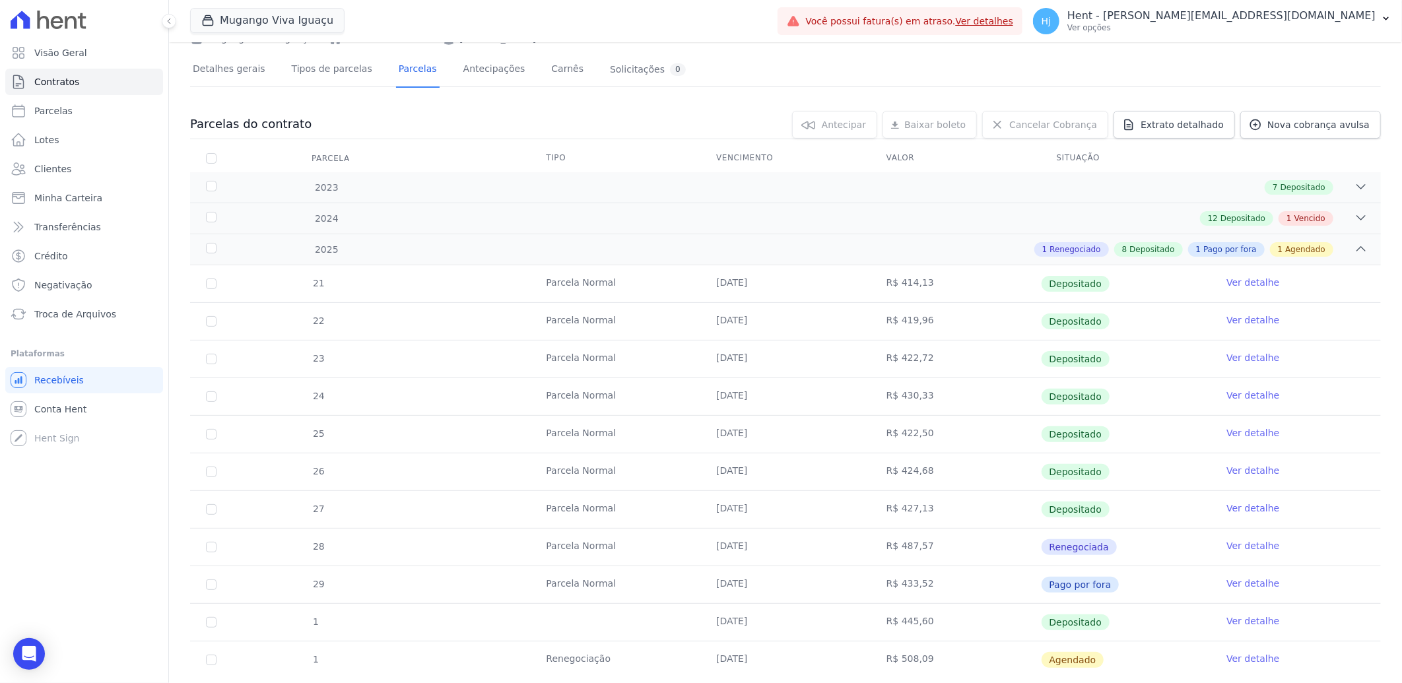
scroll to position [110, 0]
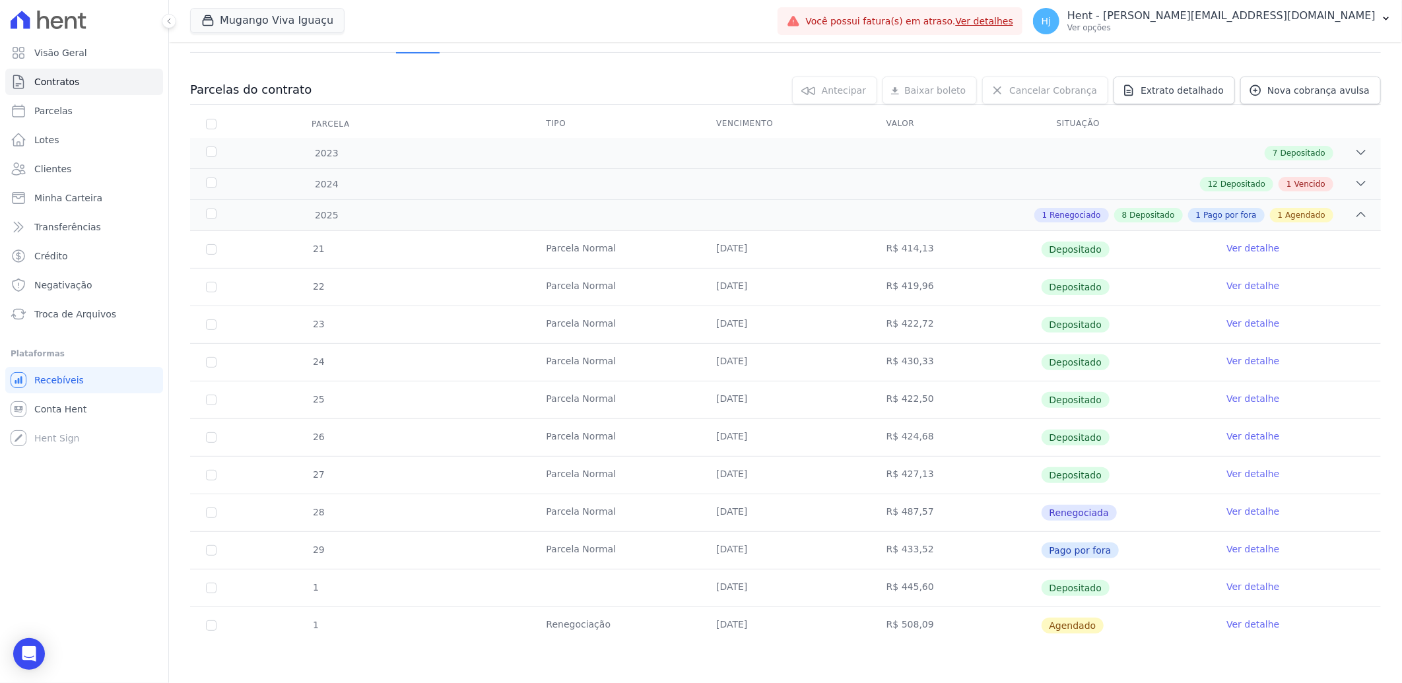
click at [1232, 508] on link "Ver detalhe" at bounding box center [1252, 511] width 53 height 13
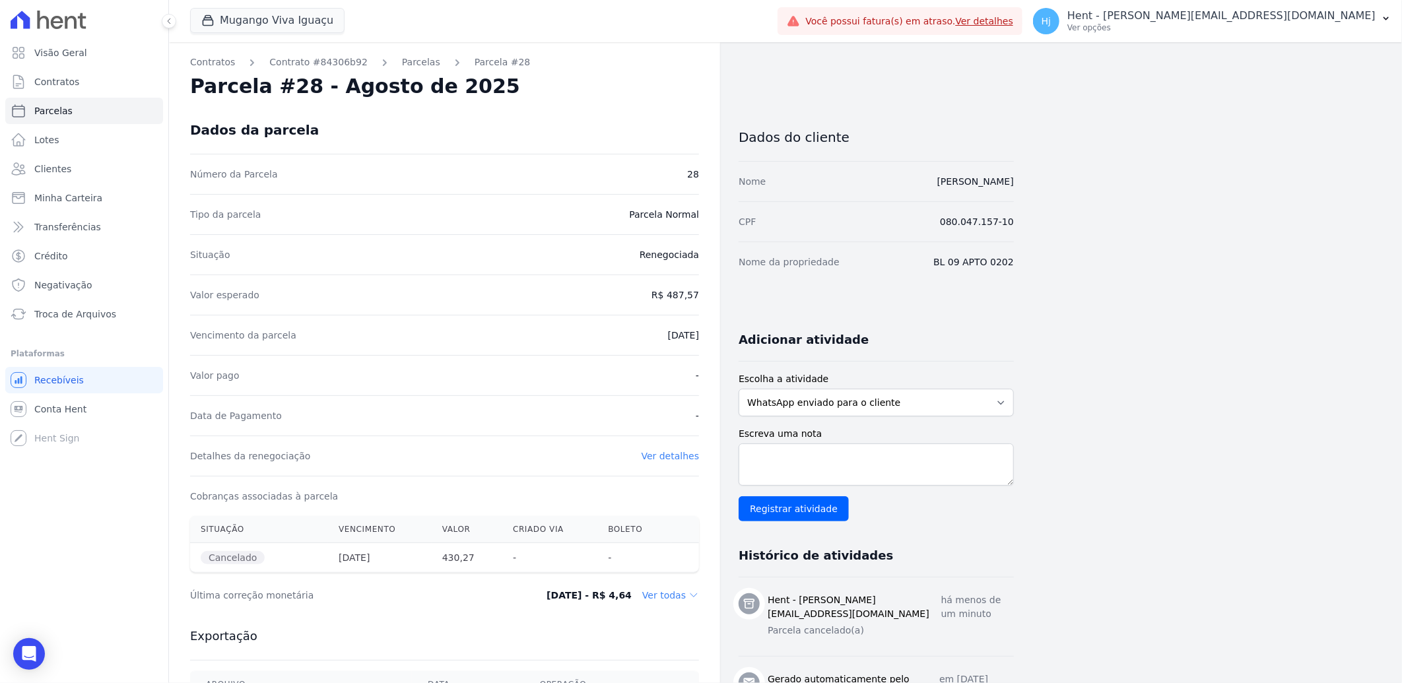
scroll to position [220, 0]
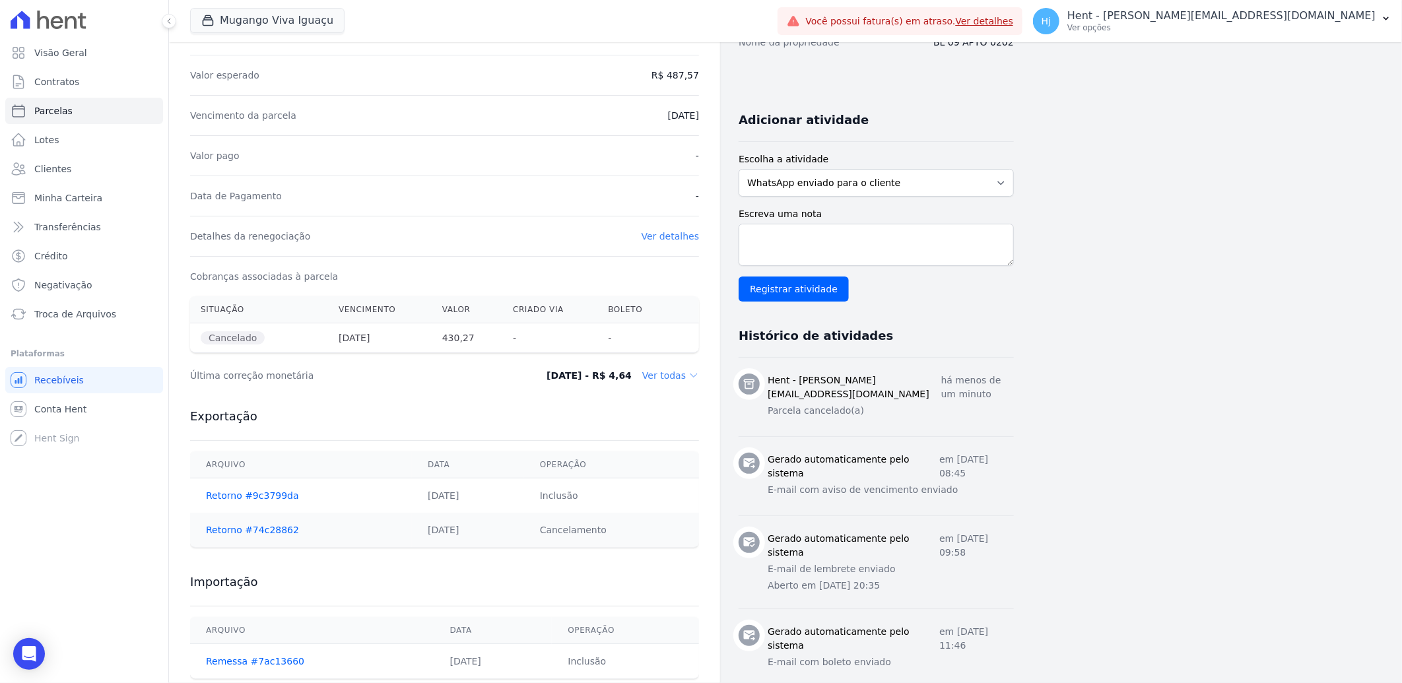
click at [671, 378] on dd "Ver todas" at bounding box center [670, 375] width 57 height 13
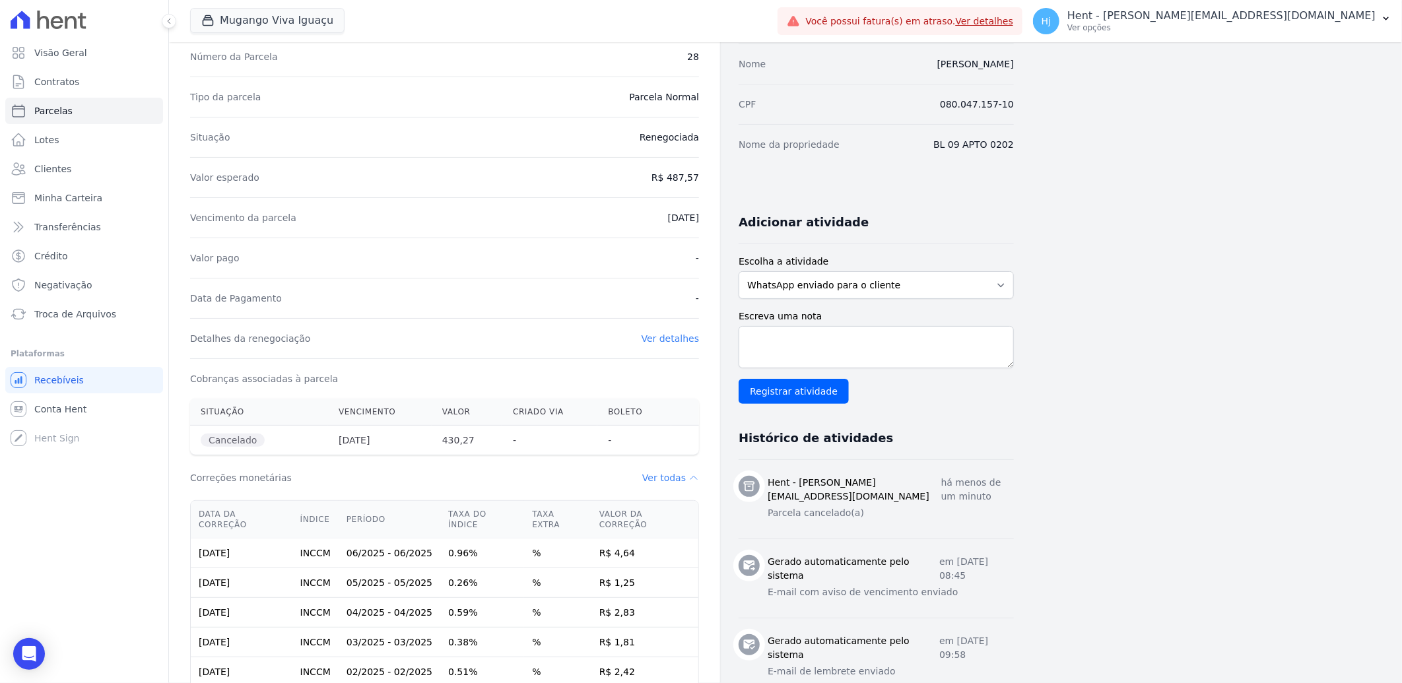
scroll to position [0, 0]
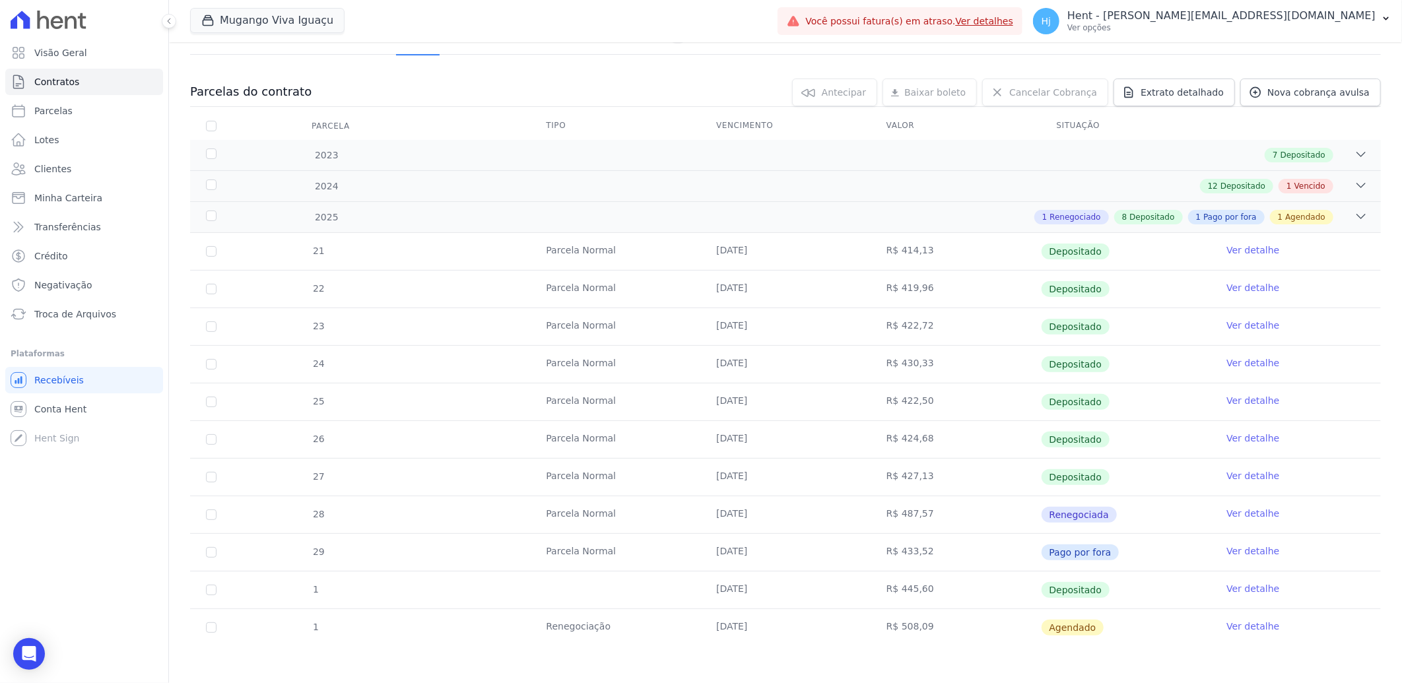
scroll to position [110, 0]
click at [212, 628] on input "checkbox" at bounding box center [211, 625] width 11 height 11
checkbox input "true"
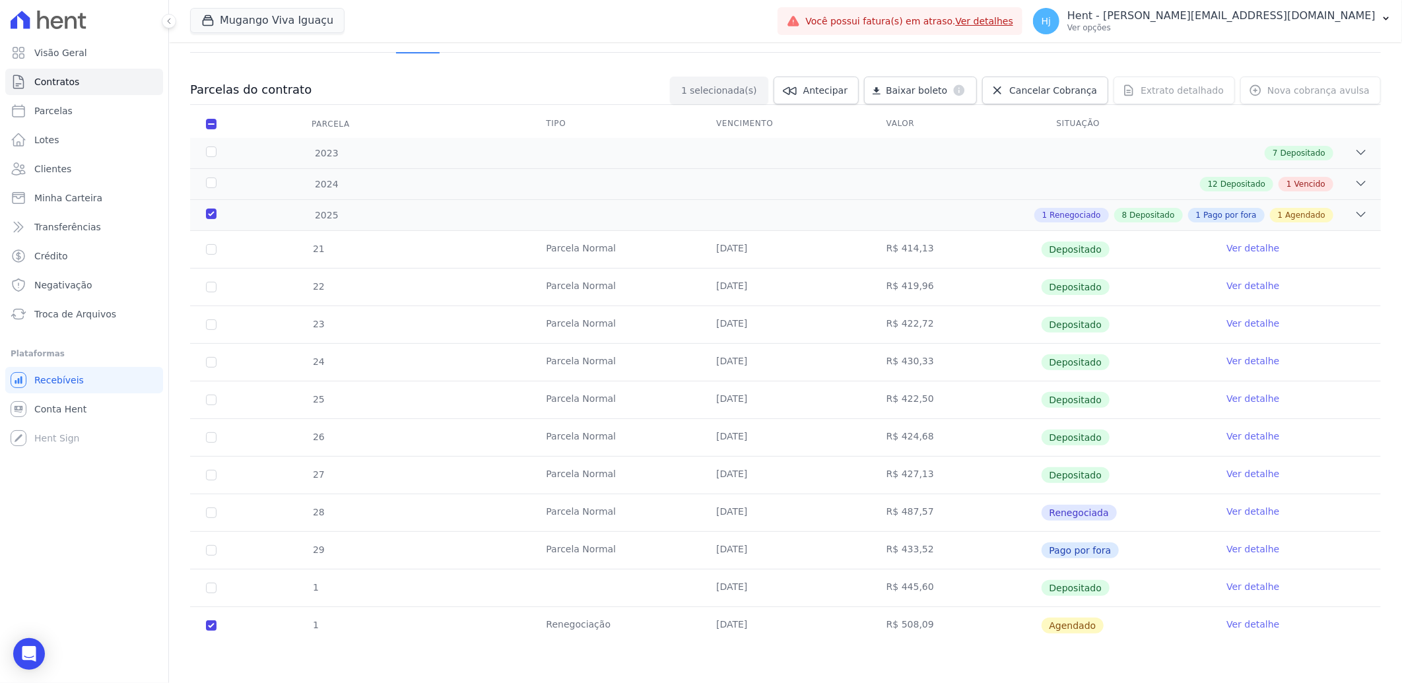
click at [1235, 626] on link "Ver detalhe" at bounding box center [1252, 624] width 53 height 13
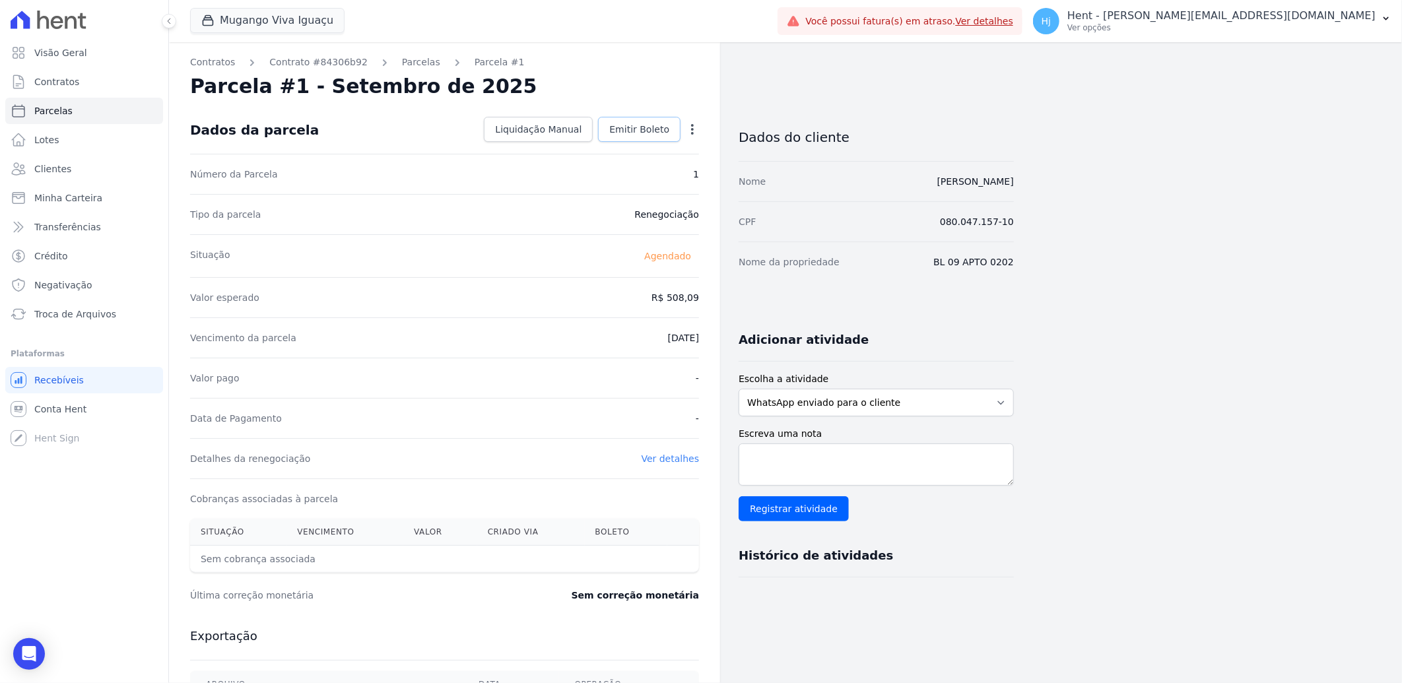
click at [636, 124] on span "Emitir Boleto" at bounding box center [639, 129] width 60 height 13
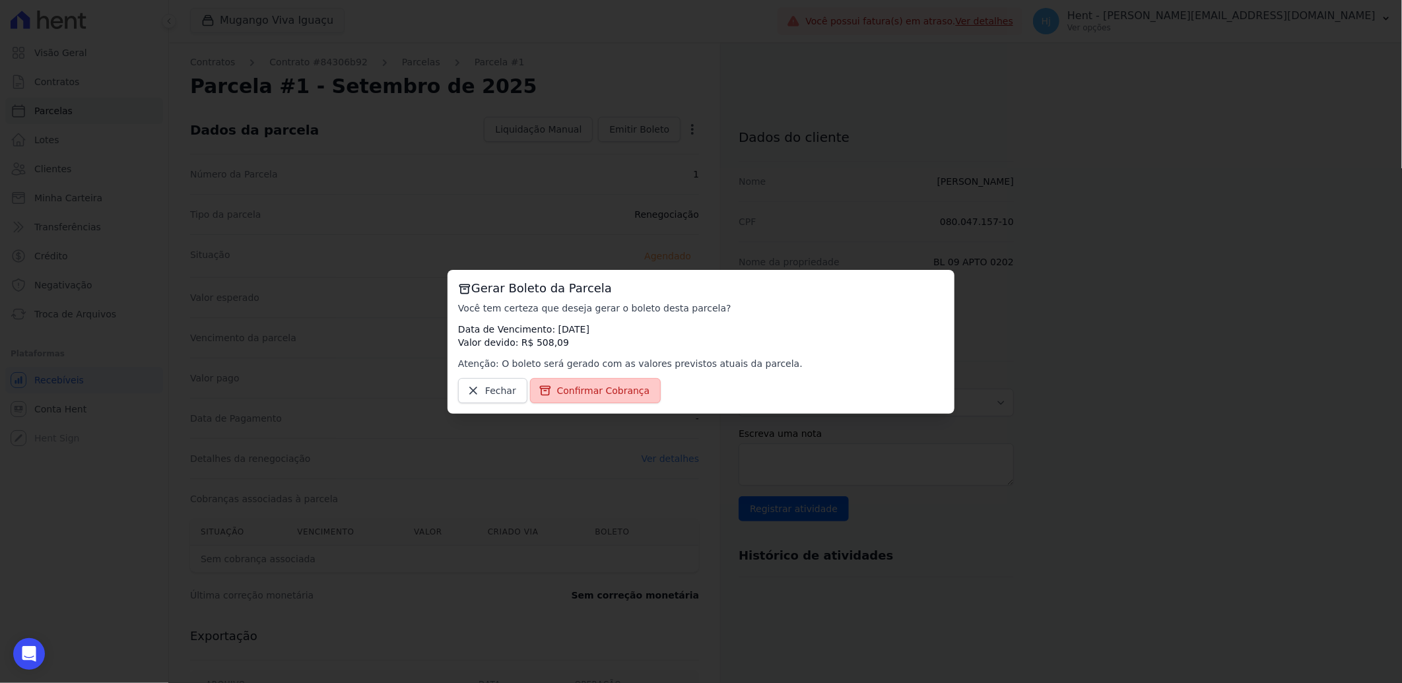
click at [590, 384] on span "Confirmar Cobrança" at bounding box center [603, 390] width 93 height 13
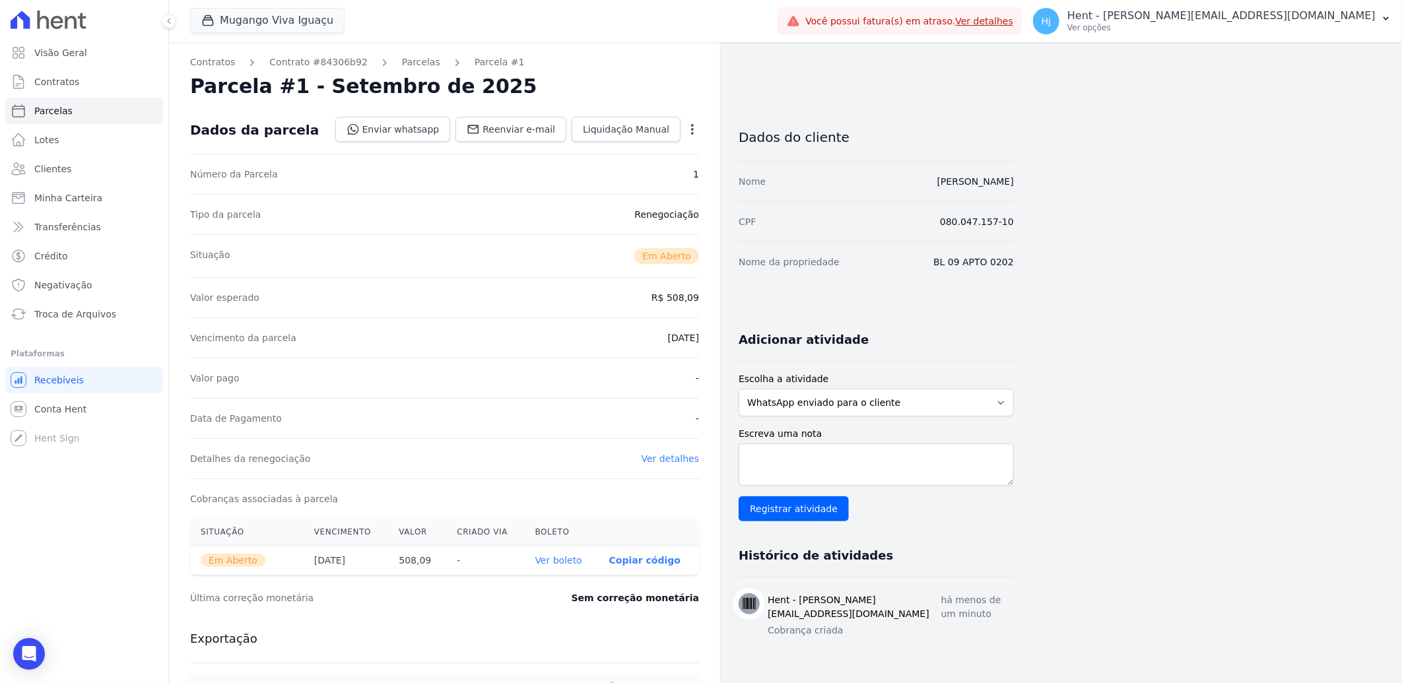
click at [568, 558] on link "Ver boleto" at bounding box center [558, 560] width 47 height 11
click at [828, 406] on select "WhatsApp enviado para o cliente Adicionar um comentário Ligação feita para o cl…" at bounding box center [876, 403] width 275 height 28
select select "charge"
click at [739, 389] on select "WhatsApp enviado para o cliente Adicionar um comentário Ligação feita para o cl…" at bounding box center [876, 403] width 275 height 28
click at [809, 459] on textarea "Escreva uma nota" at bounding box center [876, 465] width 275 height 42
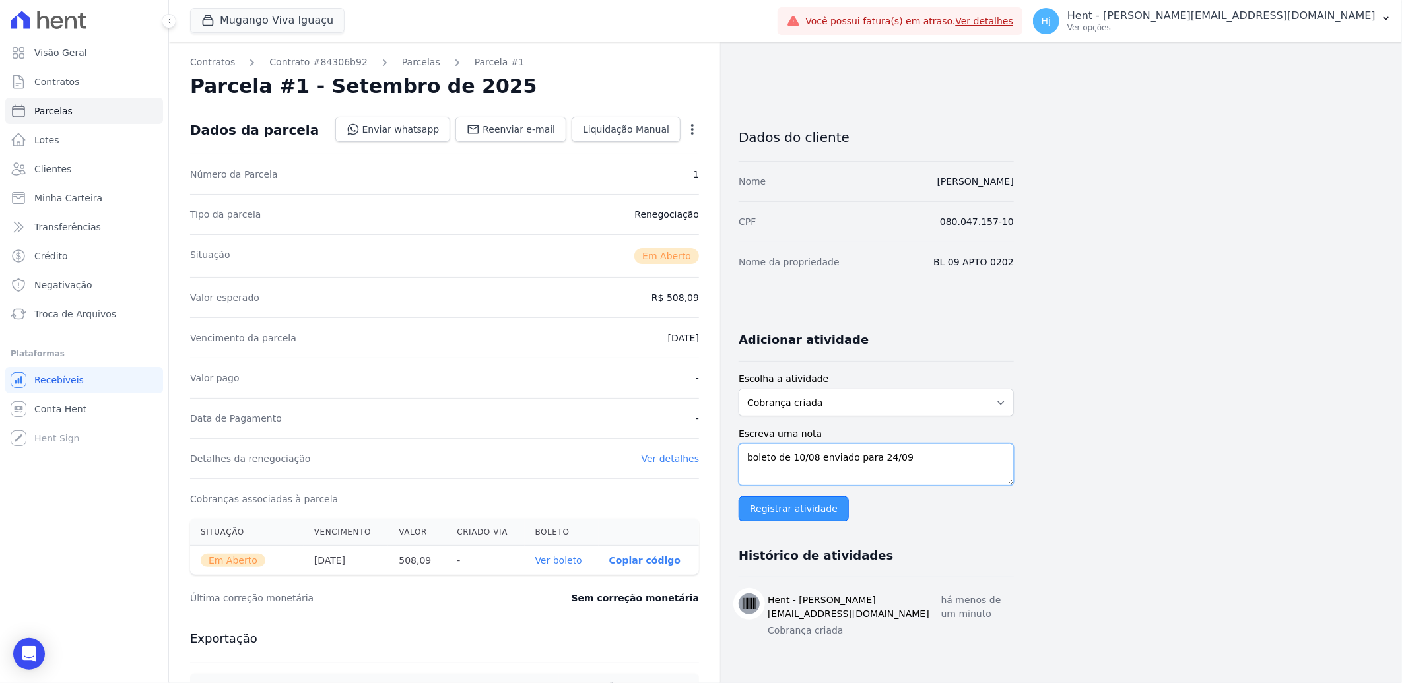
type textarea "boleto de 10/08 enviado para 24/09"
click at [807, 513] on input "Registrar atividade" at bounding box center [794, 508] width 110 height 25
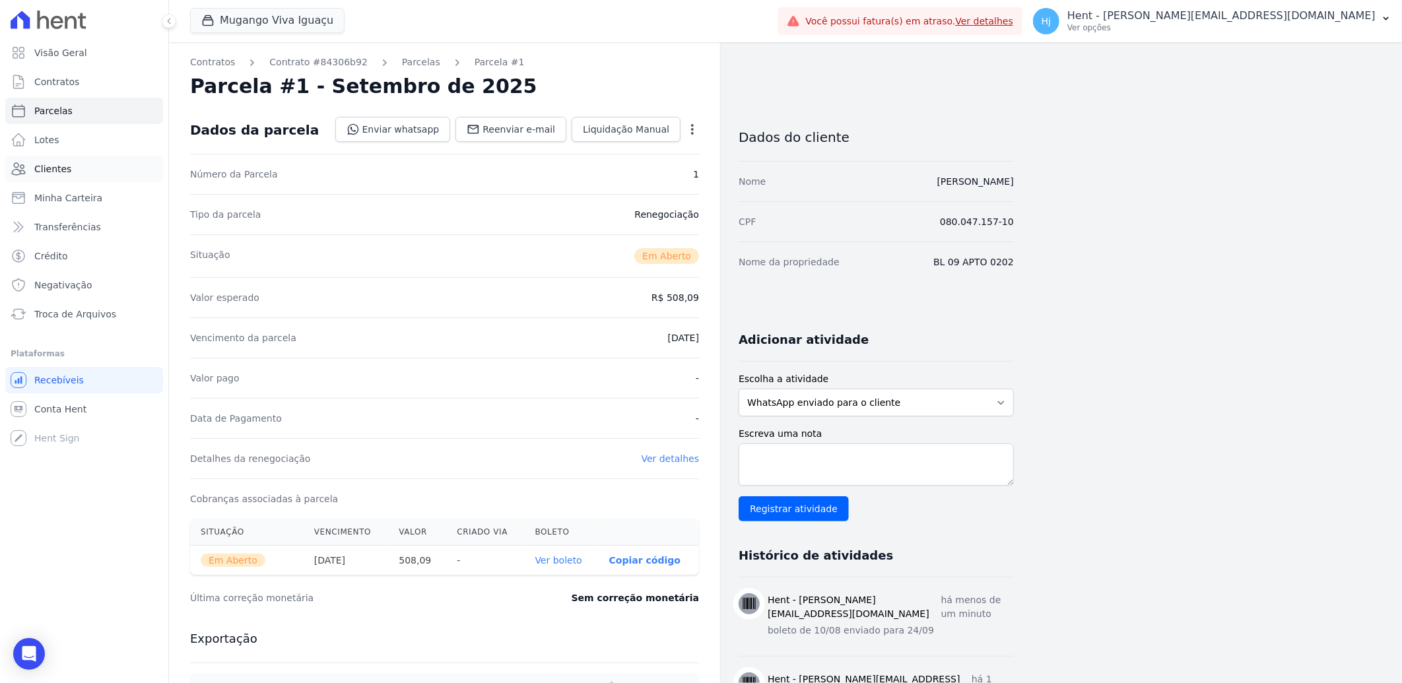
click at [69, 167] on link "Clientes" at bounding box center [84, 169] width 158 height 26
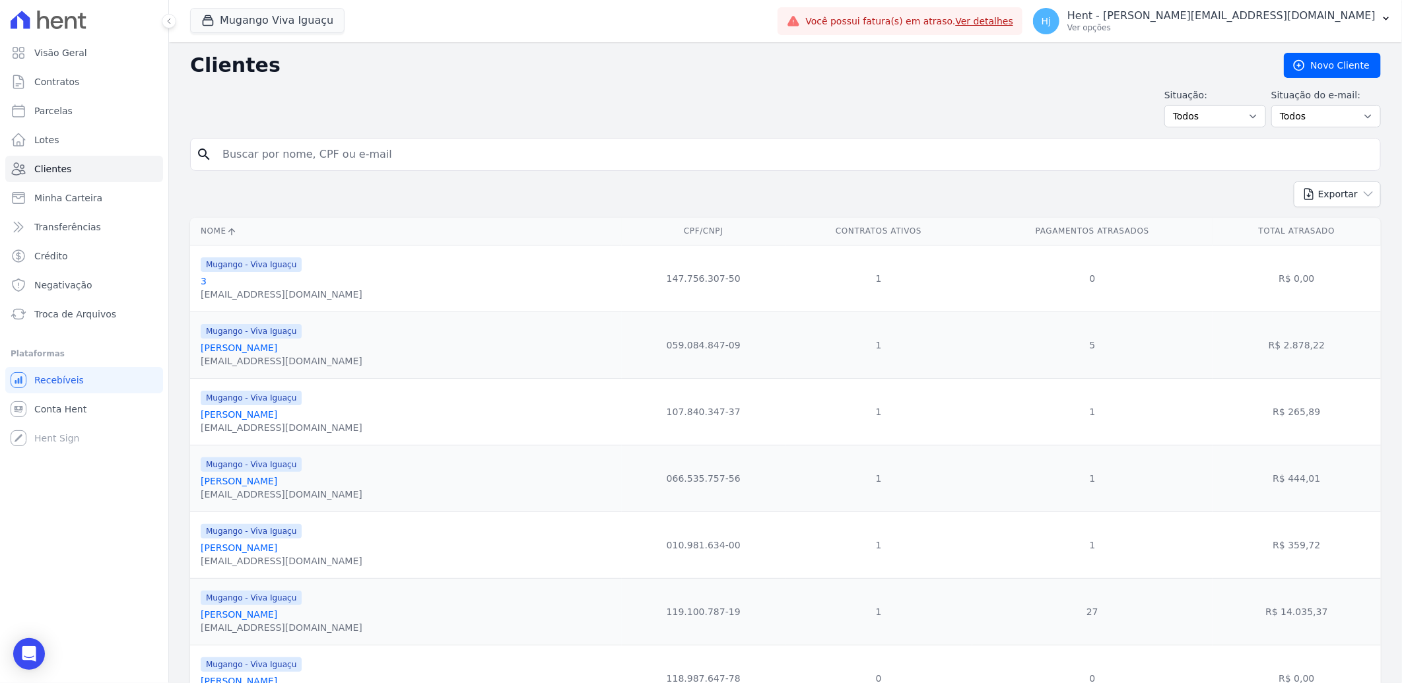
click at [368, 156] on input "search" at bounding box center [794, 154] width 1160 height 26
paste input "[PERSON_NAME]"
type input "[PERSON_NAME]"
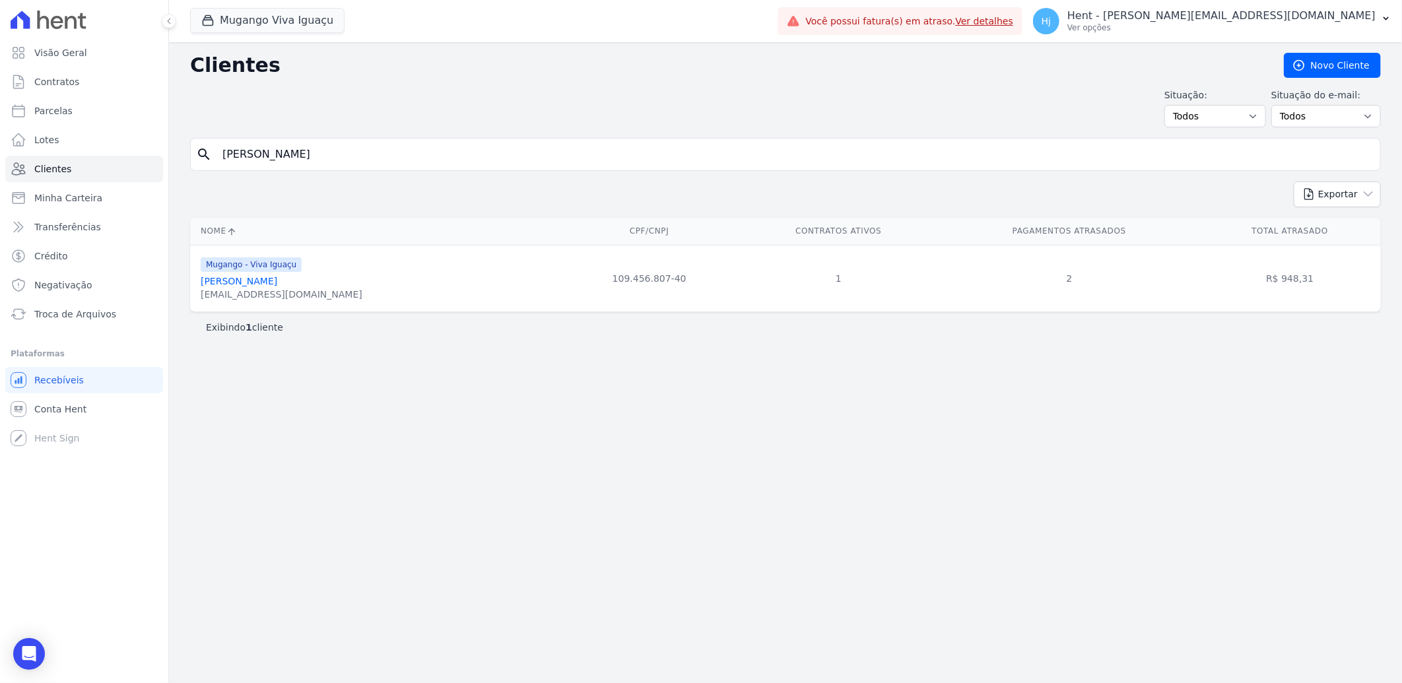
click at [239, 282] on link "[PERSON_NAME]" at bounding box center [239, 281] width 77 height 11
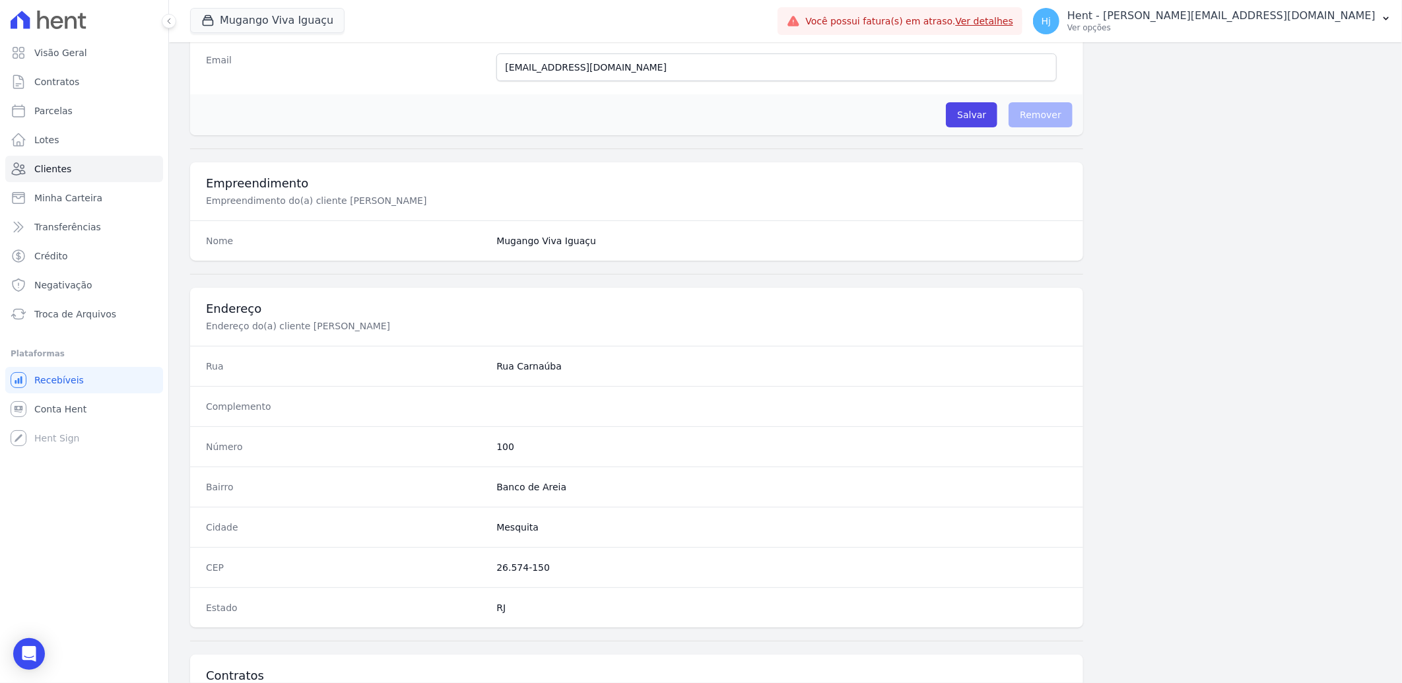
scroll to position [553, 0]
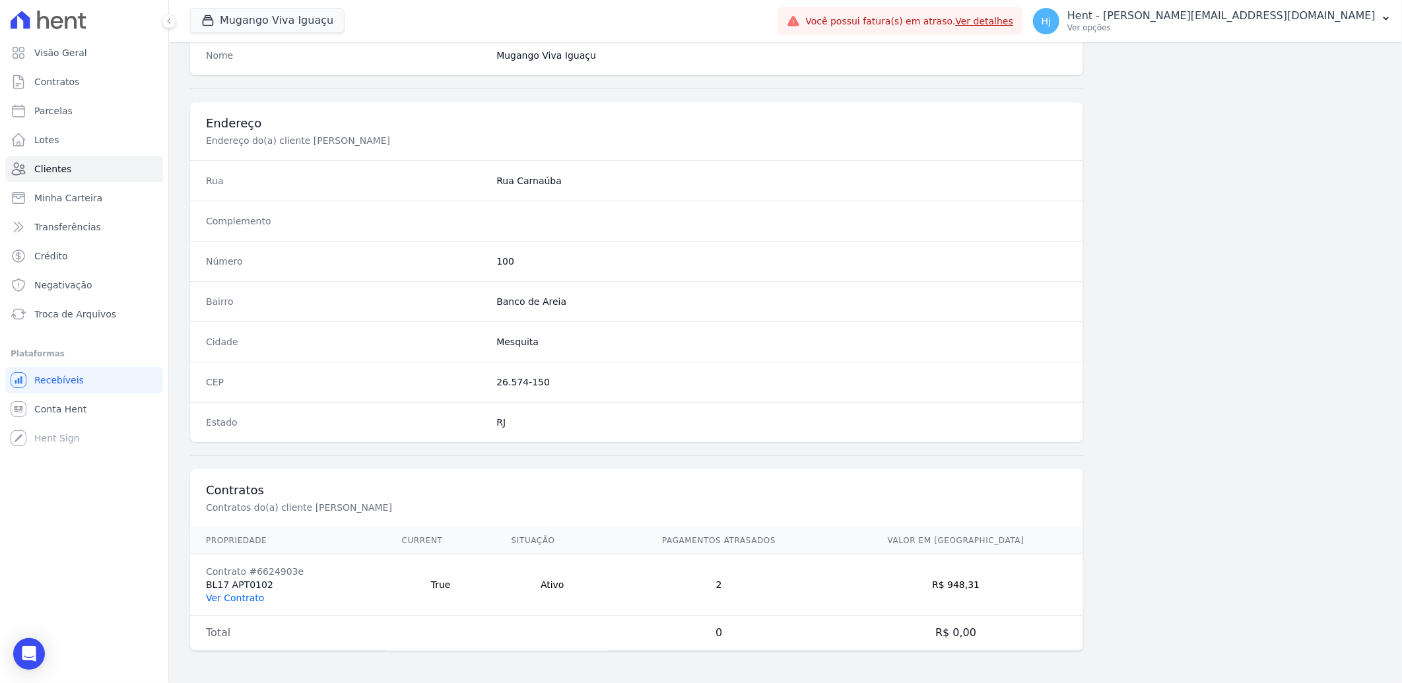
click at [231, 598] on link "Ver Contrato" at bounding box center [235, 598] width 58 height 11
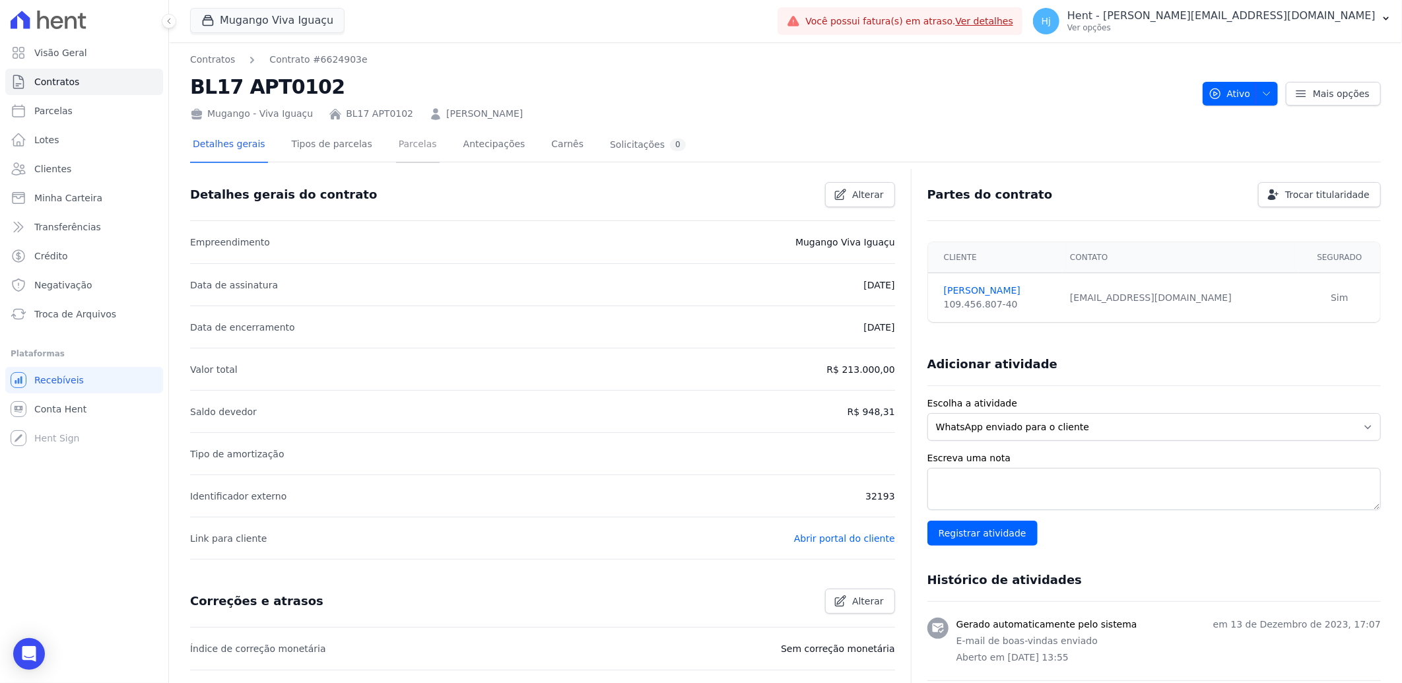
click at [400, 147] on link "Parcelas" at bounding box center [418, 145] width 44 height 35
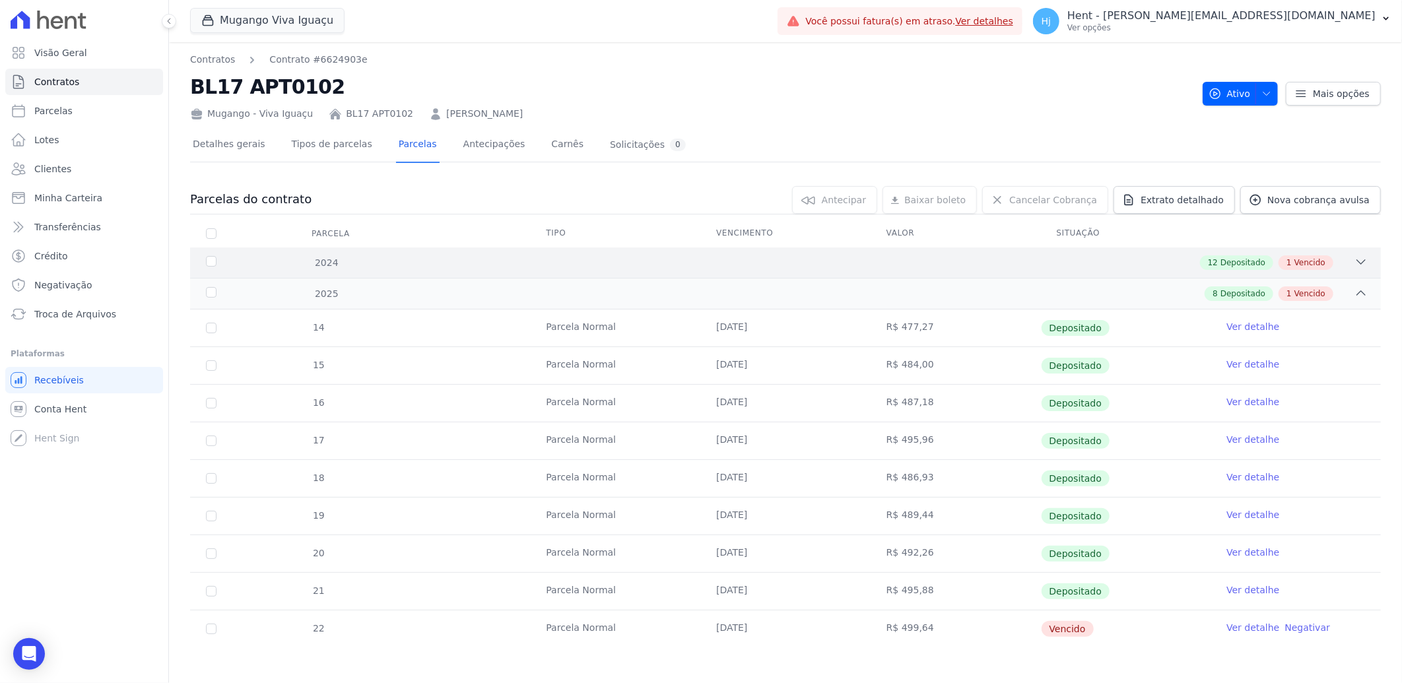
click at [822, 248] on div "2024 12 Depositado 1 Vencido" at bounding box center [785, 262] width 1191 height 30
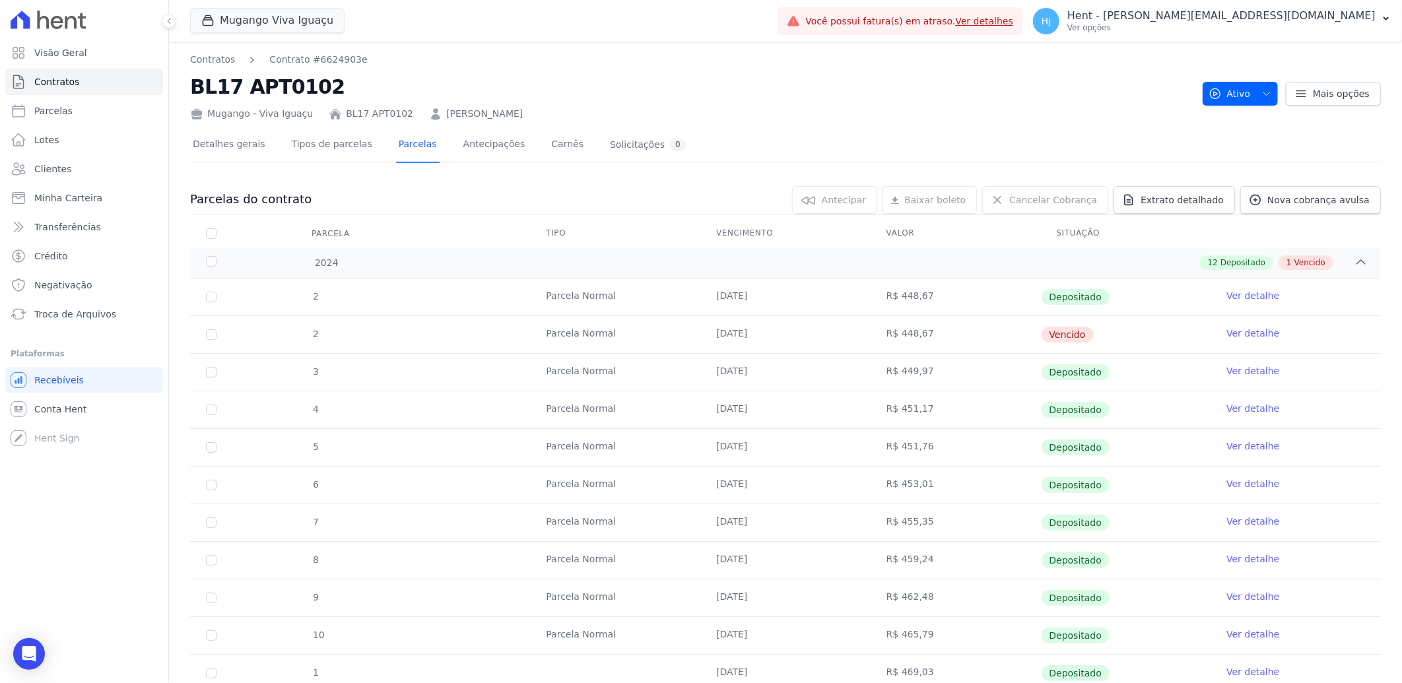
click at [1247, 339] on link "Ver detalhe" at bounding box center [1252, 333] width 53 height 13
drag, startPoint x: 861, startPoint y: 341, endPoint x: 1360, endPoint y: 331, distance: 499.7
click at [1360, 331] on tr "2 [GEOGRAPHIC_DATA] [DATE] R$ 448,67 [GEOGRAPHIC_DATA] Ver detalhe" at bounding box center [785, 334] width 1191 height 38
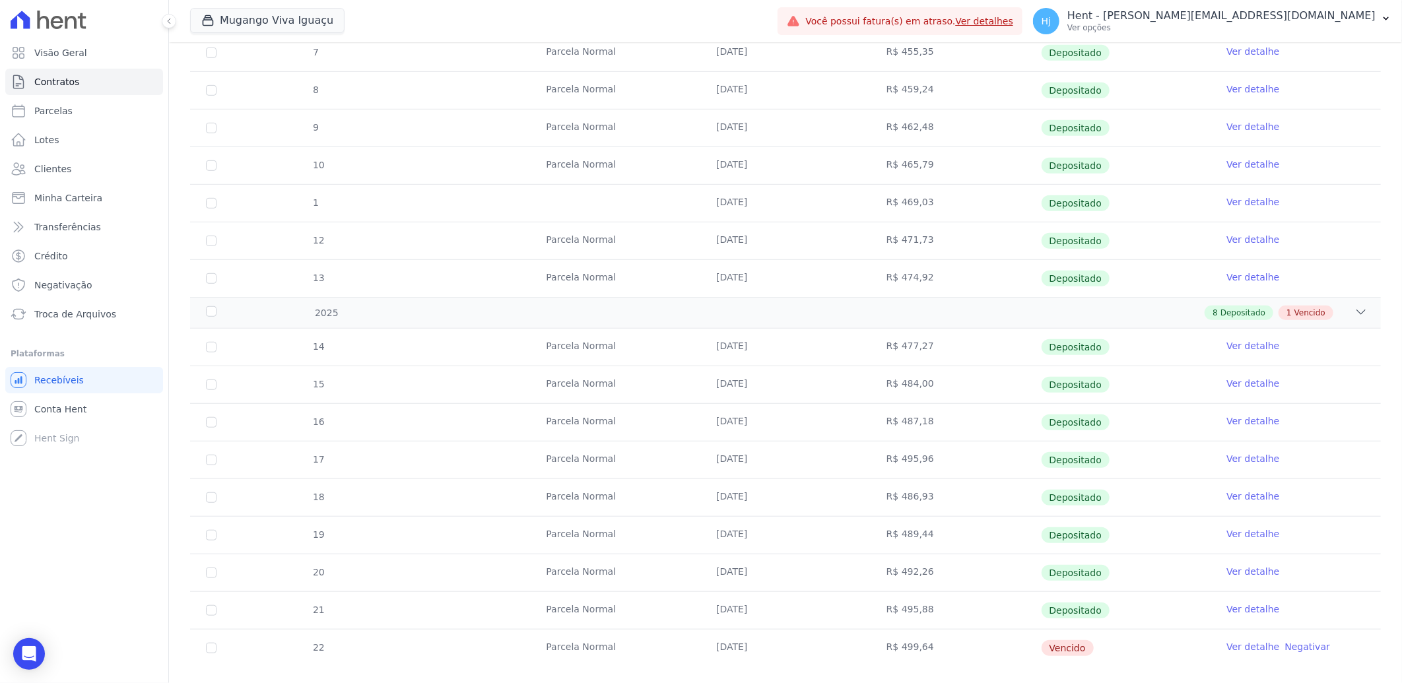
scroll to position [493, 0]
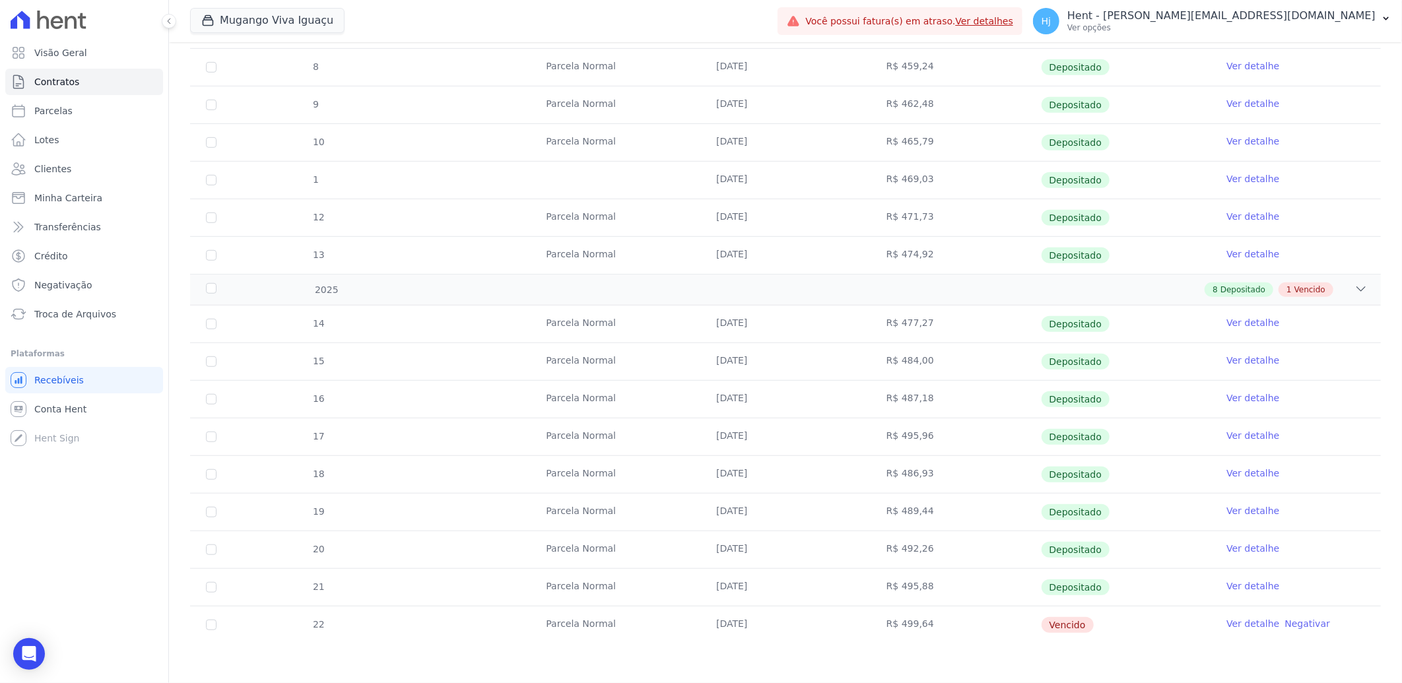
drag, startPoint x: 711, startPoint y: 630, endPoint x: 1223, endPoint y: 623, distance: 511.5
click at [1223, 623] on tr "22 [GEOGRAPHIC_DATA] [DATE] R$ 499,64 [GEOGRAPHIC_DATA] Ver detalhe Negativar" at bounding box center [785, 625] width 1191 height 38
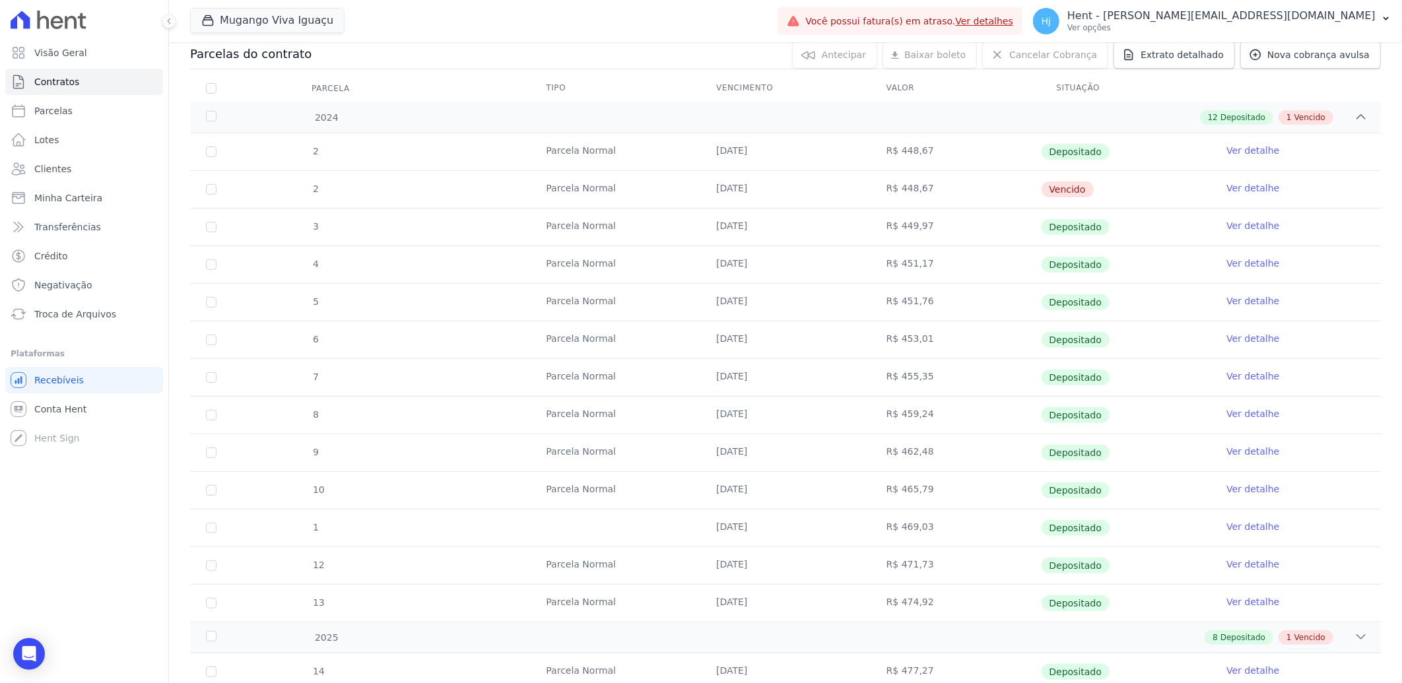
scroll to position [53, 0]
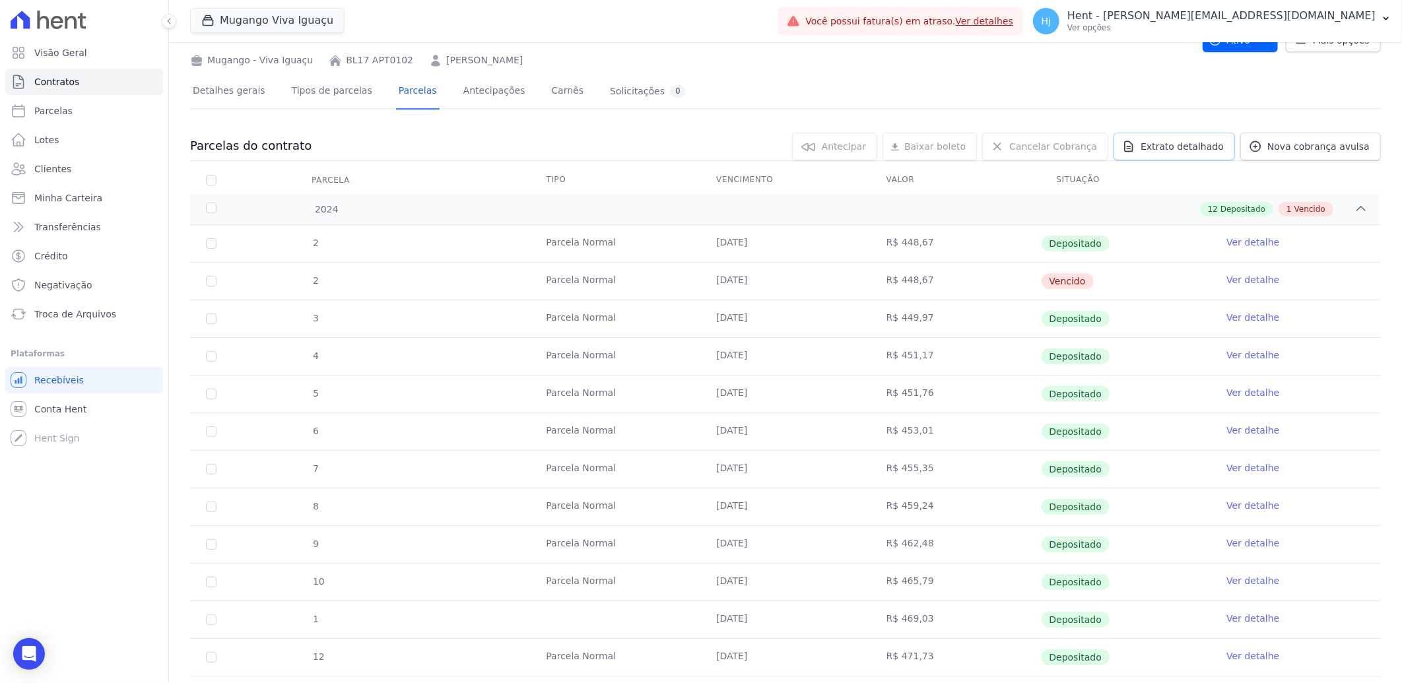
click at [1193, 146] on span "Extrato detalhado" at bounding box center [1181, 146] width 83 height 13
click at [1338, 147] on span "Exportar PDF" at bounding box center [1359, 147] width 69 height 13
click at [47, 169] on span "Clientes" at bounding box center [52, 168] width 37 height 13
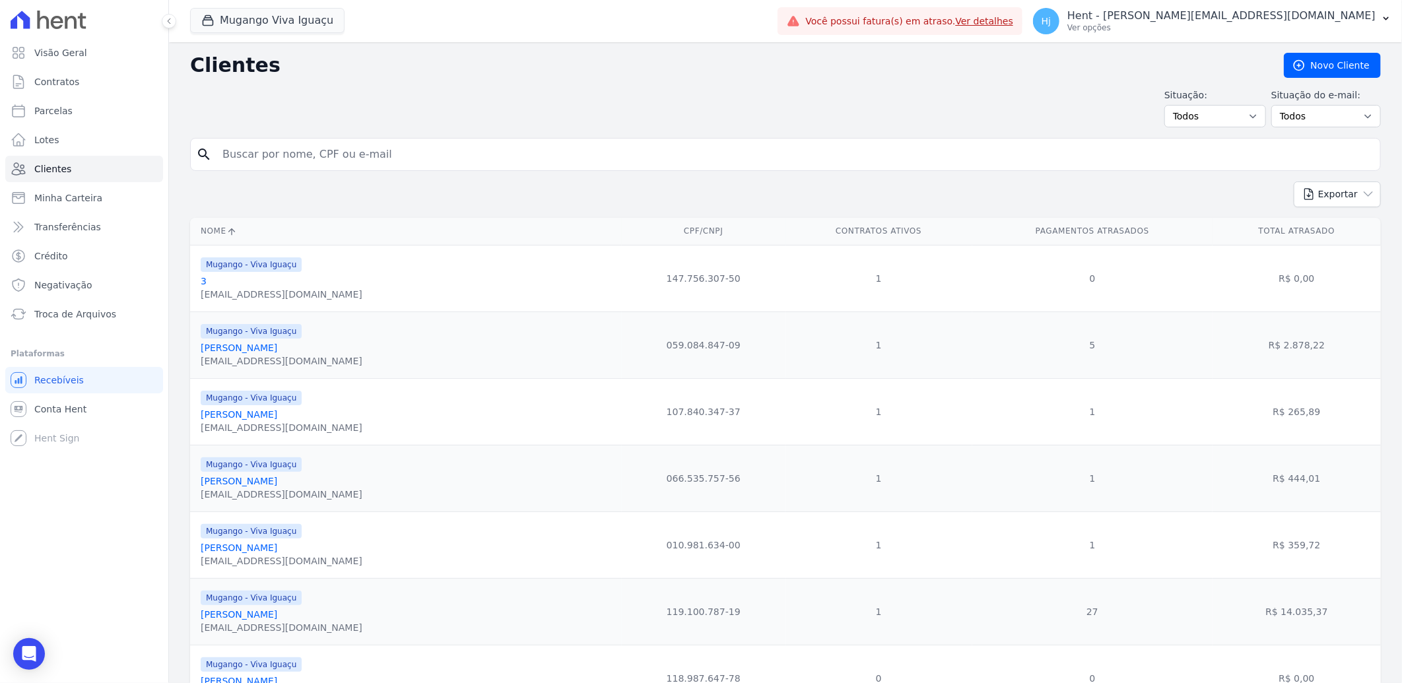
click at [262, 153] on input "search" at bounding box center [794, 154] width 1160 height 26
paste input "[PERSON_NAME]"
type input "[PERSON_NAME]"
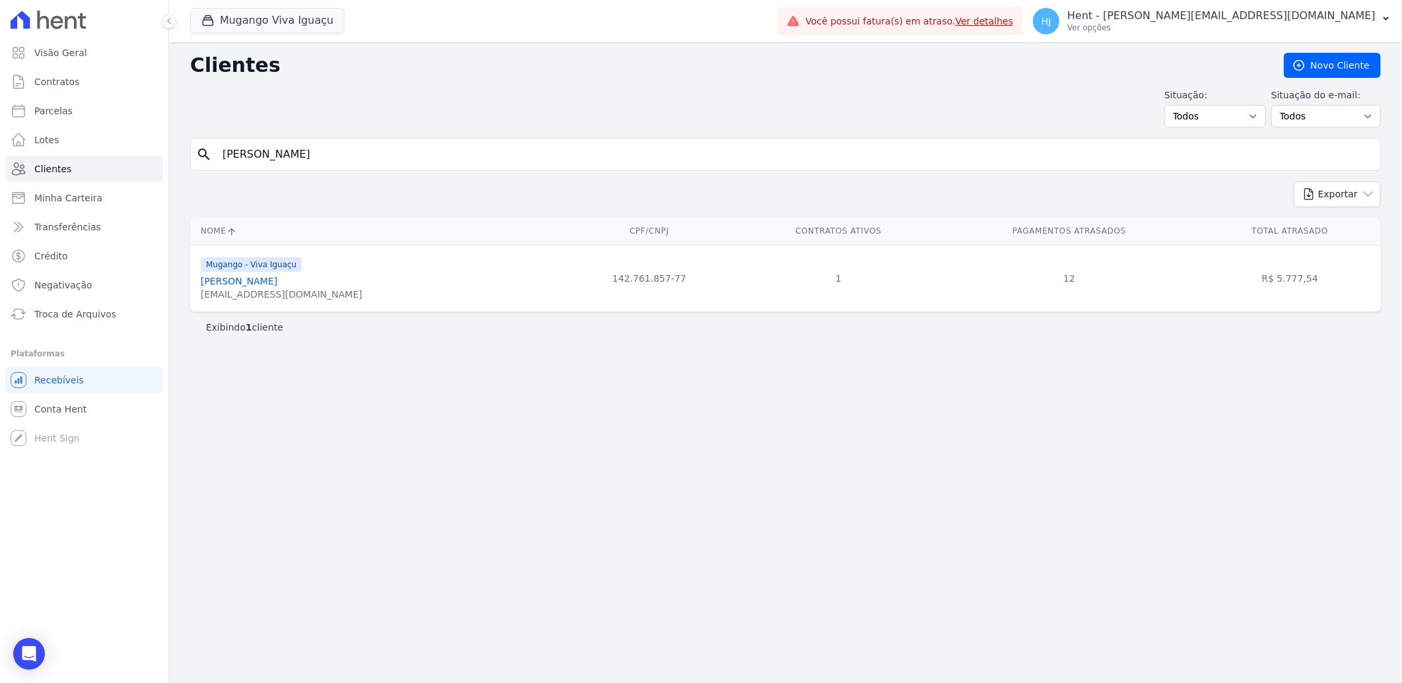
click at [277, 279] on link "[PERSON_NAME]" at bounding box center [239, 281] width 77 height 11
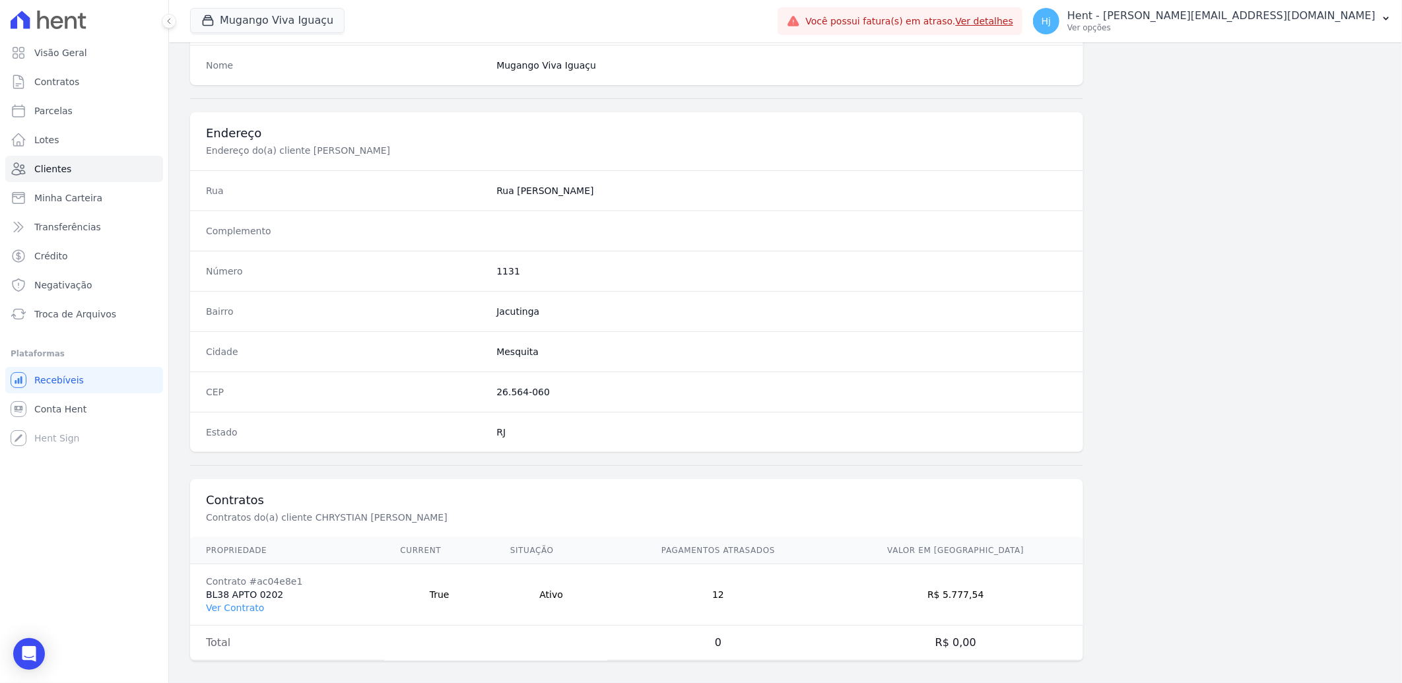
scroll to position [553, 0]
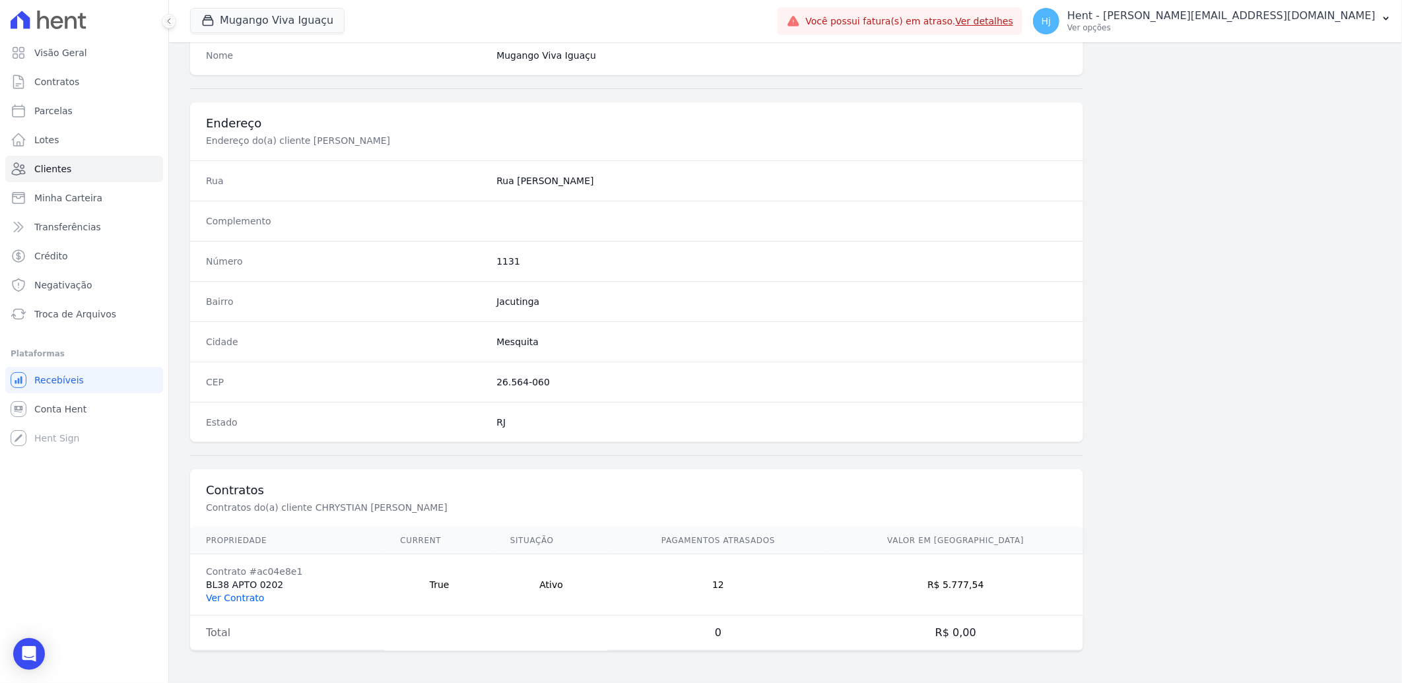
click at [233, 598] on link "Ver Contrato" at bounding box center [235, 598] width 58 height 11
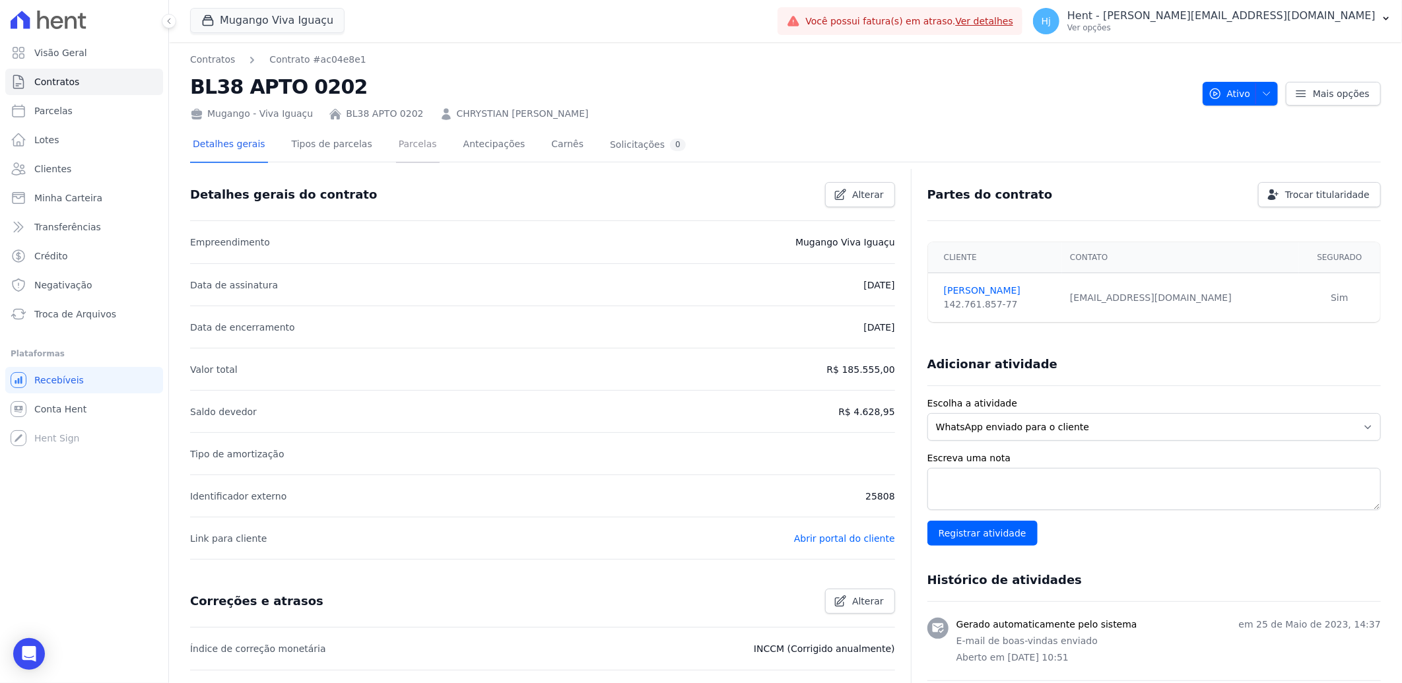
click at [399, 141] on link "Parcelas" at bounding box center [418, 145] width 44 height 35
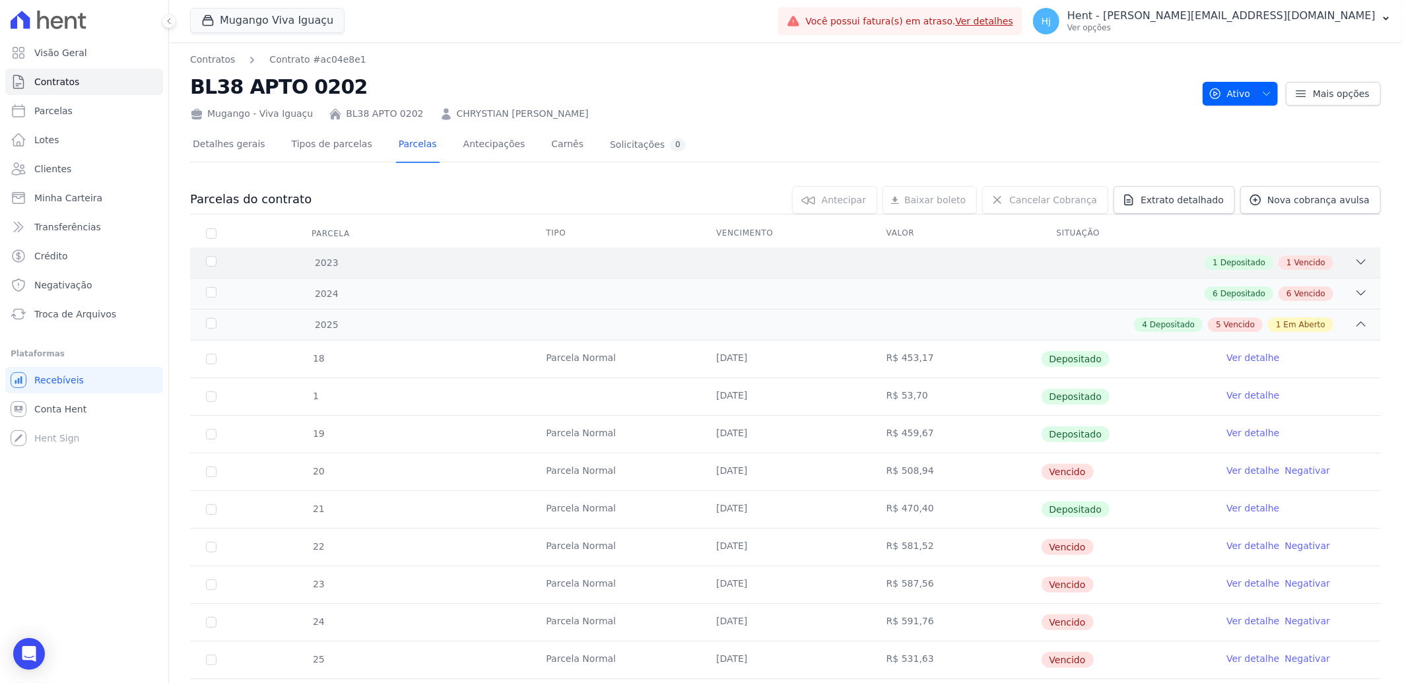
click at [632, 255] on div "1 Depositado 1 Vencido" at bounding box center [844, 262] width 1047 height 15
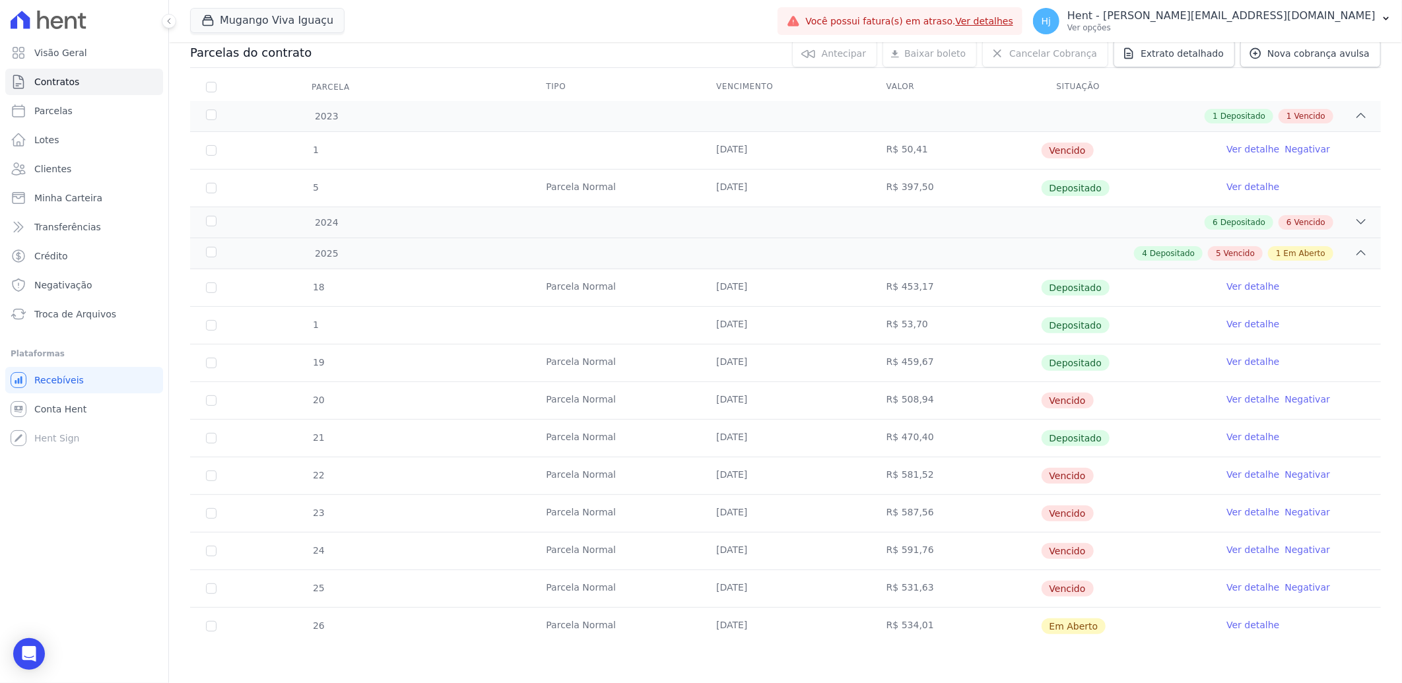
scroll to position [148, 0]
click at [1162, 57] on link "Extrato detalhado" at bounding box center [1173, 52] width 121 height 28
click at [1333, 48] on span "Exportar PDF" at bounding box center [1359, 52] width 69 height 13
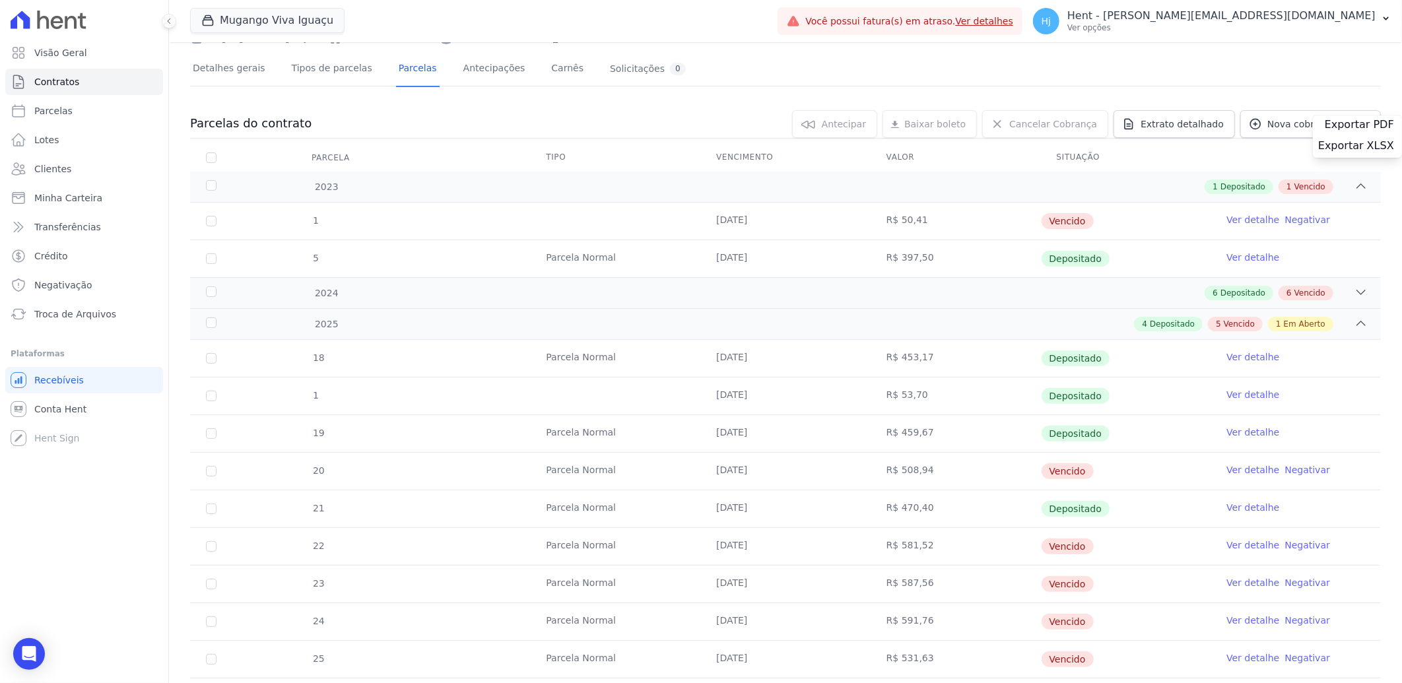
scroll to position [0, 0]
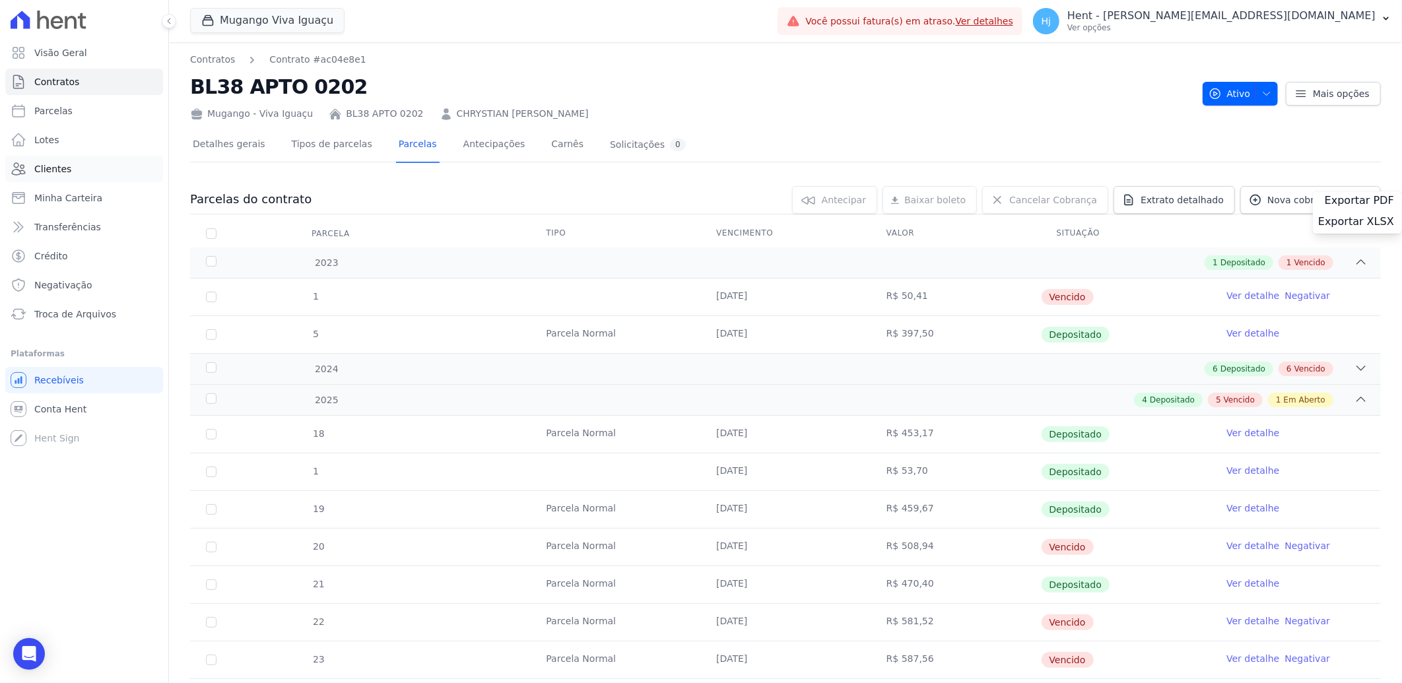
click at [69, 168] on link "Clientes" at bounding box center [84, 169] width 158 height 26
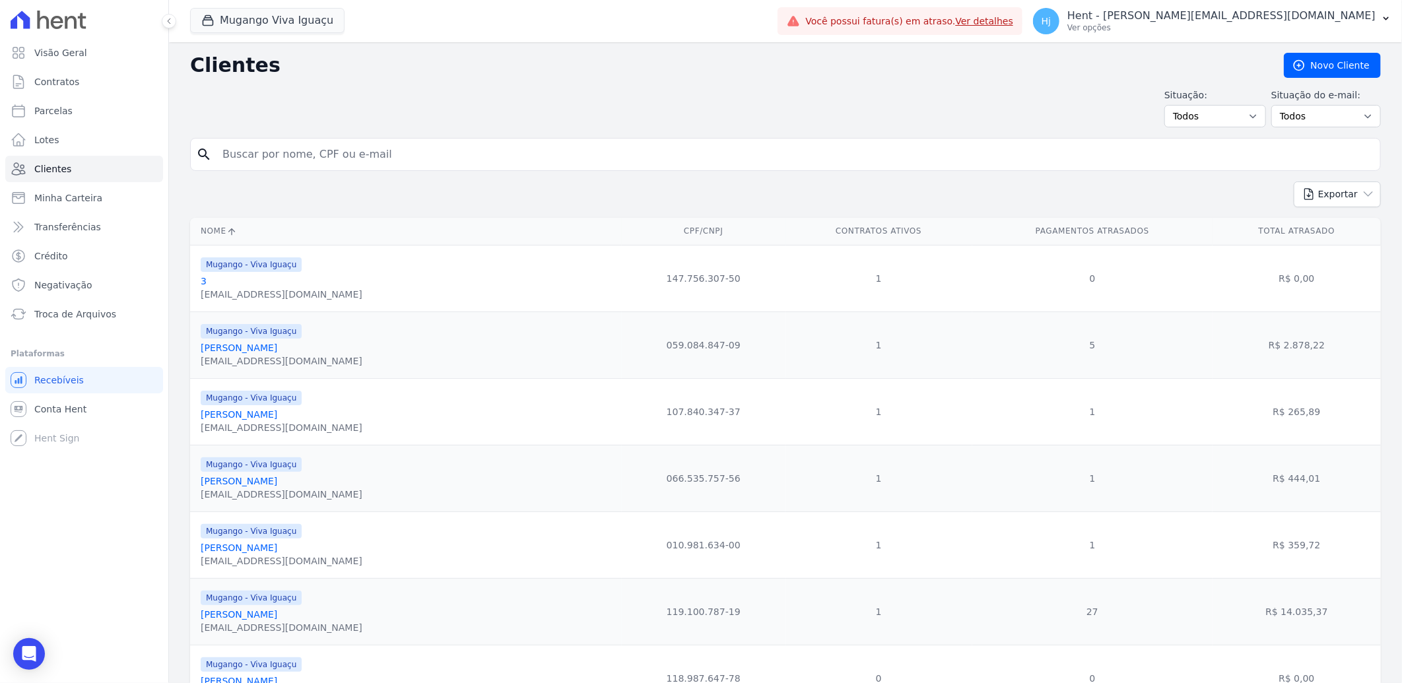
click at [286, 155] on input "search" at bounding box center [794, 154] width 1160 height 26
paste input "[PERSON_NAME]"
type input "[PERSON_NAME]"
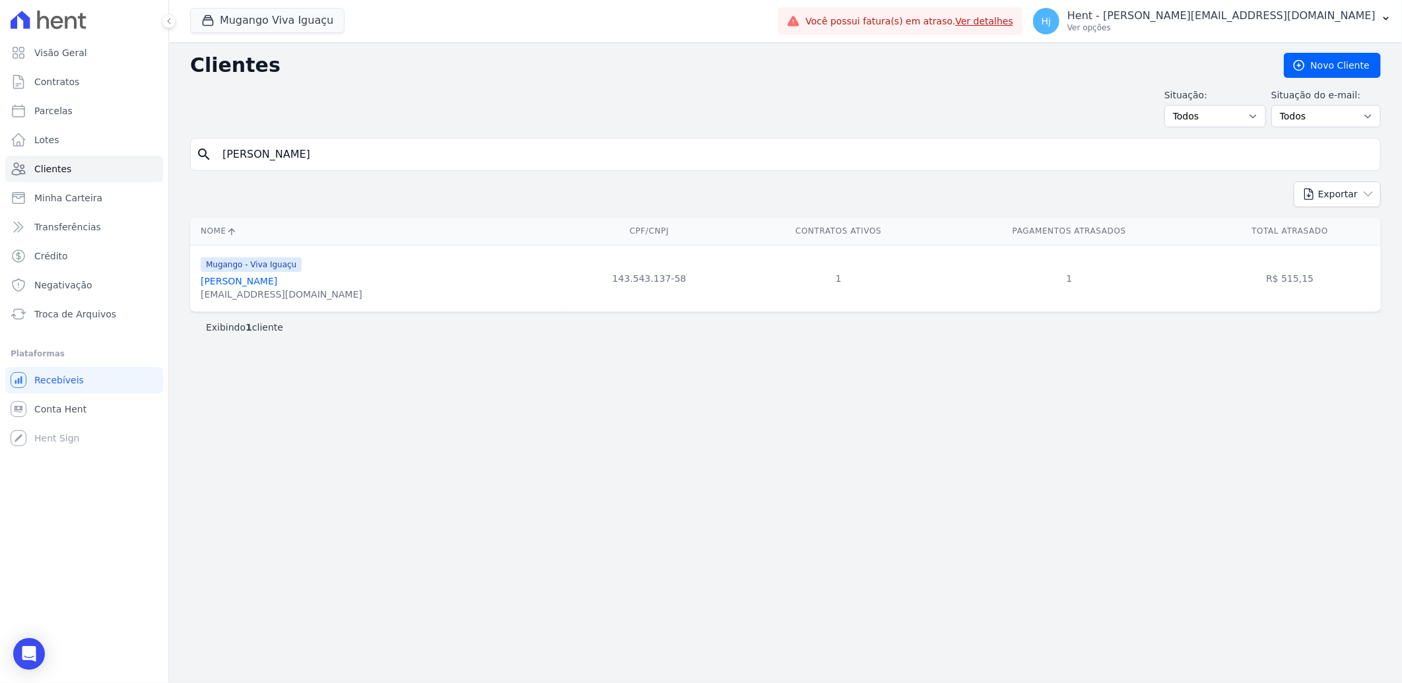
click at [236, 280] on link "[PERSON_NAME]" at bounding box center [239, 281] width 77 height 11
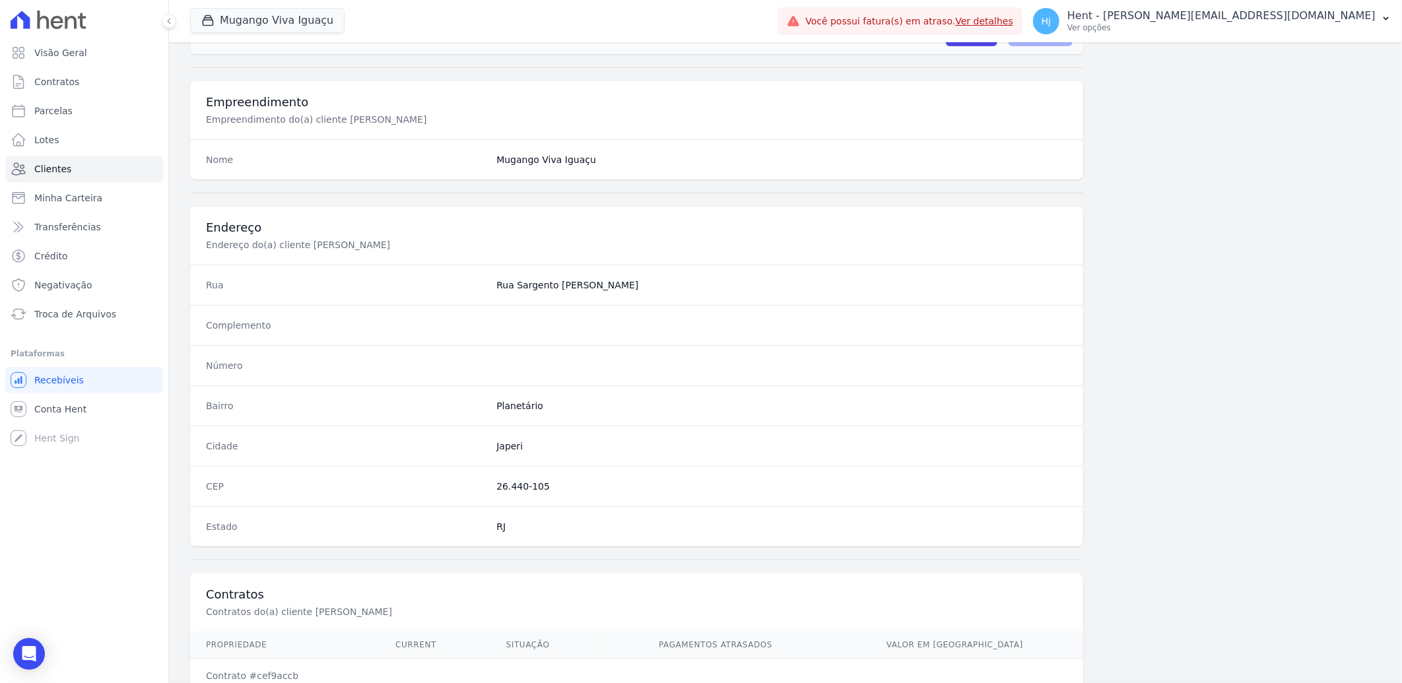
scroll to position [553, 0]
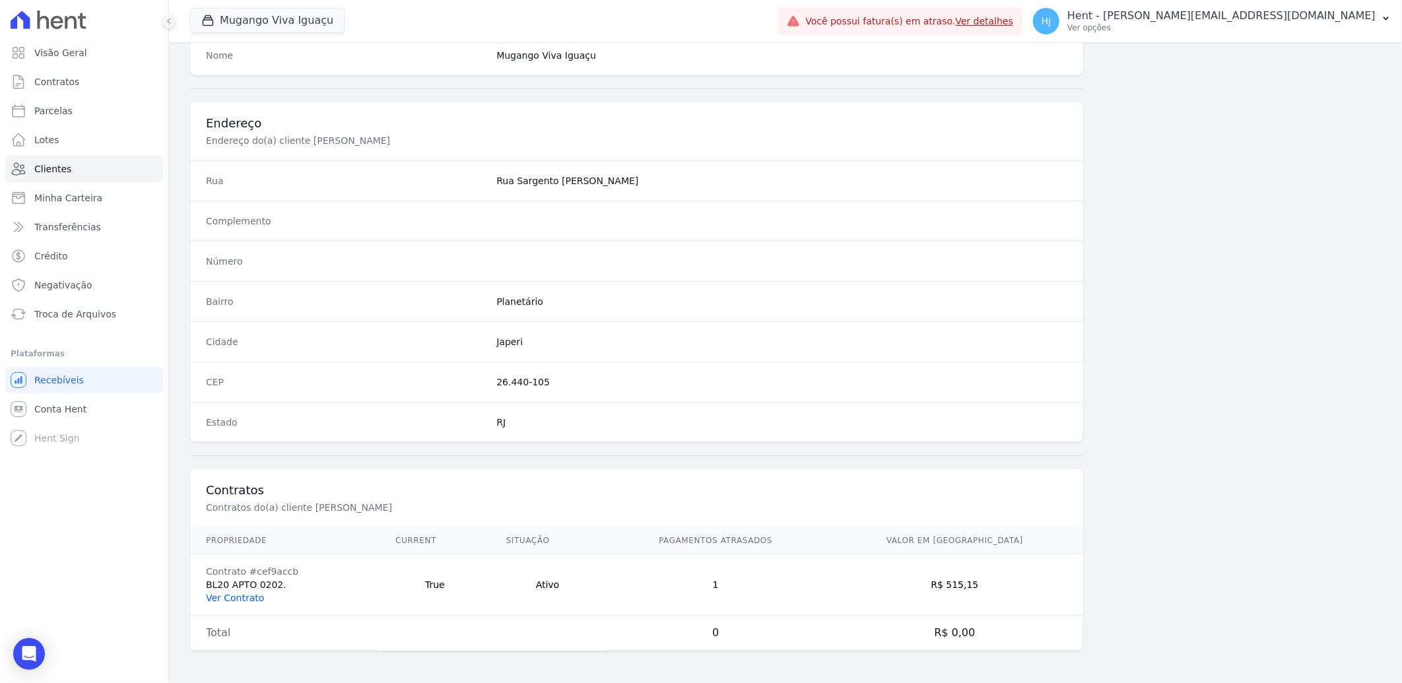
click at [242, 597] on link "Ver Contrato" at bounding box center [235, 598] width 58 height 11
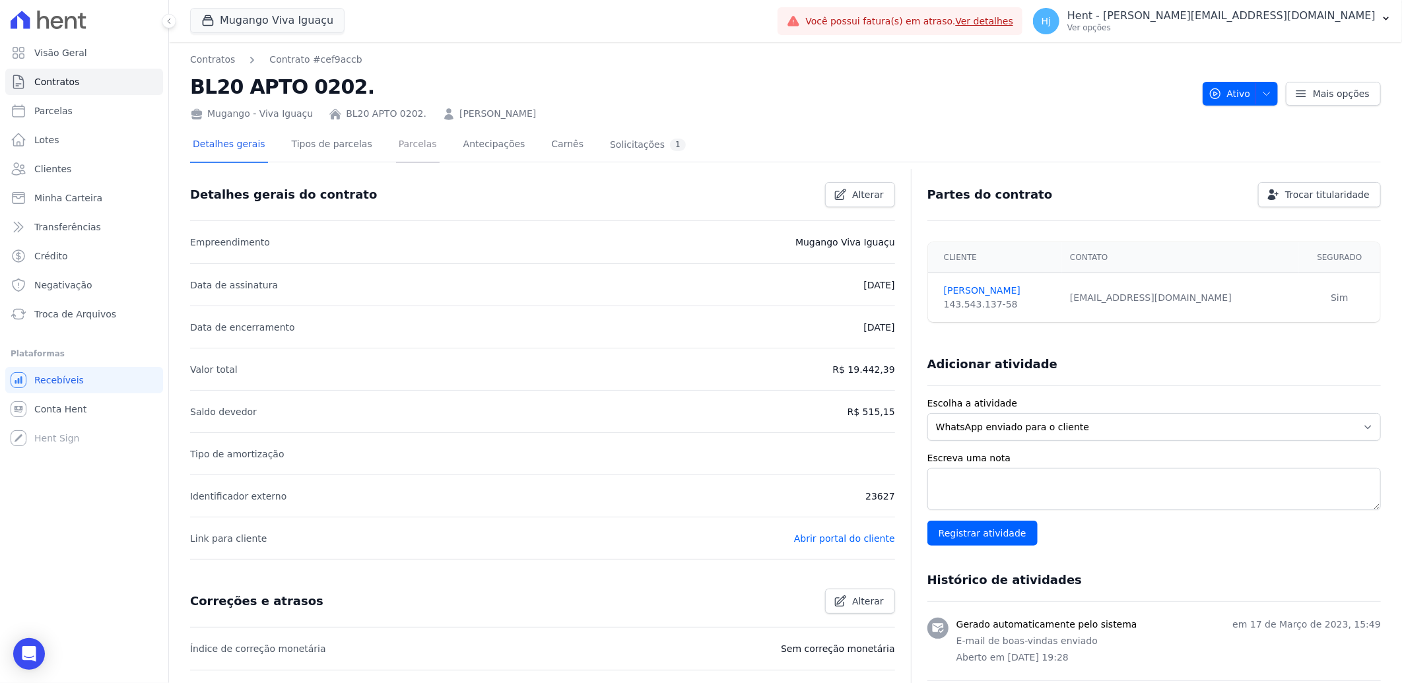
click at [400, 145] on link "Parcelas" at bounding box center [418, 145] width 44 height 35
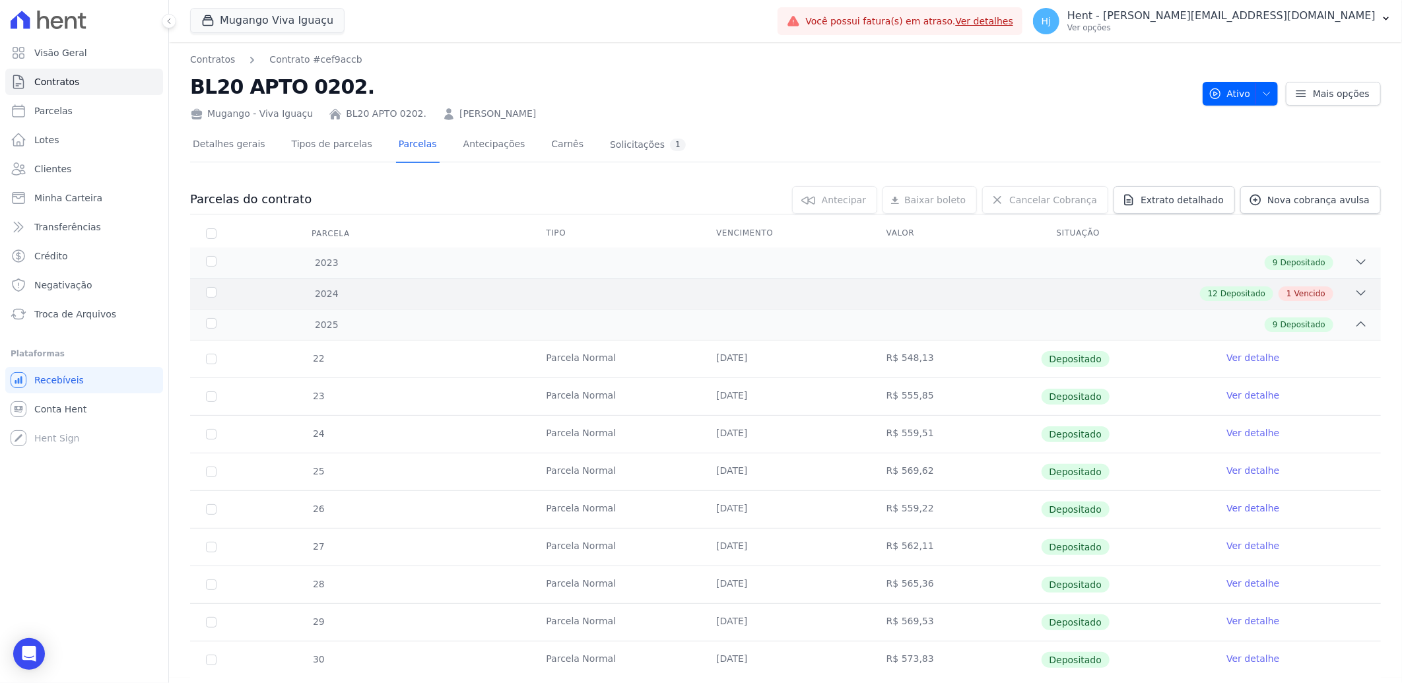
click at [842, 282] on div "2024 12 Depositado 1 Vencido" at bounding box center [785, 293] width 1191 height 31
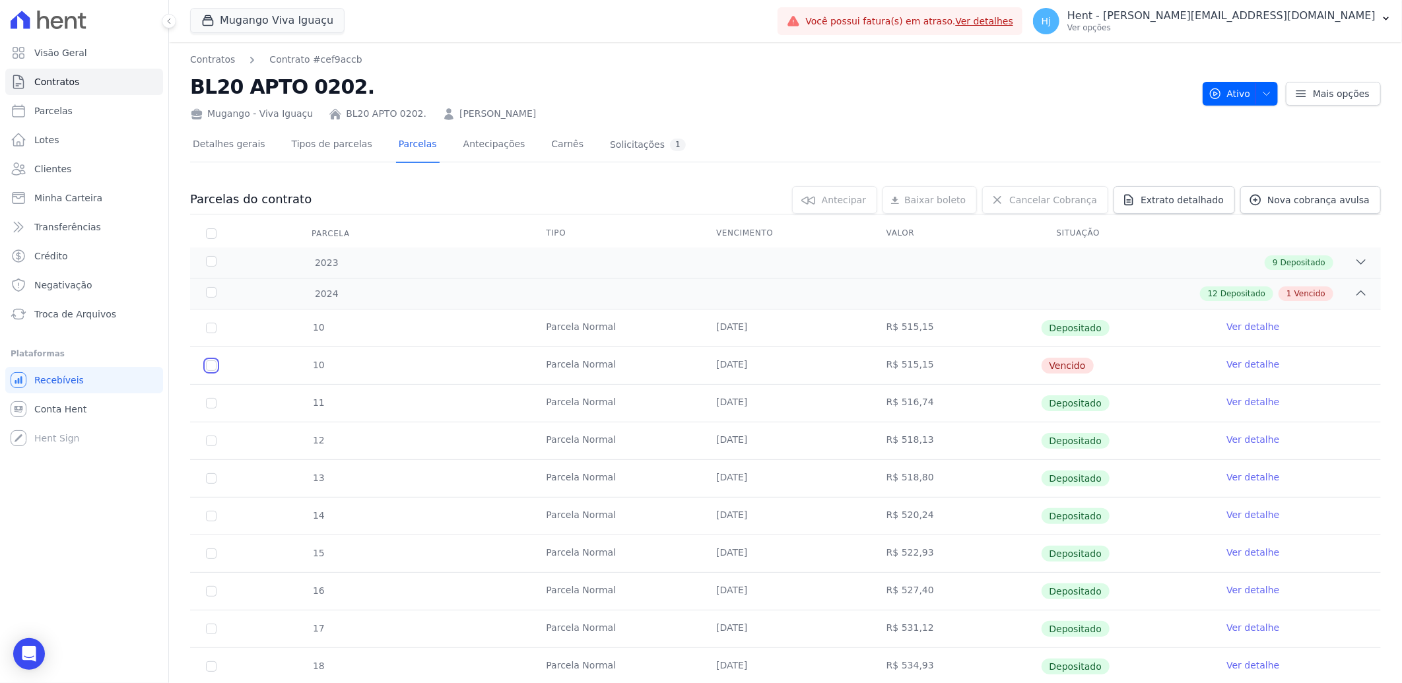
click at [213, 368] on input "checkbox" at bounding box center [211, 365] width 11 height 11
checkbox input "true"
click at [1255, 366] on link "Ver detalhe" at bounding box center [1252, 364] width 53 height 13
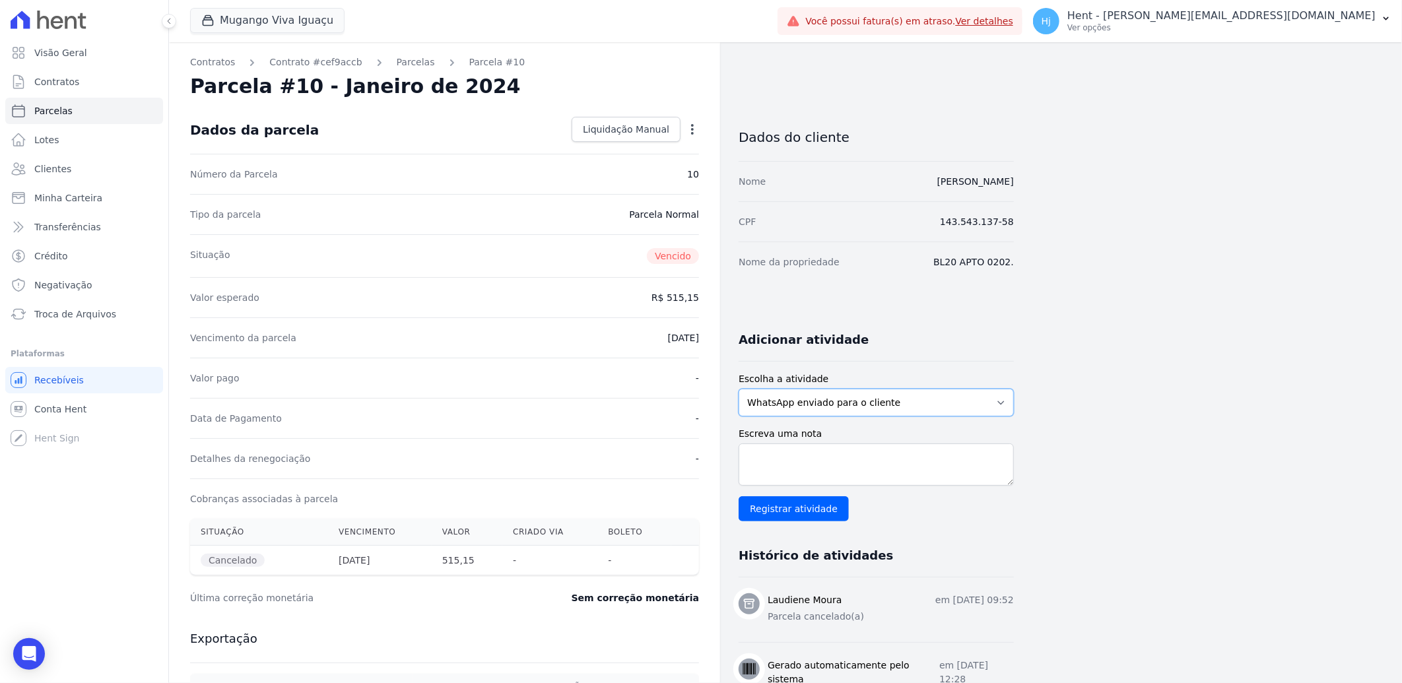
click at [991, 394] on select "WhatsApp enviado para o cliente Adicionar um comentário Ligação feita para o cl…" at bounding box center [876, 403] width 275 height 28
select select "note"
click at [739, 389] on select "WhatsApp enviado para o cliente Adicionar um comentário Ligação feita para o cl…" at bounding box center [876, 403] width 275 height 28
click at [859, 463] on textarea "Escreva uma nota" at bounding box center [876, 465] width 275 height 42
type textarea "parcela lançada em duplicidade"
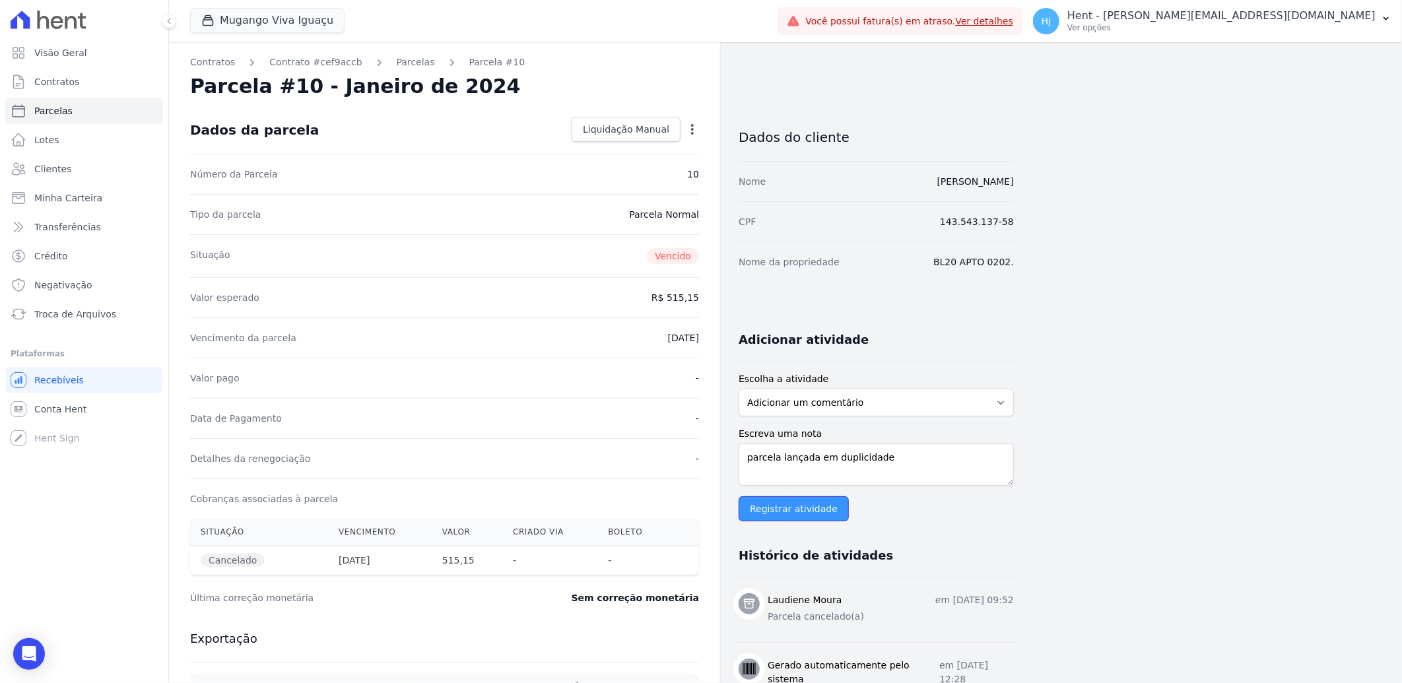
click at [789, 506] on input "Registrar atividade" at bounding box center [794, 508] width 110 height 25
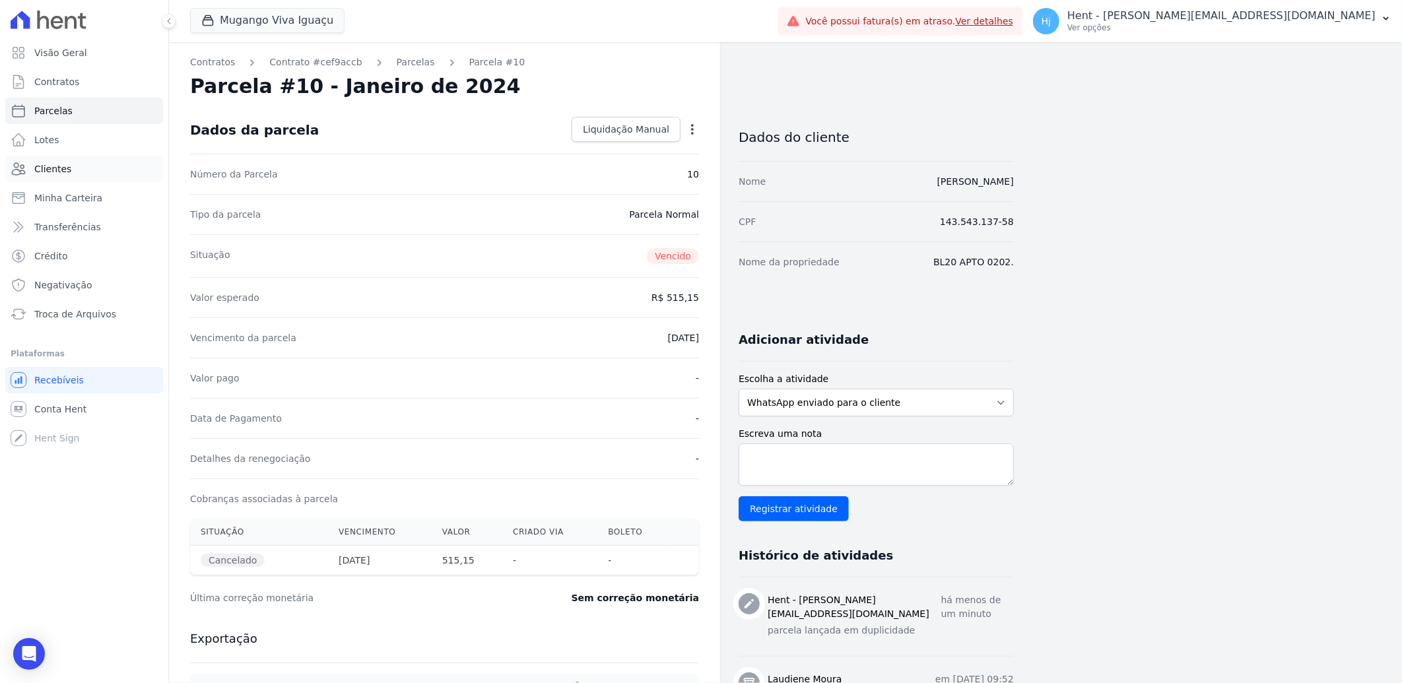
click at [67, 167] on link "Clientes" at bounding box center [84, 169] width 158 height 26
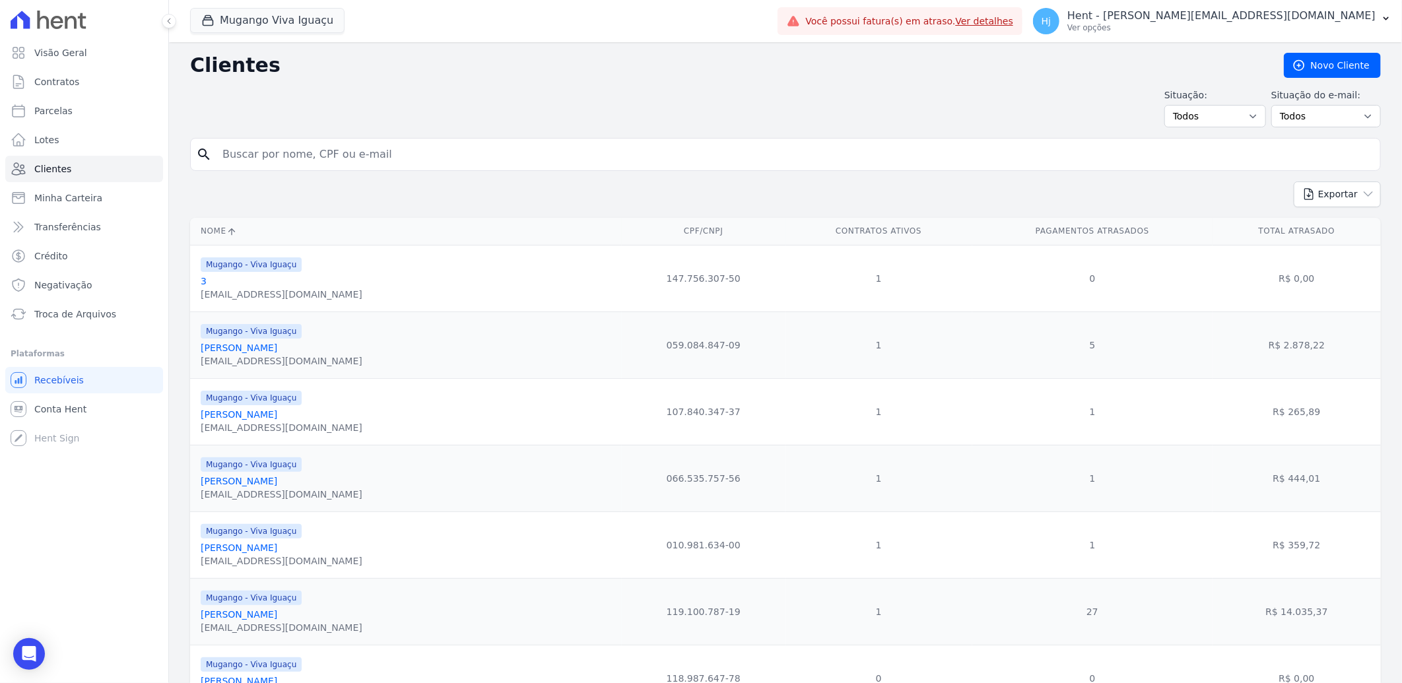
click at [312, 155] on input "search" at bounding box center [794, 154] width 1160 height 26
paste input "[PERSON_NAME]"
type input "[PERSON_NAME]"
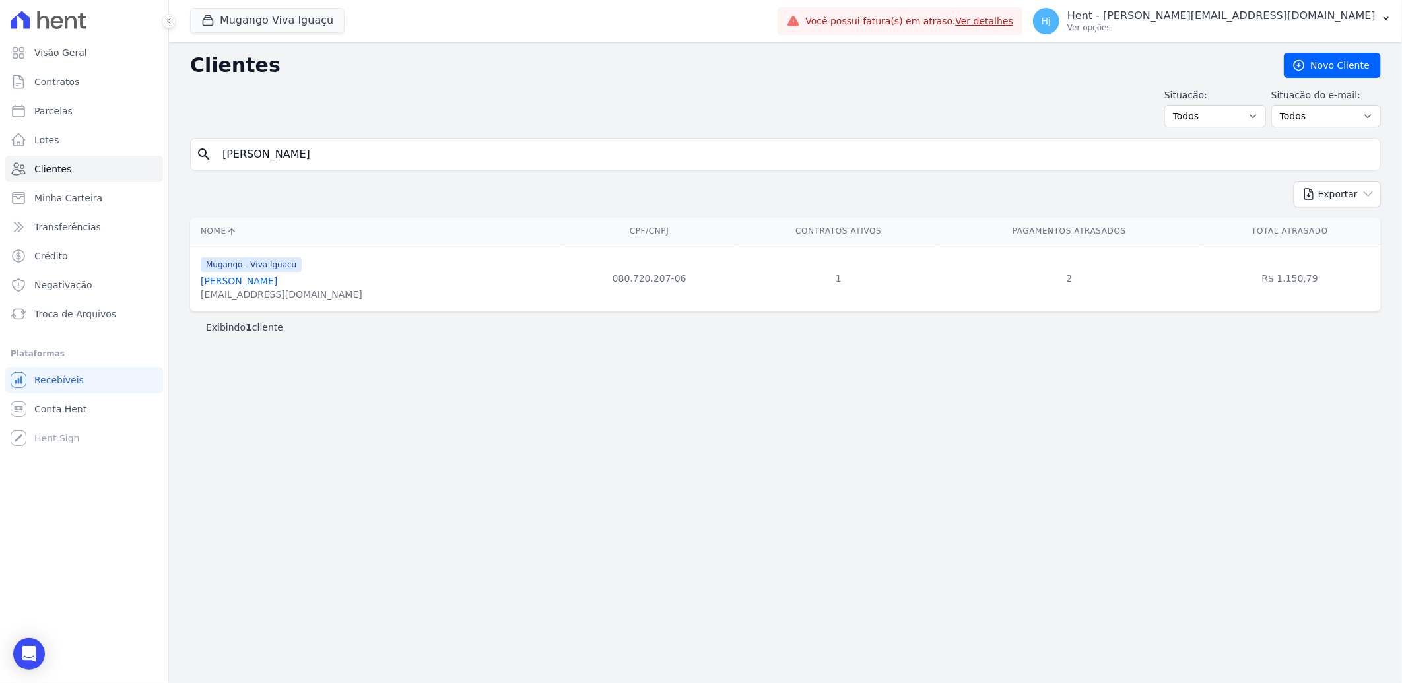
click at [253, 278] on link "[PERSON_NAME]" at bounding box center [239, 281] width 77 height 11
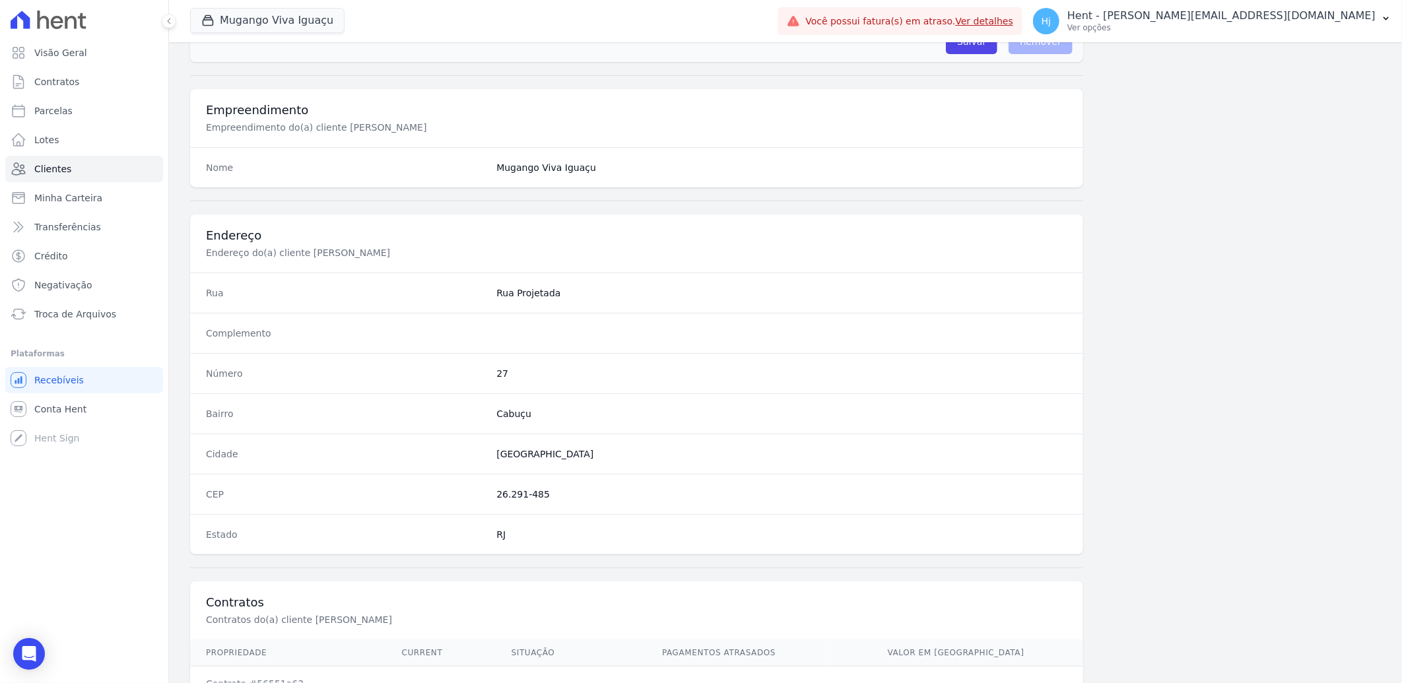
scroll to position [553, 0]
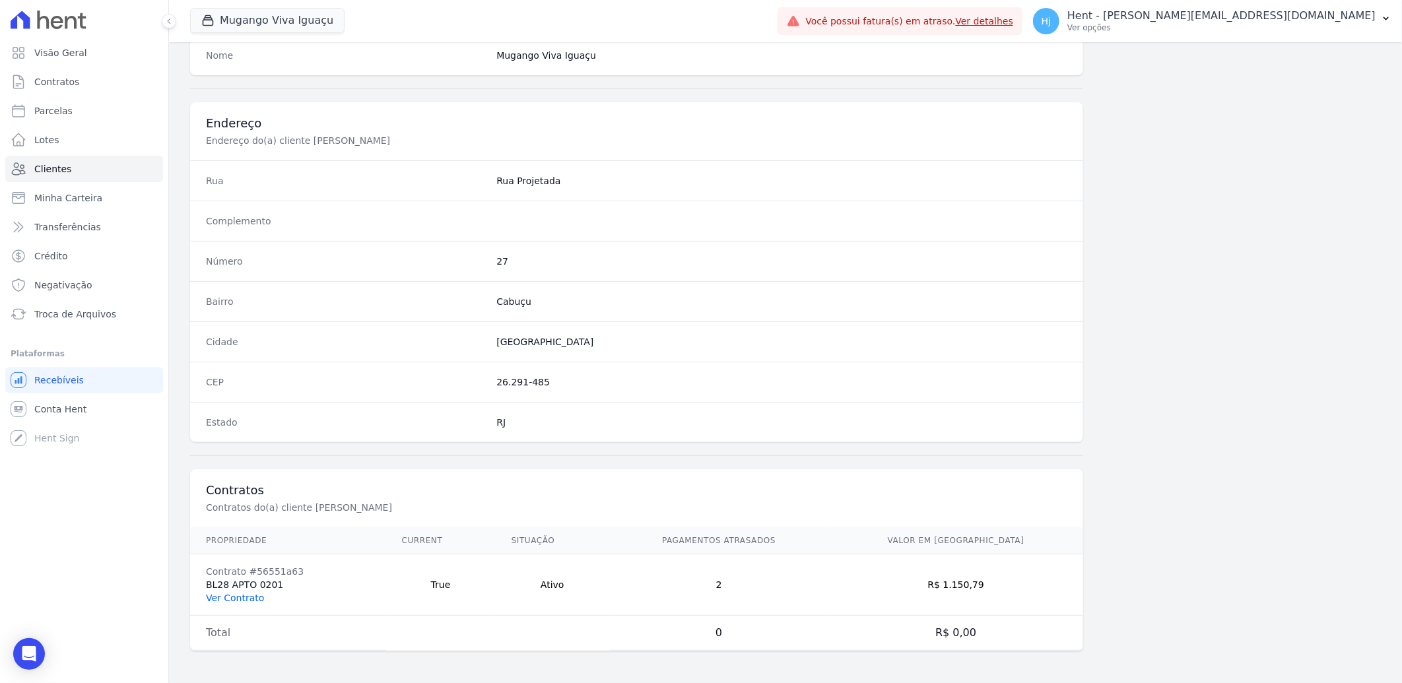
click at [243, 596] on link "Ver Contrato" at bounding box center [235, 598] width 58 height 11
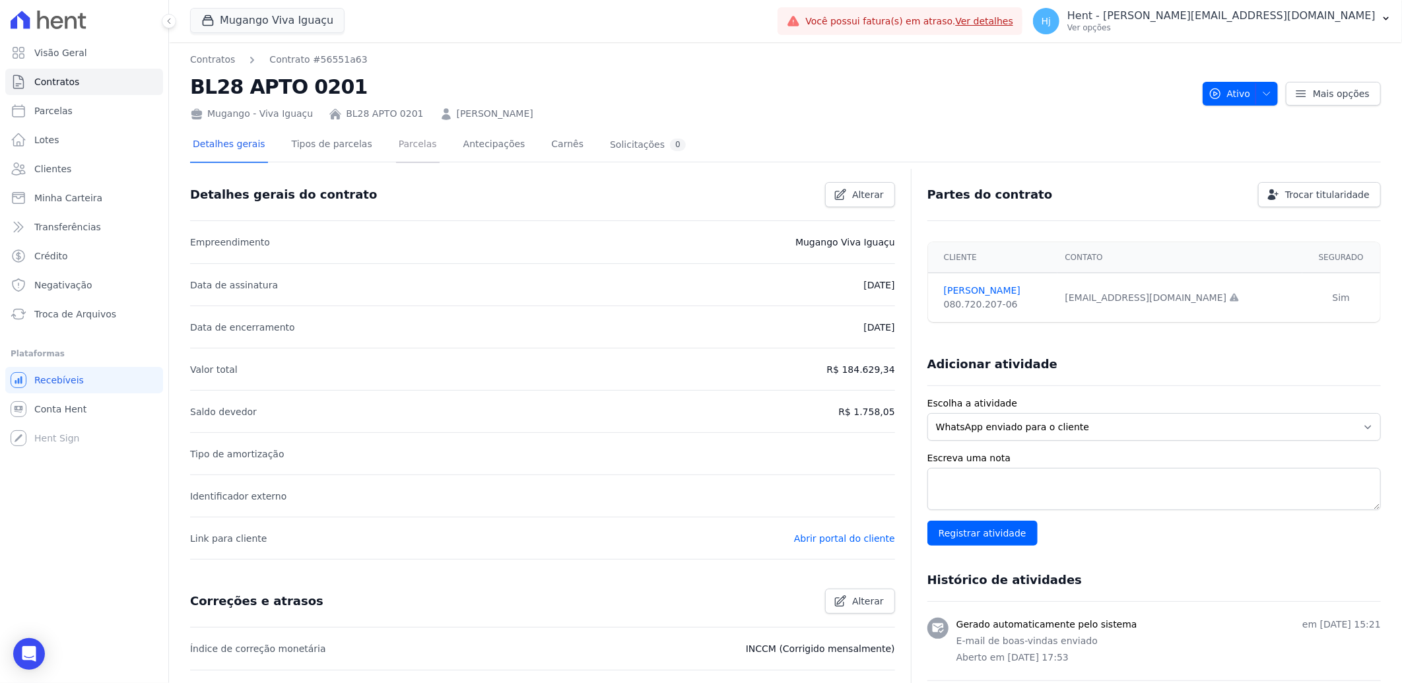
click at [403, 143] on link "Parcelas" at bounding box center [418, 145] width 44 height 35
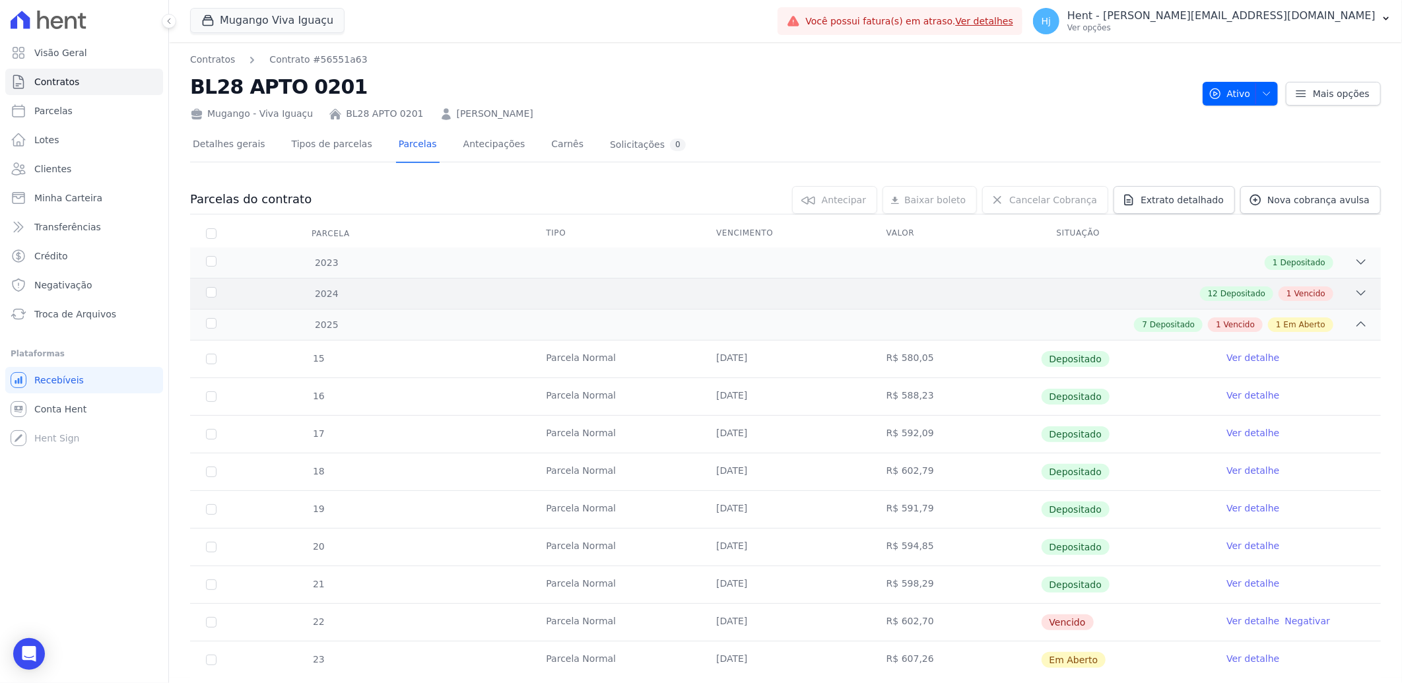
click at [882, 292] on div "12 Depositado 1 Vencido" at bounding box center [844, 293] width 1047 height 15
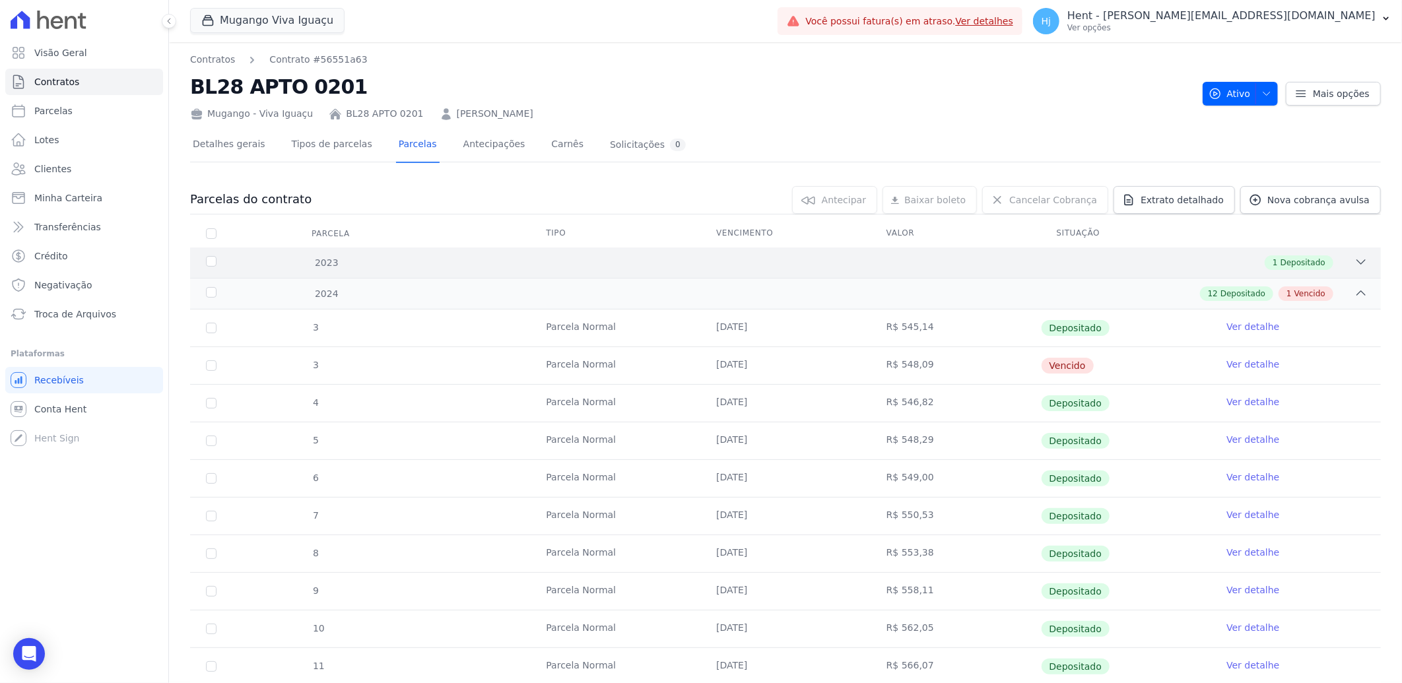
click at [887, 267] on div "1 Depositado" at bounding box center [844, 262] width 1047 height 15
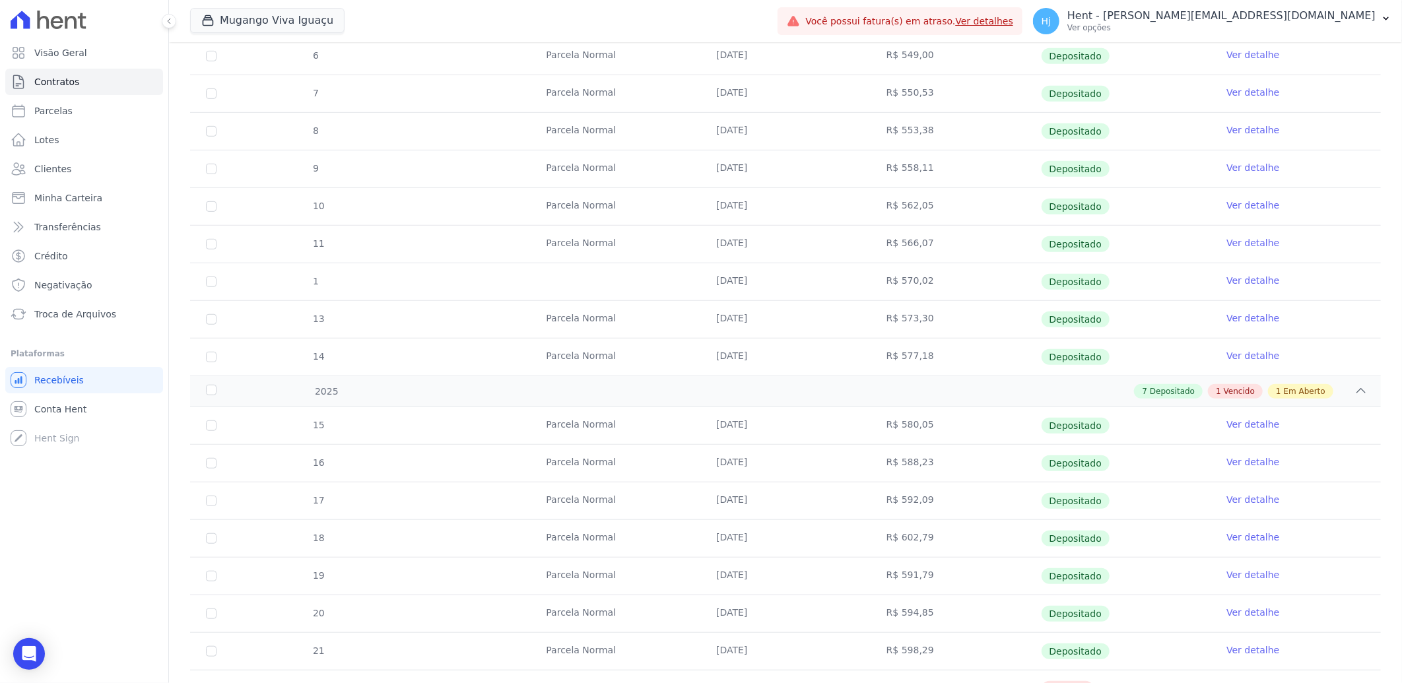
scroll to position [269, 0]
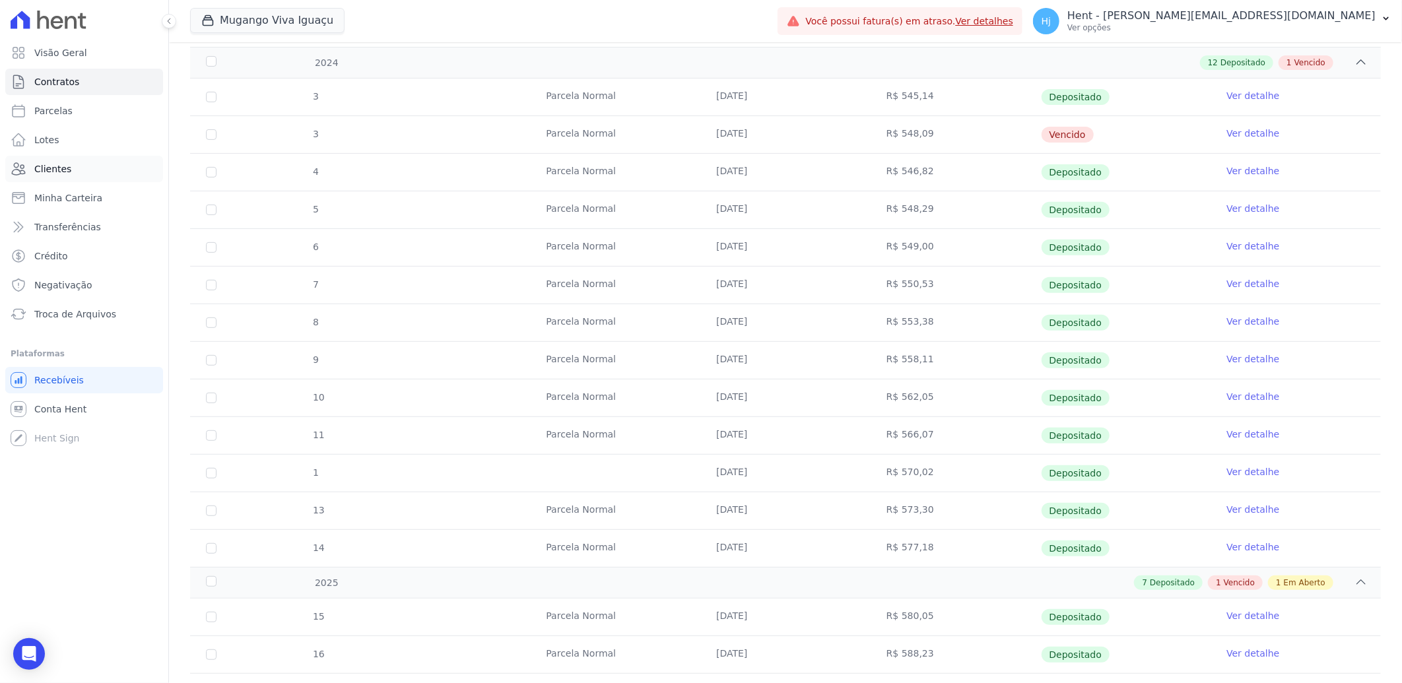
click at [57, 169] on span "Clientes" at bounding box center [52, 168] width 37 height 13
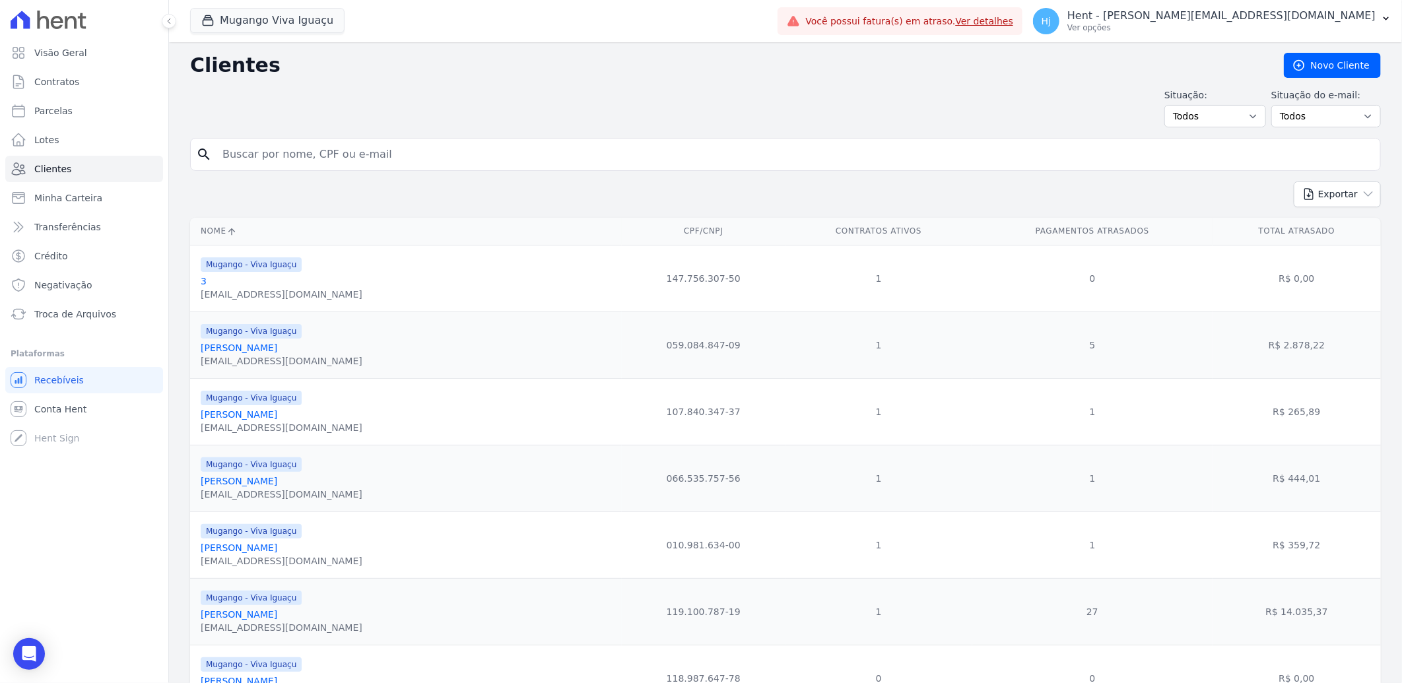
click at [378, 156] on input "search" at bounding box center [794, 154] width 1160 height 26
paste input "Thamires [PERSON_NAME]"
type input "Thamires [PERSON_NAME]"
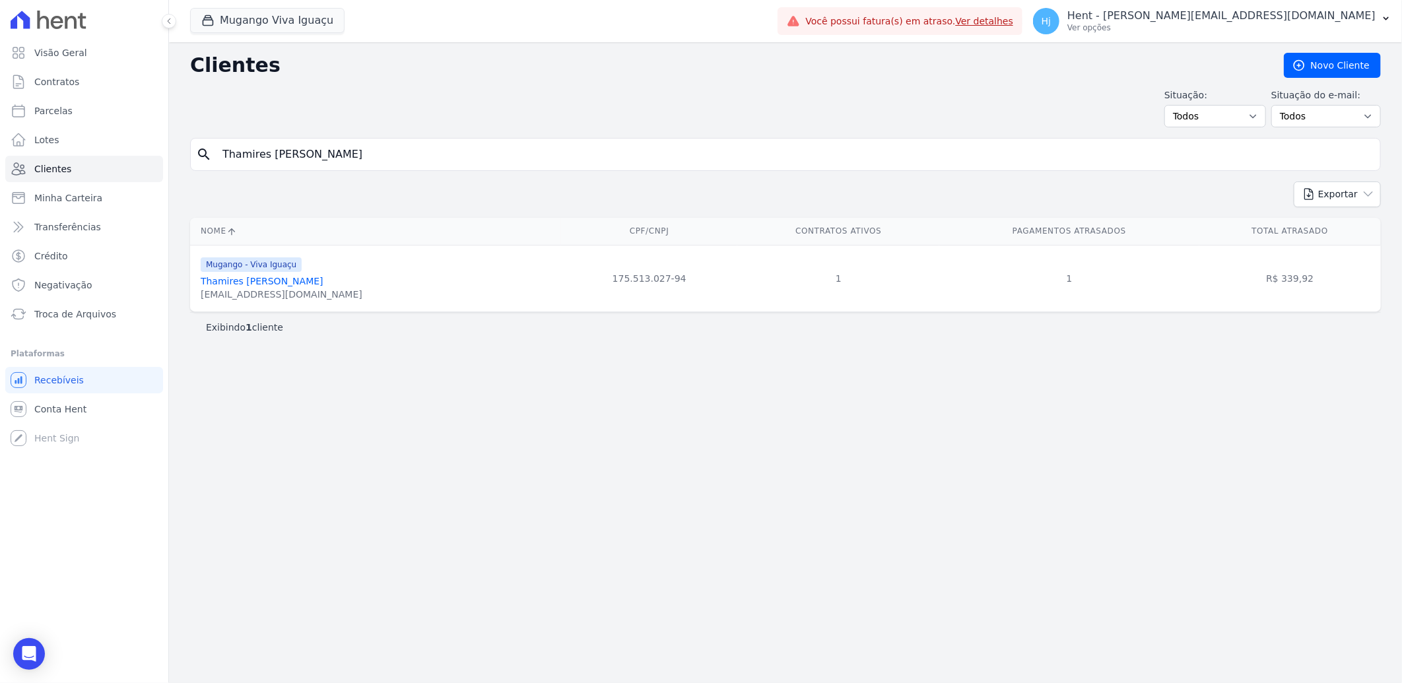
click at [255, 280] on link "Thamires [PERSON_NAME]" at bounding box center [262, 281] width 123 height 11
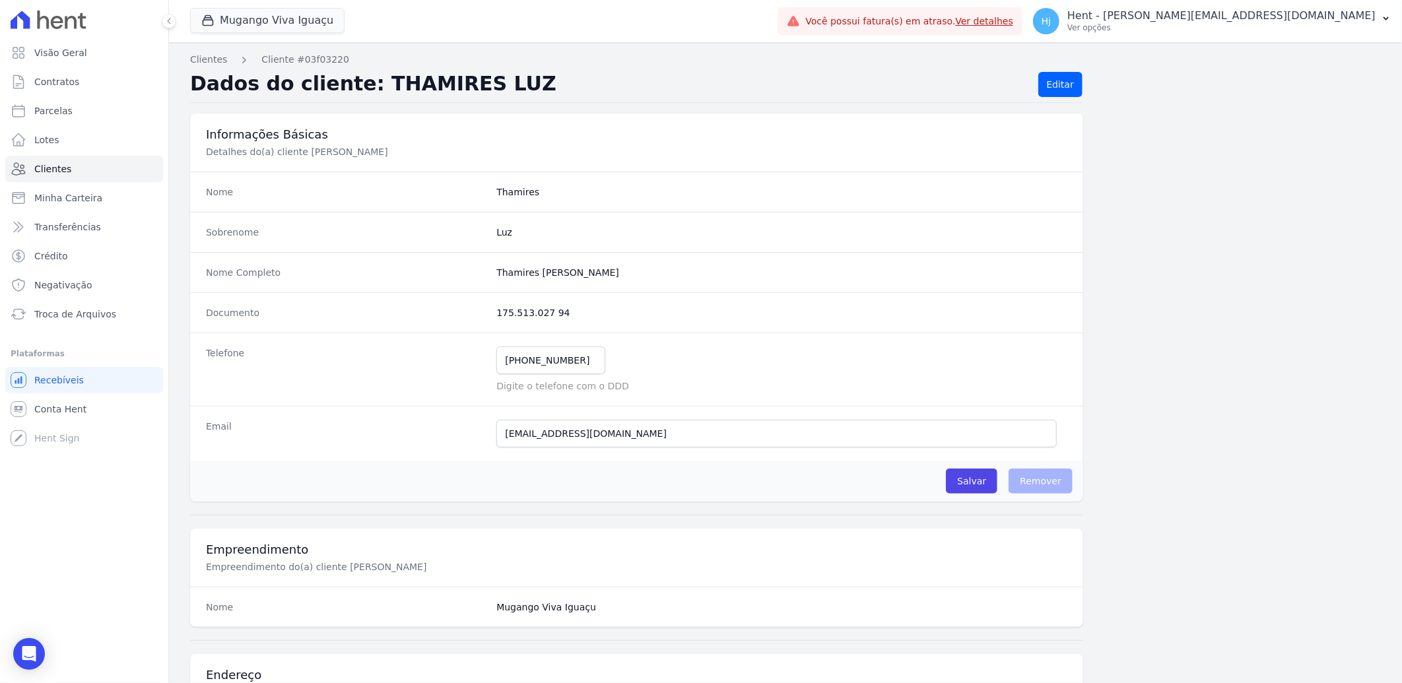
scroll to position [553, 0]
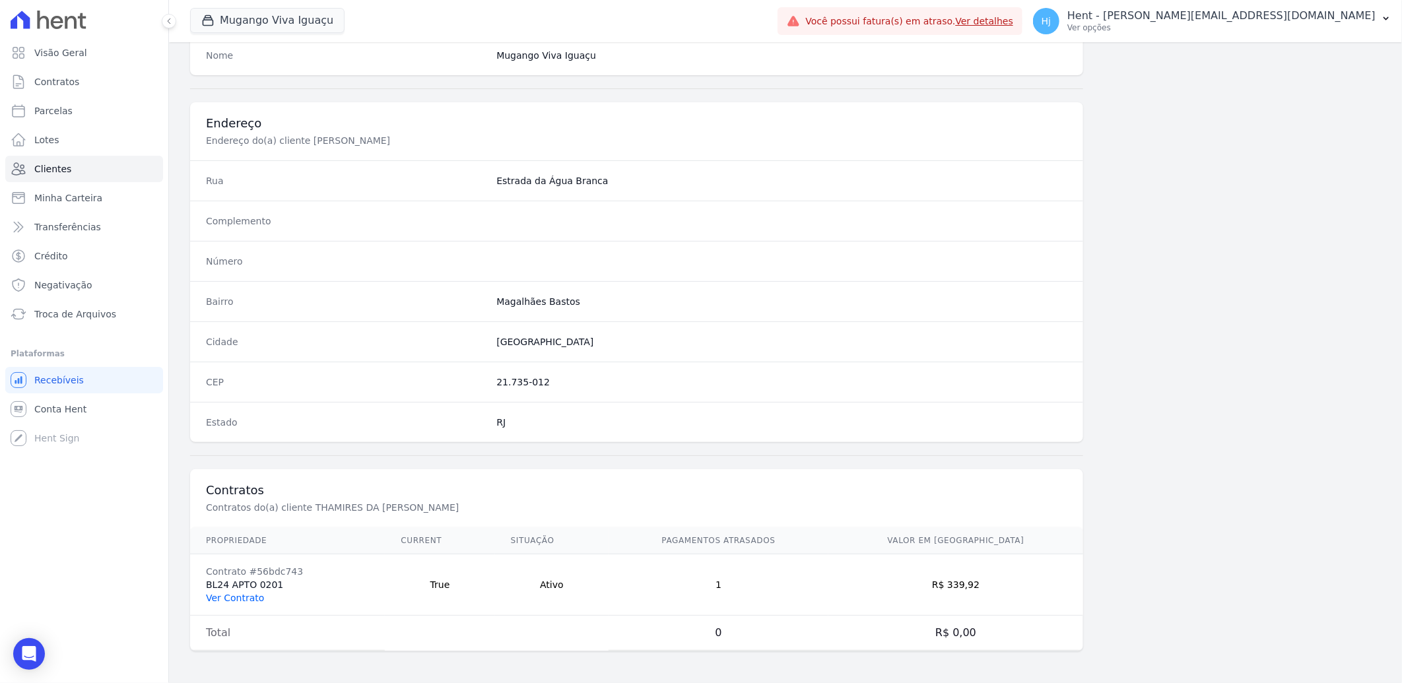
click at [244, 597] on link "Ver Contrato" at bounding box center [235, 598] width 58 height 11
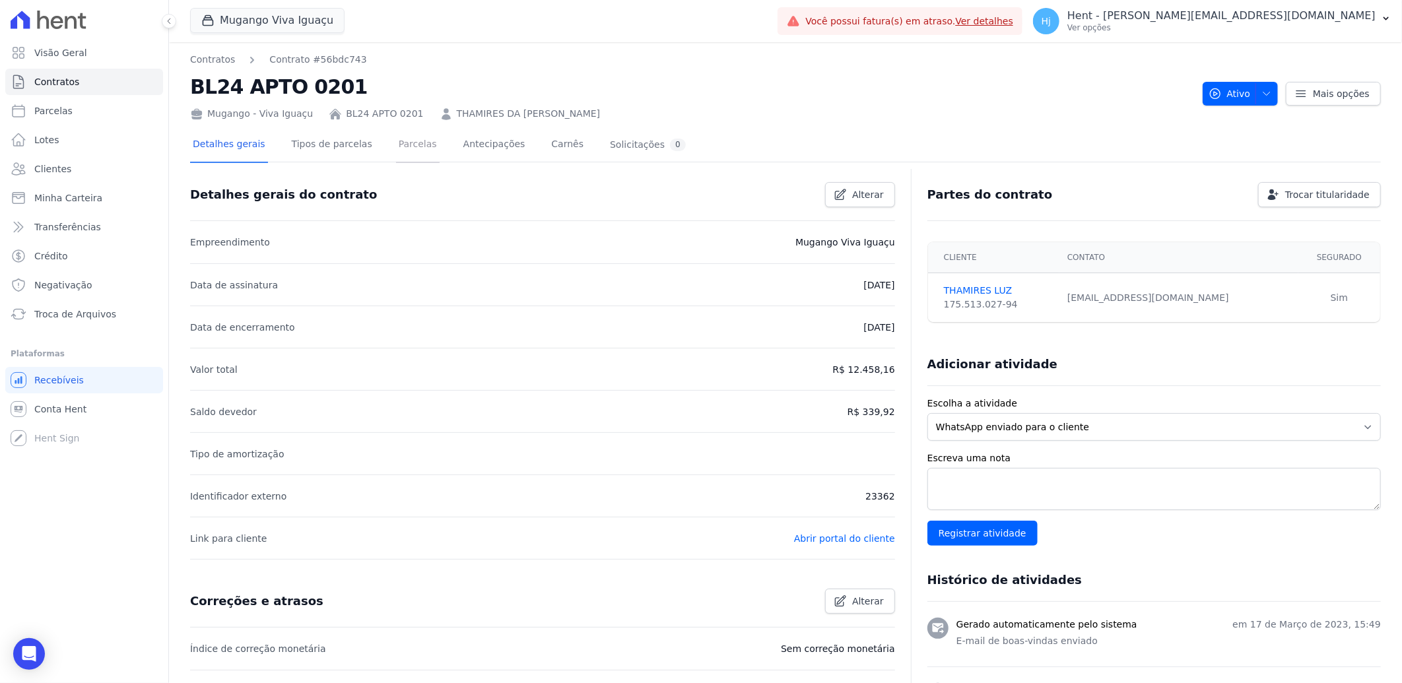
click at [396, 141] on link "Parcelas" at bounding box center [418, 145] width 44 height 35
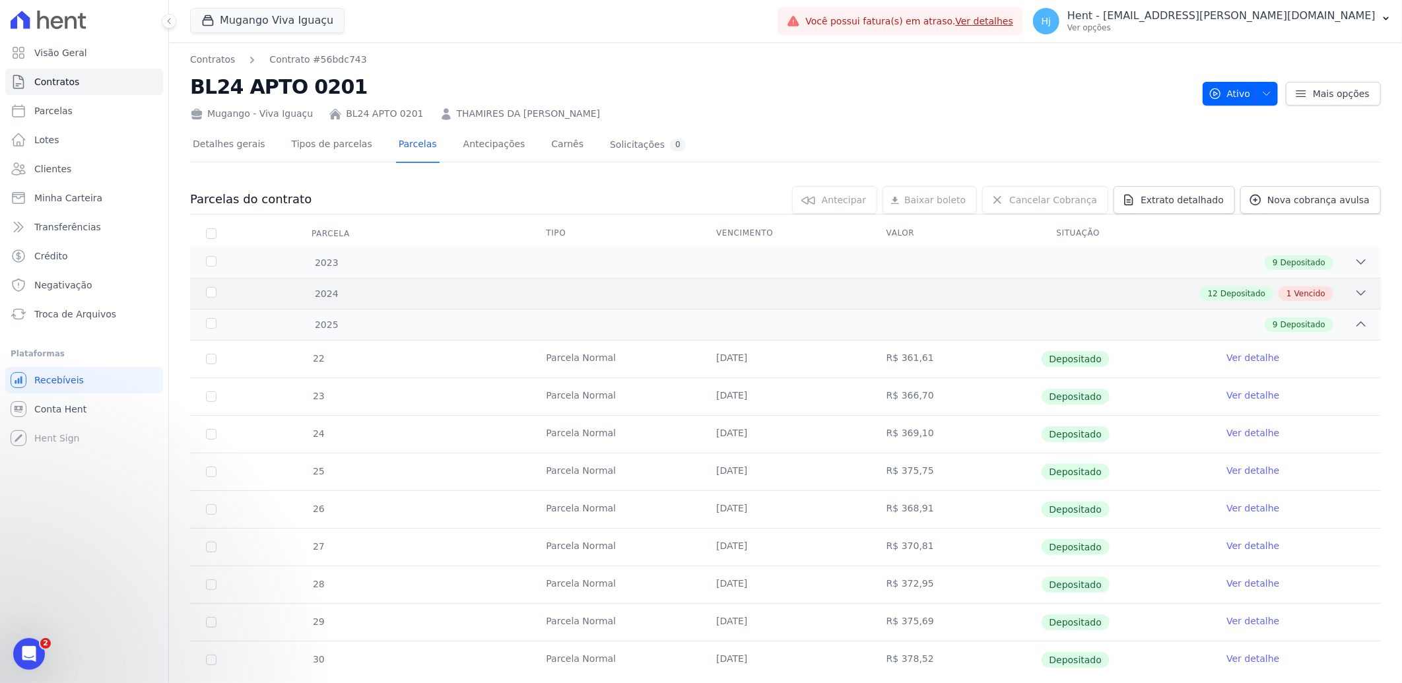
click at [902, 284] on div "2024 12 Depositado 1 Vencido" at bounding box center [785, 293] width 1191 height 31
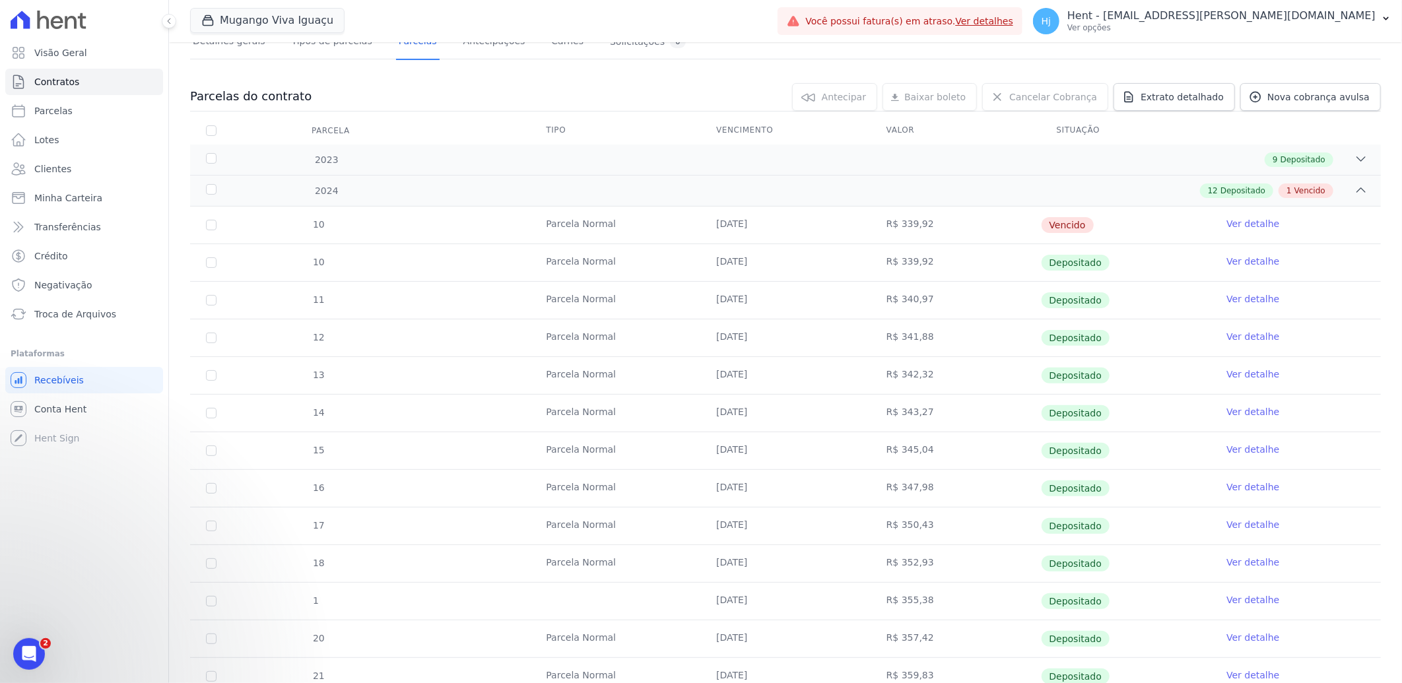
scroll to position [84, 0]
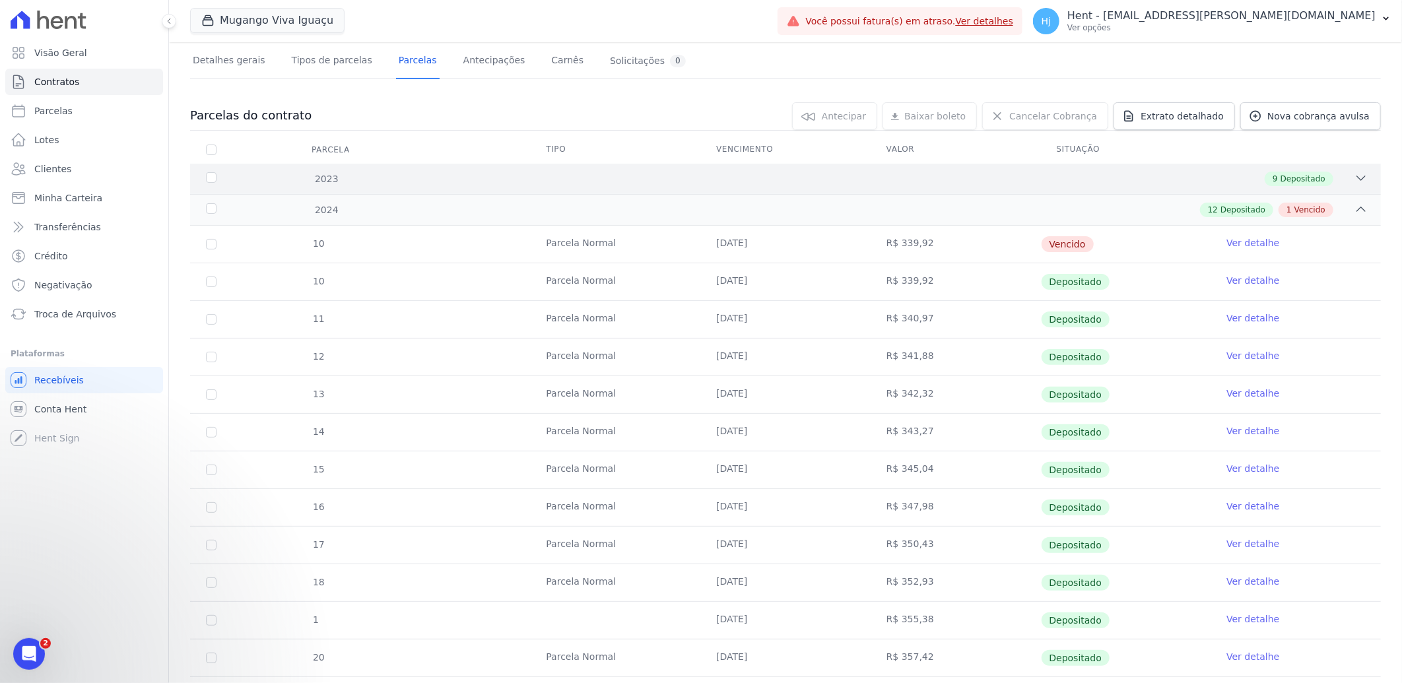
click at [975, 178] on div "9 Depositado" at bounding box center [844, 179] width 1047 height 15
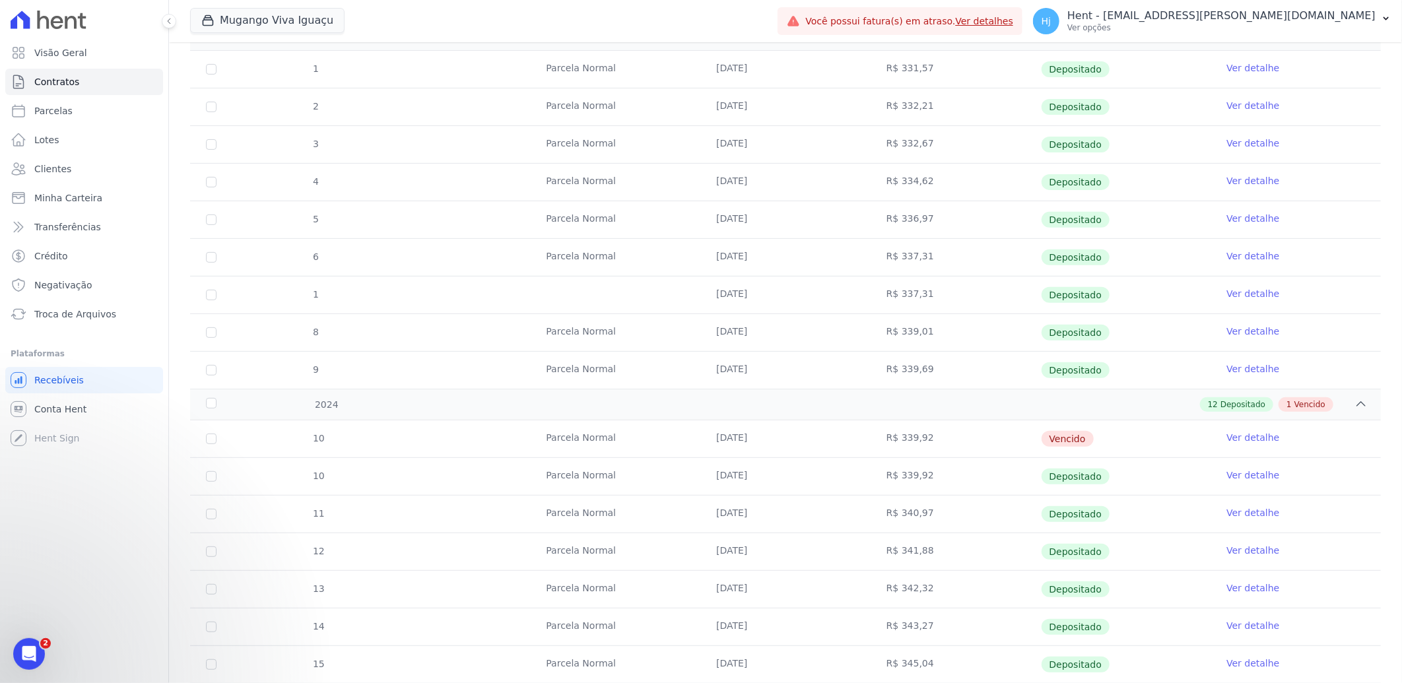
scroll to position [231, 0]
click at [55, 161] on link "Clientes" at bounding box center [84, 169] width 158 height 26
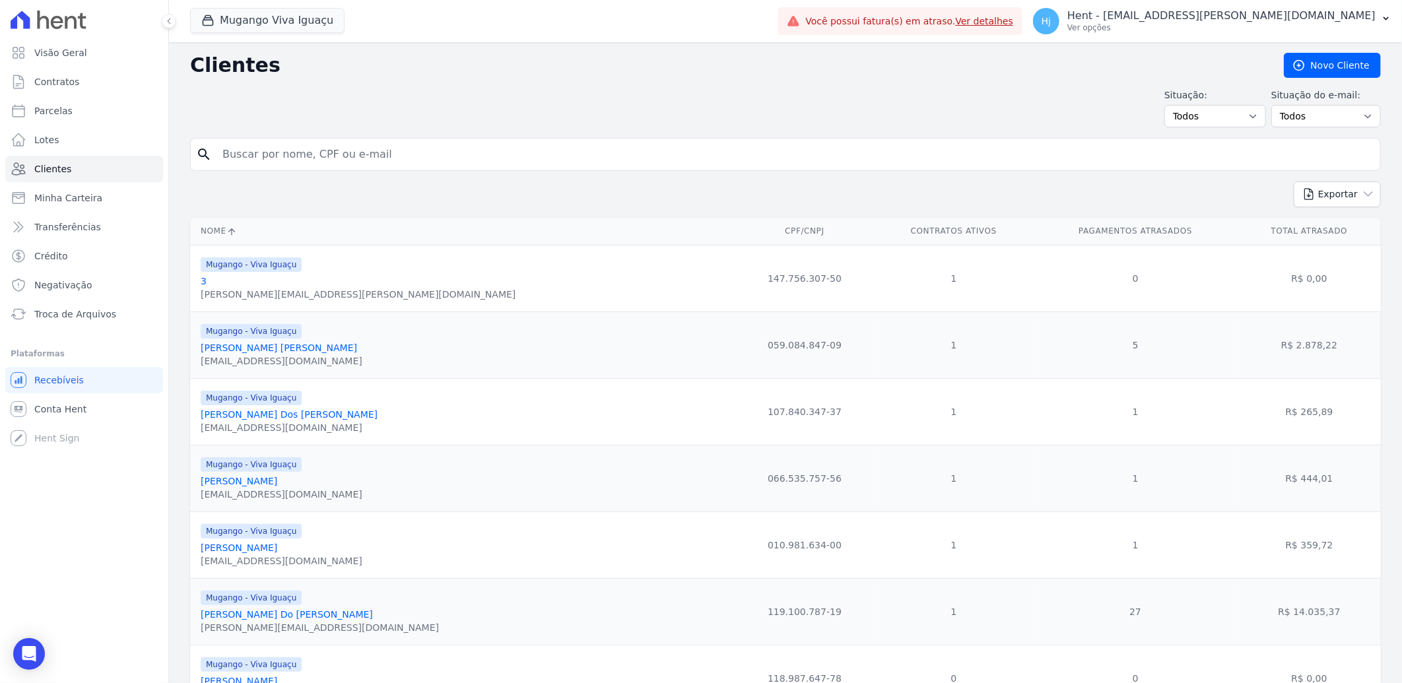
click at [292, 162] on input "search" at bounding box center [794, 154] width 1160 height 26
paste input "[PERSON_NAME]"
type input "[PERSON_NAME]"
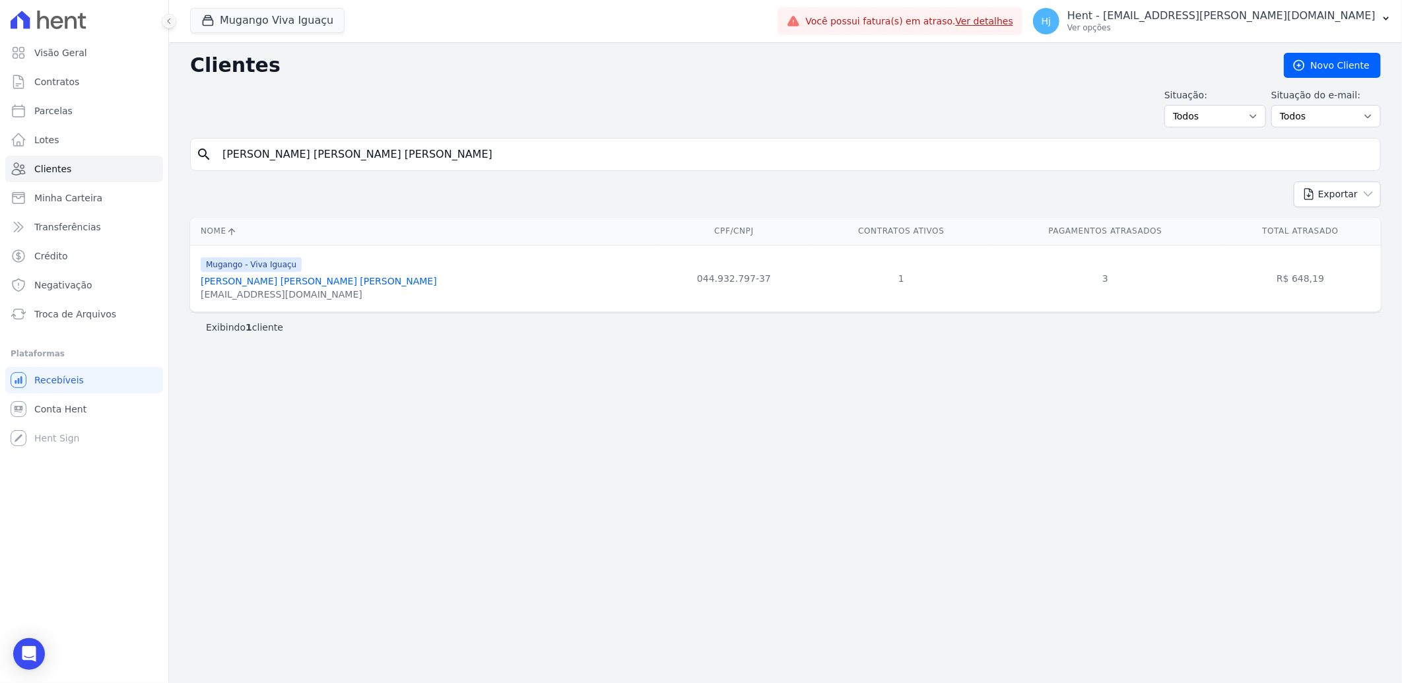
click at [334, 285] on link "[PERSON_NAME]" at bounding box center [319, 281] width 236 height 11
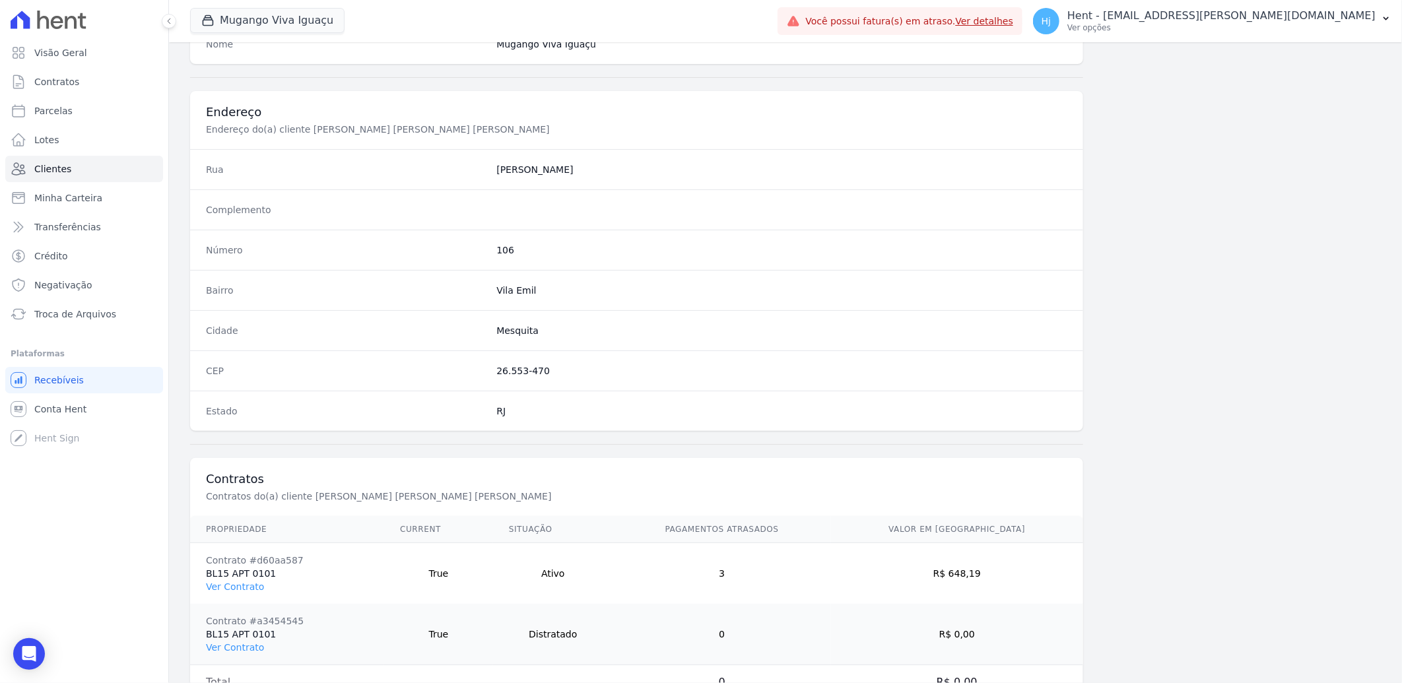
scroll to position [614, 0]
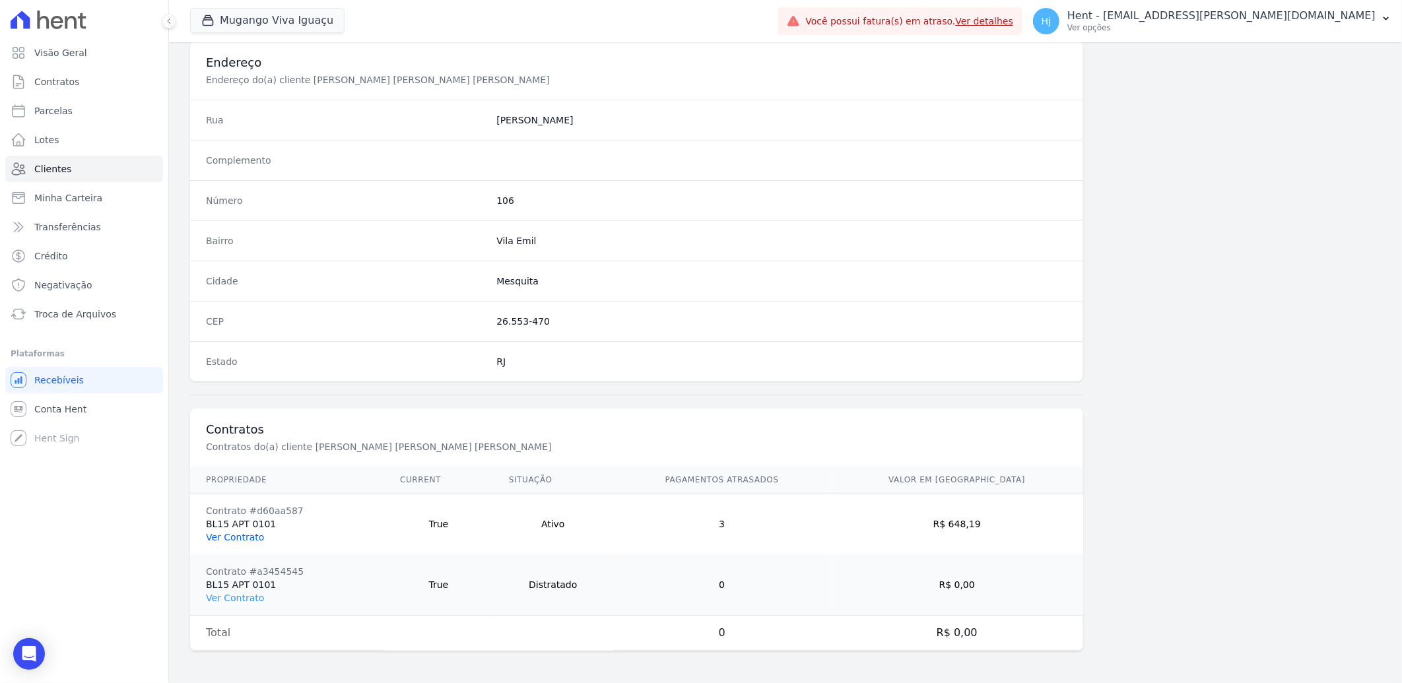
click at [236, 537] on link "Ver Contrato" at bounding box center [235, 537] width 58 height 11
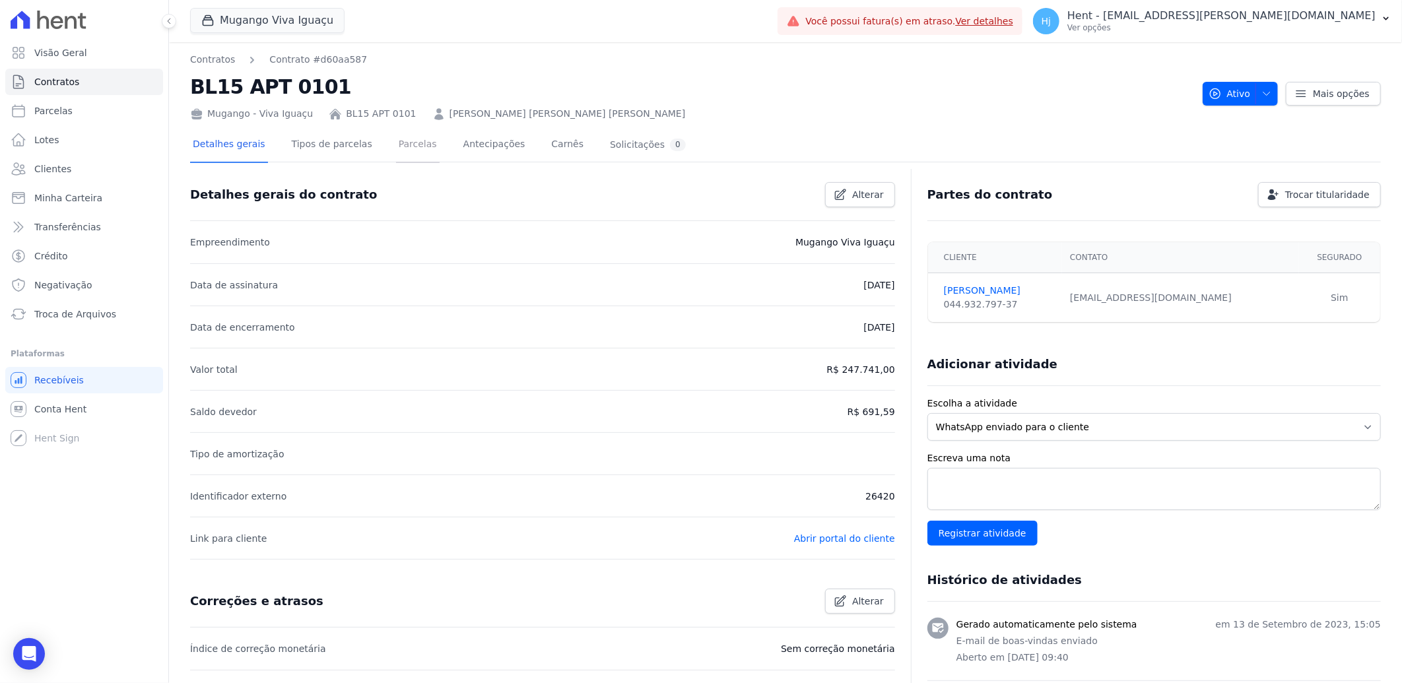
click at [399, 154] on link "Parcelas" at bounding box center [418, 145] width 44 height 35
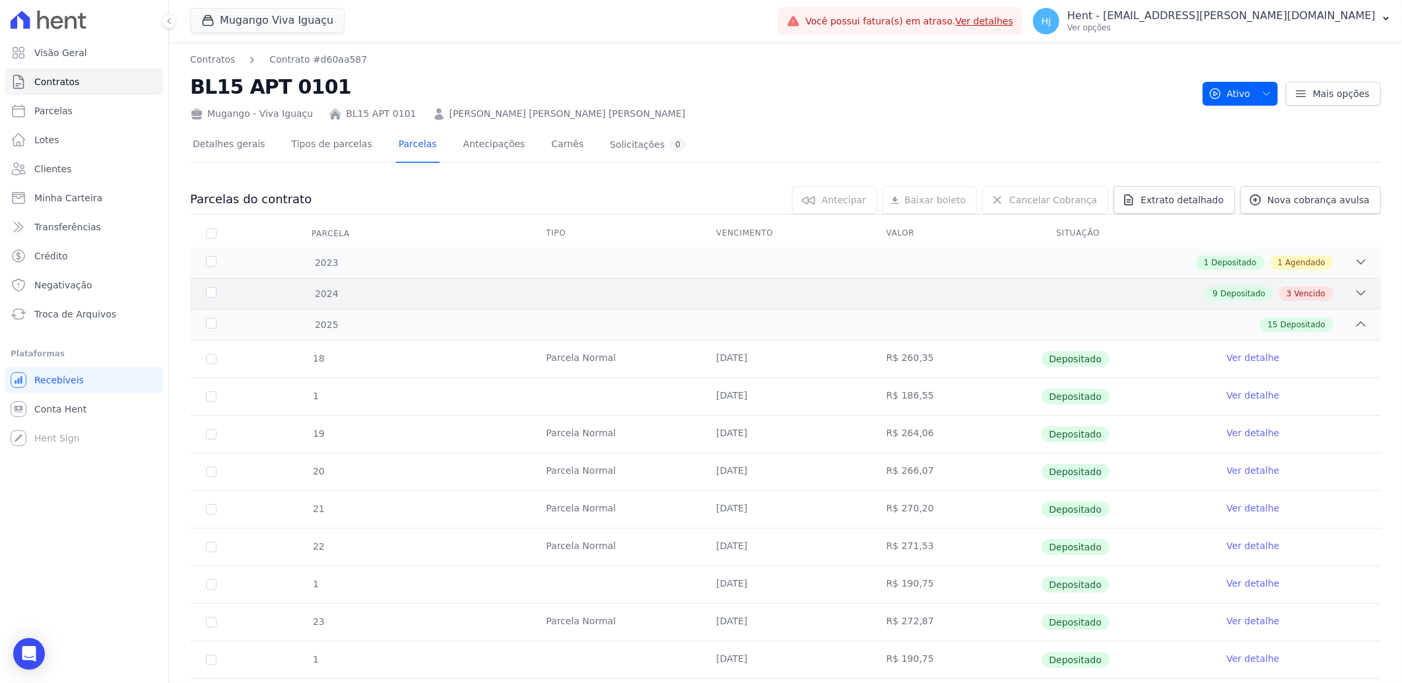
click at [883, 296] on div "9 Depositado 3 Vencido" at bounding box center [844, 293] width 1047 height 15
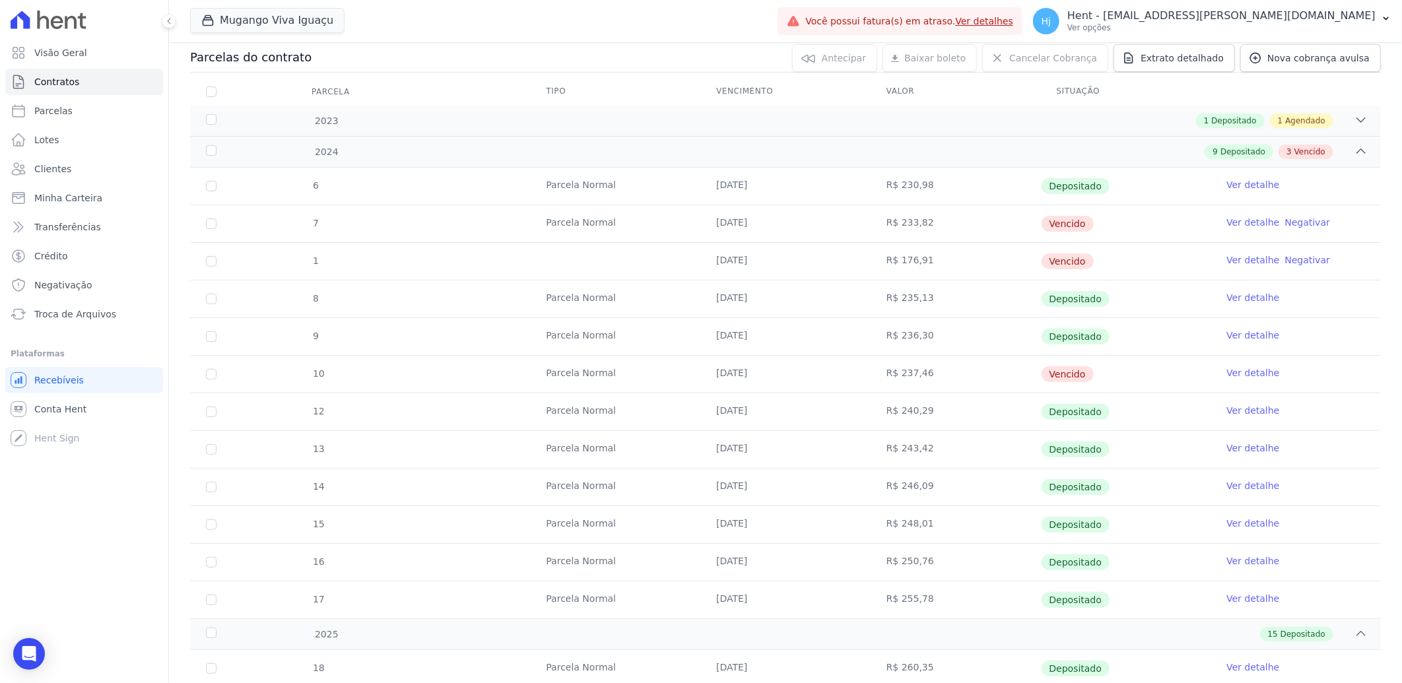
scroll to position [126, 0]
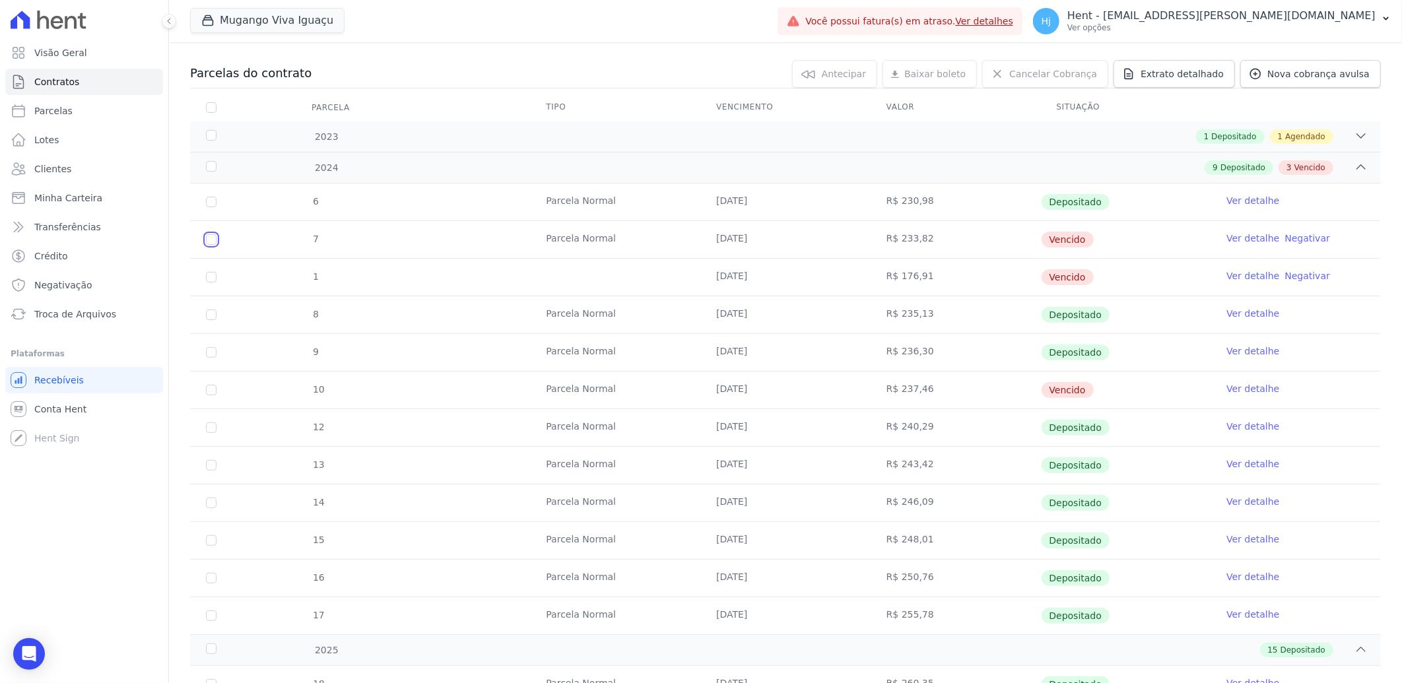
click at [213, 238] on input "checkbox" at bounding box center [211, 239] width 11 height 11
checkbox input "true"
click at [213, 238] on input "checkbox" at bounding box center [211, 239] width 11 height 11
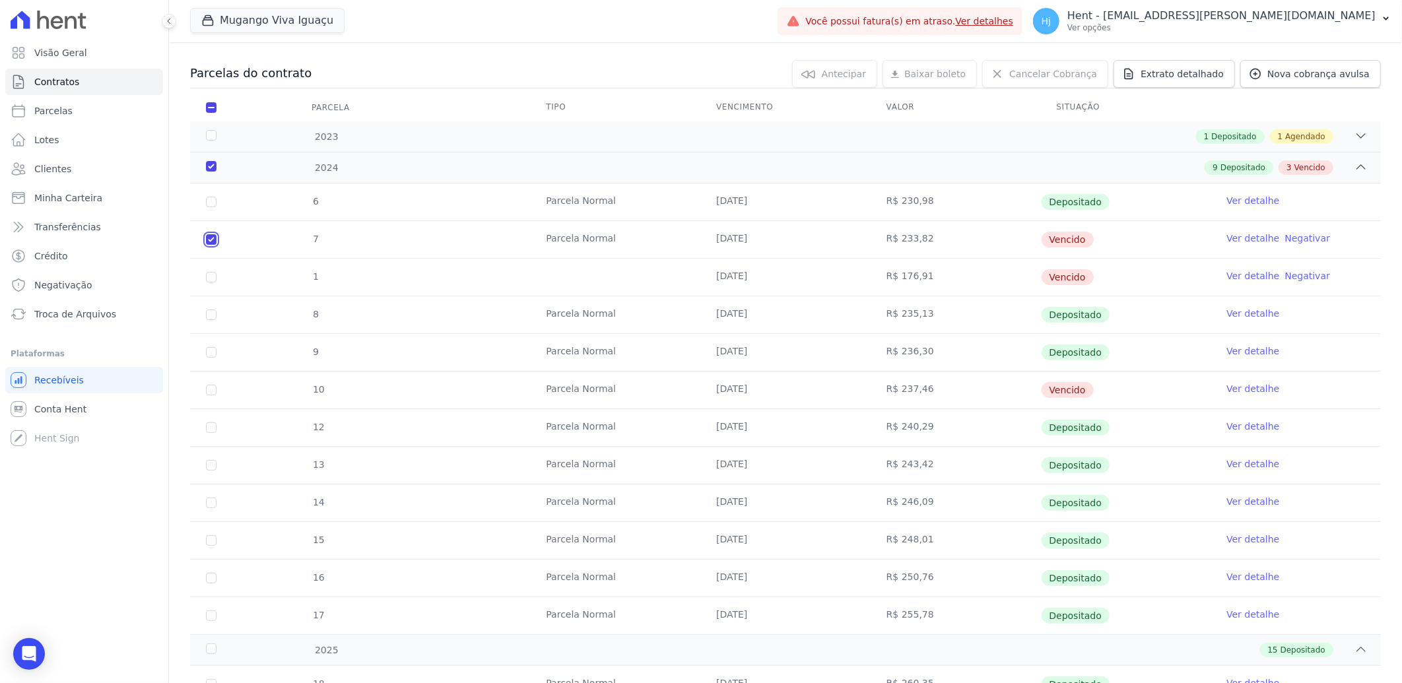
checkbox input "false"
click at [208, 241] on input "checkbox" at bounding box center [211, 239] width 11 height 11
checkbox input "true"
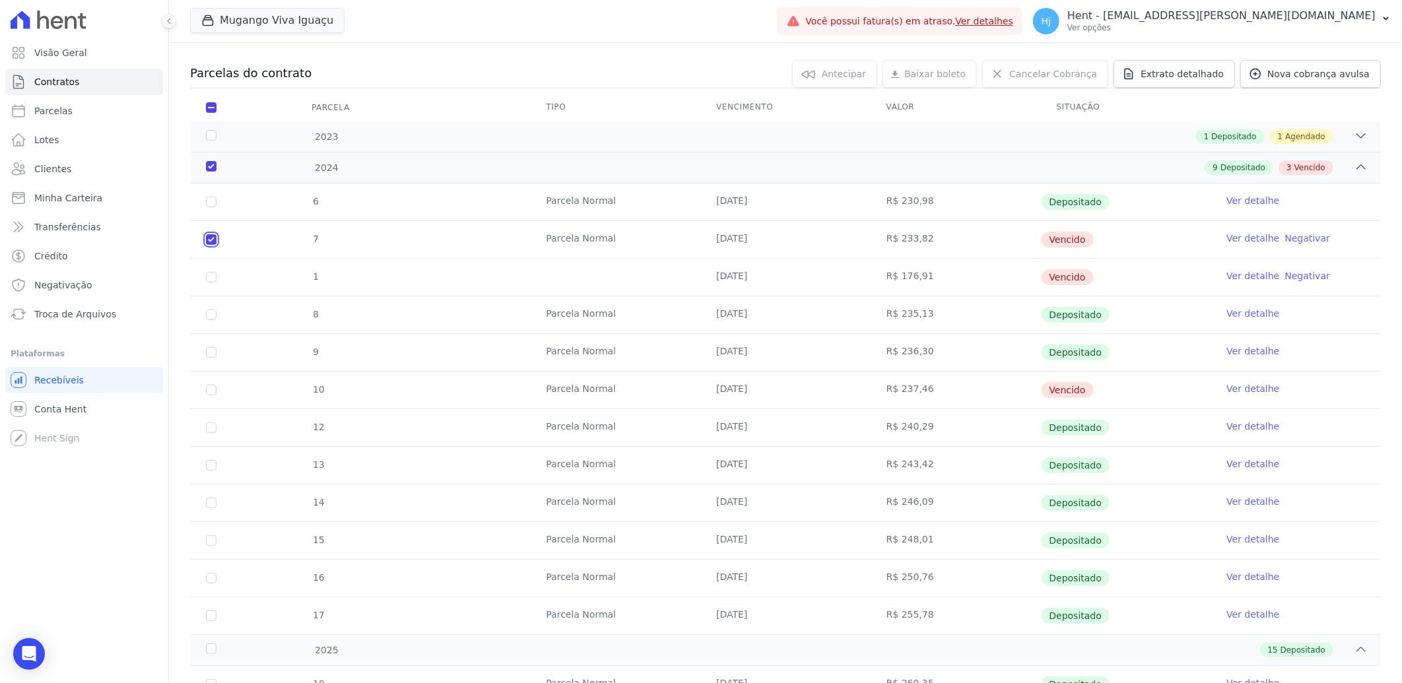
checkbox input "true"
click at [209, 278] on input "checkbox" at bounding box center [211, 277] width 11 height 11
checkbox input "true"
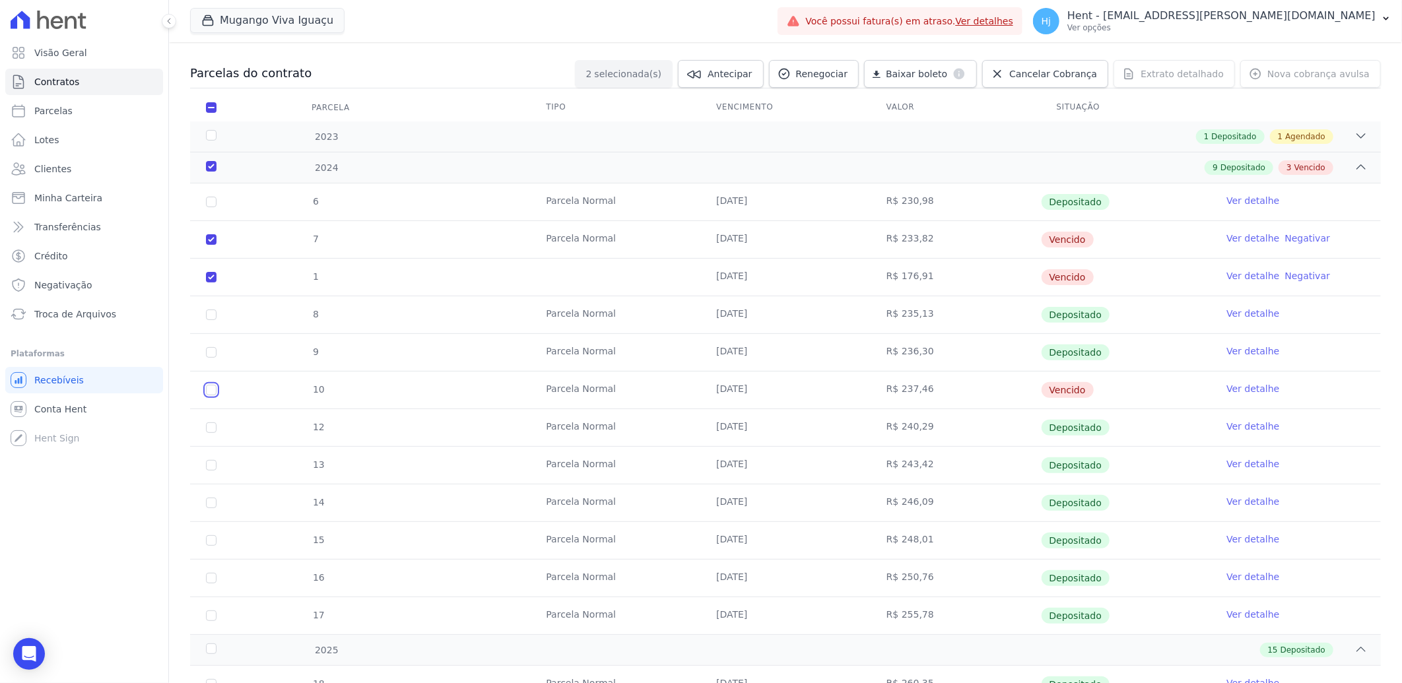
click at [208, 391] on input "checkbox" at bounding box center [211, 390] width 11 height 11
checkbox input "true"
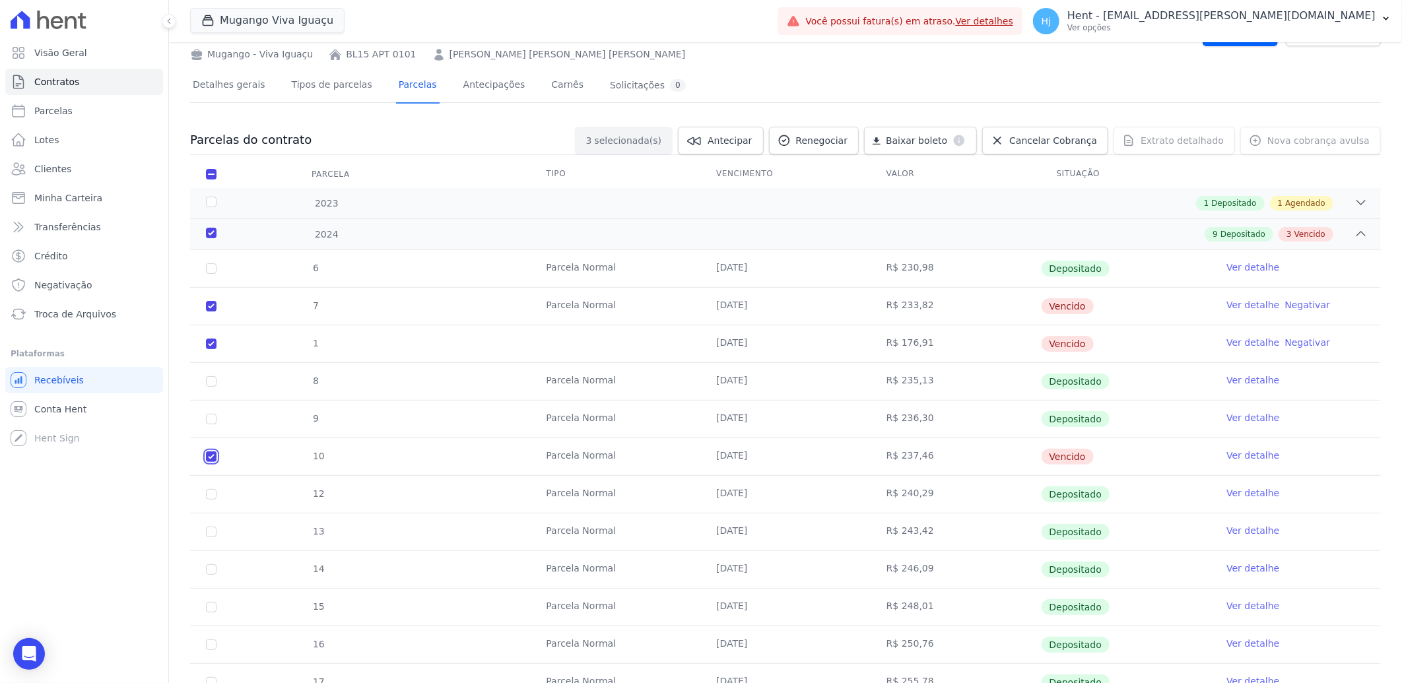
scroll to position [0, 0]
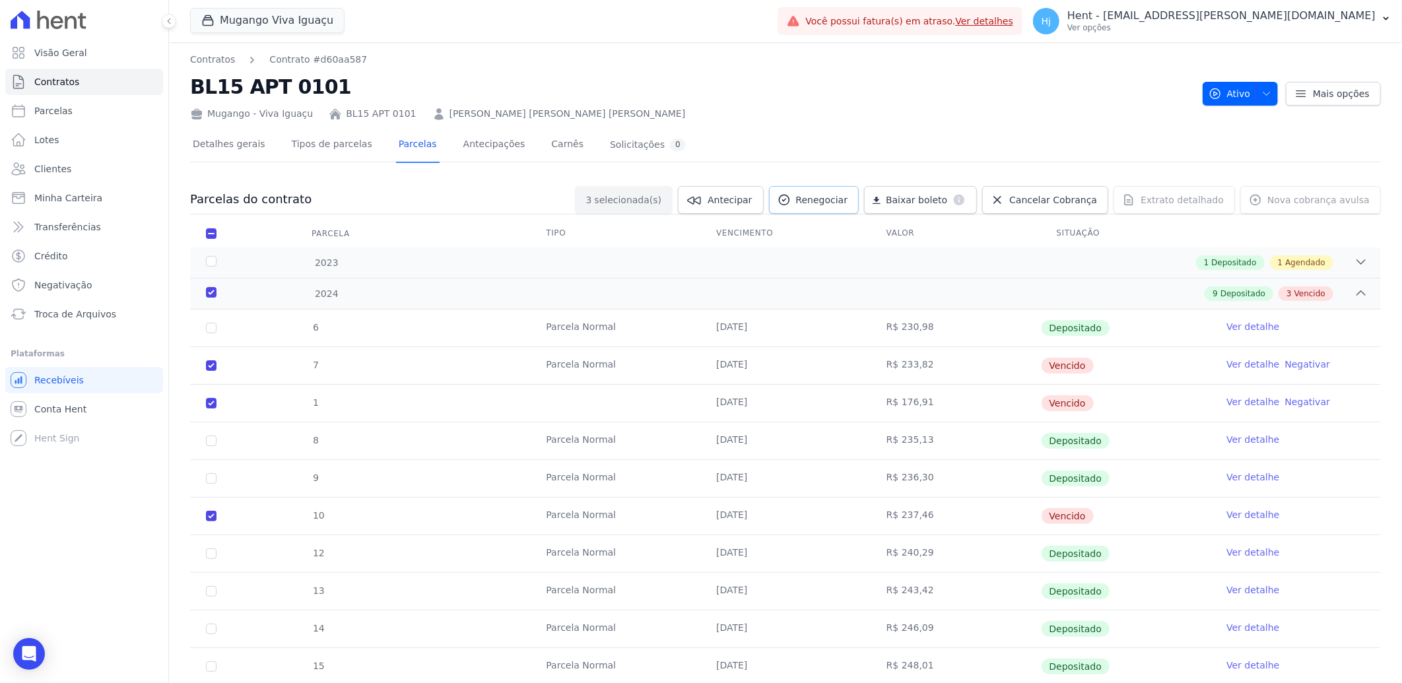
click at [830, 197] on span "Renegociar" at bounding box center [822, 199] width 52 height 13
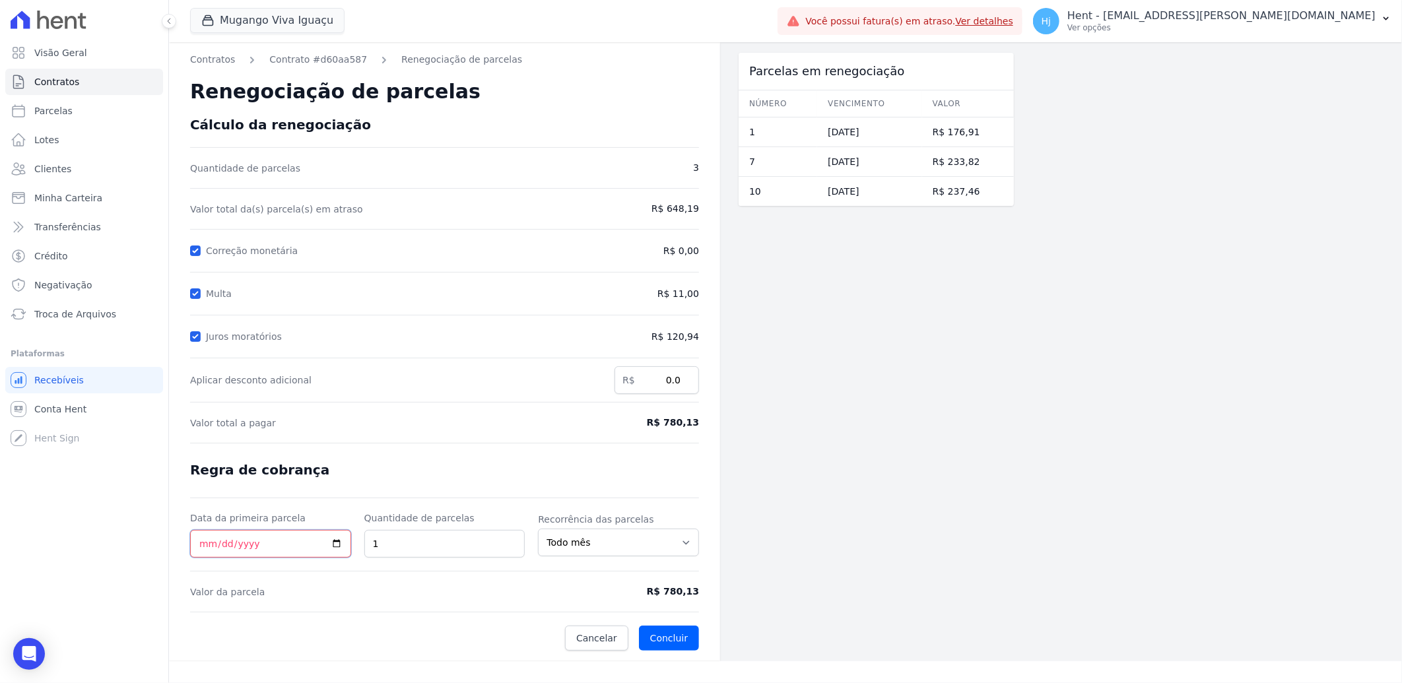
click at [201, 546] on input "Data da primeira parcela" at bounding box center [270, 544] width 161 height 28
type input "2025-09-25"
click at [393, 556] on input "1" at bounding box center [444, 544] width 161 height 28
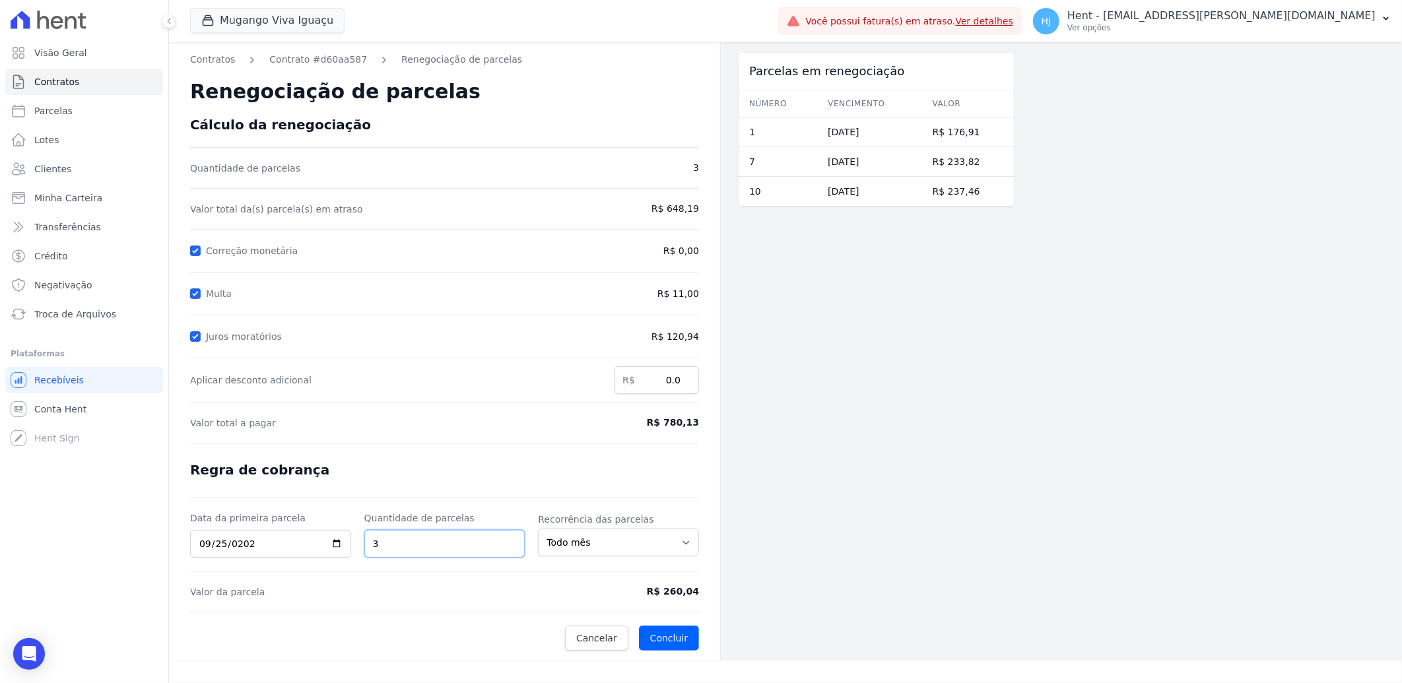
click at [393, 556] on input "3" at bounding box center [444, 544] width 161 height 28
type input "1"
drag, startPoint x: 659, startPoint y: 589, endPoint x: 702, endPoint y: 589, distance: 43.6
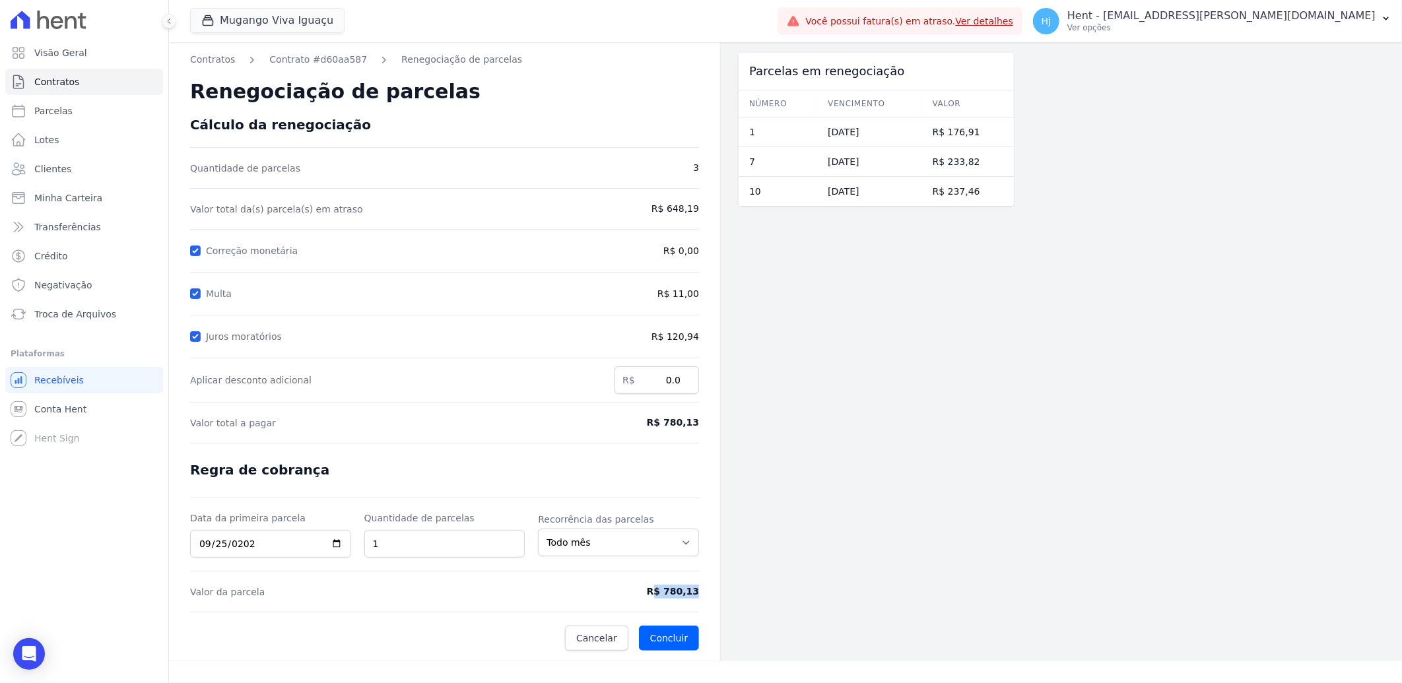
click at [702, 589] on div "Contratos Contrato #d60aa587 Renegociação de parcelas Renegociação de parcelas …" at bounding box center [444, 351] width 551 height 619
drag, startPoint x: 702, startPoint y: 589, endPoint x: 659, endPoint y: 589, distance: 43.6
click at [659, 589] on span "R$ 780,13" at bounding box center [639, 592] width 117 height 14
drag, startPoint x: 657, startPoint y: 589, endPoint x: 697, endPoint y: 590, distance: 40.3
click at [697, 590] on span "R$ 780,13" at bounding box center [639, 592] width 117 height 14
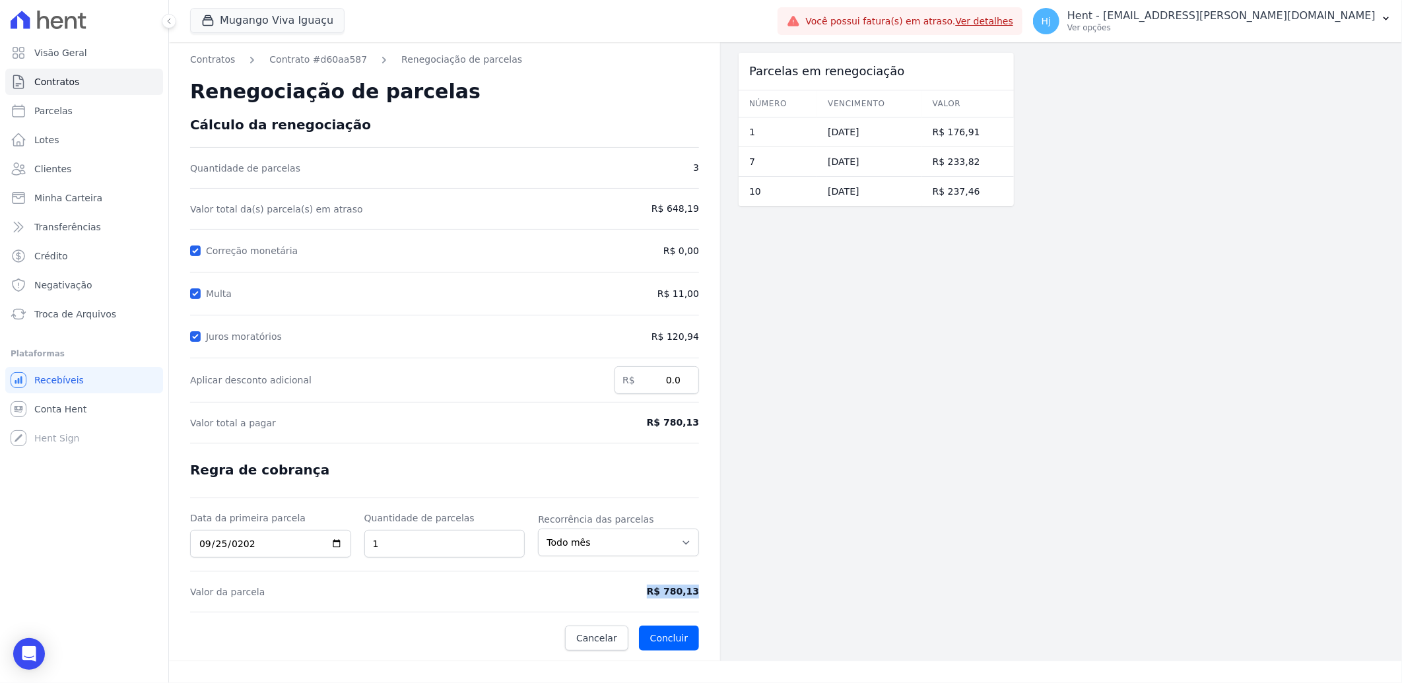
copy span "R$ 780,13"
click at [56, 162] on span "Clientes" at bounding box center [52, 168] width 37 height 13
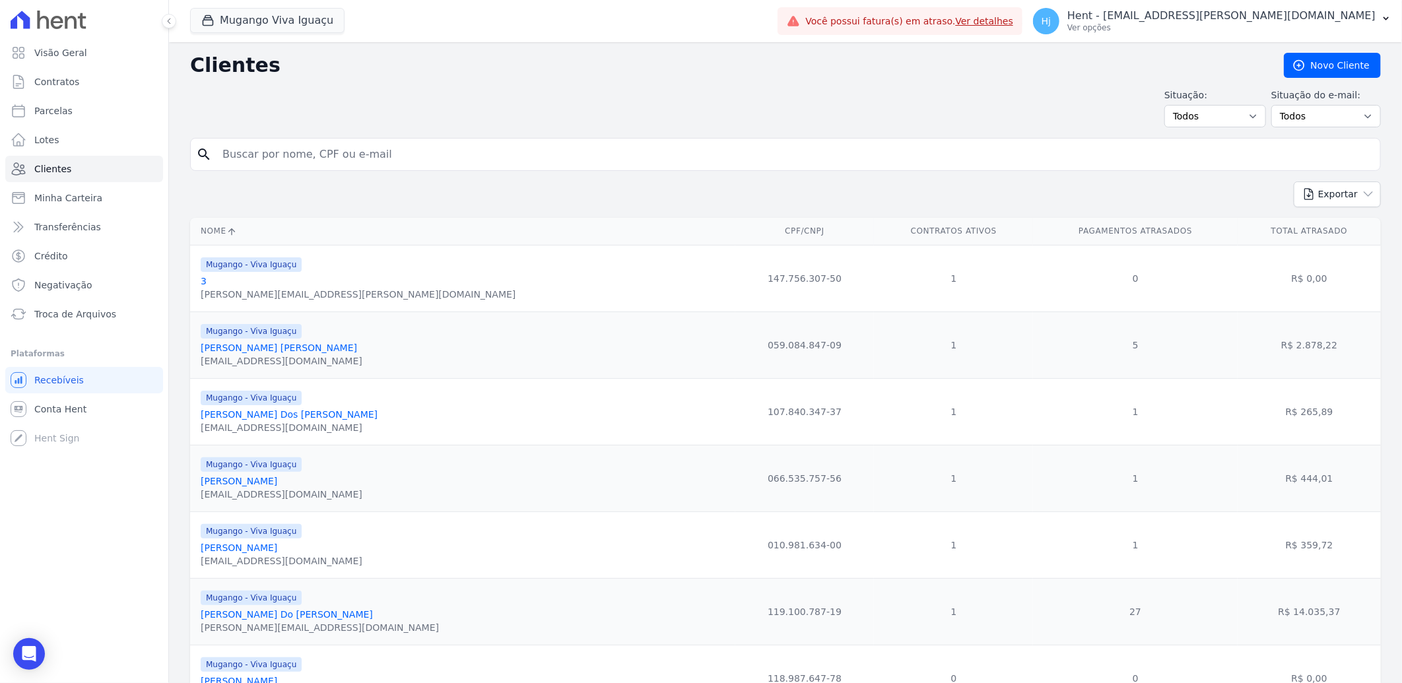
click at [261, 149] on input "search" at bounding box center [794, 154] width 1160 height 26
paste input "[PERSON_NAME]"
type input "[PERSON_NAME]"
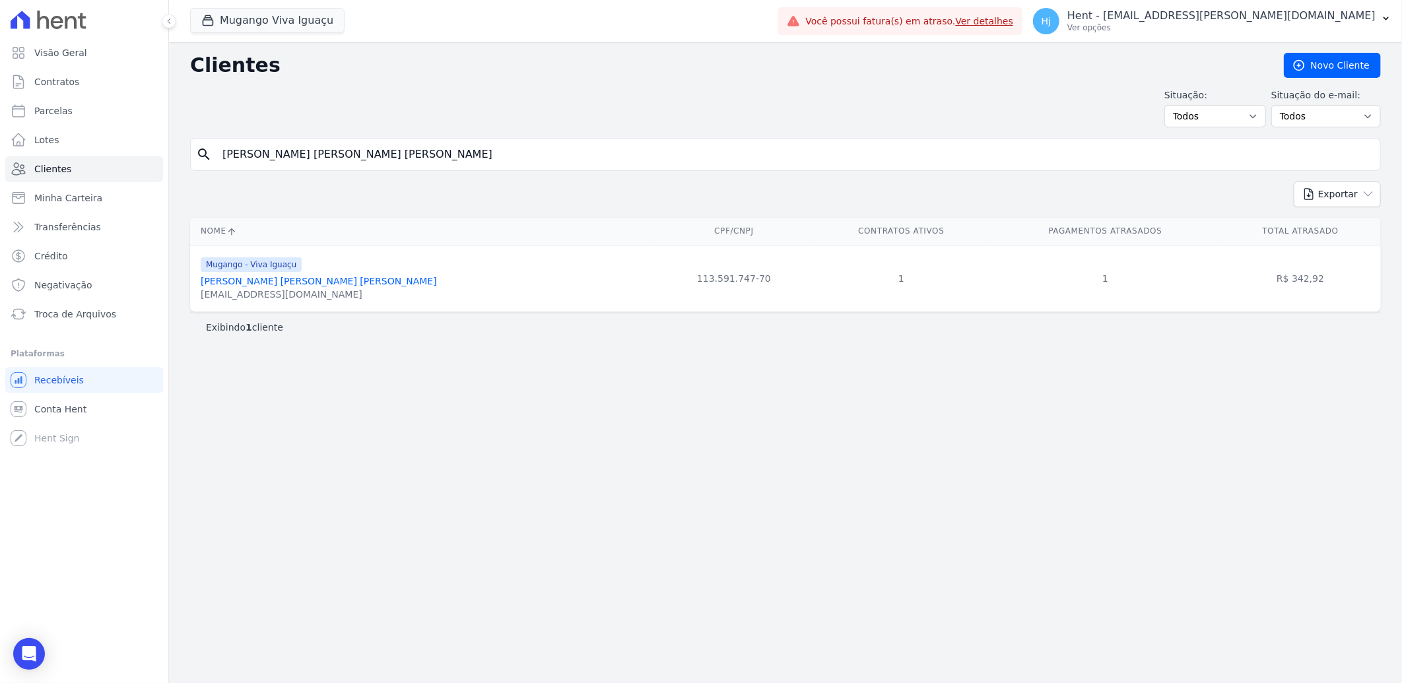
click at [256, 280] on link "[PERSON_NAME]" at bounding box center [319, 281] width 236 height 11
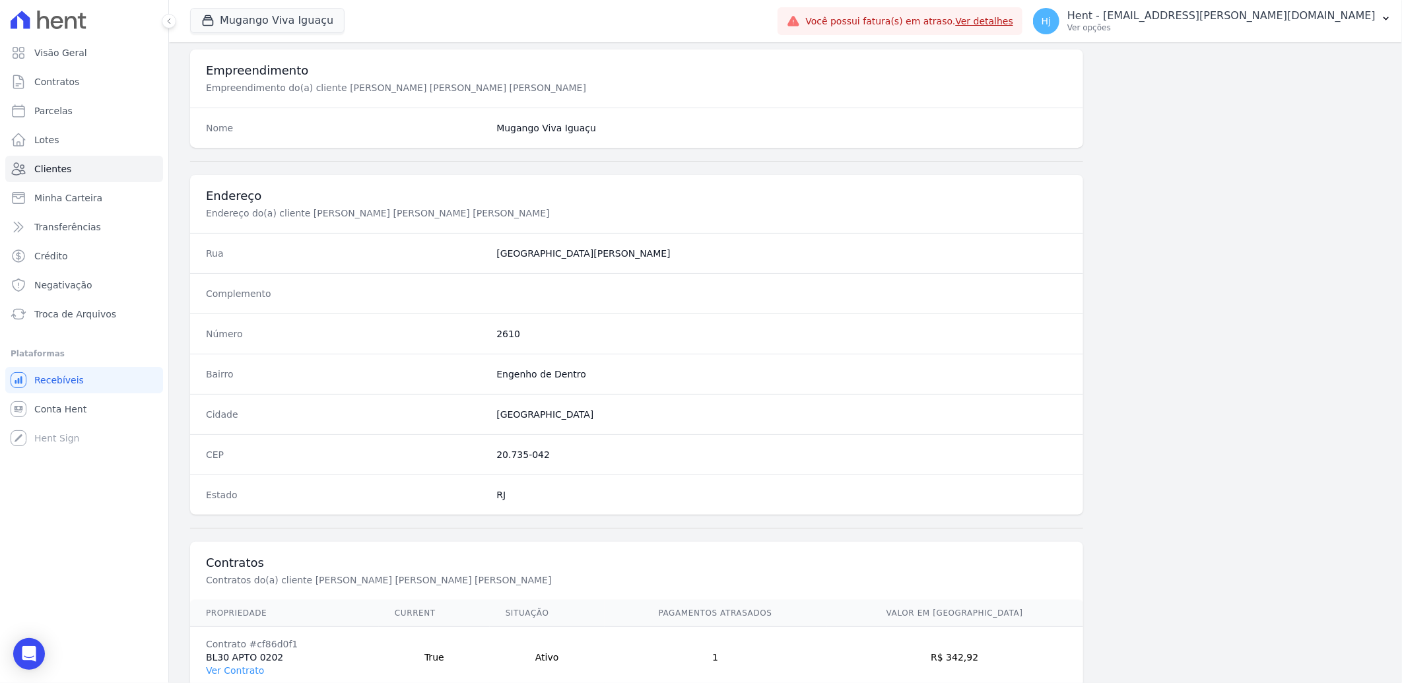
scroll to position [553, 0]
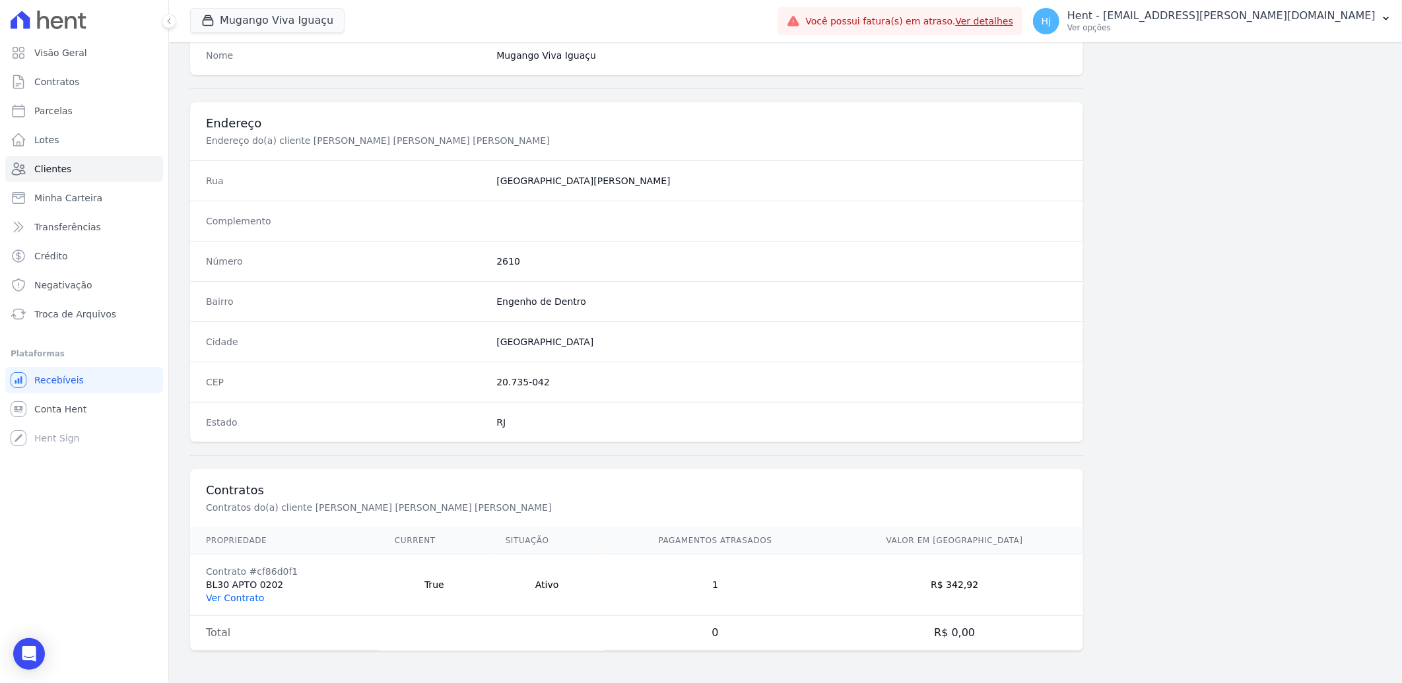
click at [225, 596] on link "Ver Contrato" at bounding box center [235, 598] width 58 height 11
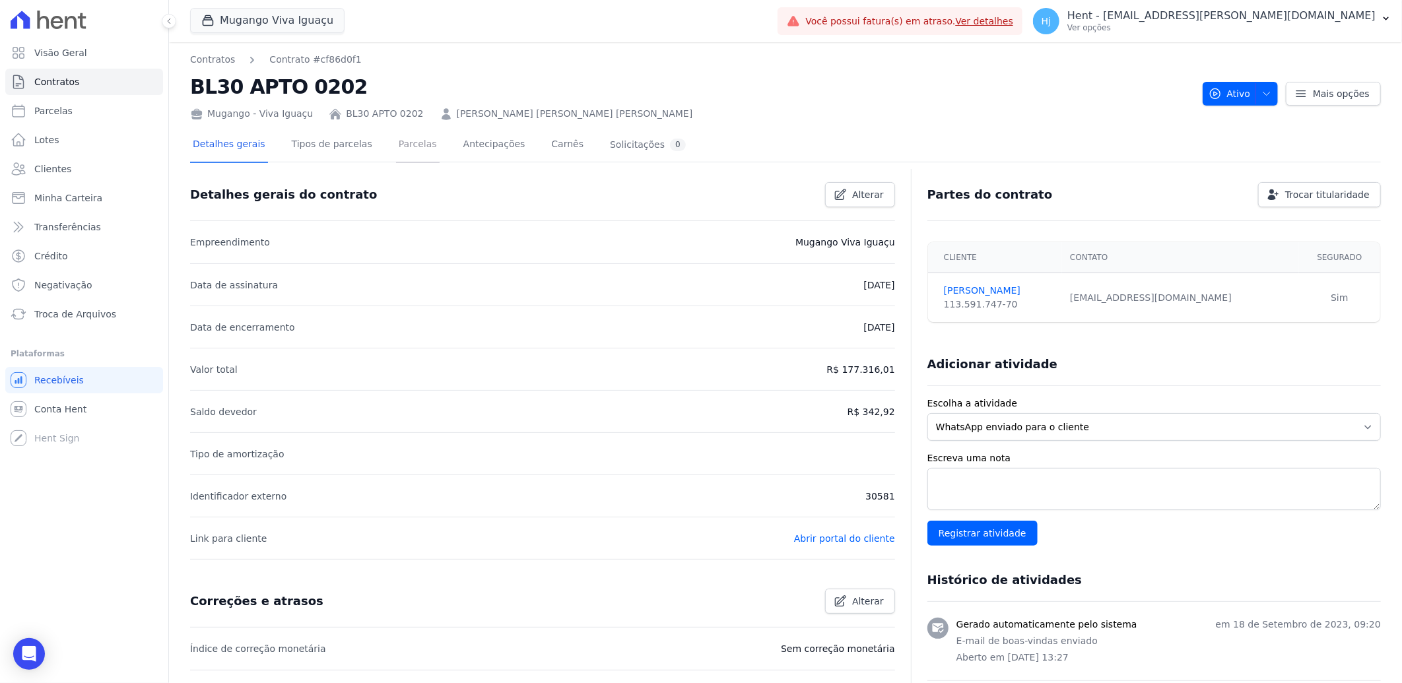
click at [396, 142] on link "Parcelas" at bounding box center [418, 145] width 44 height 35
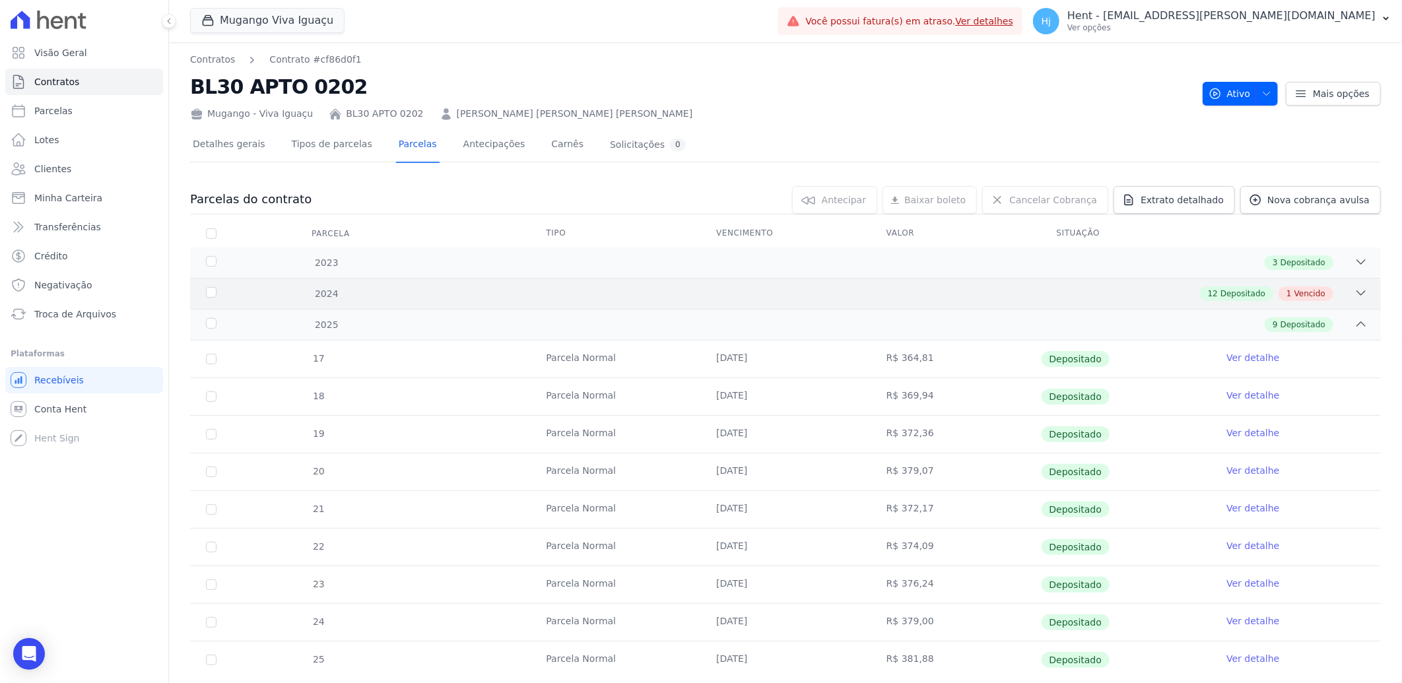
click at [960, 292] on div "12 Depositado 1 Vencido" at bounding box center [844, 293] width 1047 height 15
